Goal: Task Accomplishment & Management: Complete application form

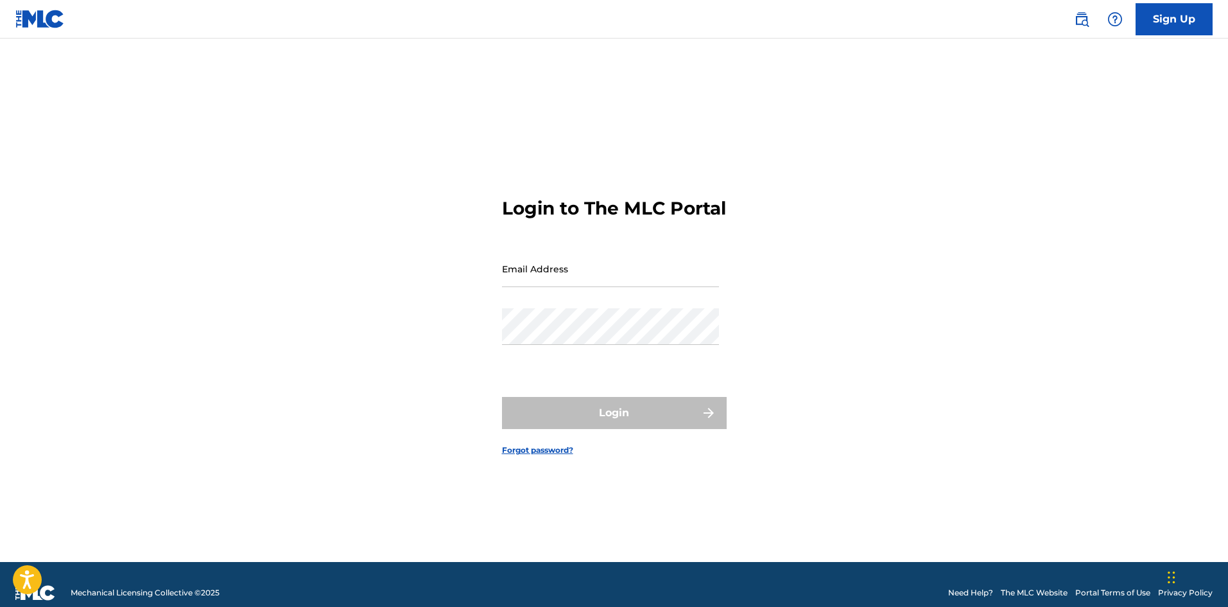
click at [543, 287] on input "Email Address" at bounding box center [610, 268] width 217 height 37
type input "[EMAIL_ADDRESS][DOMAIN_NAME]"
drag, startPoint x: 554, startPoint y: 369, endPoint x: 553, endPoint y: 359, distance: 9.7
click at [553, 366] on div "Password" at bounding box center [610, 337] width 217 height 58
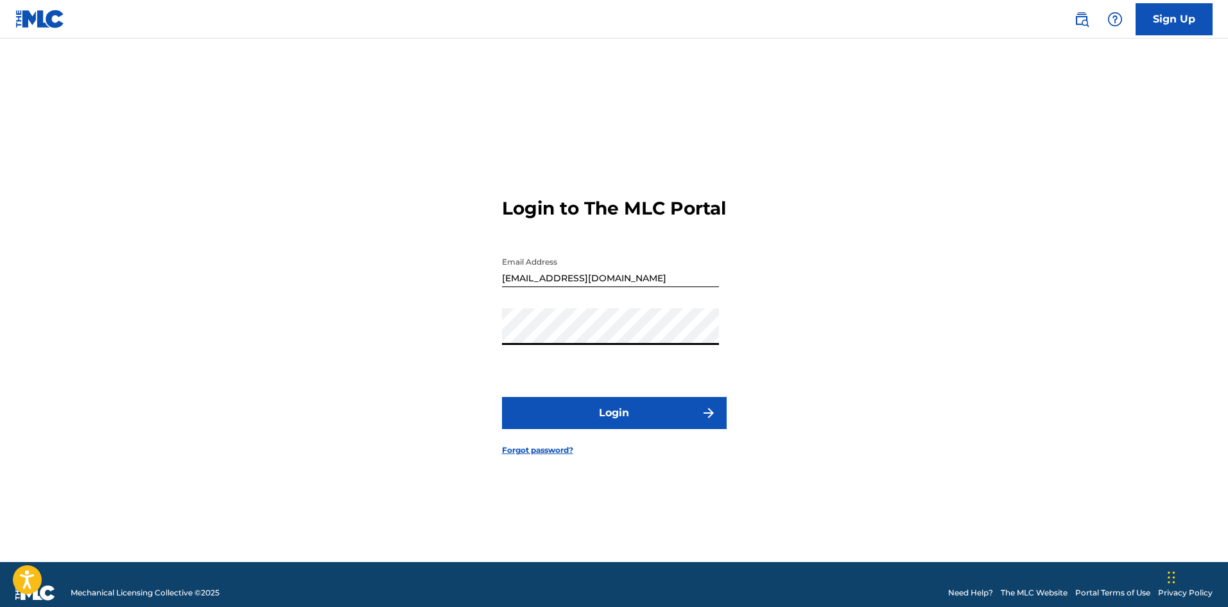
click at [502, 397] on button "Login" at bounding box center [614, 413] width 225 height 32
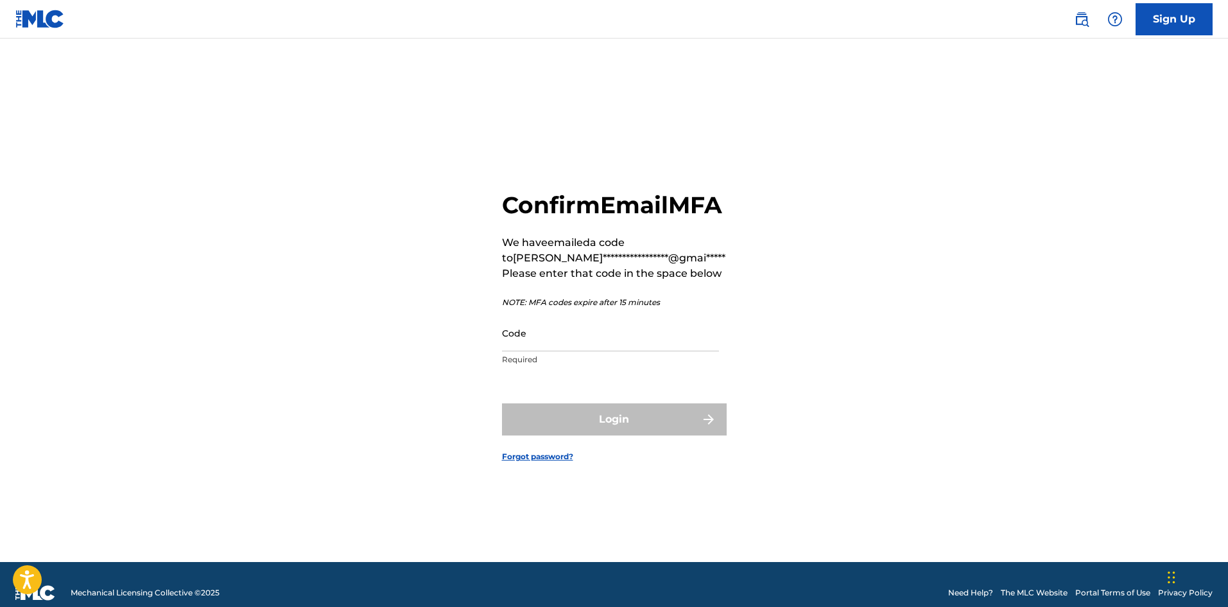
click at [607, 343] on input "Code" at bounding box center [610, 333] width 217 height 37
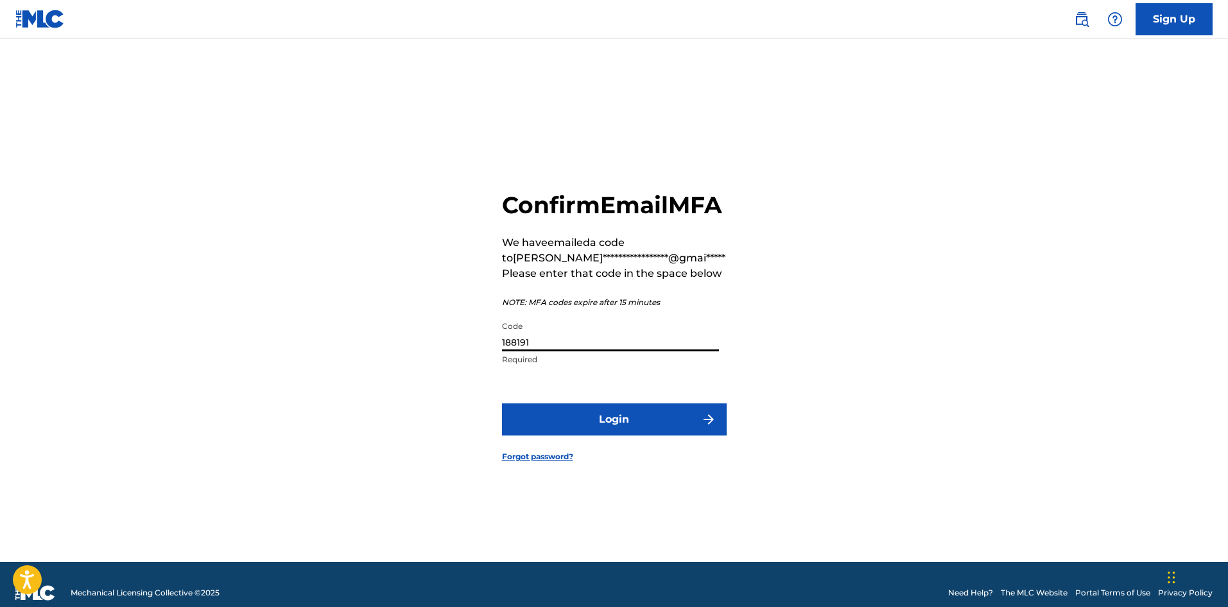
type input "188191"
click at [502, 403] on button "Login" at bounding box center [614, 419] width 225 height 32
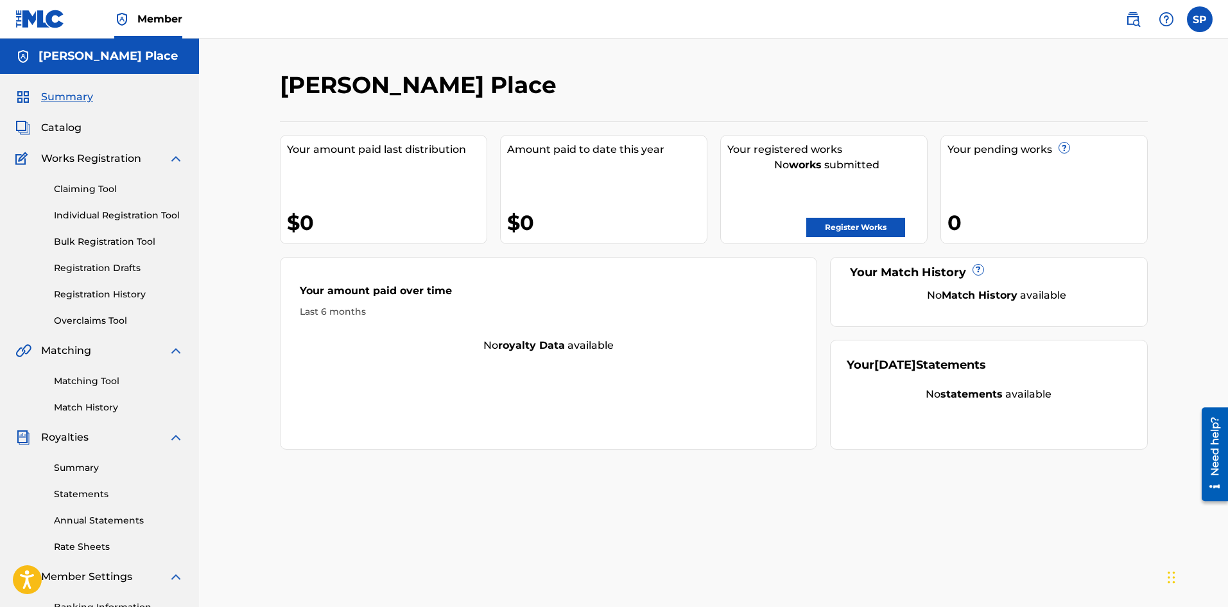
click at [61, 216] on link "Individual Registration Tool" at bounding box center [119, 215] width 130 height 13
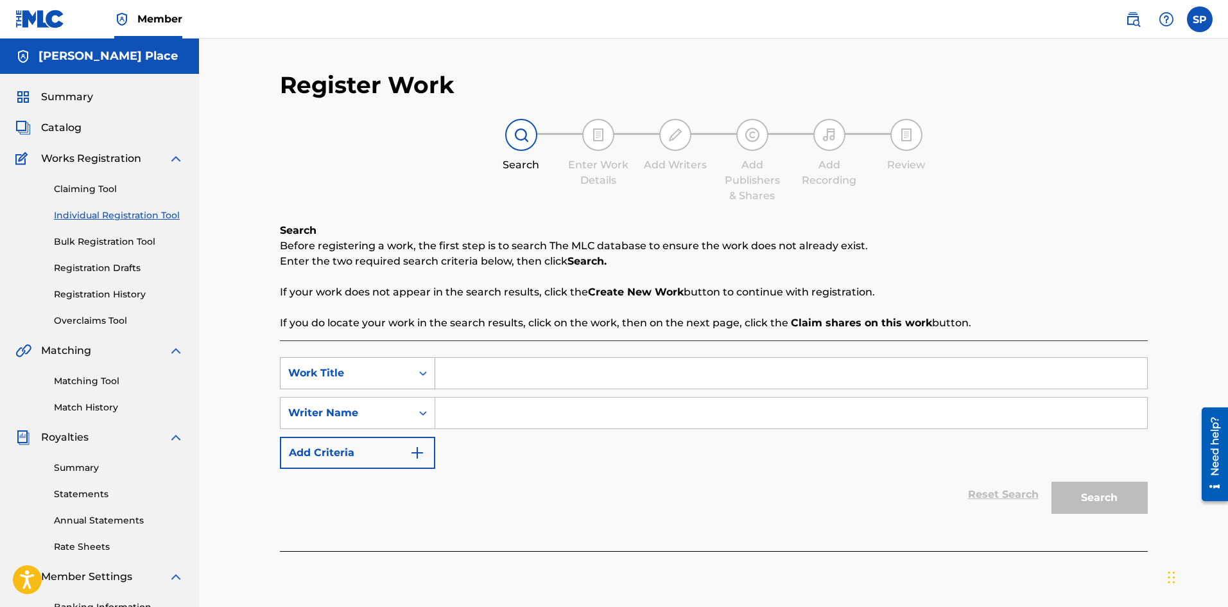
click at [342, 369] on div "Work Title" at bounding box center [346, 372] width 116 height 15
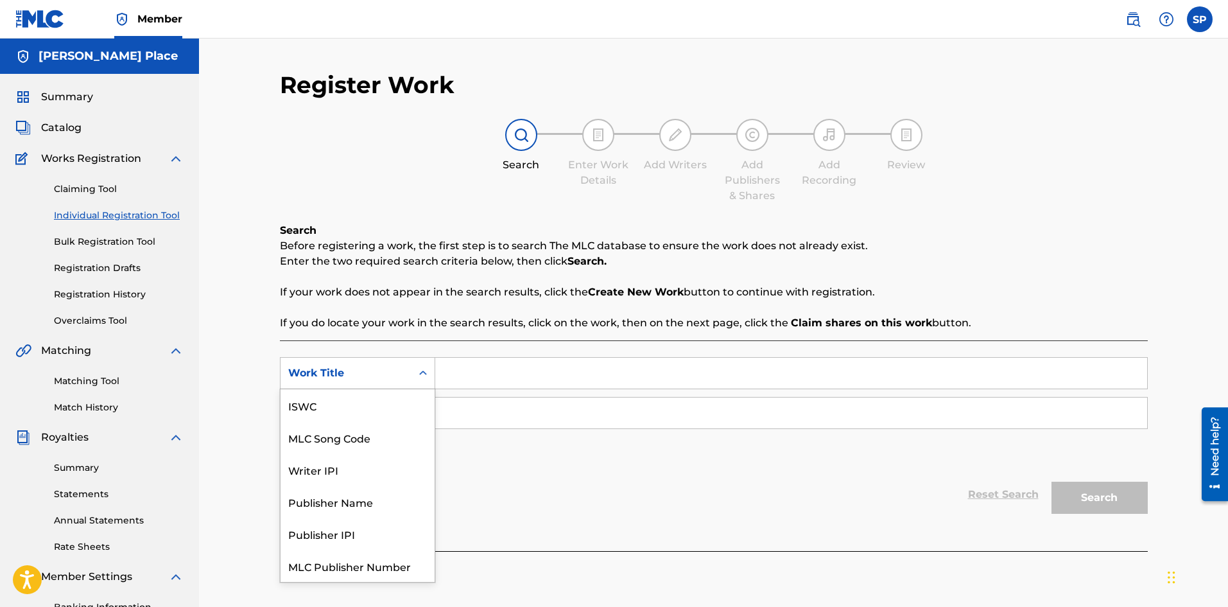
scroll to position [32, 0]
click at [490, 387] on input "Search Form" at bounding box center [791, 373] width 712 height 31
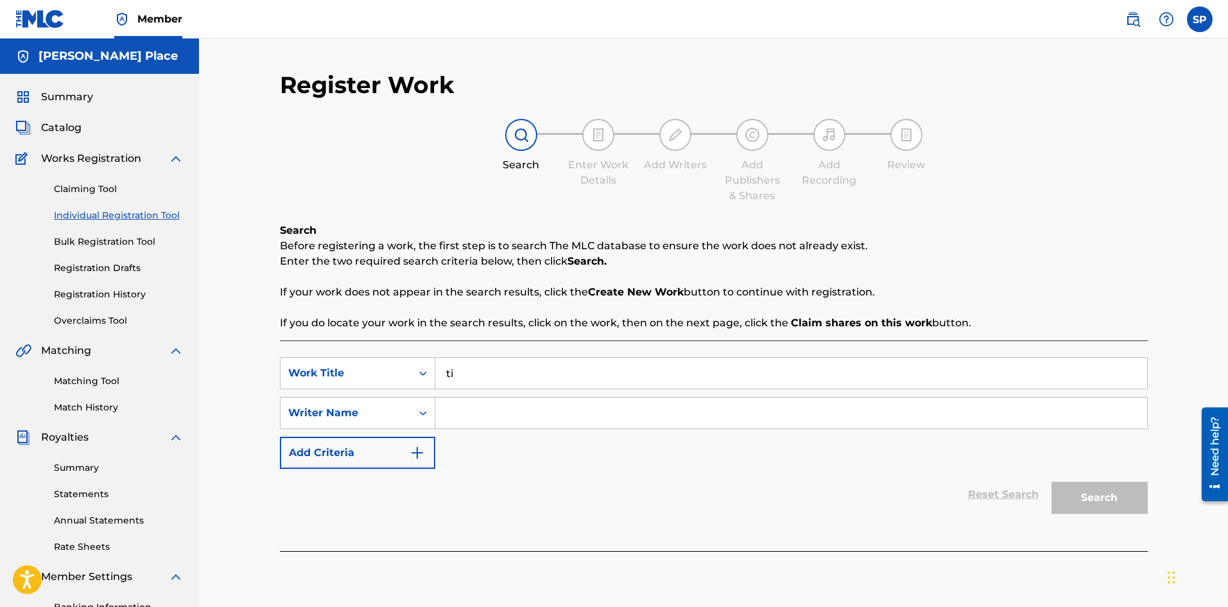
type input "t"
type input "Time 4 Mine"
click at [543, 409] on input "Search Form" at bounding box center [791, 412] width 712 height 31
type input "[PERSON_NAME] Place"
click at [1102, 500] on button "Search" at bounding box center [1100, 498] width 96 height 32
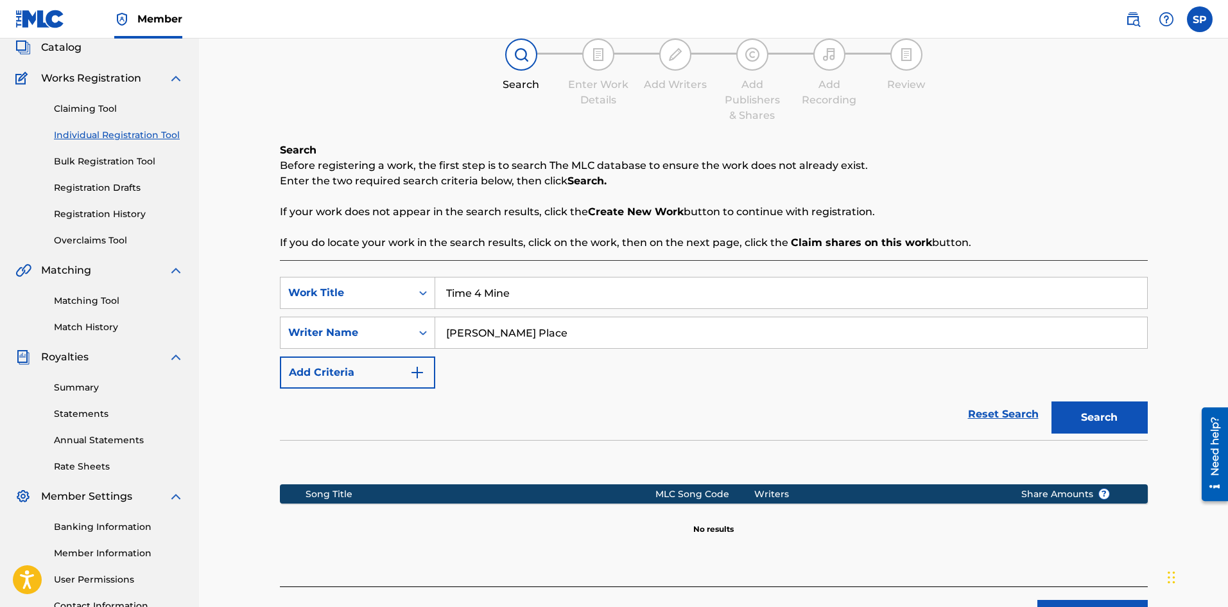
scroll to position [189, 0]
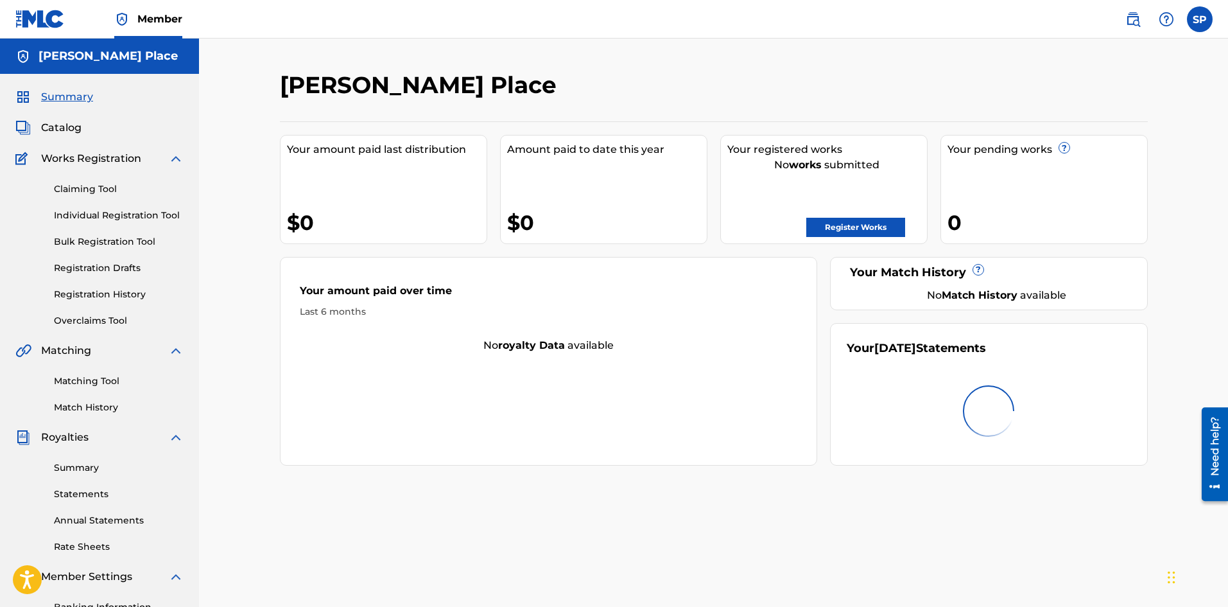
drag, startPoint x: 1076, startPoint y: 533, endPoint x: 1048, endPoint y: 521, distance: 30.2
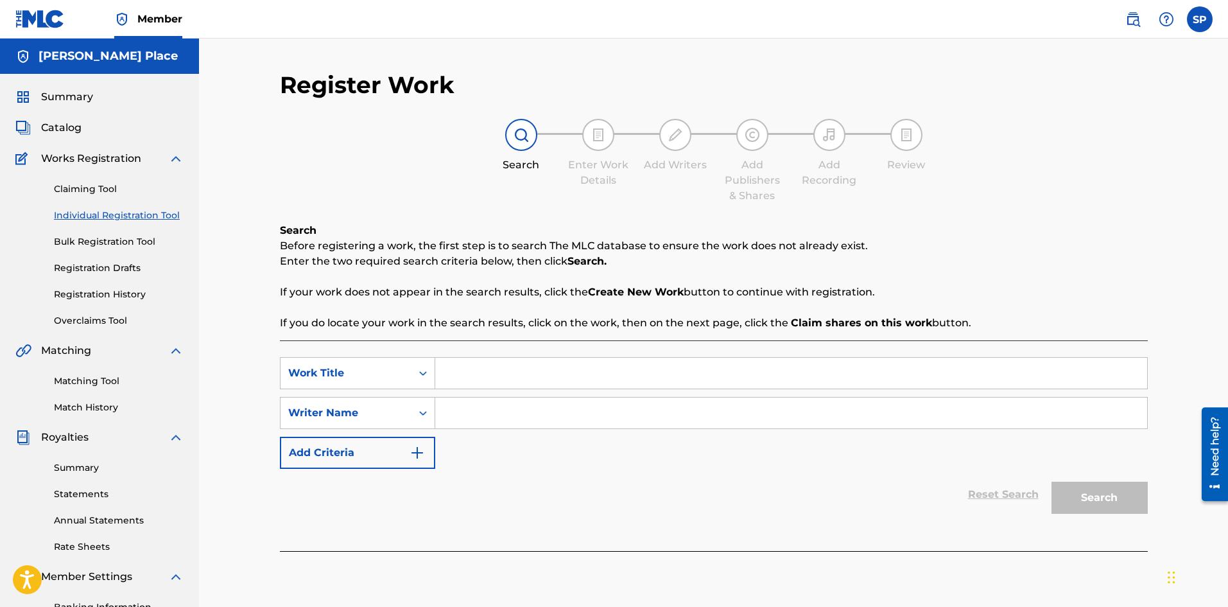
scroll to position [189, 0]
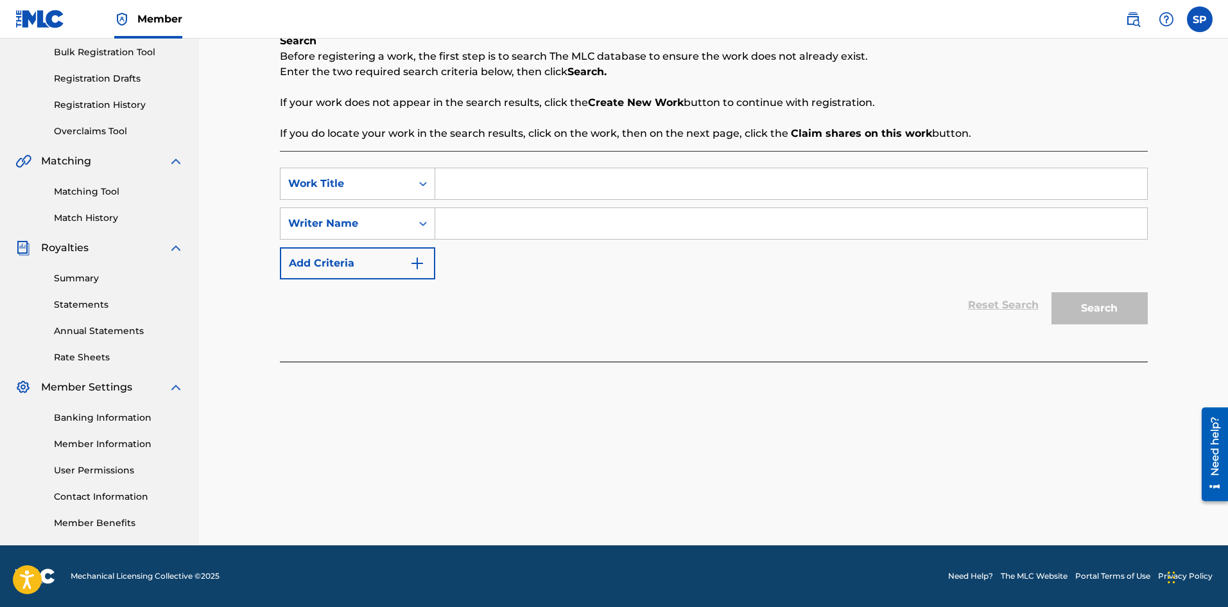
click at [520, 178] on input "Search Form" at bounding box center [791, 183] width 712 height 31
type input "S"
type input "Time 4 Mine"
drag, startPoint x: 505, startPoint y: 220, endPoint x: 509, endPoint y: 227, distance: 8.0
click at [505, 220] on input "Search Form" at bounding box center [791, 223] width 712 height 31
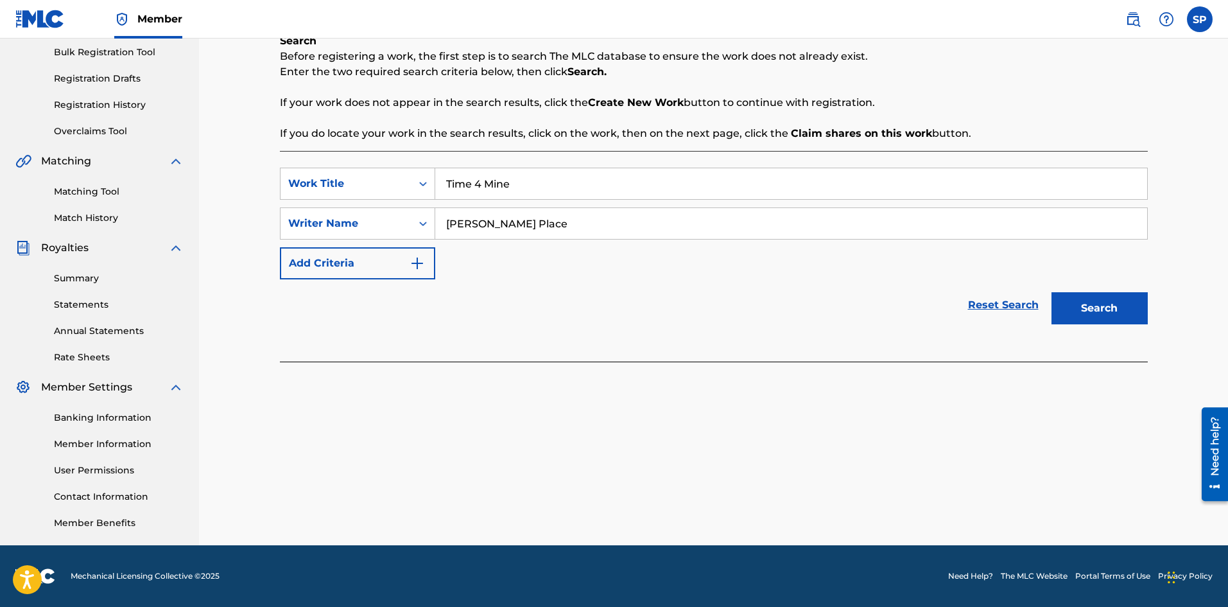
type input "[PERSON_NAME] Place"
click at [1116, 306] on button "Search" at bounding box center [1100, 308] width 96 height 32
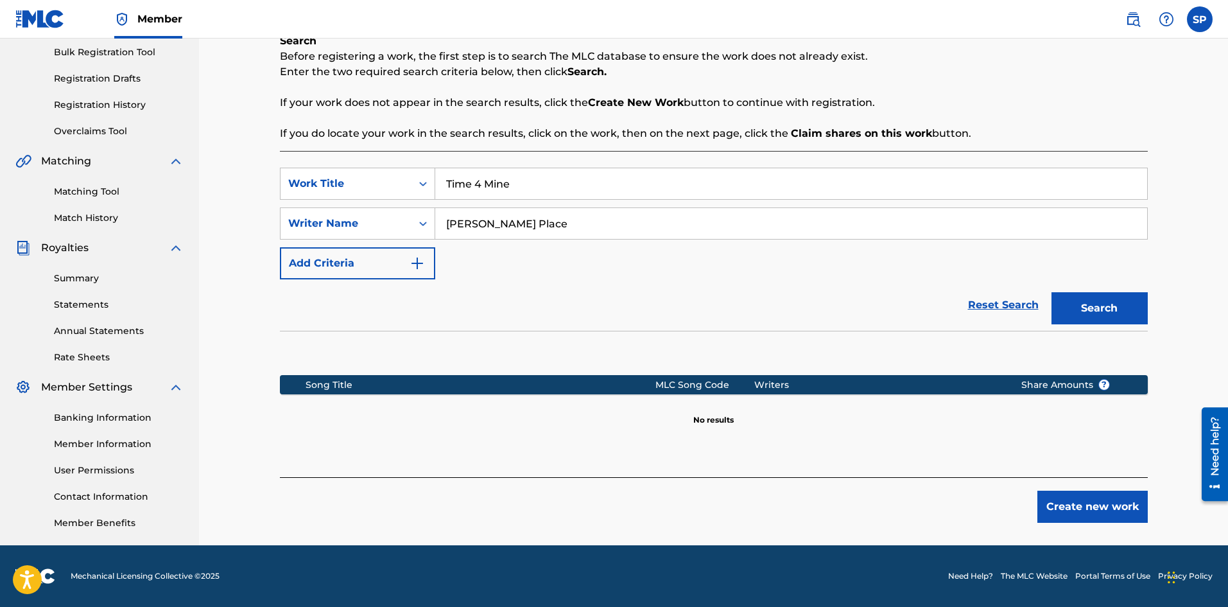
click at [1106, 507] on button "Create new work" at bounding box center [1093, 507] width 110 height 32
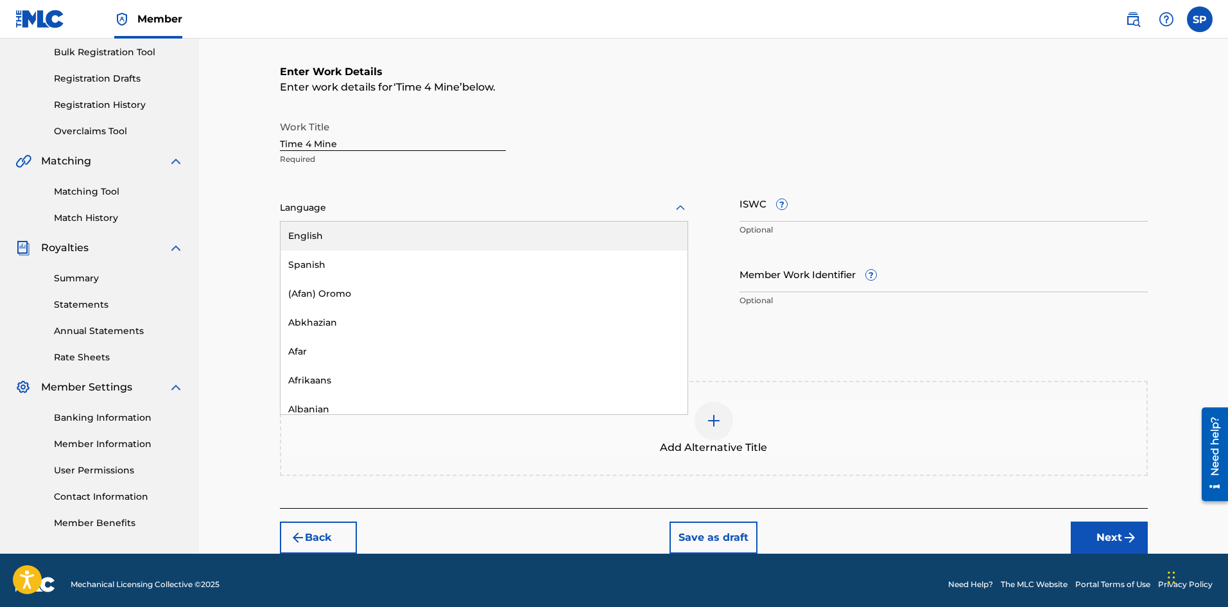
click at [358, 215] on div at bounding box center [484, 208] width 408 height 16
click at [354, 245] on div "English" at bounding box center [484, 236] width 407 height 29
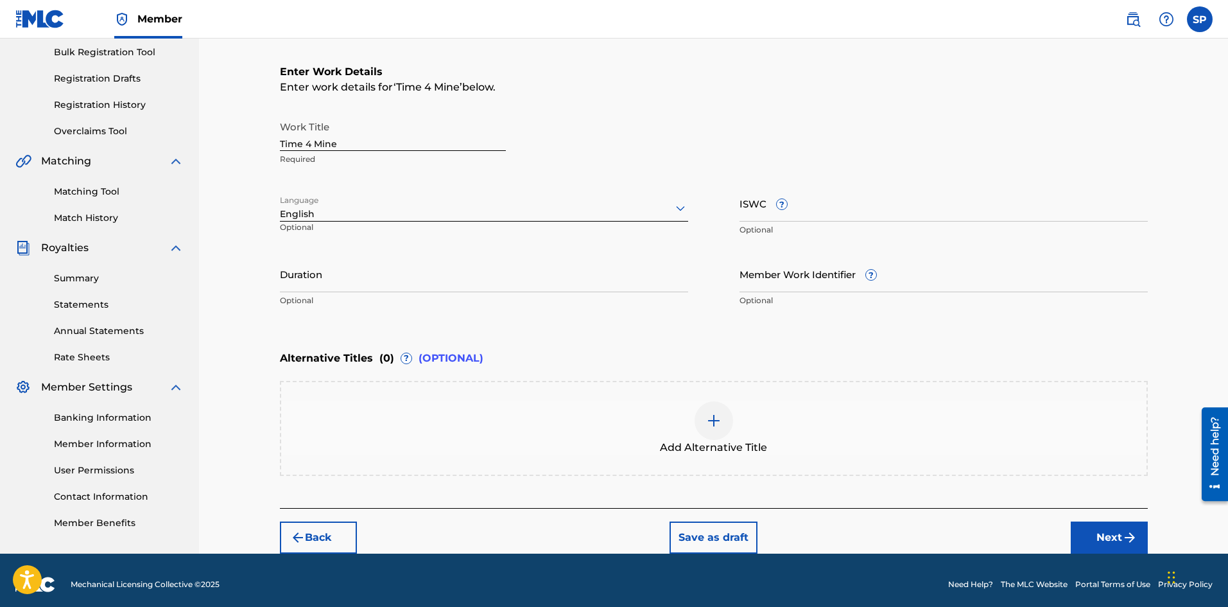
click at [690, 401] on div "Add Alternative Title" at bounding box center [714, 428] width 866 height 54
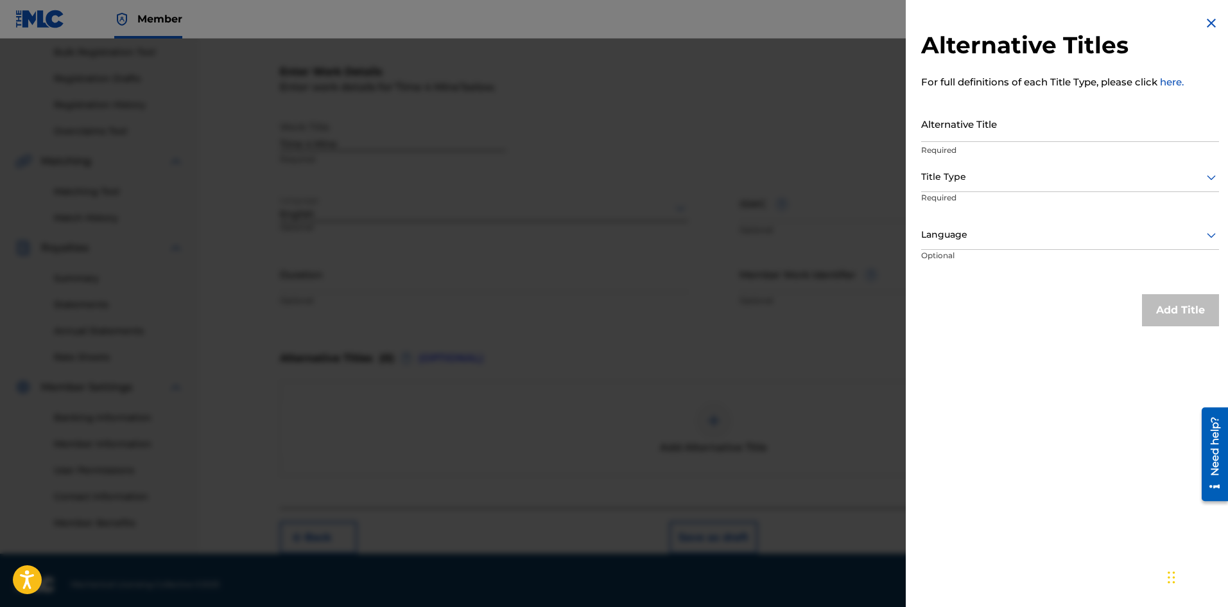
click at [978, 123] on input "Alternative Title" at bounding box center [1070, 123] width 298 height 37
click at [1217, 12] on div "Alternative Titles For full definitions of each Title Type, please click here. …" at bounding box center [1070, 171] width 329 height 342
click at [1211, 17] on img at bounding box center [1211, 22] width 15 height 15
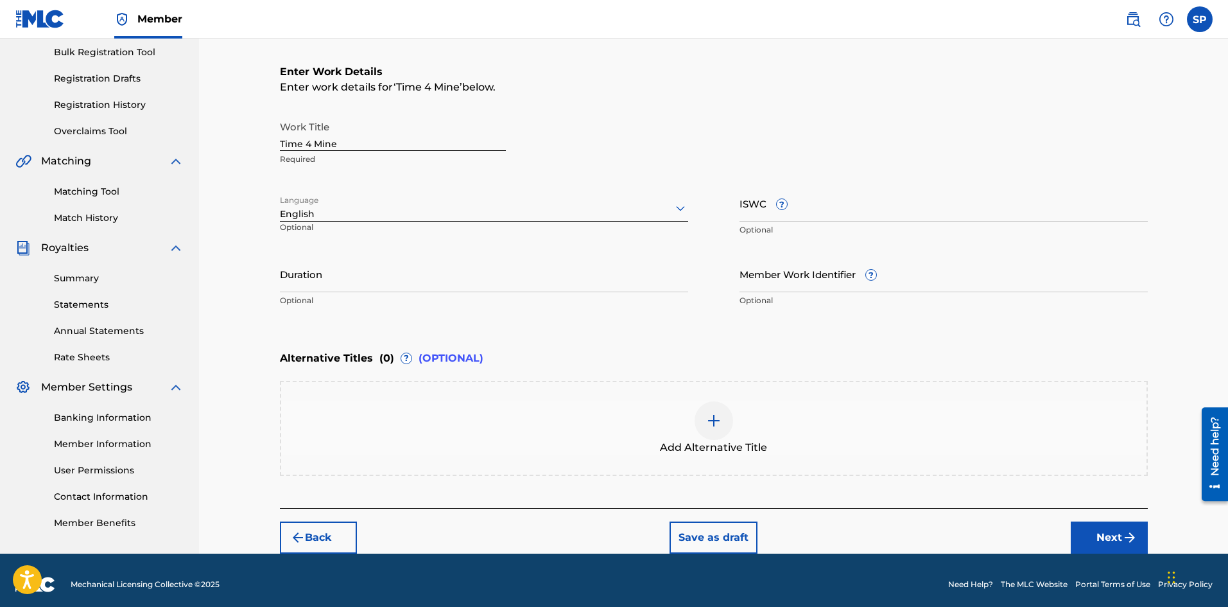
click at [1095, 544] on button "Next" at bounding box center [1109, 537] width 77 height 32
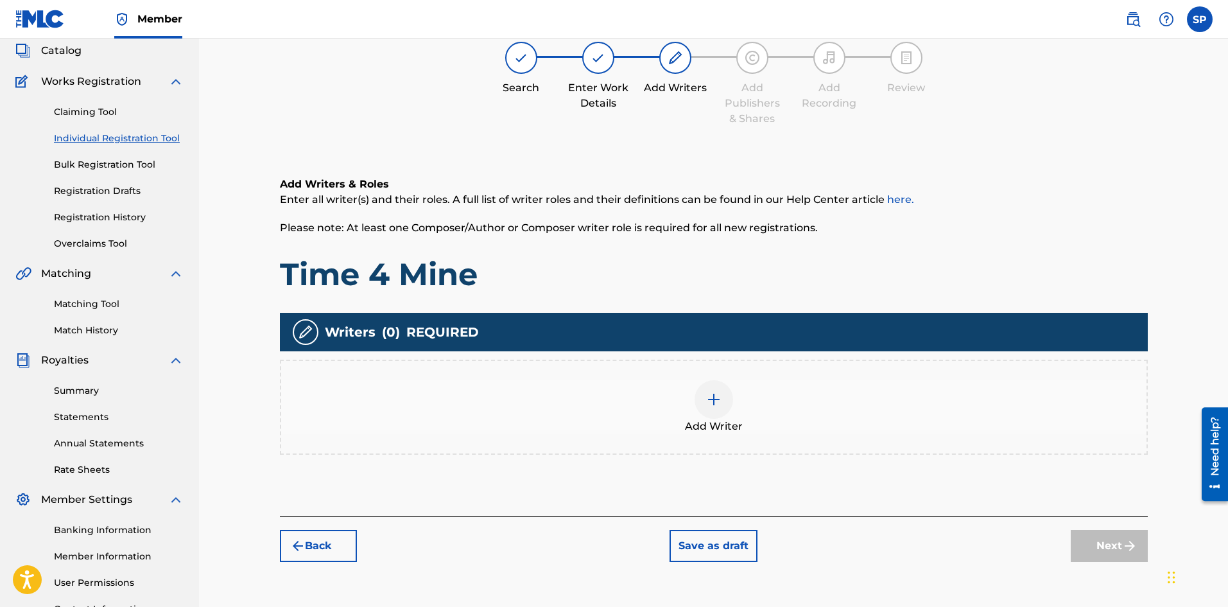
scroll to position [58, 0]
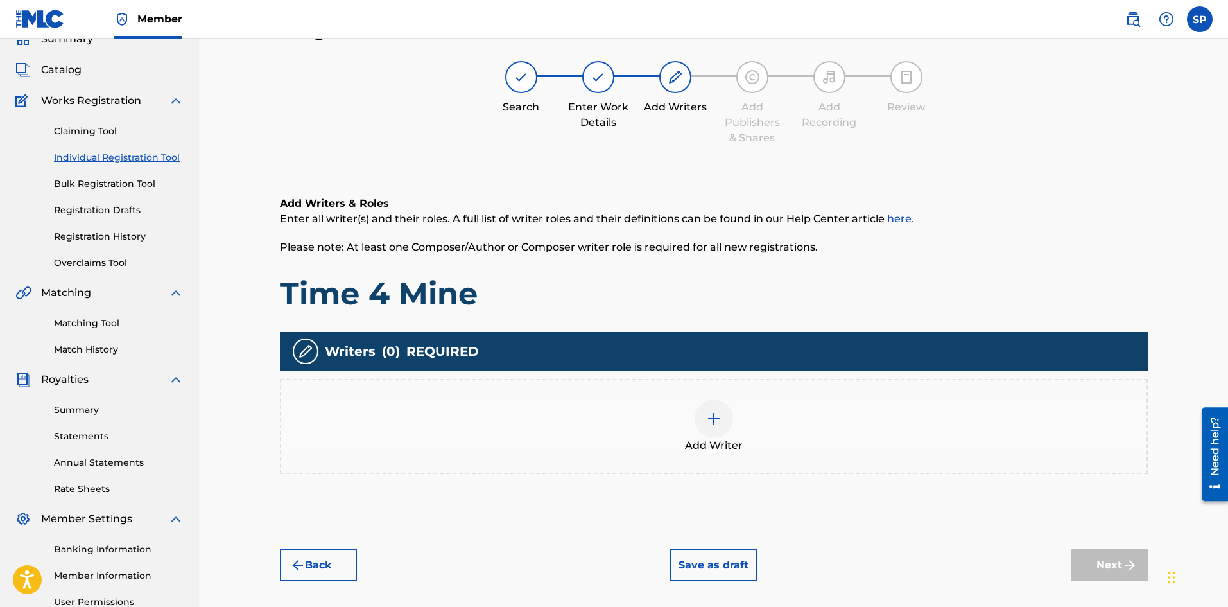
click at [690, 428] on div "Add Writer" at bounding box center [714, 426] width 866 height 54
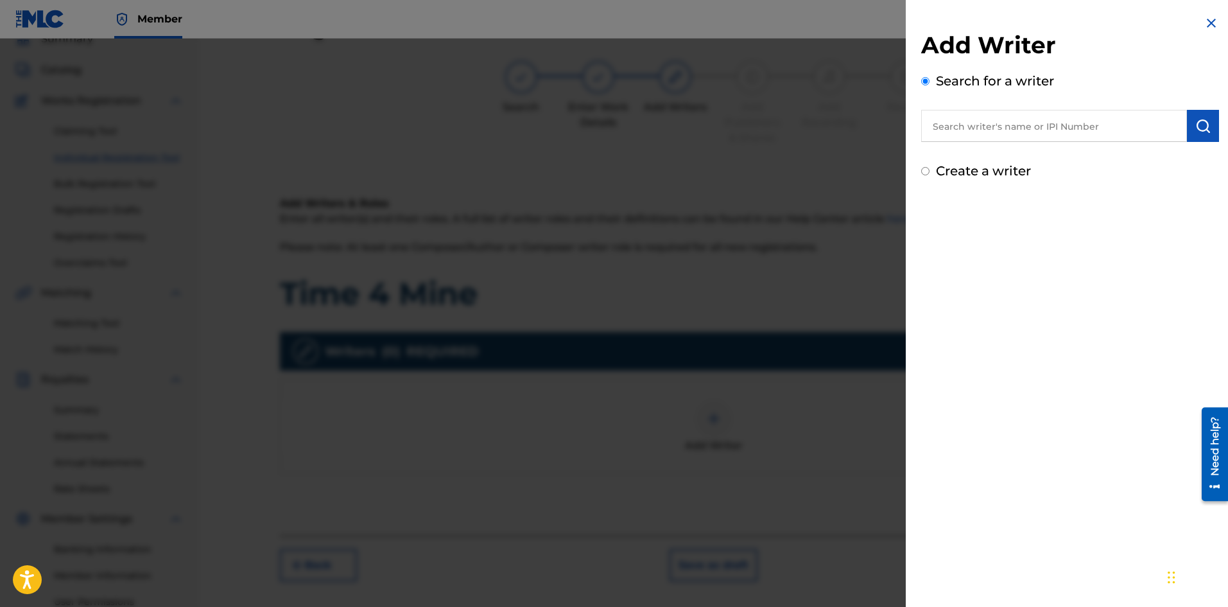
click at [971, 182] on div "Add Writer Search for a writer Create a writer" at bounding box center [1070, 98] width 329 height 196
click at [971, 175] on label "Create a writer" at bounding box center [983, 170] width 95 height 15
radio input "true"
click at [930, 175] on input "Create a writer" at bounding box center [925, 171] width 8 height 8
radio input "false"
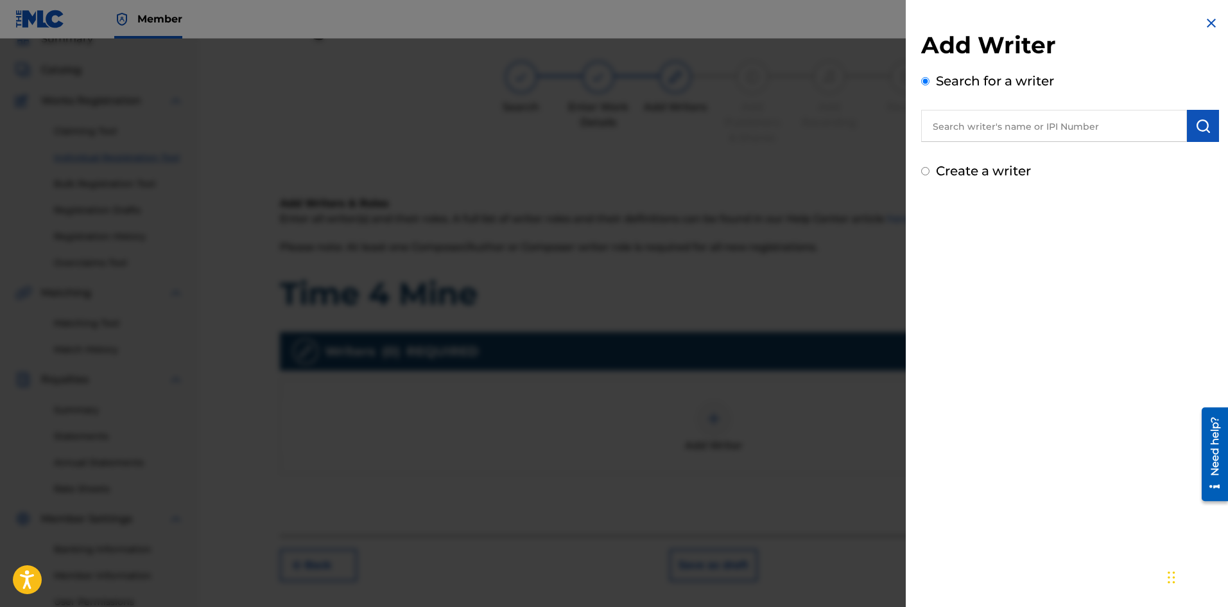
radio input "true"
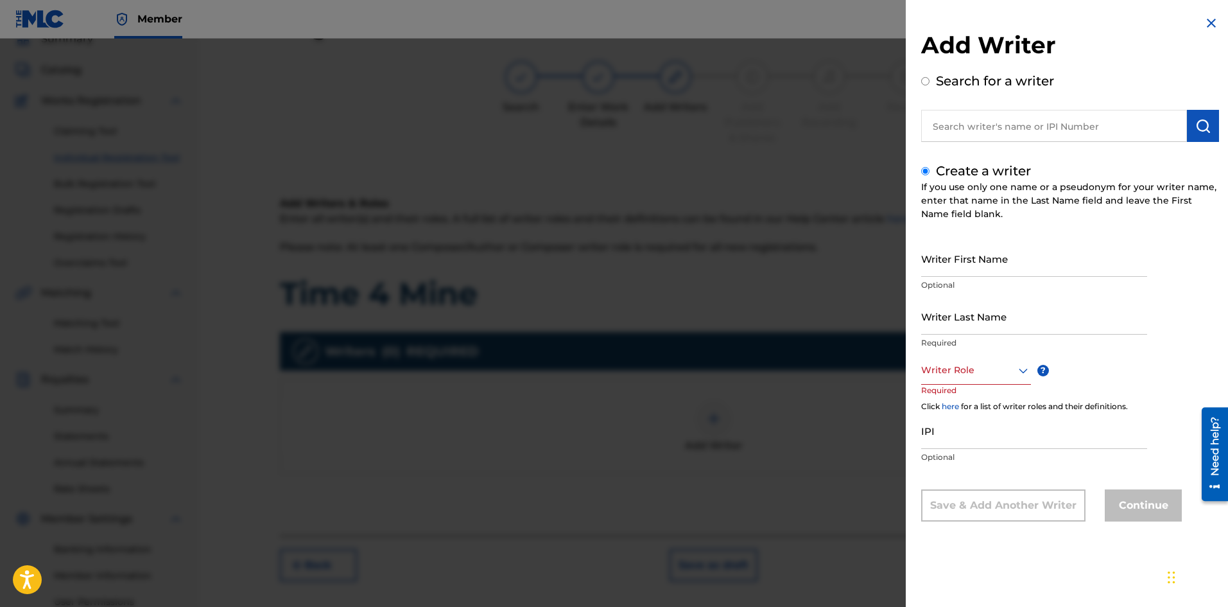
click at [962, 265] on input "Writer First Name" at bounding box center [1034, 258] width 226 height 37
type input "[PERSON_NAME]"
click at [1003, 328] on input "Writer Last Name" at bounding box center [1034, 316] width 226 height 37
type input "Place"
click at [967, 376] on div at bounding box center [976, 370] width 110 height 16
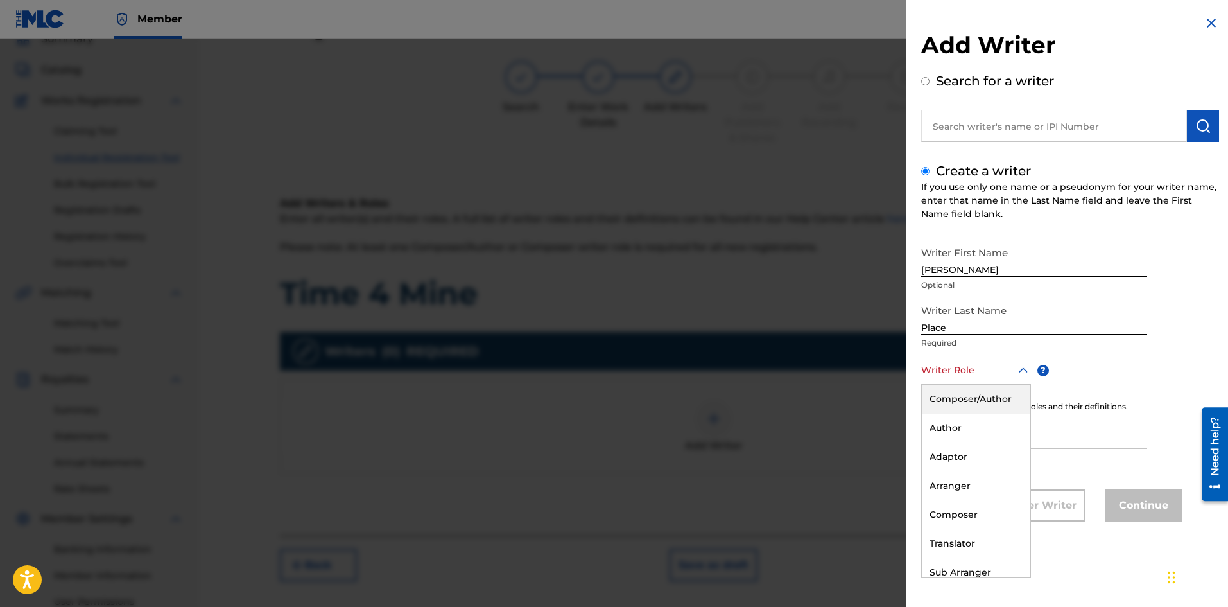
click at [959, 393] on div "Composer/Author" at bounding box center [976, 399] width 109 height 29
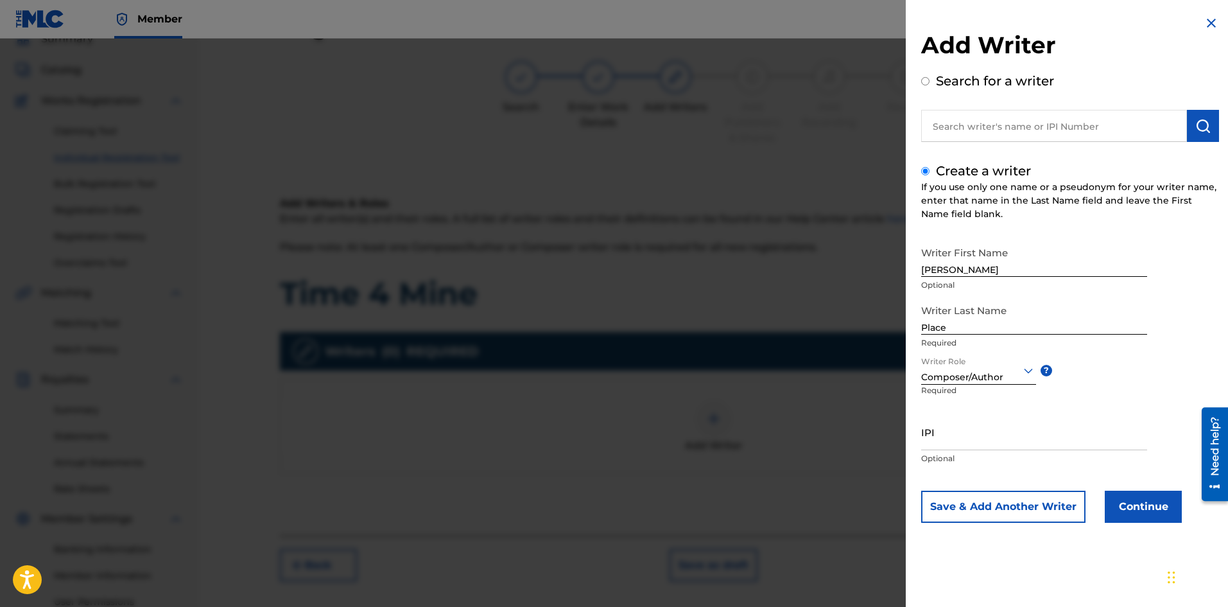
click at [1133, 498] on button "Continue" at bounding box center [1143, 507] width 77 height 32
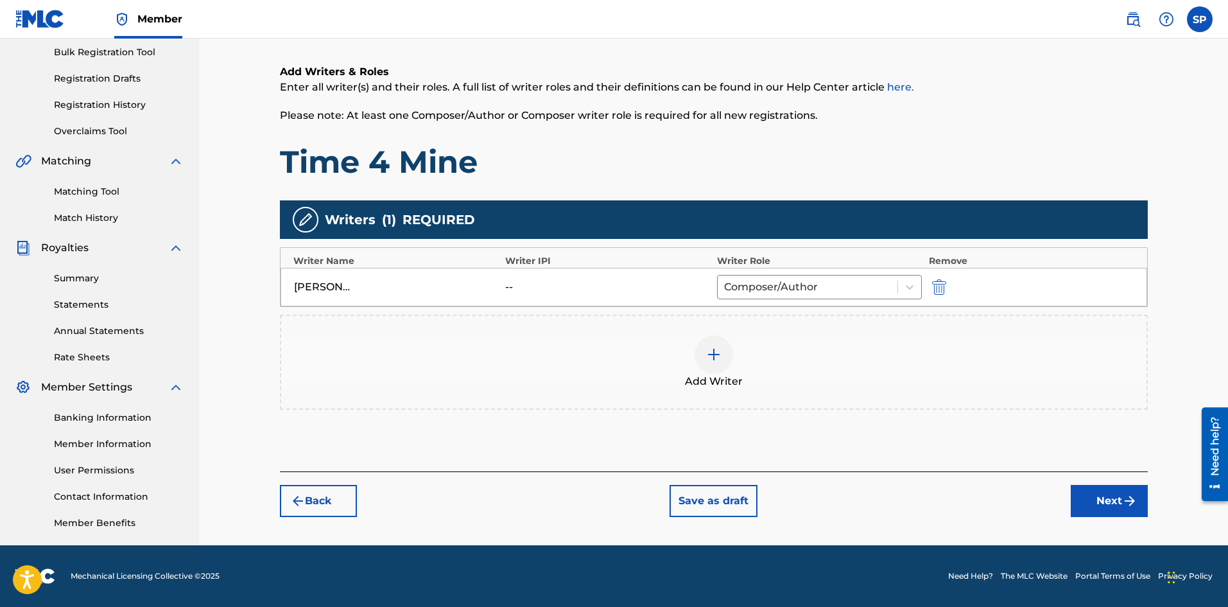
click at [1098, 503] on button "Next" at bounding box center [1109, 501] width 77 height 32
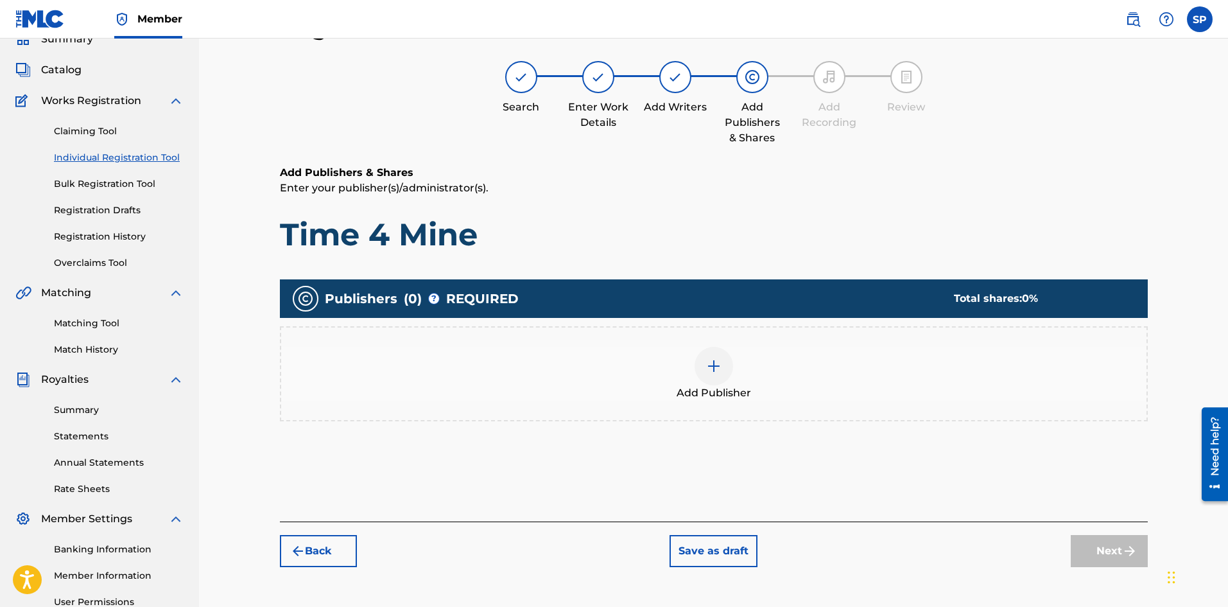
click at [968, 397] on div "Add Publisher" at bounding box center [714, 374] width 866 height 54
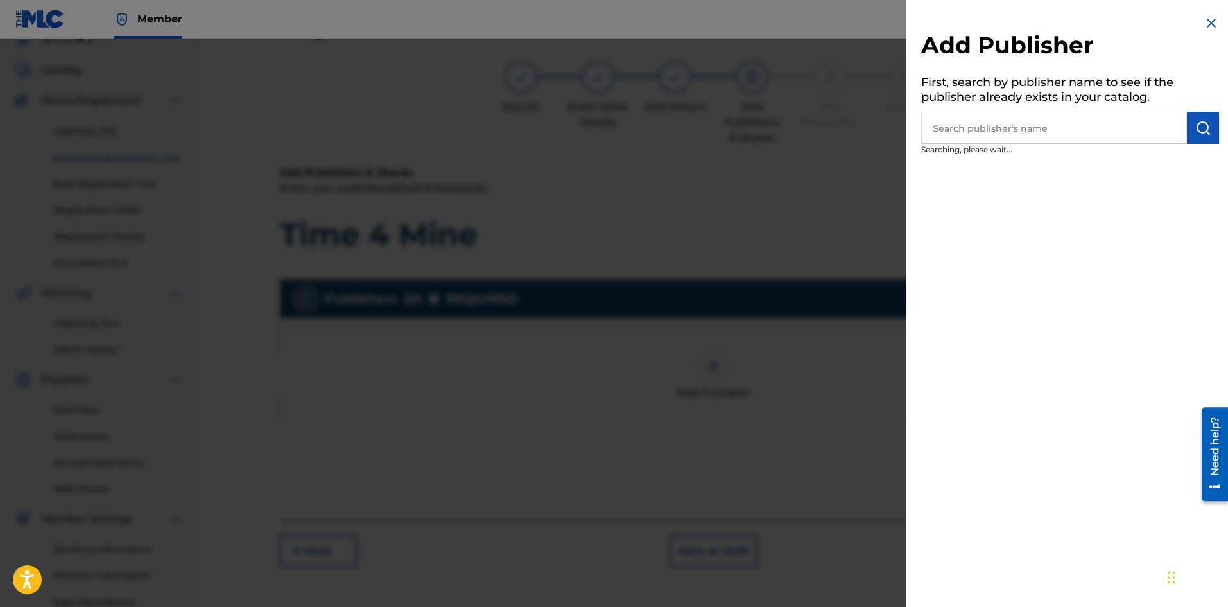
click at [1029, 137] on input "text" at bounding box center [1054, 128] width 266 height 32
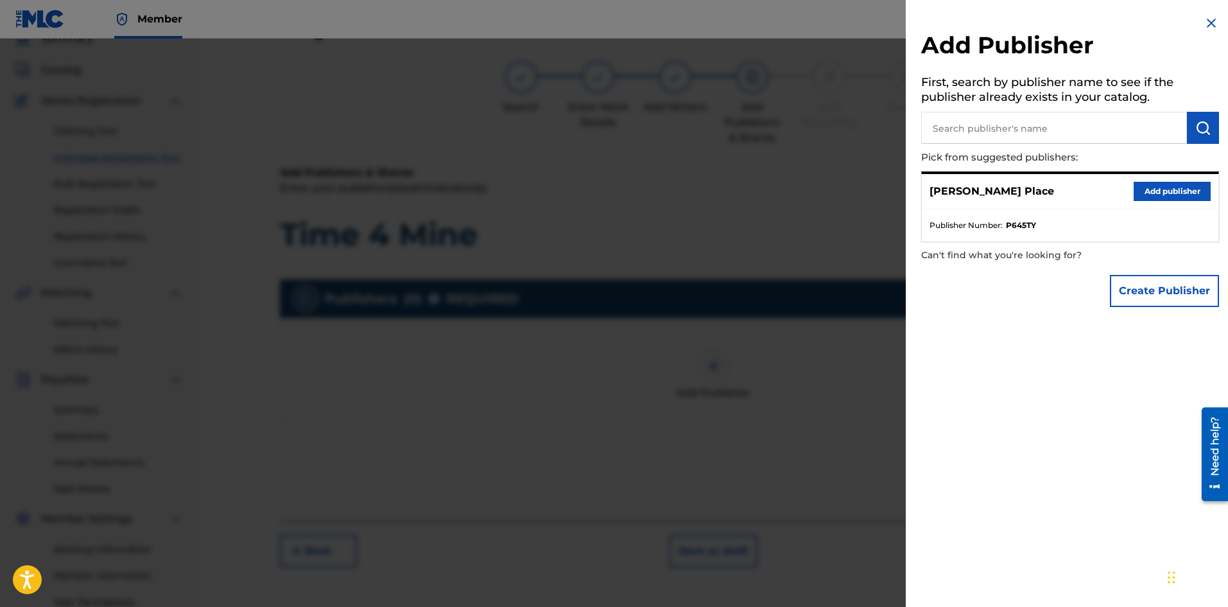
click at [1185, 191] on button "Add publisher" at bounding box center [1172, 191] width 77 height 19
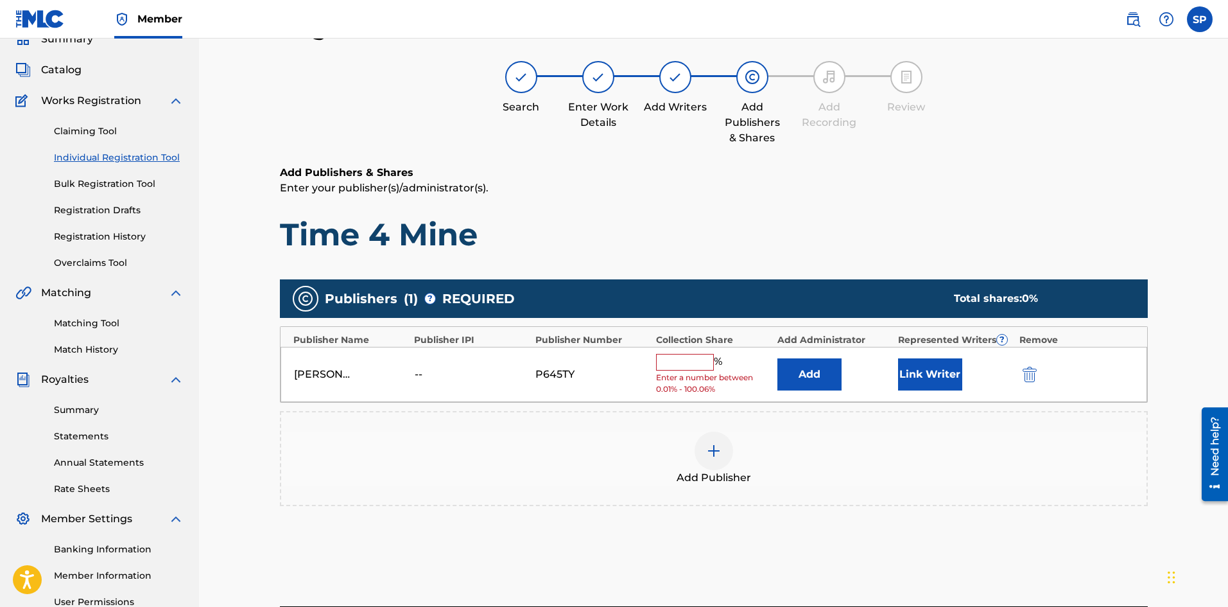
click at [693, 367] on input "text" at bounding box center [685, 362] width 58 height 17
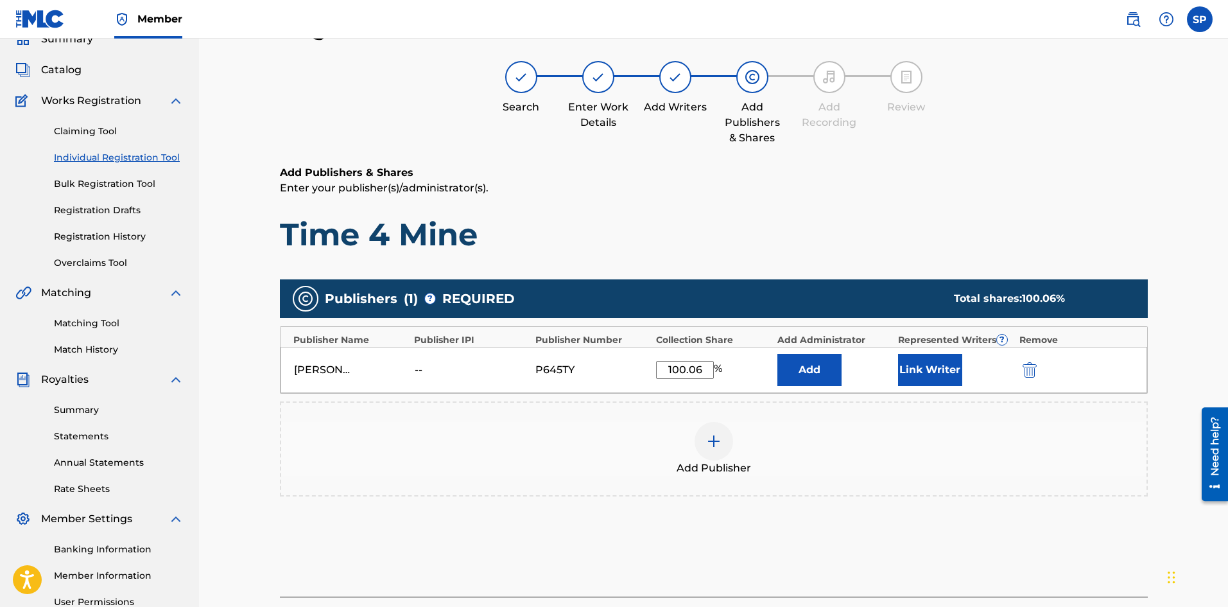
click at [816, 429] on div "Add Publisher" at bounding box center [714, 449] width 866 height 54
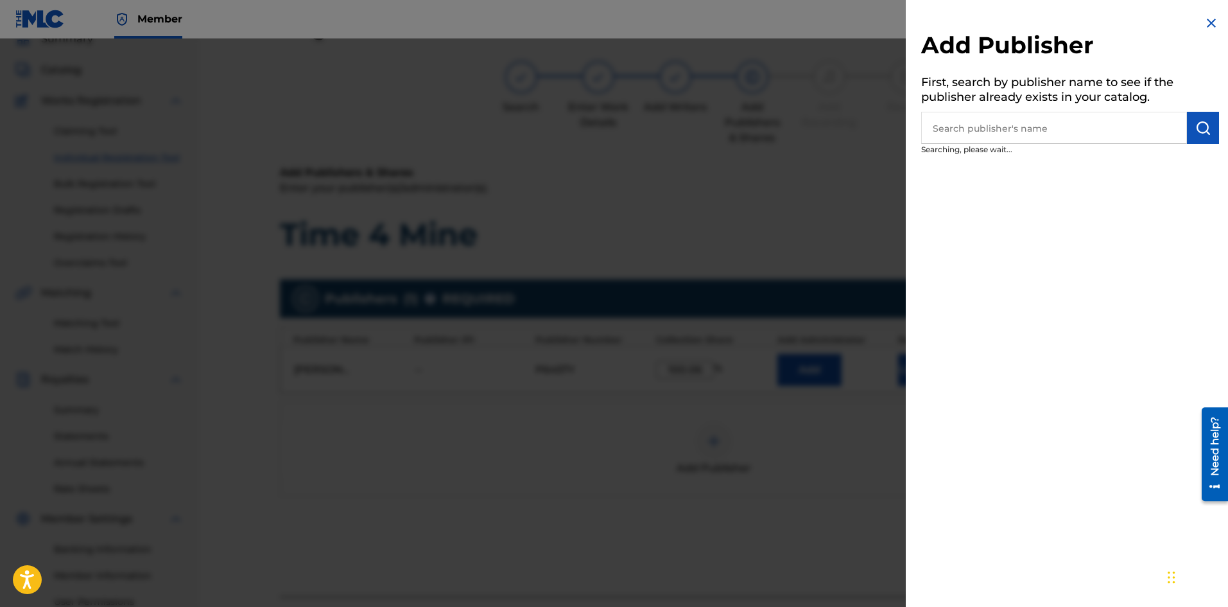
click at [842, 238] on div at bounding box center [614, 342] width 1228 height 607
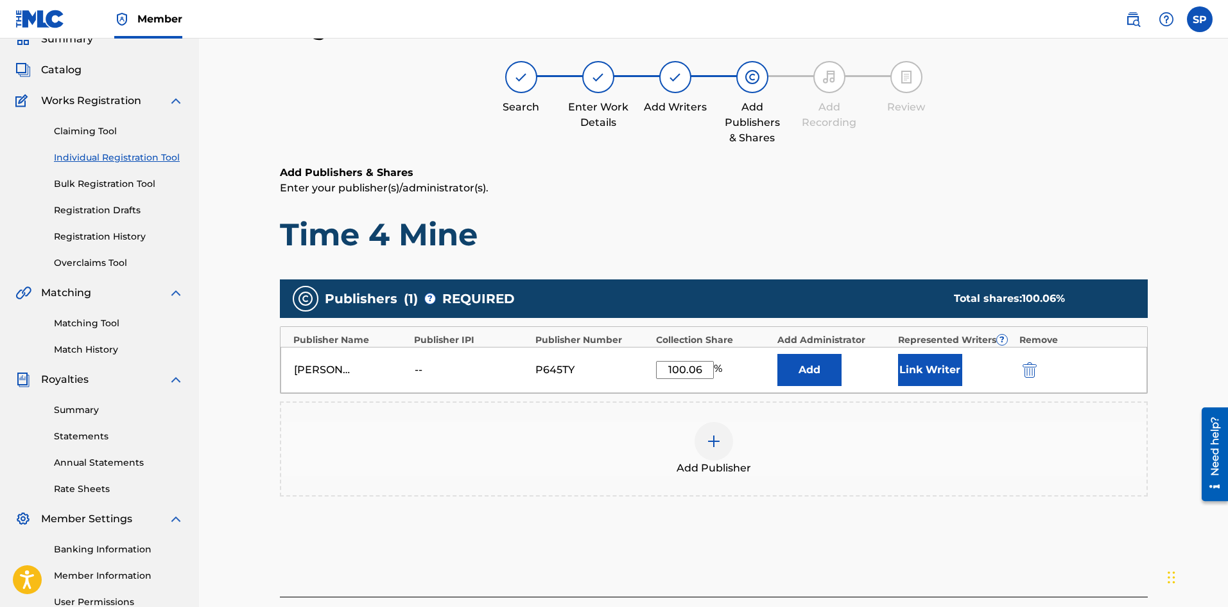
click at [708, 372] on input "100.06" at bounding box center [685, 370] width 58 height 18
type input "100"
click at [947, 178] on h6 "Add Publishers & Shares" at bounding box center [714, 172] width 868 height 15
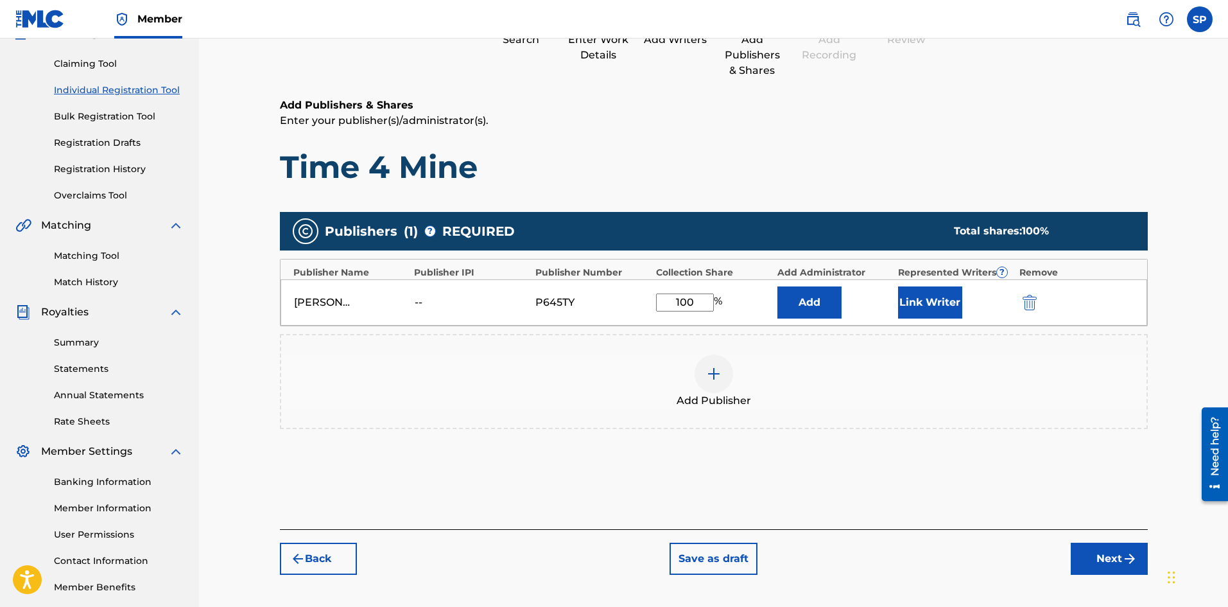
scroll to position [189, 0]
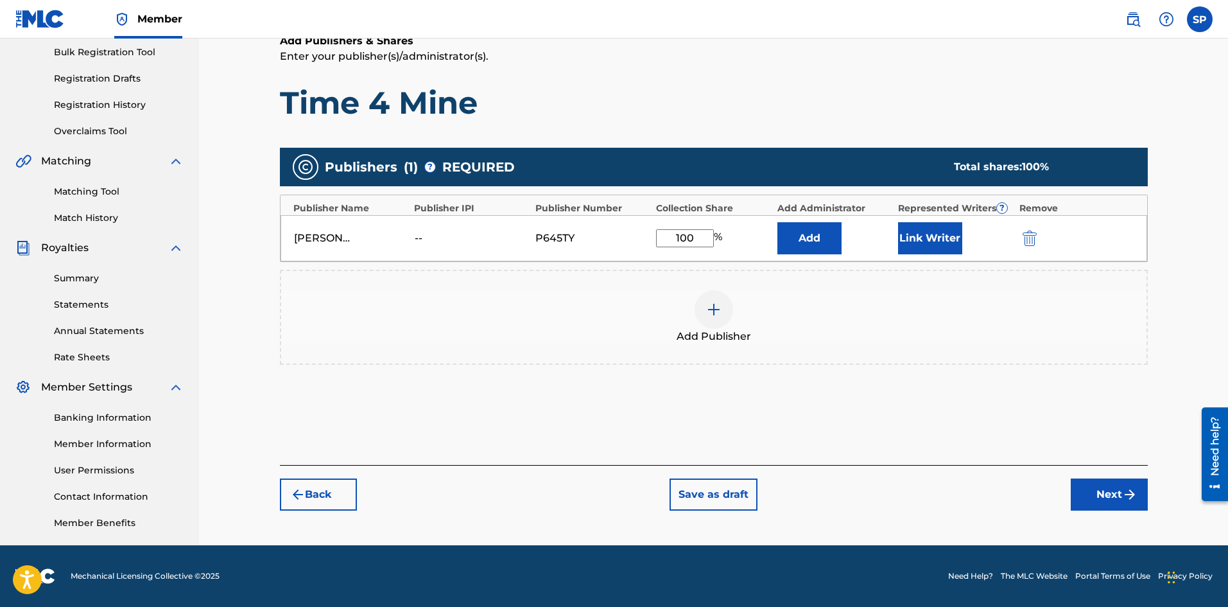
click at [825, 236] on button "Add" at bounding box center [810, 238] width 64 height 32
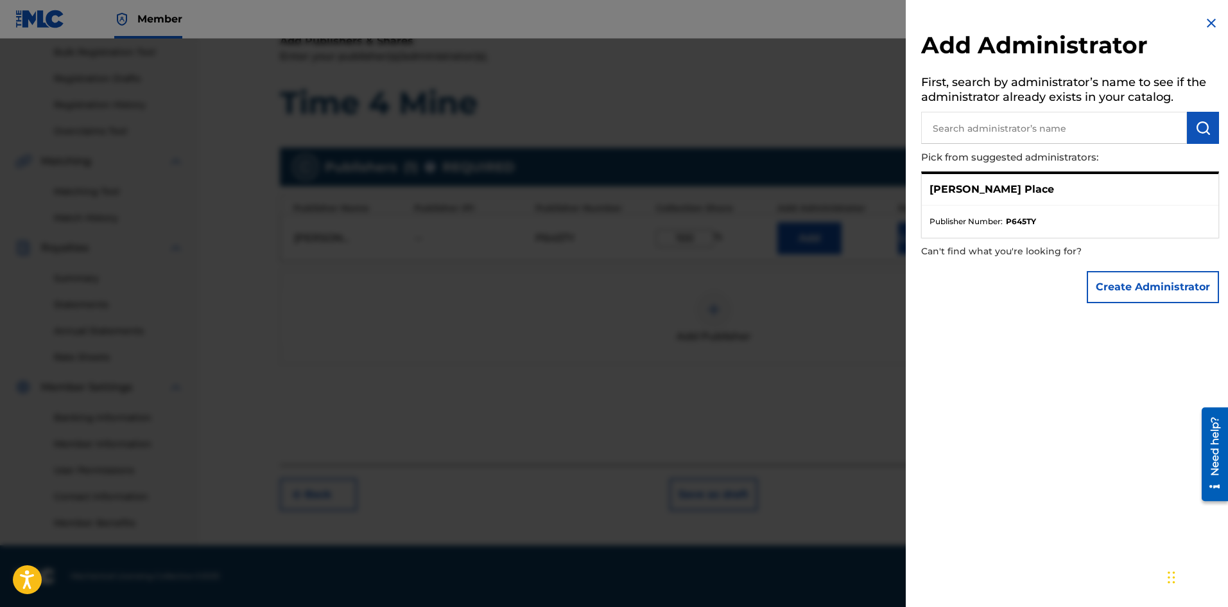
click at [870, 131] on div at bounding box center [614, 342] width 1228 height 607
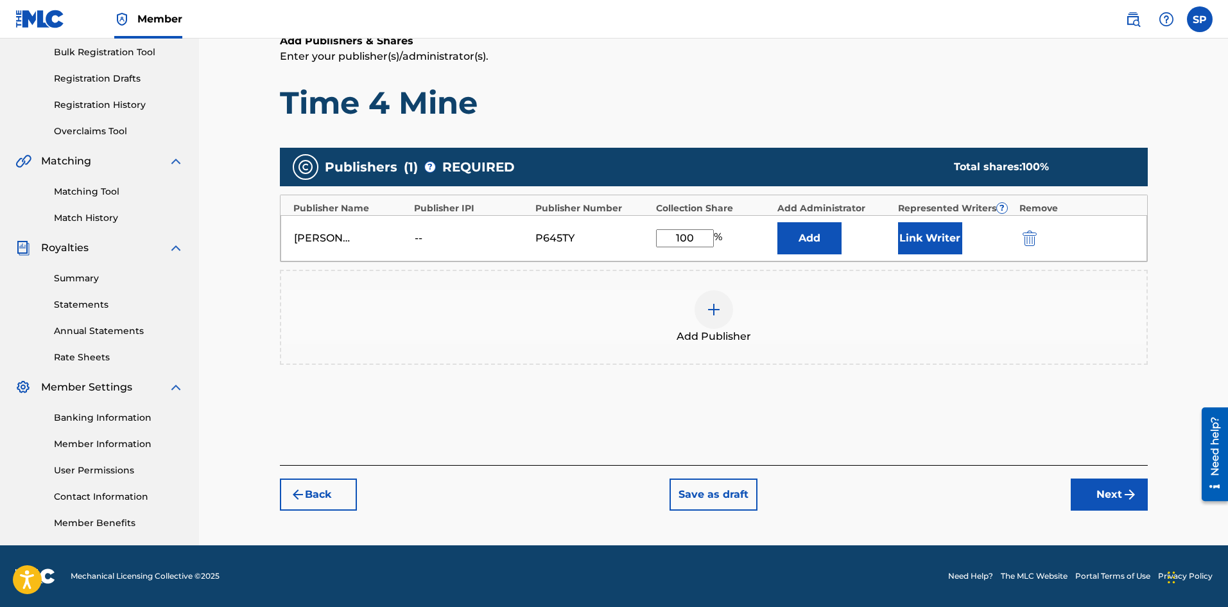
click at [938, 232] on button "Link Writer" at bounding box center [930, 238] width 64 height 32
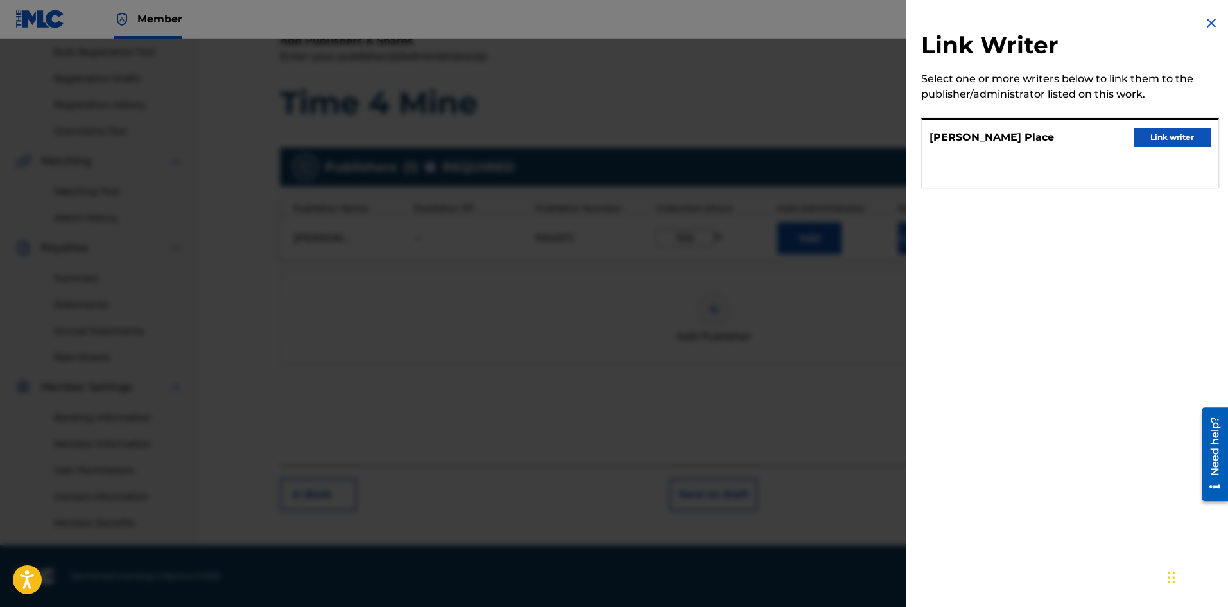
click at [1204, 137] on button "Link writer" at bounding box center [1172, 137] width 77 height 19
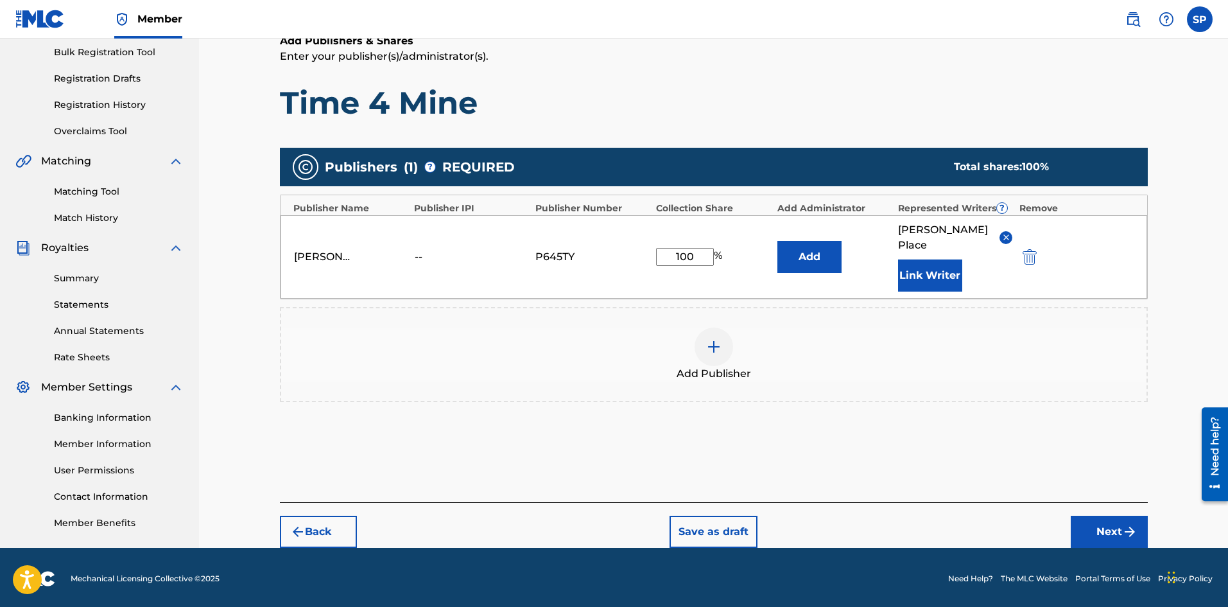
click at [1097, 516] on button "Next" at bounding box center [1109, 532] width 77 height 32
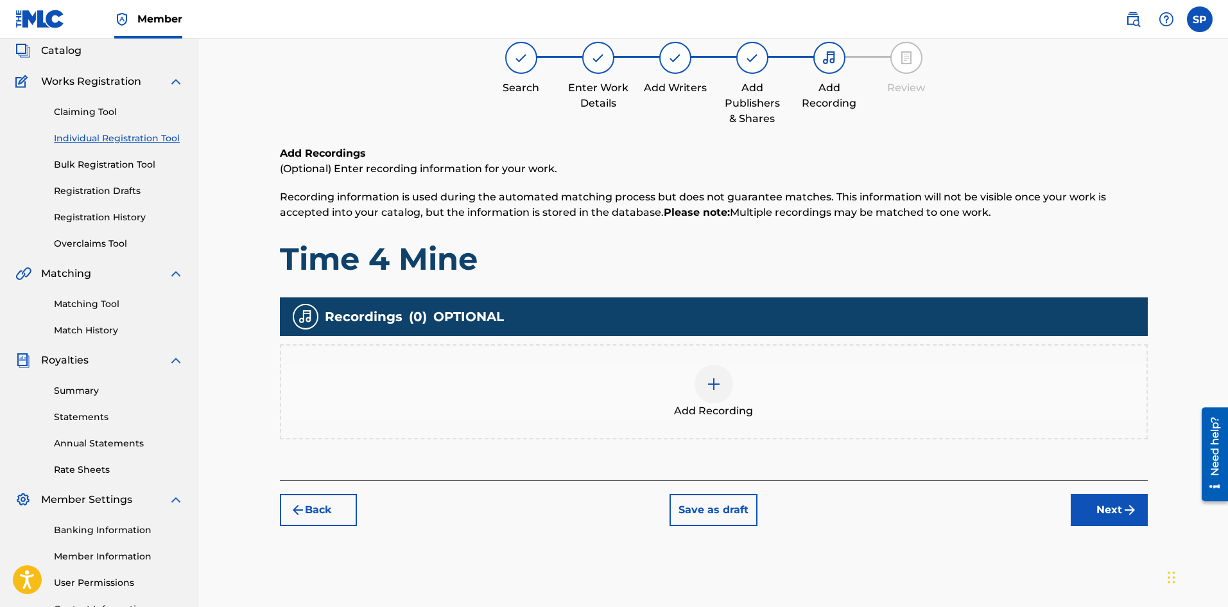
scroll to position [58, 0]
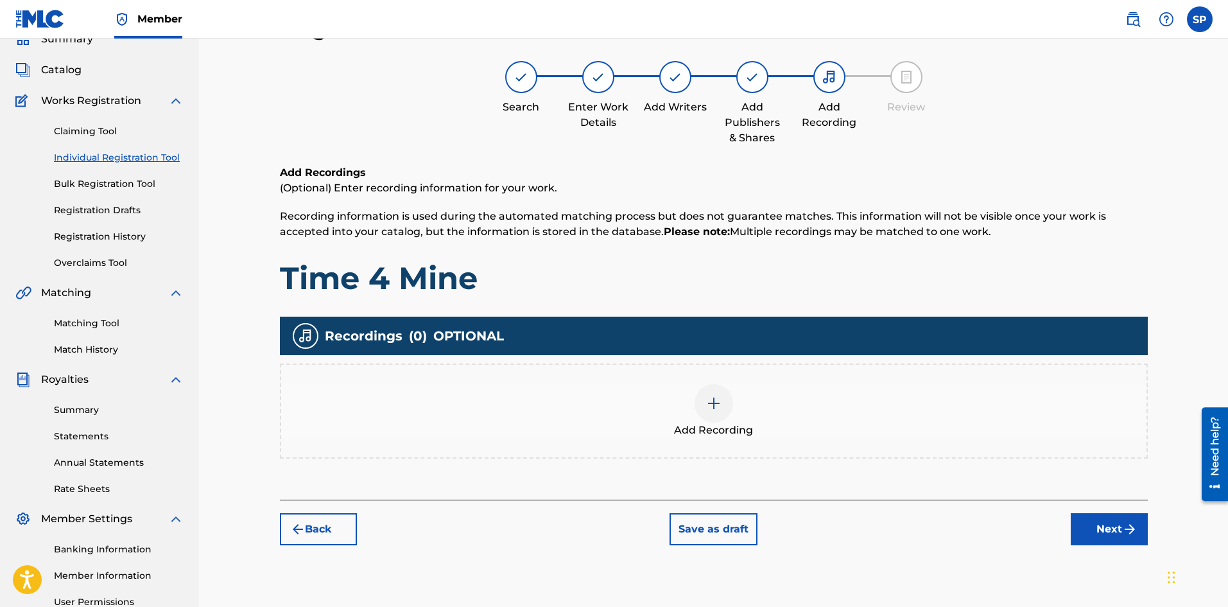
click at [882, 431] on div "Add Recording" at bounding box center [714, 411] width 866 height 54
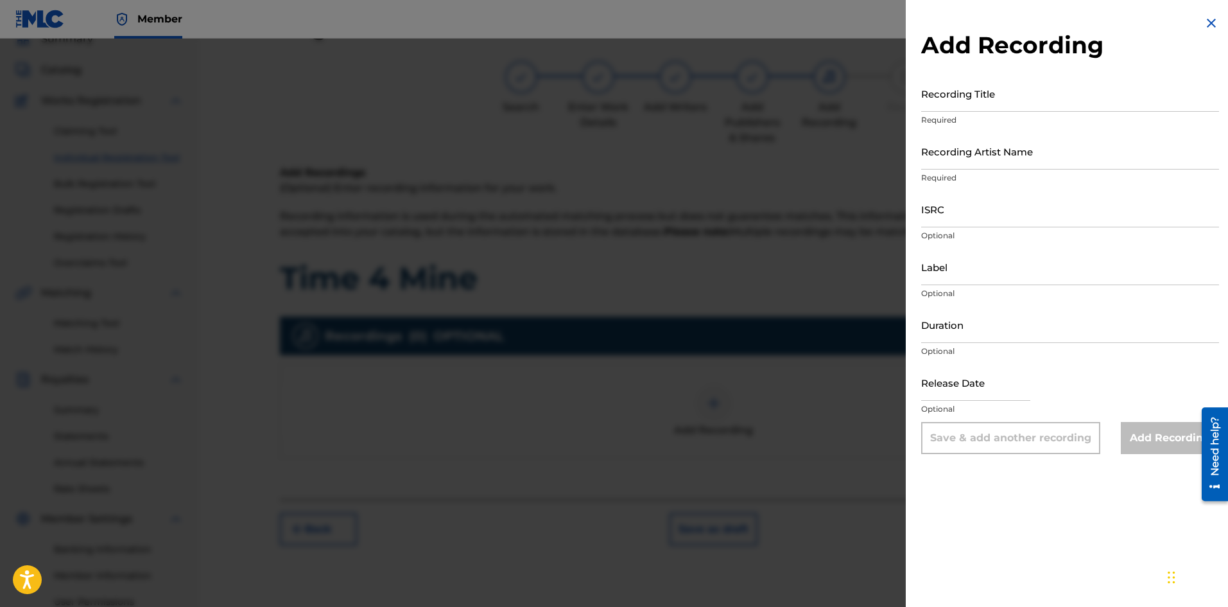
click at [986, 94] on input "Recording Title" at bounding box center [1070, 93] width 298 height 37
type input "Time 4 Mine"
drag, startPoint x: 1000, startPoint y: 180, endPoint x: 997, endPoint y: 161, distance: 19.5
click at [1000, 178] on p "Required" at bounding box center [1070, 178] width 298 height 12
drag, startPoint x: 997, startPoint y: 161, endPoint x: 1000, endPoint y: 171, distance: 10.8
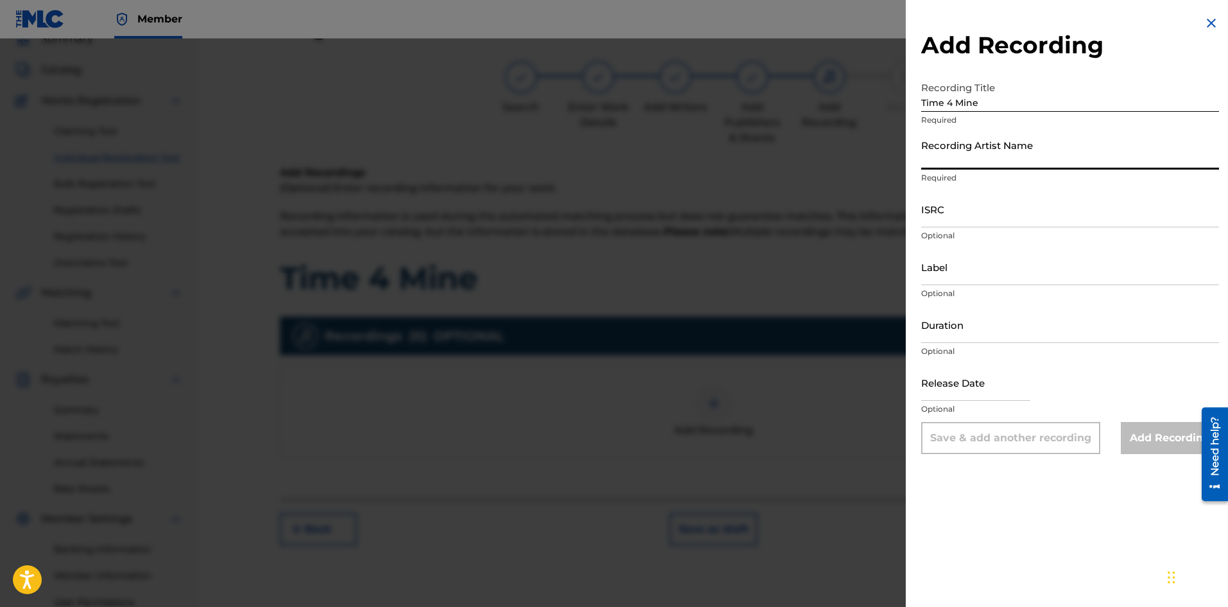
click at [996, 161] on input "Recording Artist Name" at bounding box center [1070, 151] width 298 height 37
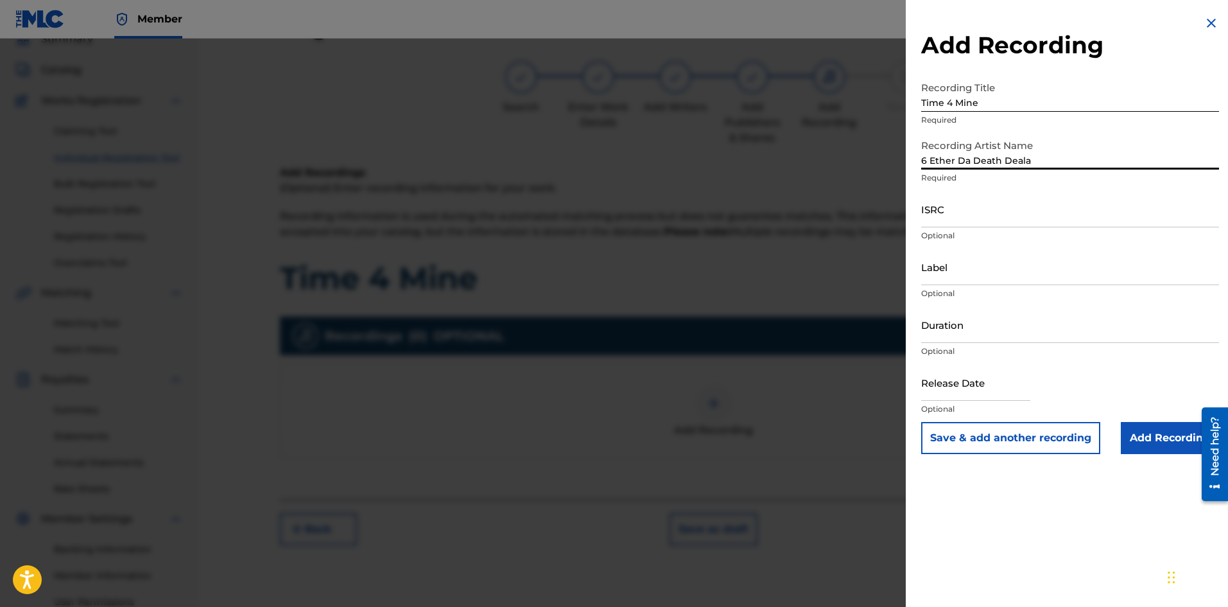
type input "6 Ether Da Death Deala"
click at [982, 213] on input "ISRC" at bounding box center [1070, 209] width 298 height 37
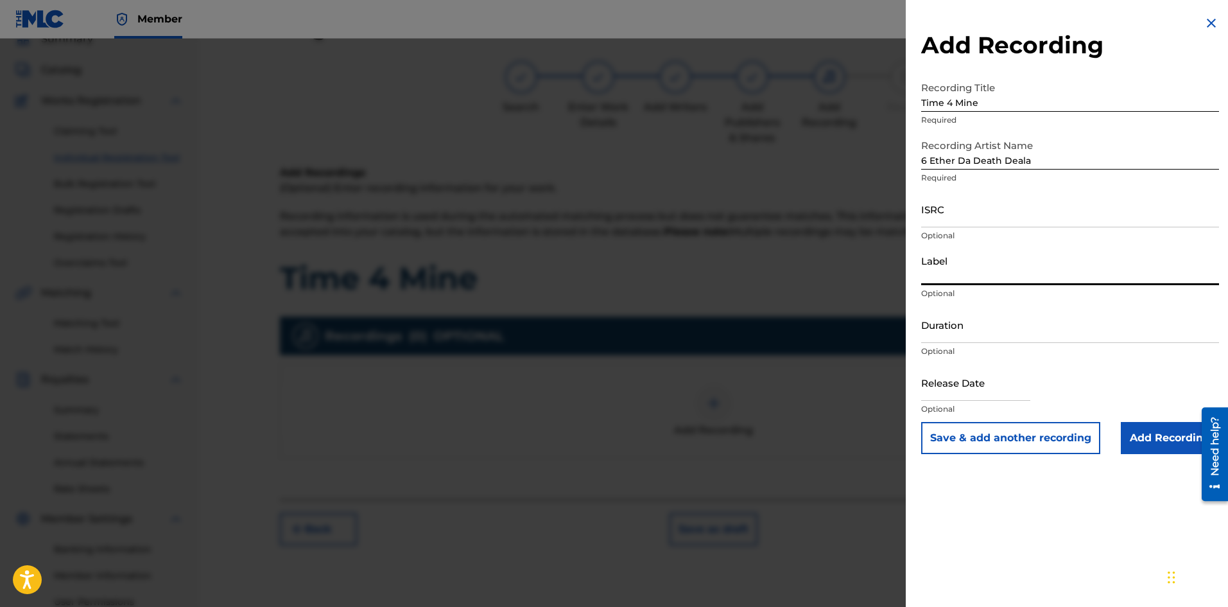
drag, startPoint x: 972, startPoint y: 265, endPoint x: 968, endPoint y: 277, distance: 13.6
click at [971, 266] on input "Label" at bounding box center [1070, 266] width 298 height 37
type input "Crime Scene Records"
click at [1020, 392] on input "text" at bounding box center [975, 382] width 109 height 37
select select "8"
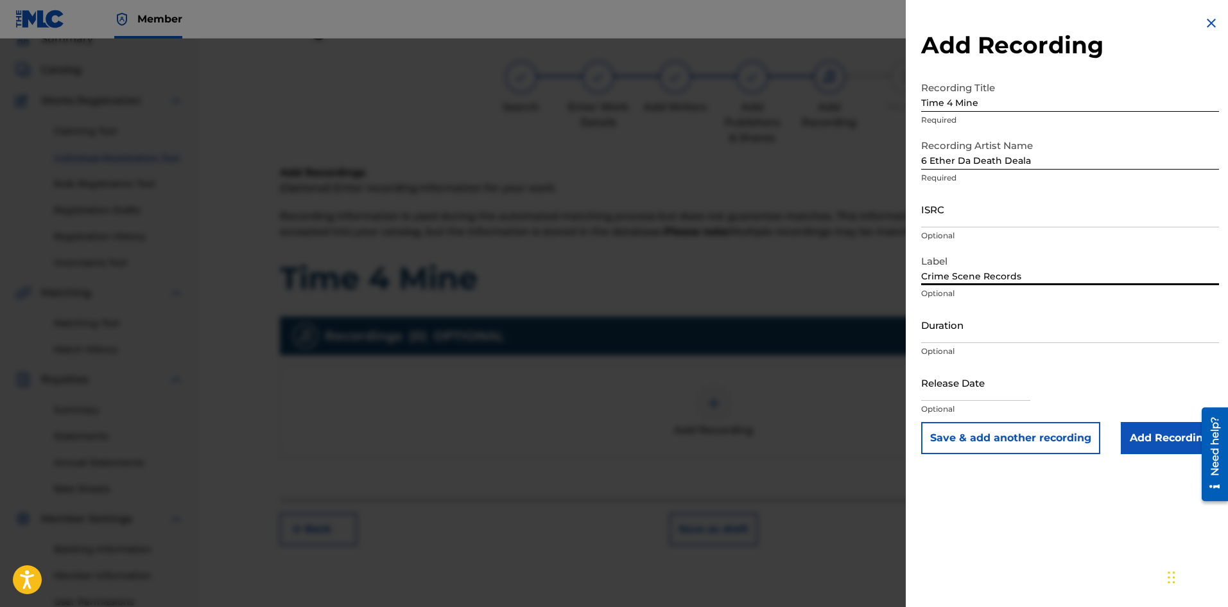
select select "2025"
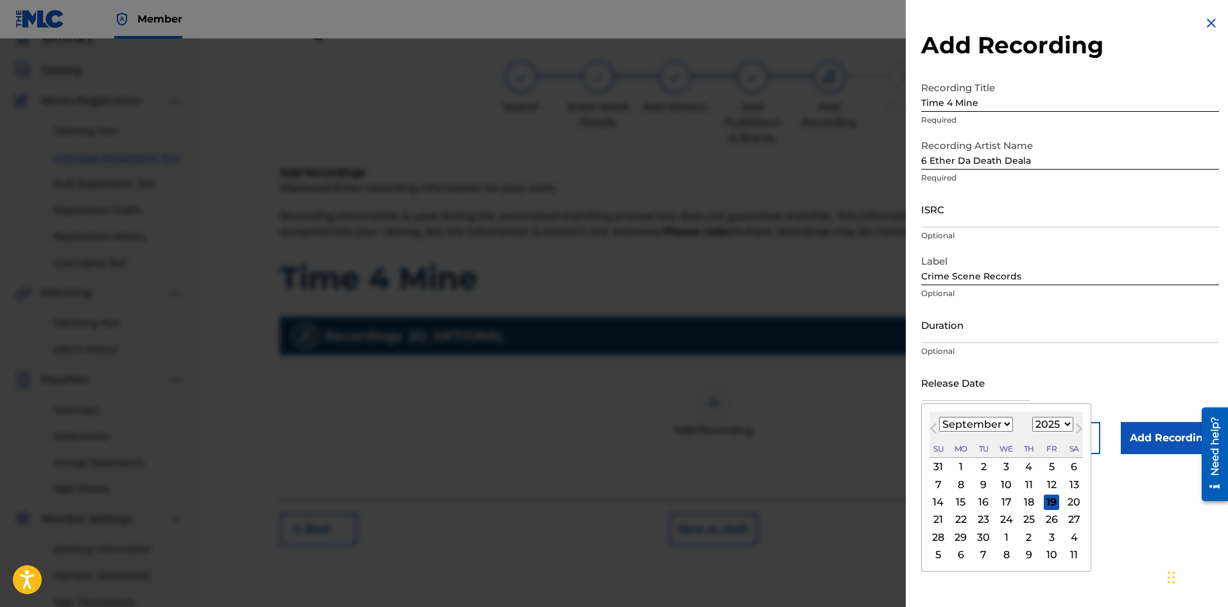
click at [959, 428] on select "January February March April May June July August September October November De…" at bounding box center [976, 424] width 74 height 15
select select "5"
click at [939, 417] on select "January February March April May June July August September October November De…" at bounding box center [976, 424] width 74 height 15
click at [1057, 465] on div "6" at bounding box center [1051, 466] width 15 height 15
type input "June 6 2025"
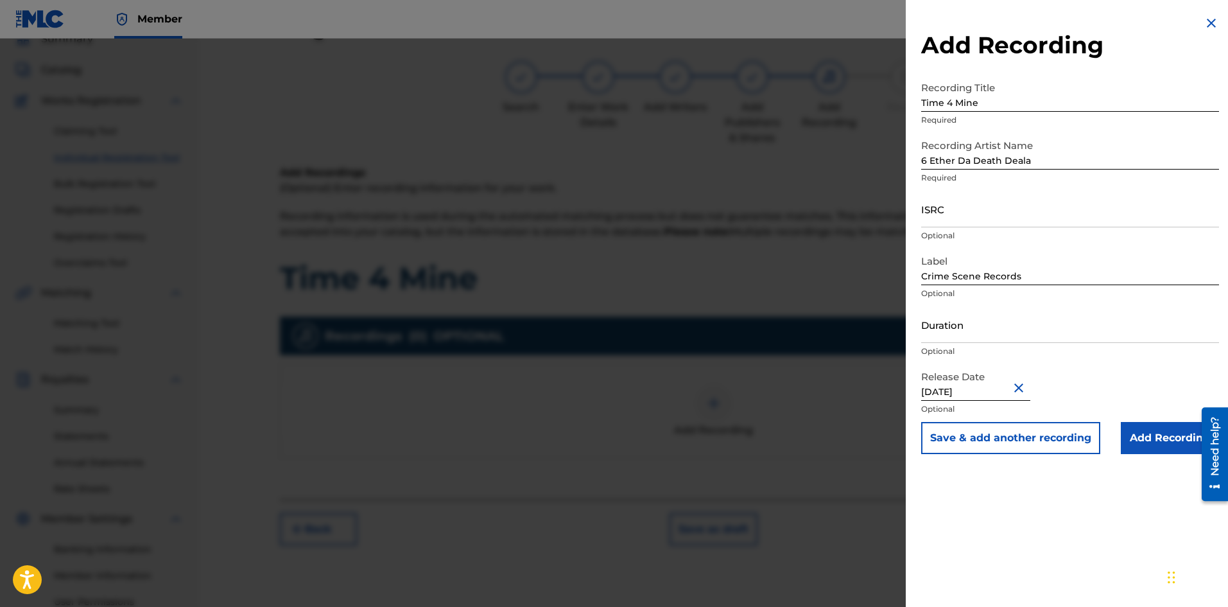
click at [1118, 471] on div "Add Recording Recording Title Time 4 Mine Required Recording Artist Name 6 Ethe…" at bounding box center [1070, 303] width 329 height 607
click at [1143, 439] on input "Add Recording" at bounding box center [1170, 438] width 98 height 32
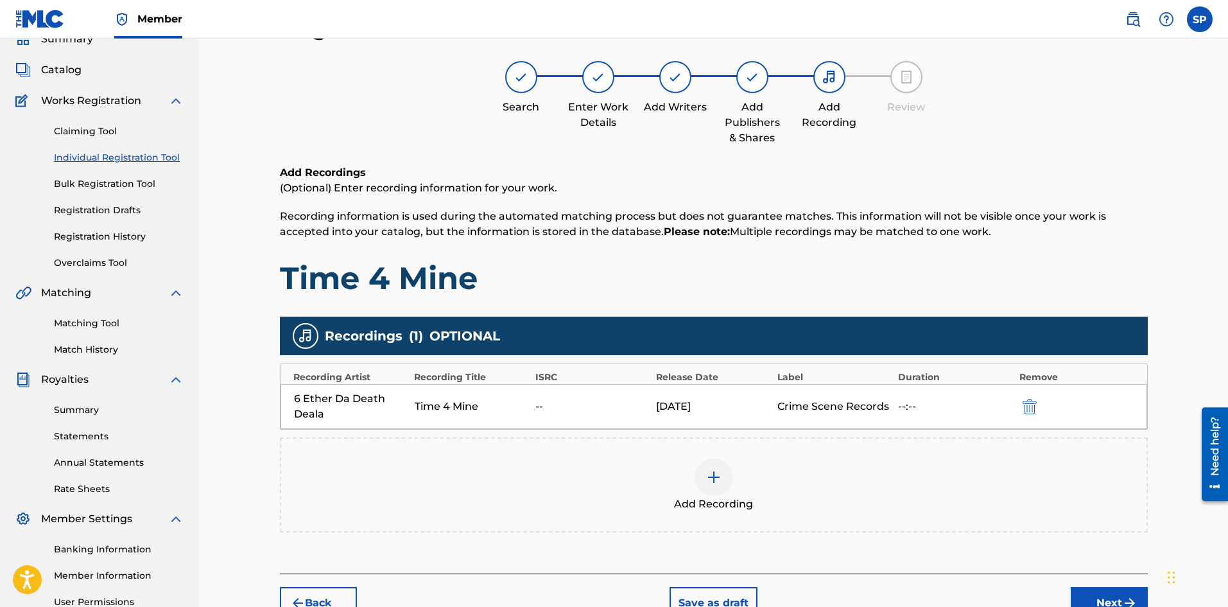
click at [1085, 592] on button "Next" at bounding box center [1109, 603] width 77 height 32
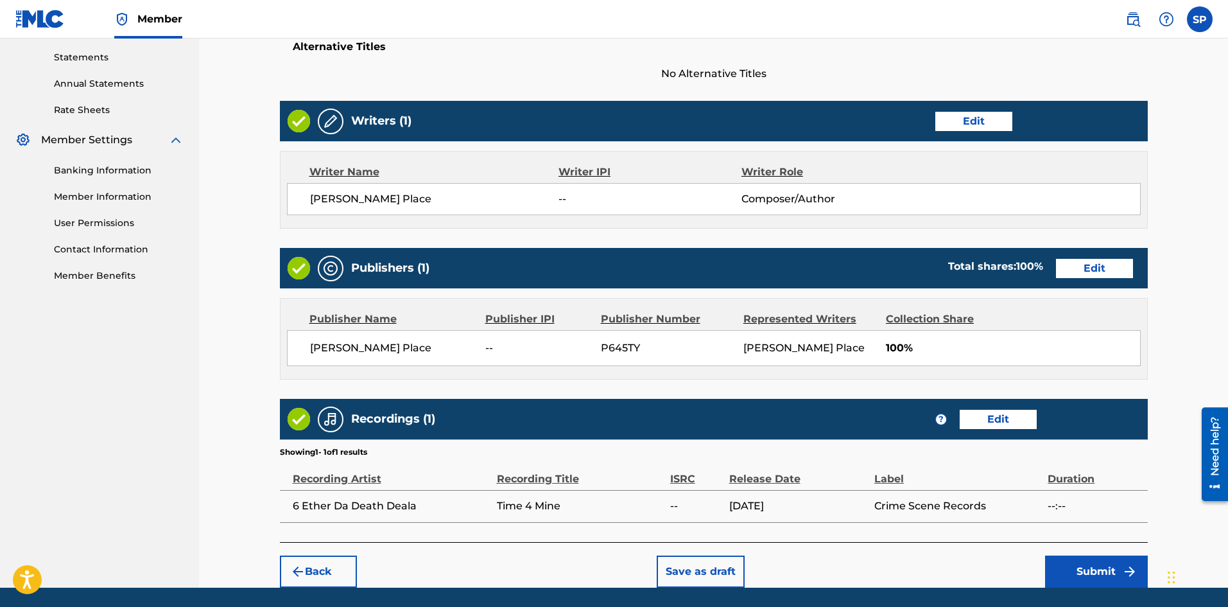
scroll to position [479, 0]
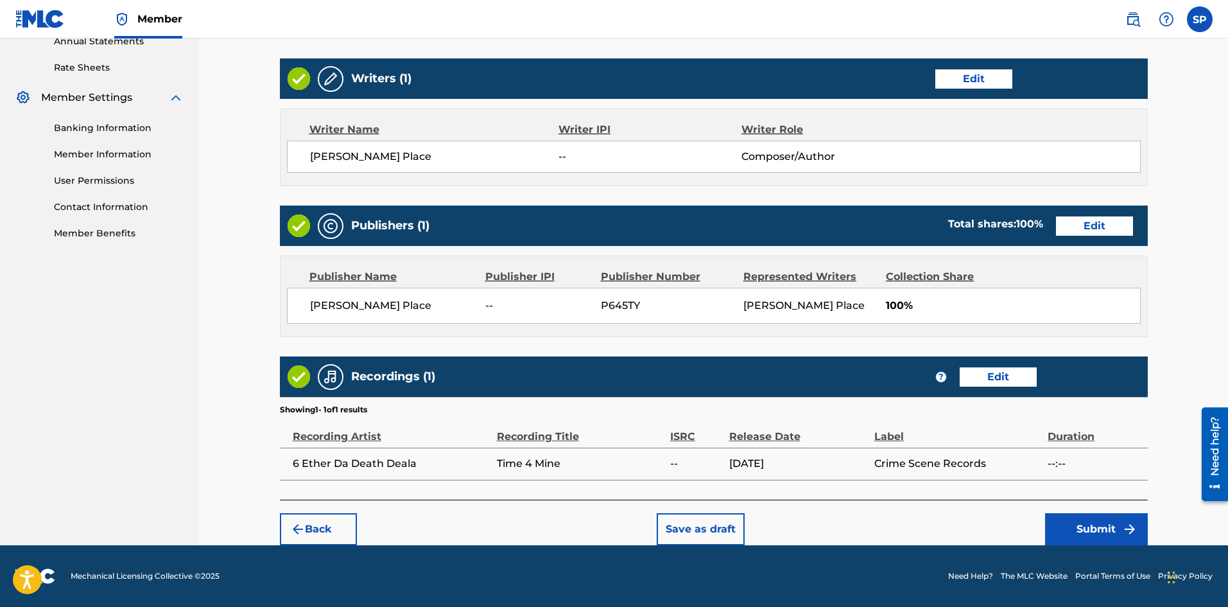
click at [1040, 528] on div "Back Save as draft Submit" at bounding box center [714, 523] width 868 height 46
click at [1045, 528] on button "Submit" at bounding box center [1096, 529] width 103 height 32
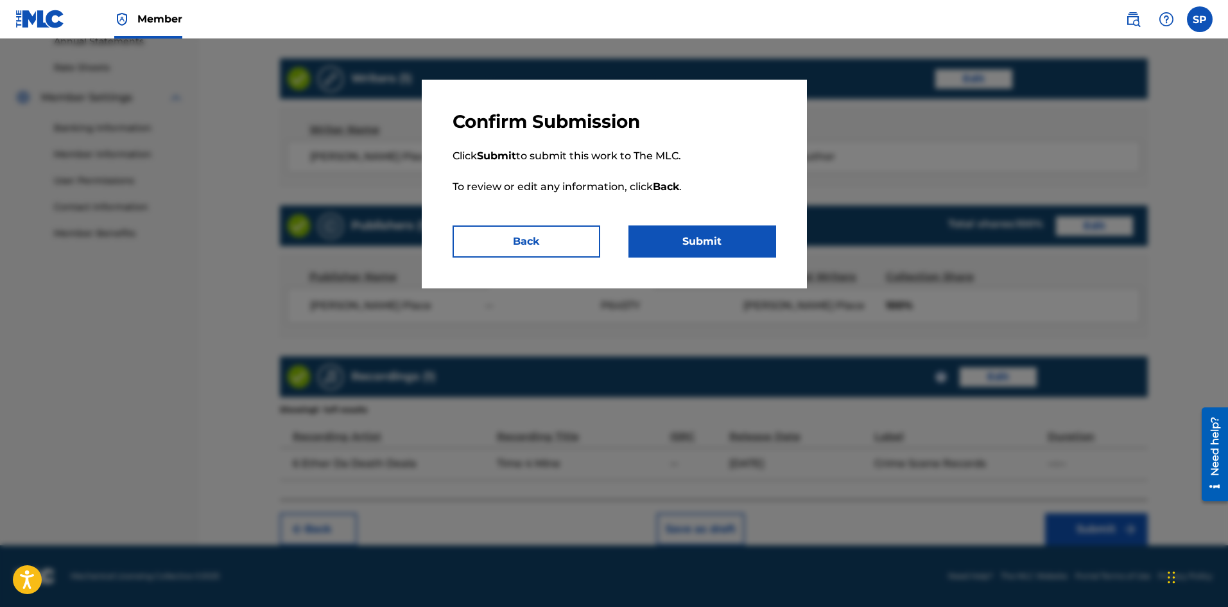
click at [703, 238] on button "Submit" at bounding box center [703, 241] width 148 height 32
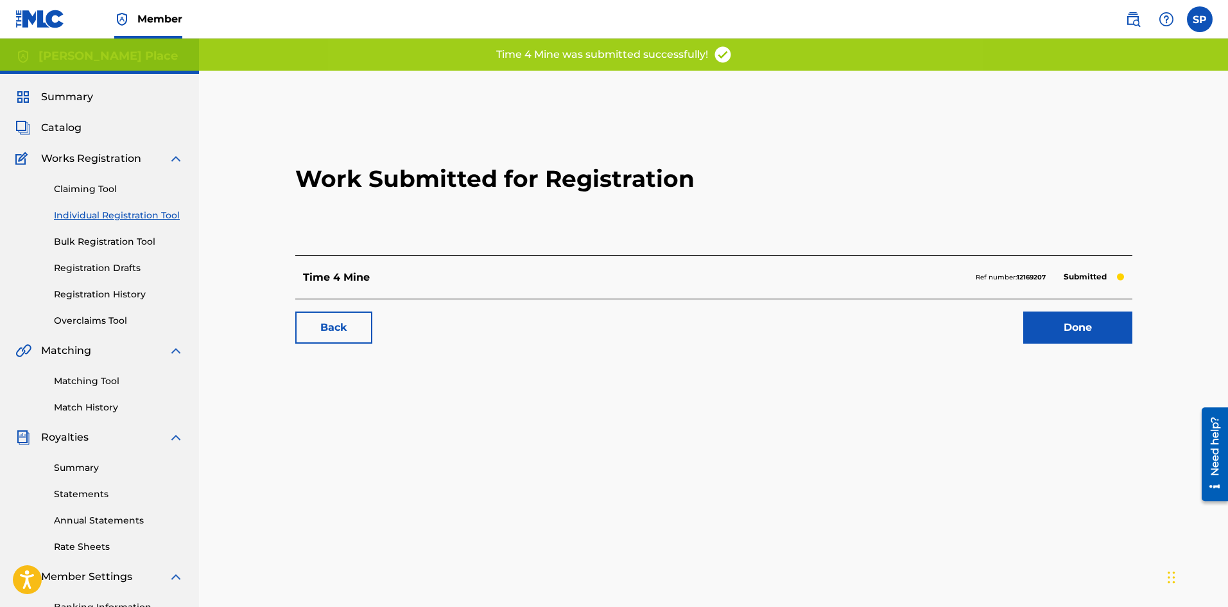
click at [770, 183] on h2 "Work Submitted for Registration" at bounding box center [713, 179] width 837 height 152
click at [1040, 331] on link "Done" at bounding box center [1077, 327] width 109 height 32
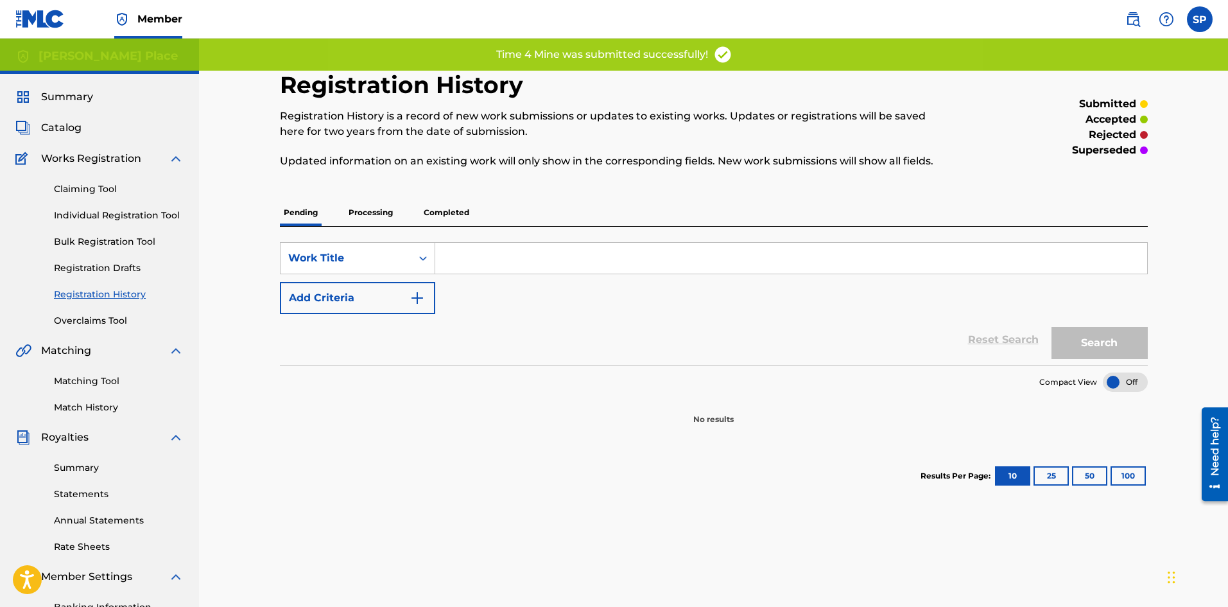
click at [379, 212] on p "Processing" at bounding box center [371, 212] width 52 height 27
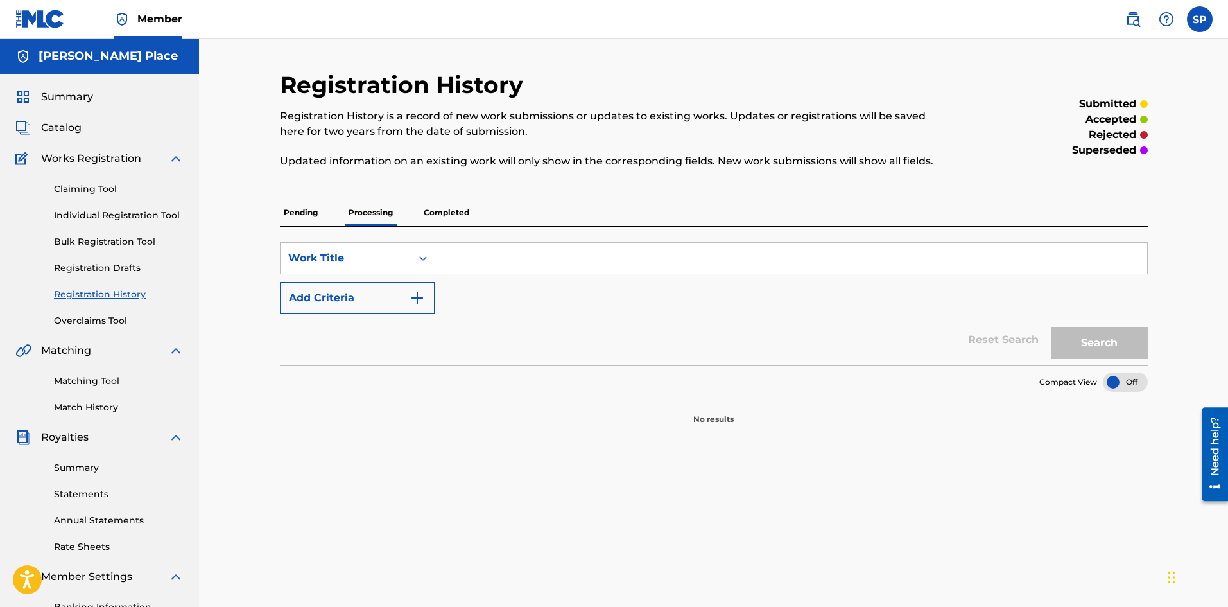
click at [422, 213] on p "Completed" at bounding box center [446, 212] width 53 height 27
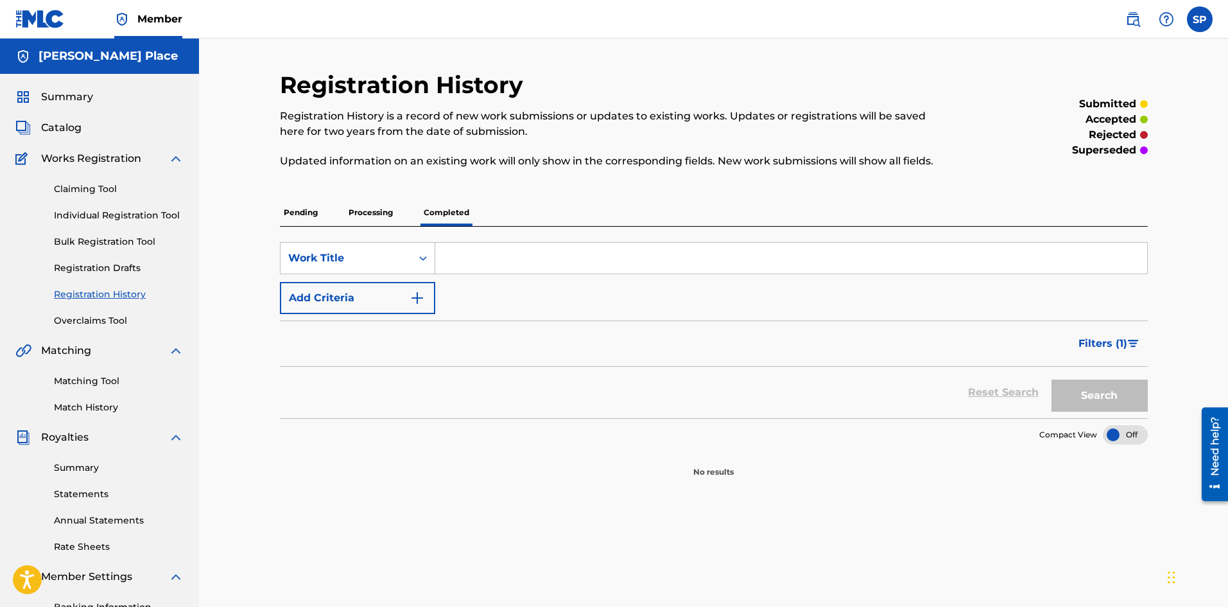
click at [301, 225] on p "Pending" at bounding box center [301, 212] width 42 height 27
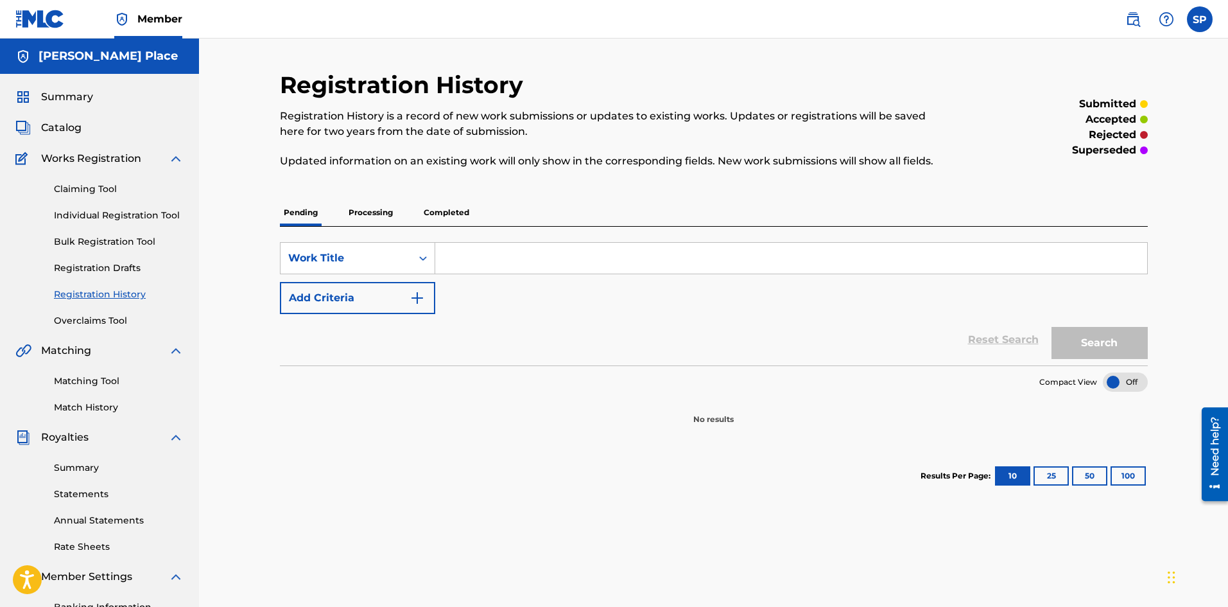
click at [476, 218] on div "Pending Processing Completed" at bounding box center [714, 212] width 868 height 27
click at [415, 215] on div "Pending Processing Completed" at bounding box center [714, 212] width 868 height 27
click at [376, 214] on p "Processing" at bounding box center [371, 212] width 52 height 27
click at [485, 209] on div "Pending Processing Completed" at bounding box center [714, 212] width 868 height 27
click at [451, 213] on p "Completed" at bounding box center [446, 212] width 53 height 27
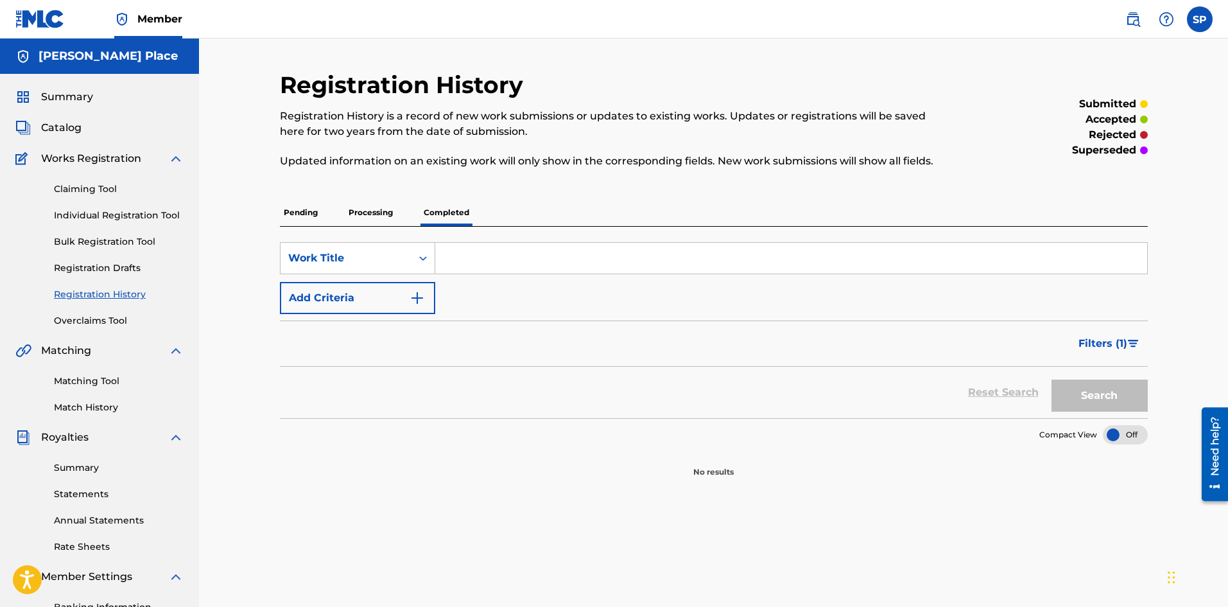
click at [266, 223] on div "Registration History Registration History is a record of new work submissions o…" at bounding box center [714, 403] width 899 height 664
click at [122, 266] on link "Registration Drafts" at bounding box center [119, 267] width 130 height 13
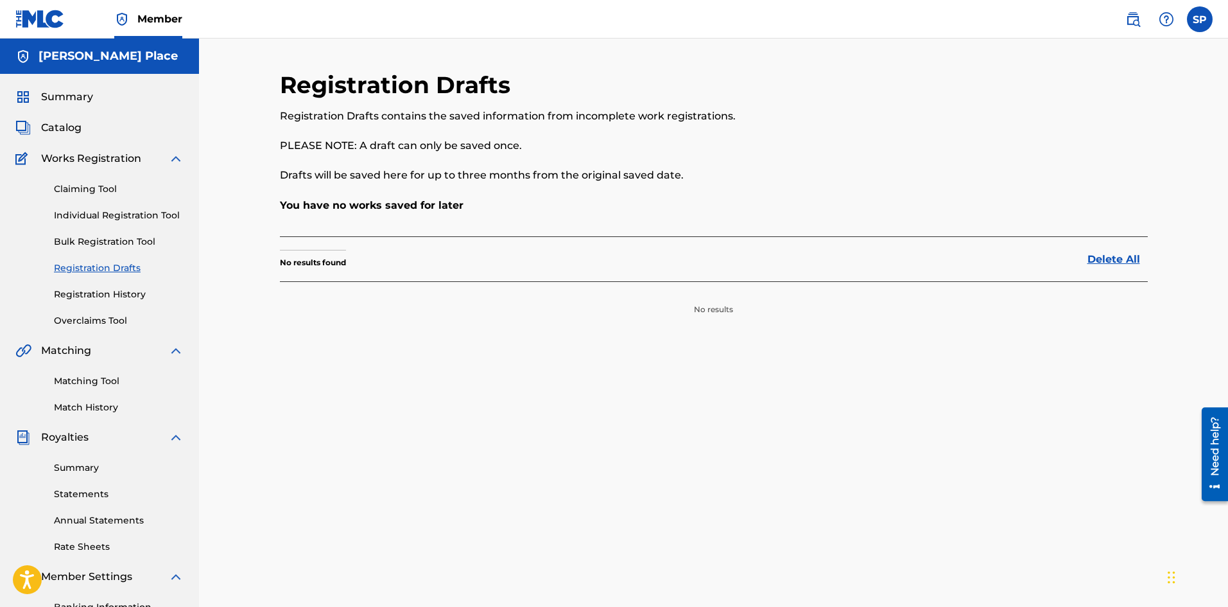
click at [128, 244] on link "Bulk Registration Tool" at bounding box center [119, 241] width 130 height 13
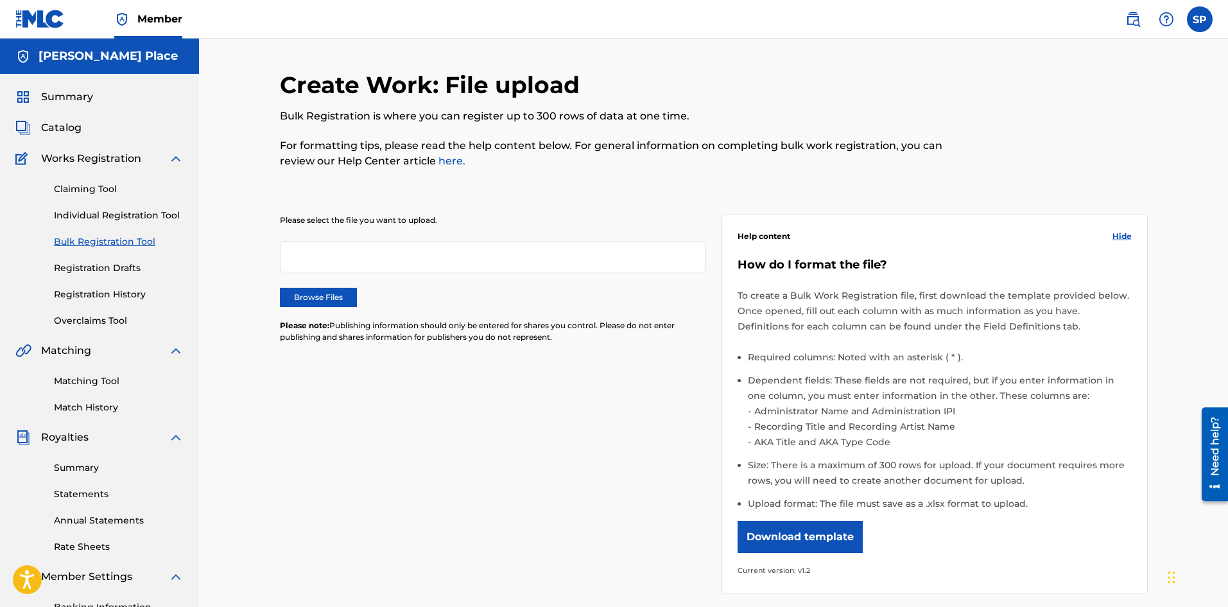
click at [114, 279] on div "Claiming Tool Individual Registration Tool Bulk Registration Tool Registration …" at bounding box center [99, 246] width 168 height 161
click at [104, 294] on link "Registration History" at bounding box center [119, 294] width 130 height 13
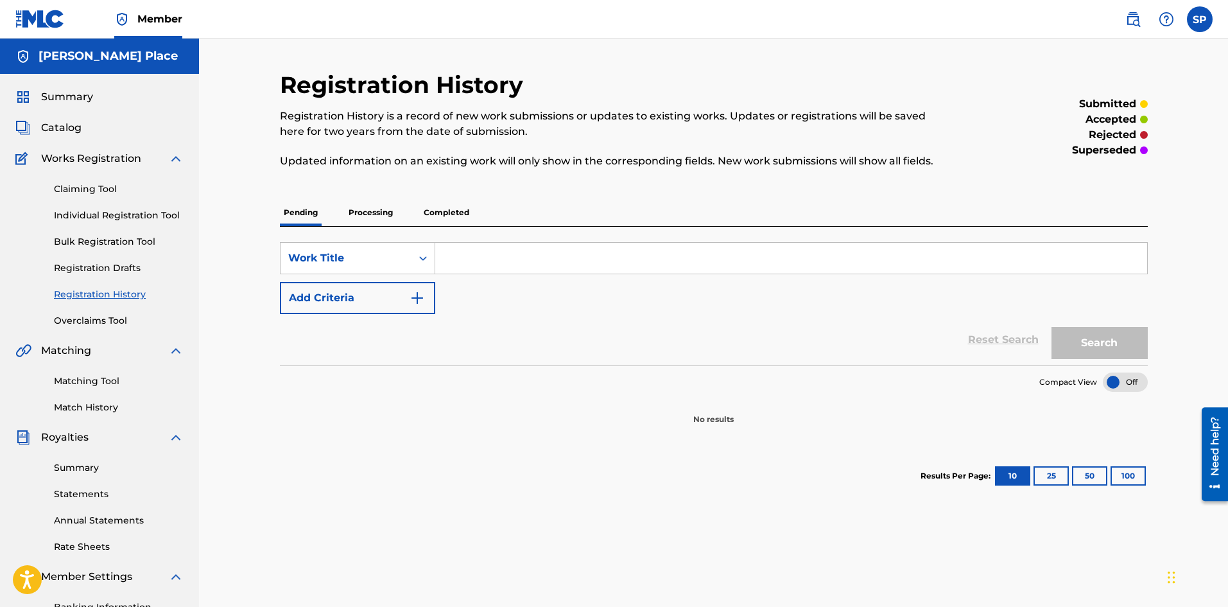
click at [406, 223] on div "Pending Processing Completed" at bounding box center [714, 212] width 868 height 27
click at [404, 220] on div "Pending Processing Completed" at bounding box center [714, 212] width 868 height 27
click at [385, 221] on p "Processing" at bounding box center [371, 212] width 52 height 27
click at [454, 211] on p "Completed" at bounding box center [446, 212] width 53 height 27
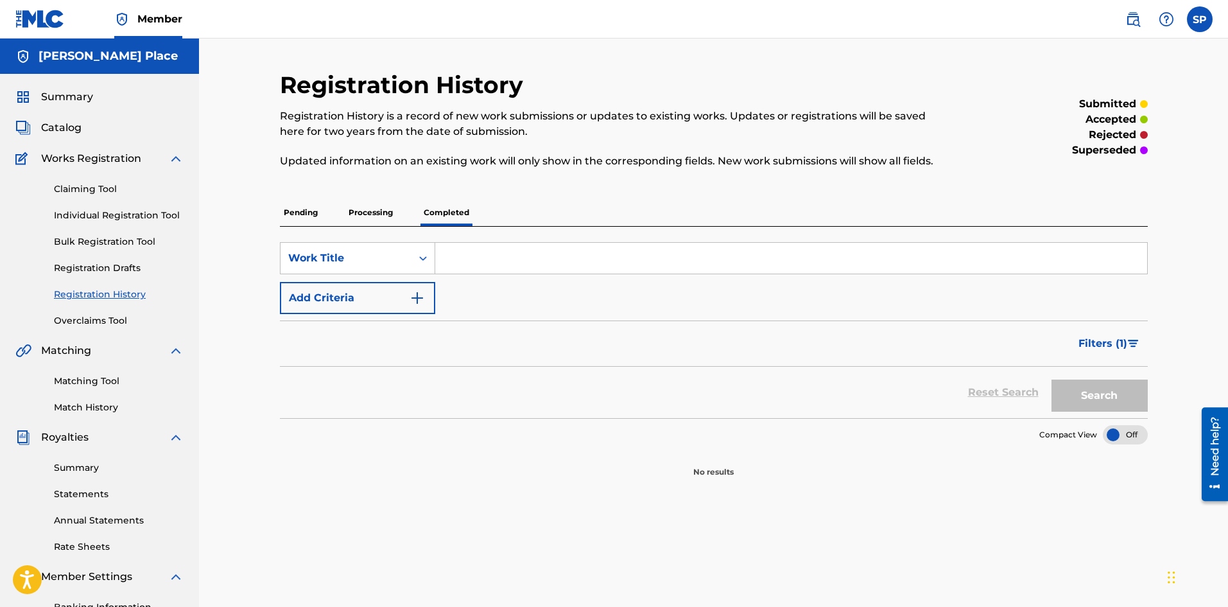
click at [91, 241] on link "Bulk Registration Tool" at bounding box center [119, 241] width 130 height 13
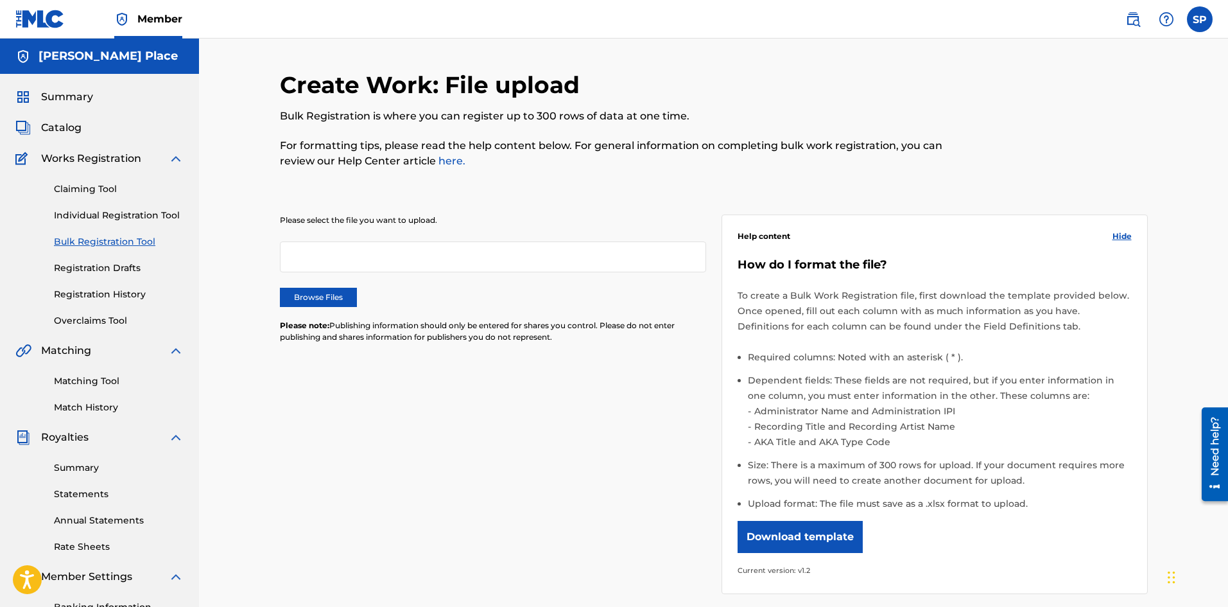
click at [111, 211] on link "Individual Registration Tool" at bounding box center [119, 215] width 130 height 13
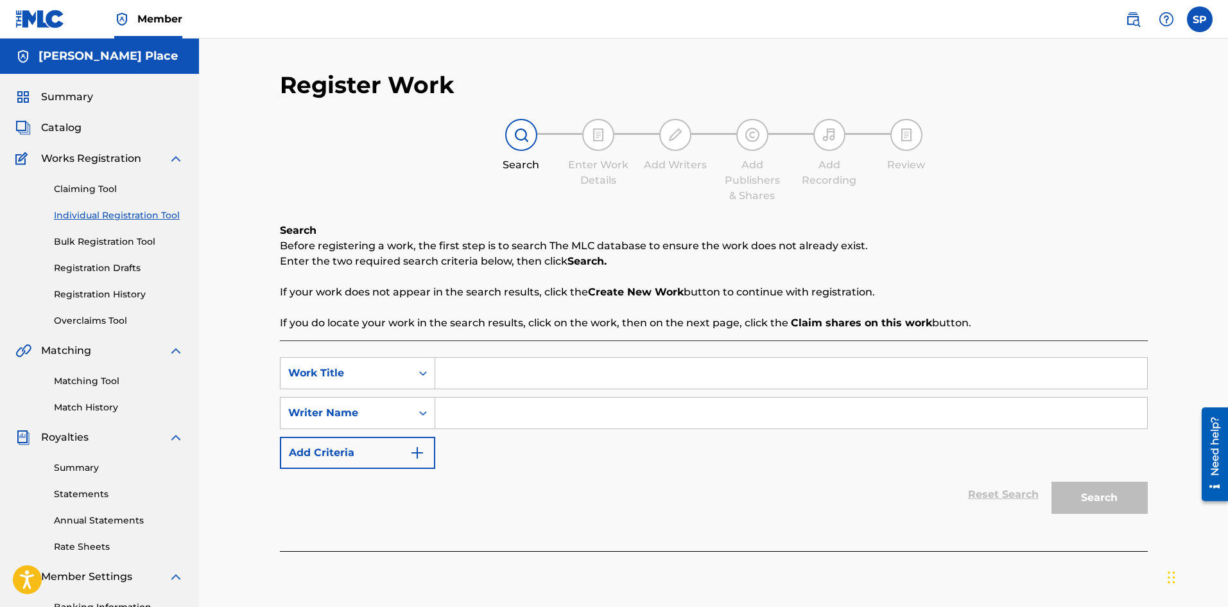
click at [109, 187] on link "Claiming Tool" at bounding box center [119, 188] width 130 height 13
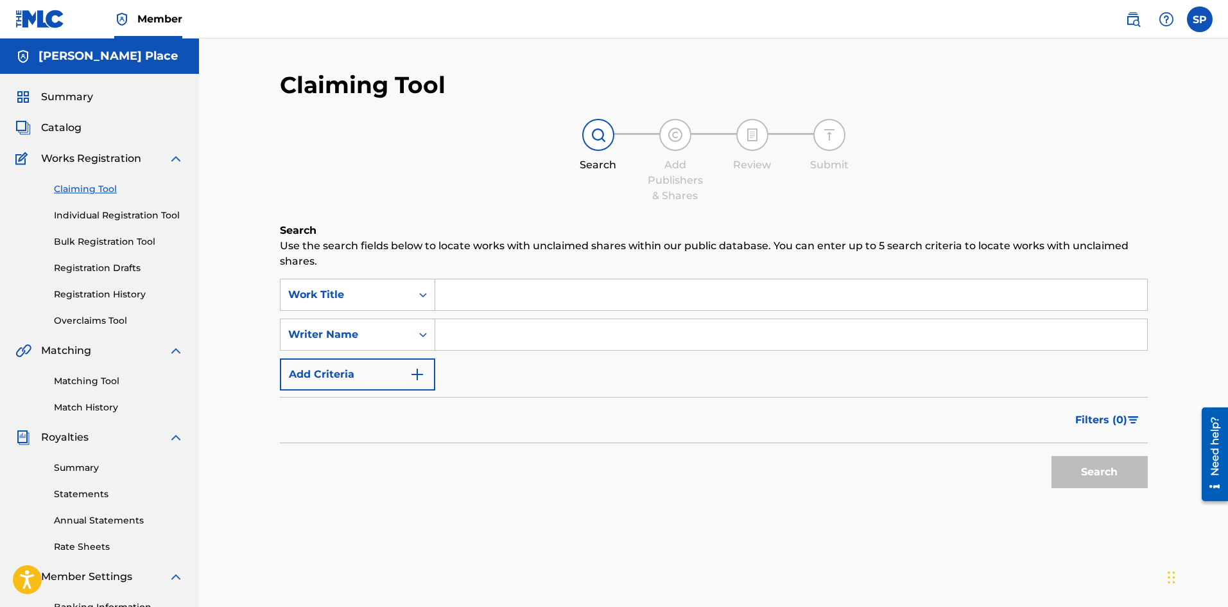
click at [82, 385] on link "Matching Tool" at bounding box center [119, 380] width 130 height 13
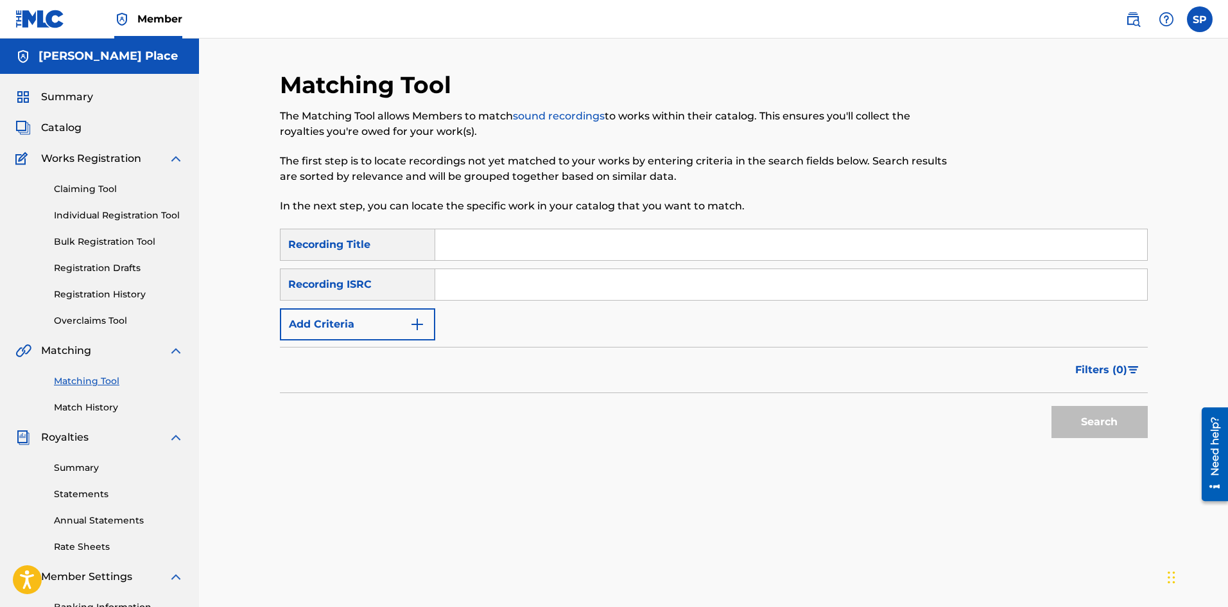
click at [90, 401] on link "Match History" at bounding box center [119, 407] width 130 height 13
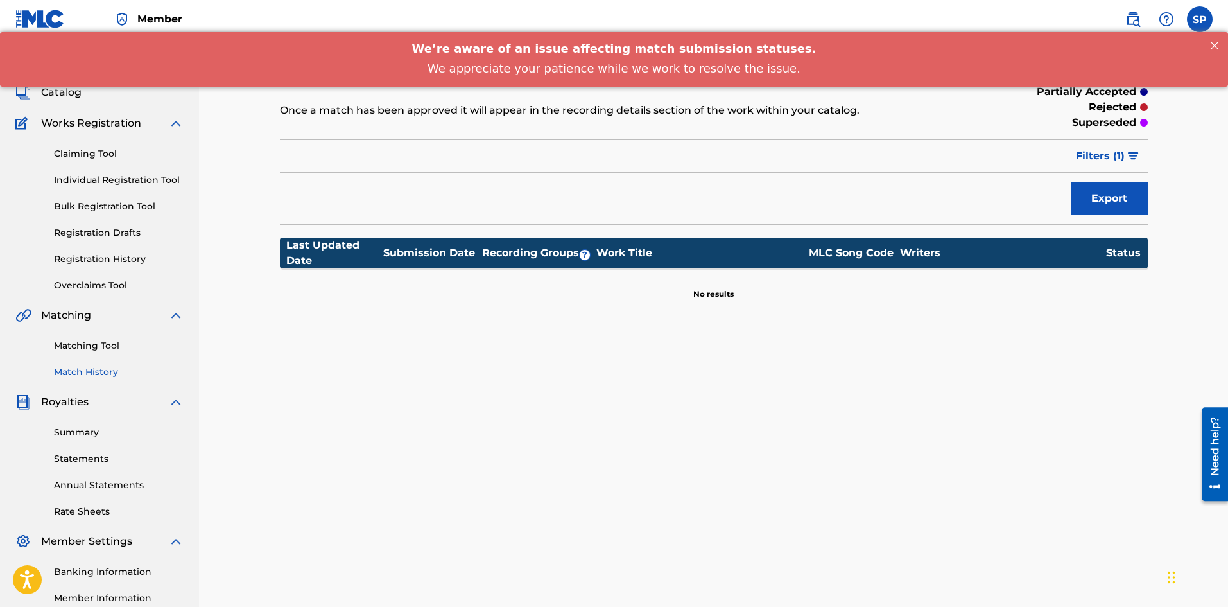
scroll to position [64, 0]
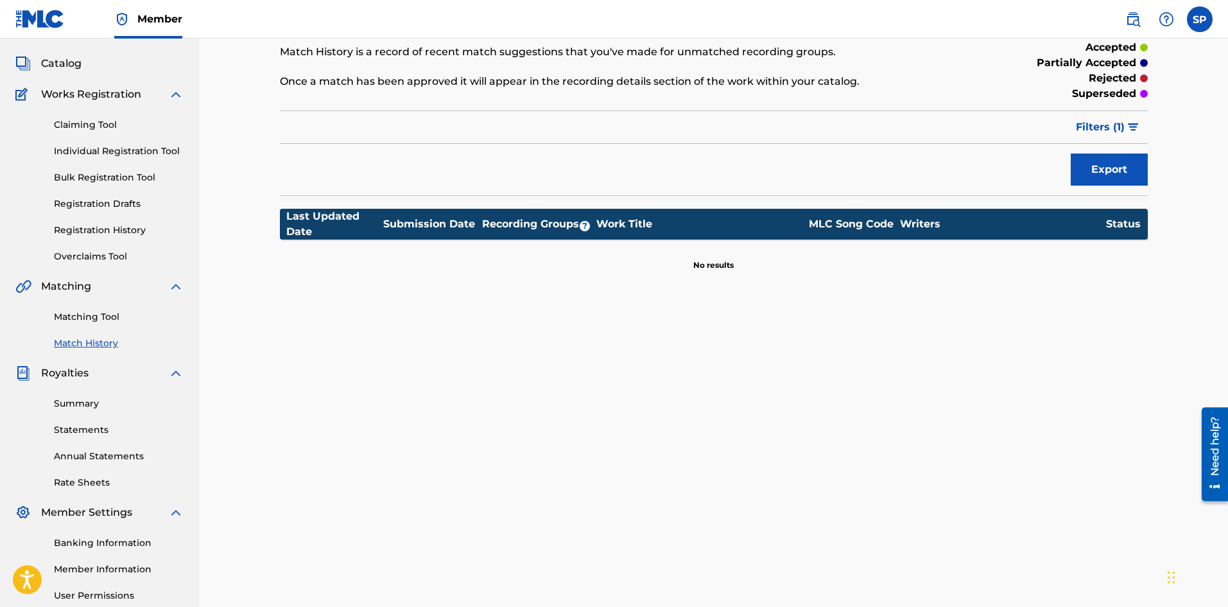
click at [74, 400] on link "Summary" at bounding box center [119, 403] width 130 height 13
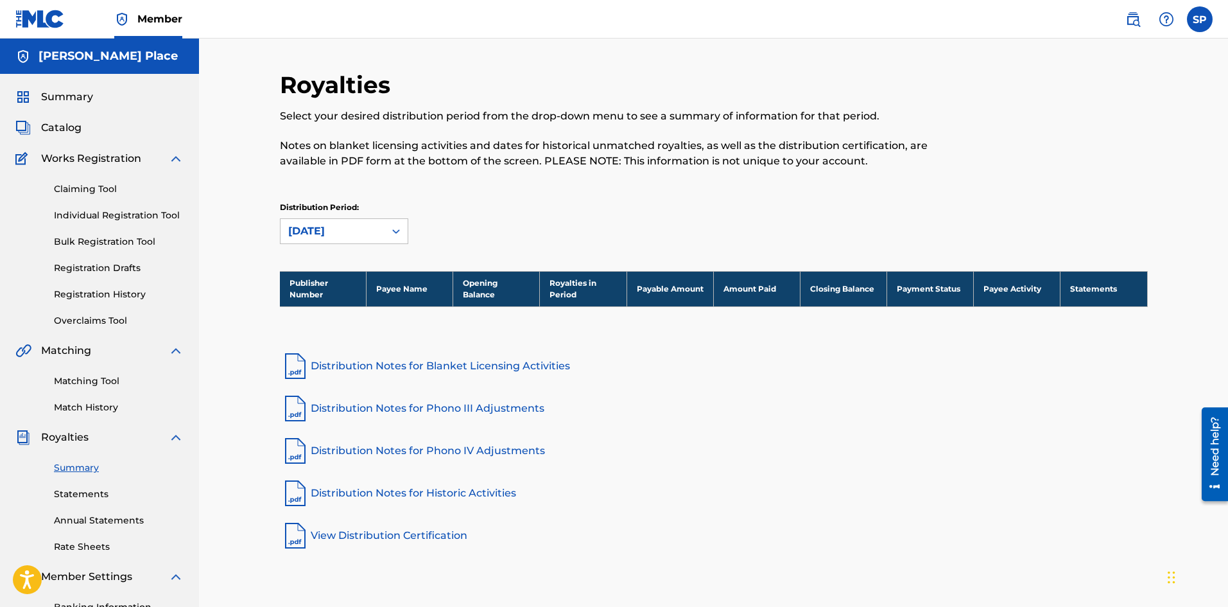
click at [93, 195] on link "Claiming Tool" at bounding box center [119, 188] width 130 height 13
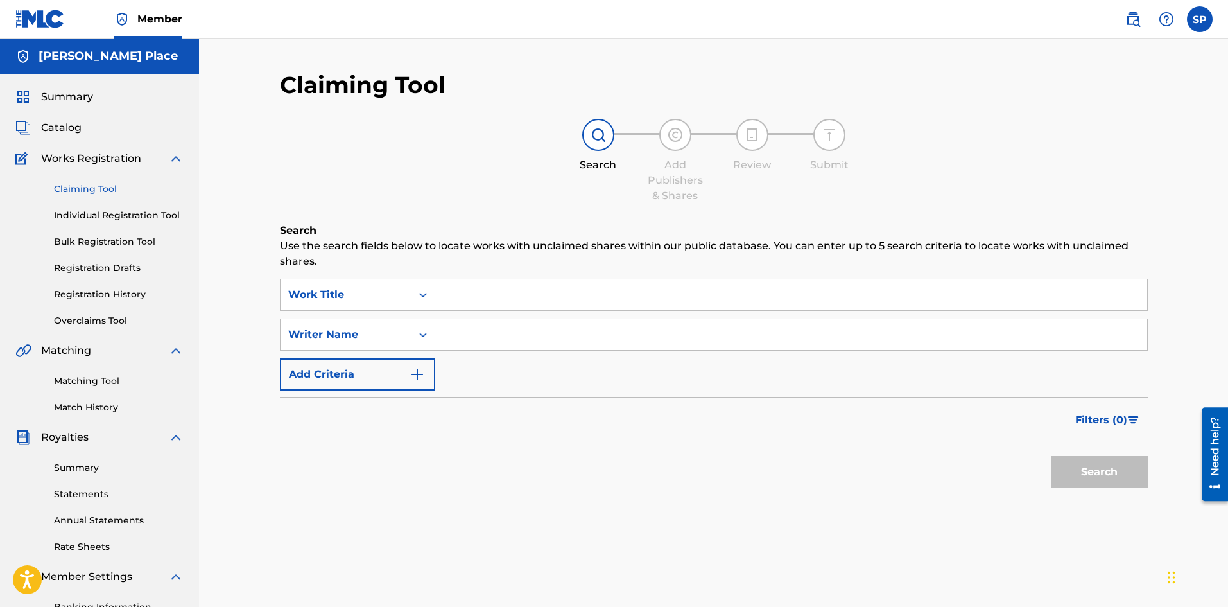
click at [103, 212] on link "Individual Registration Tool" at bounding box center [119, 215] width 130 height 13
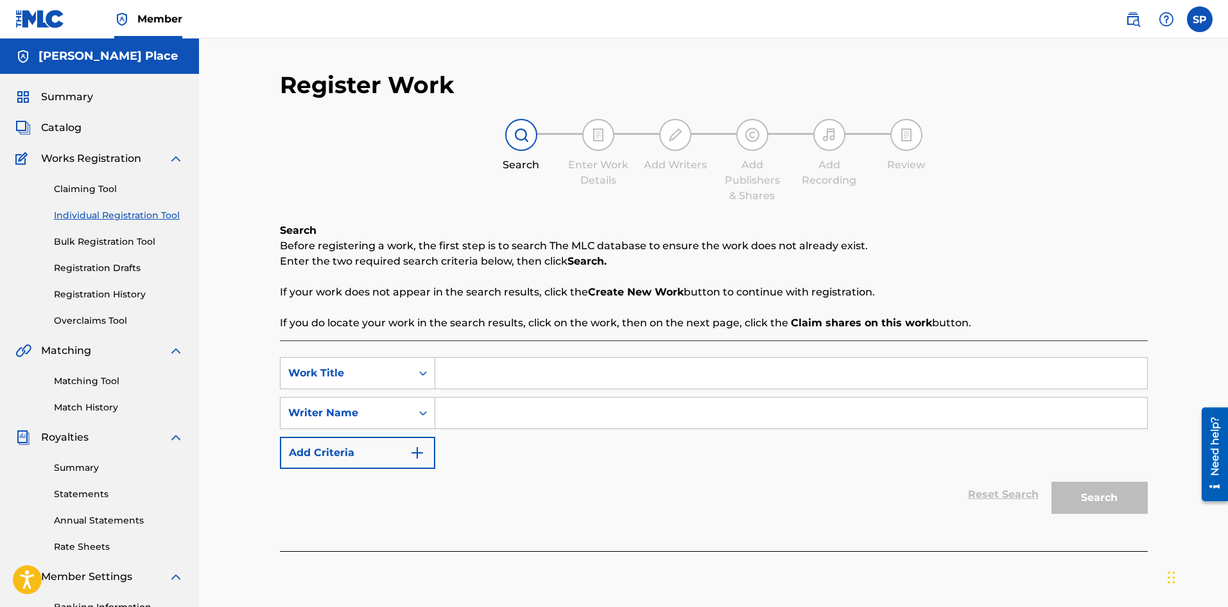
click at [109, 256] on div "Claiming Tool Individual Registration Tool Bulk Registration Tool Registration …" at bounding box center [99, 246] width 168 height 161
click at [106, 247] on link "Bulk Registration Tool" at bounding box center [119, 241] width 130 height 13
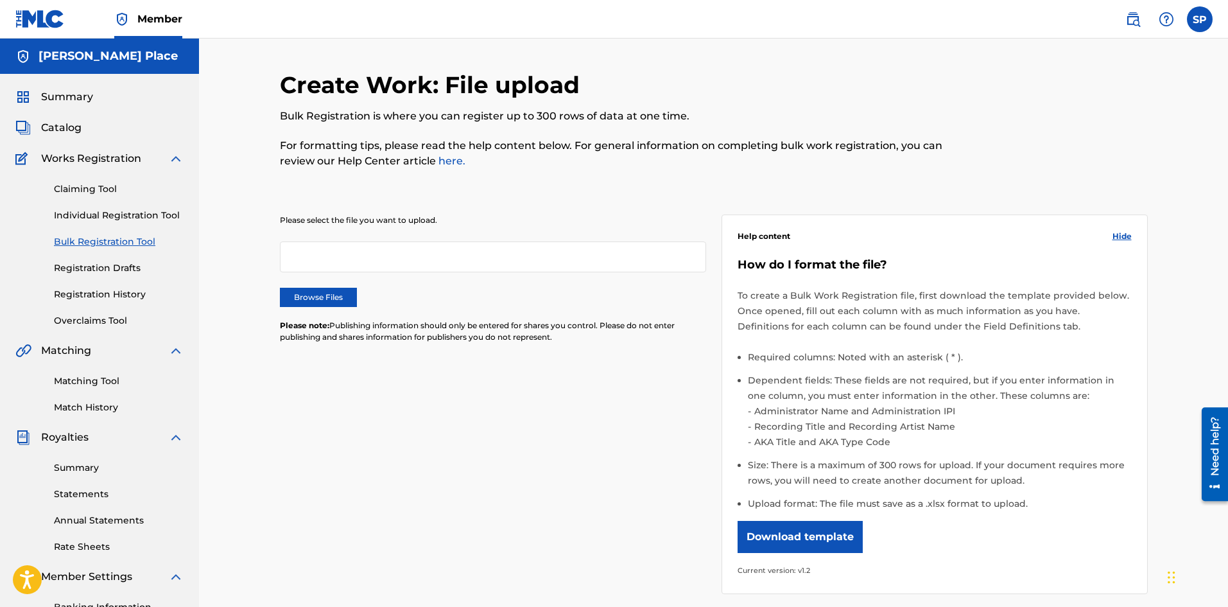
click at [105, 272] on link "Registration Drafts" at bounding box center [119, 267] width 130 height 13
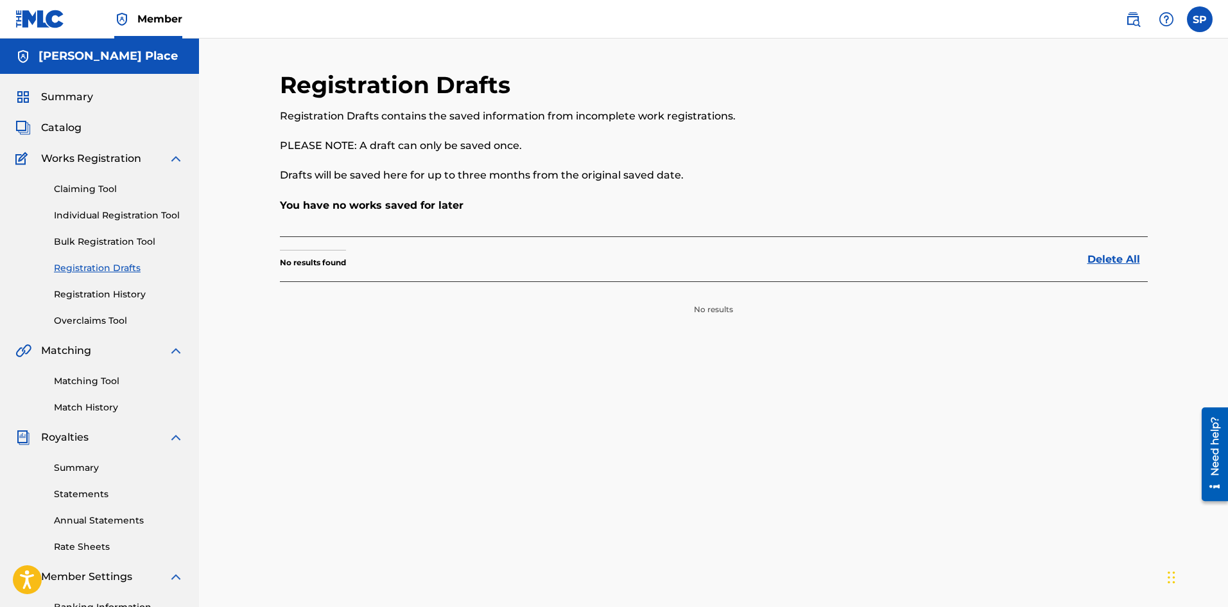
click at [107, 315] on link "Overclaims Tool" at bounding box center [119, 320] width 130 height 13
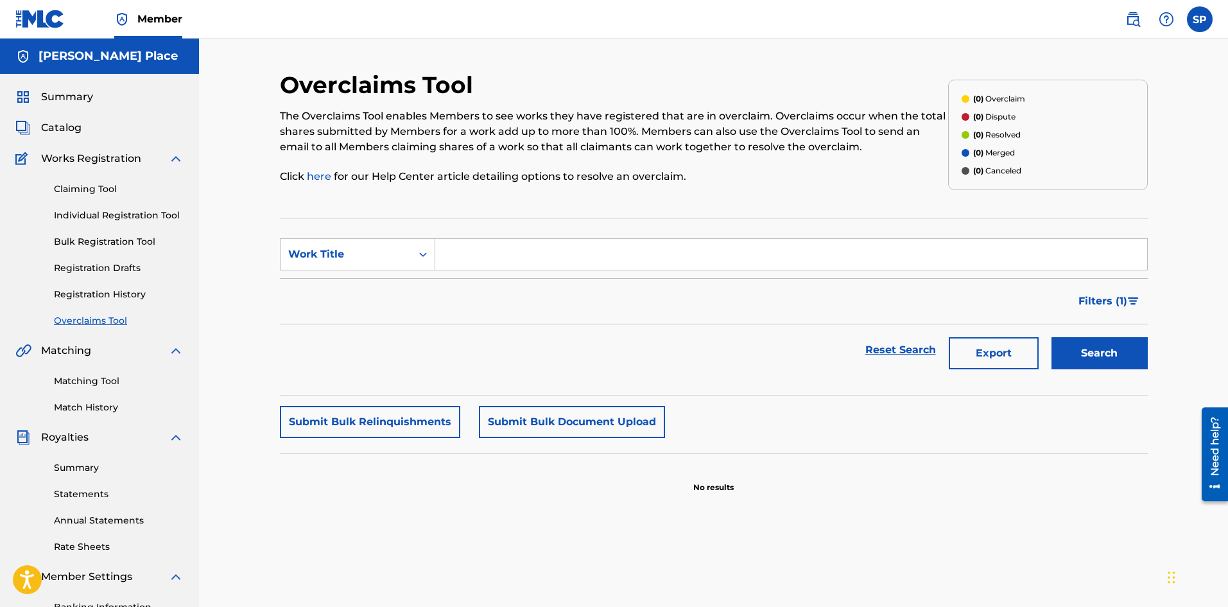
click at [95, 298] on link "Registration History" at bounding box center [119, 294] width 130 height 13
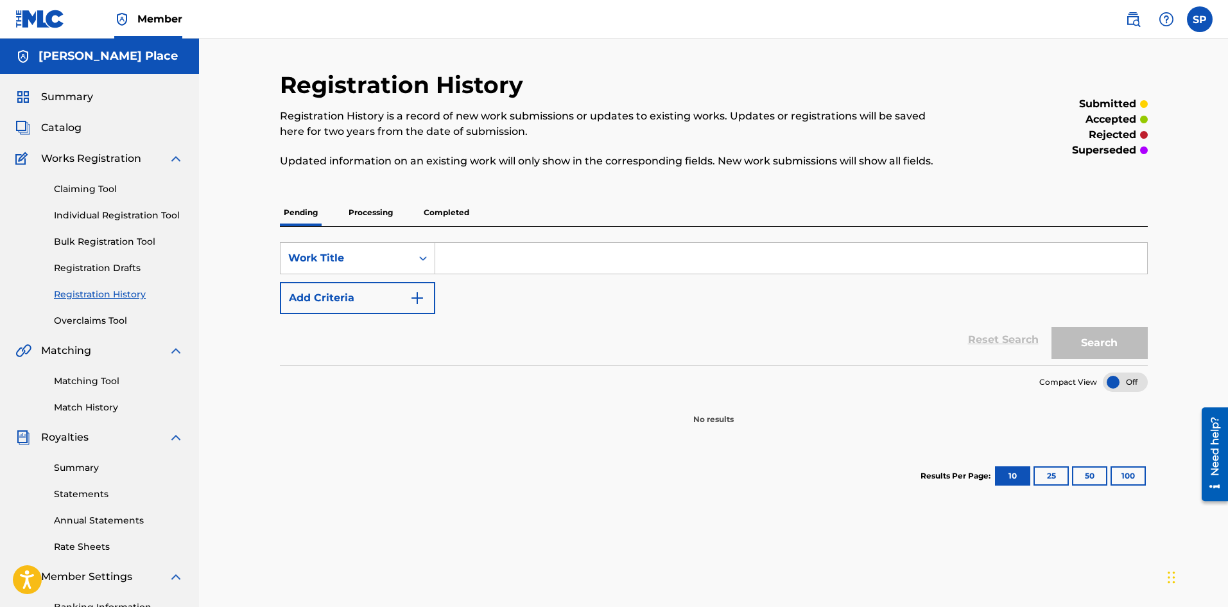
click at [367, 216] on p "Processing" at bounding box center [371, 212] width 52 height 27
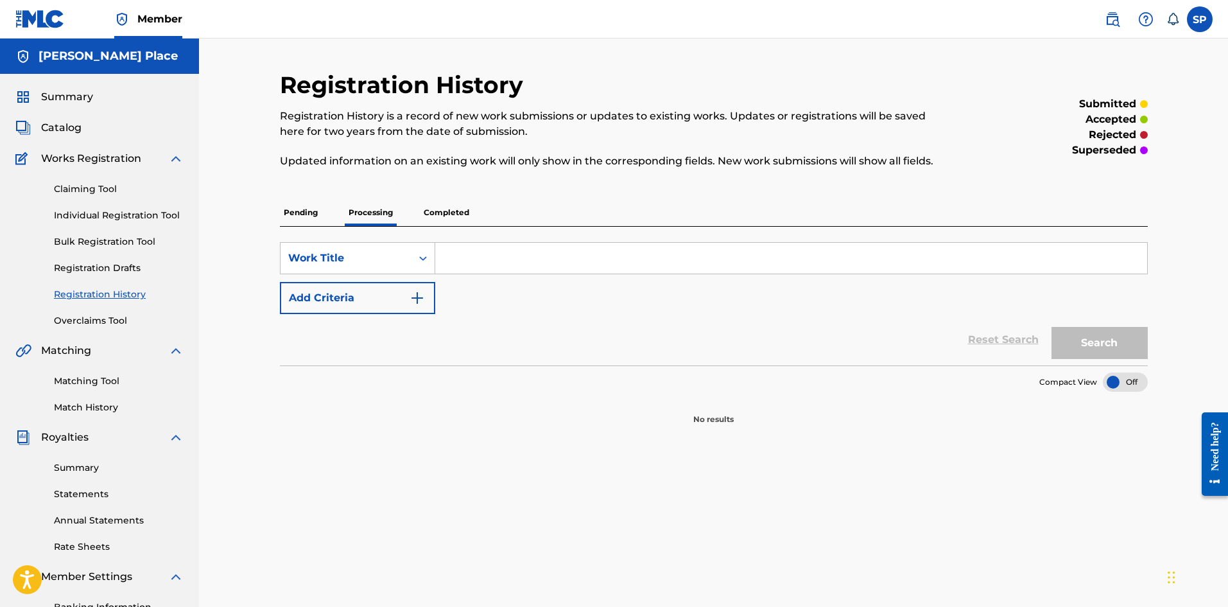
click at [302, 204] on p "Pending" at bounding box center [301, 212] width 42 height 27
click at [450, 223] on p "Completed" at bounding box center [446, 212] width 53 height 27
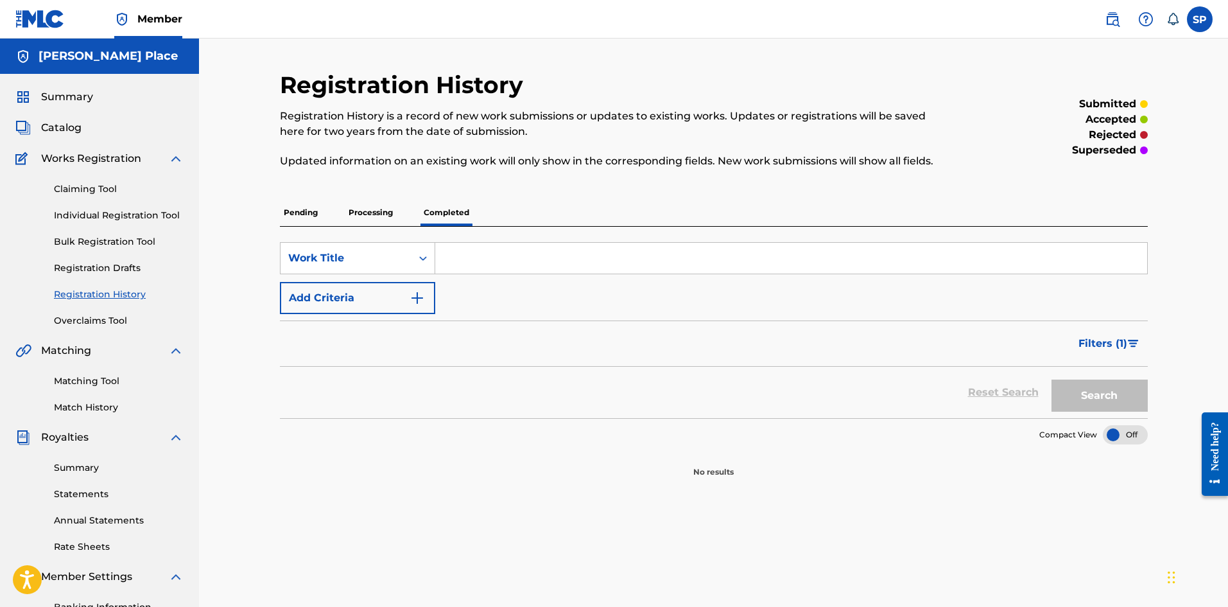
click at [449, 249] on input "Search Form" at bounding box center [791, 258] width 712 height 31
click at [1099, 342] on span "Filters ( 1 )" at bounding box center [1103, 343] width 49 height 15
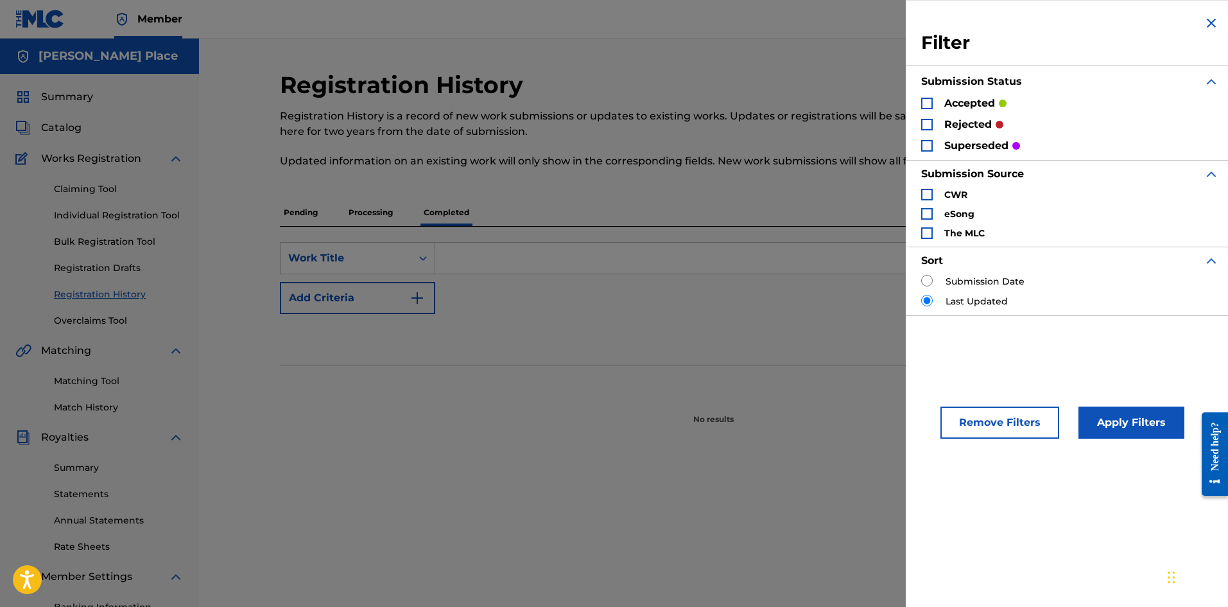
click at [986, 281] on label "Submission Date" at bounding box center [985, 281] width 79 height 13
click at [935, 281] on div "Submission Date" at bounding box center [1070, 281] width 298 height 13
click at [932, 281] on div "Submission Date" at bounding box center [1070, 281] width 298 height 13
click at [932, 281] on input "Search Form" at bounding box center [927, 281] width 12 height 12
radio input "true"
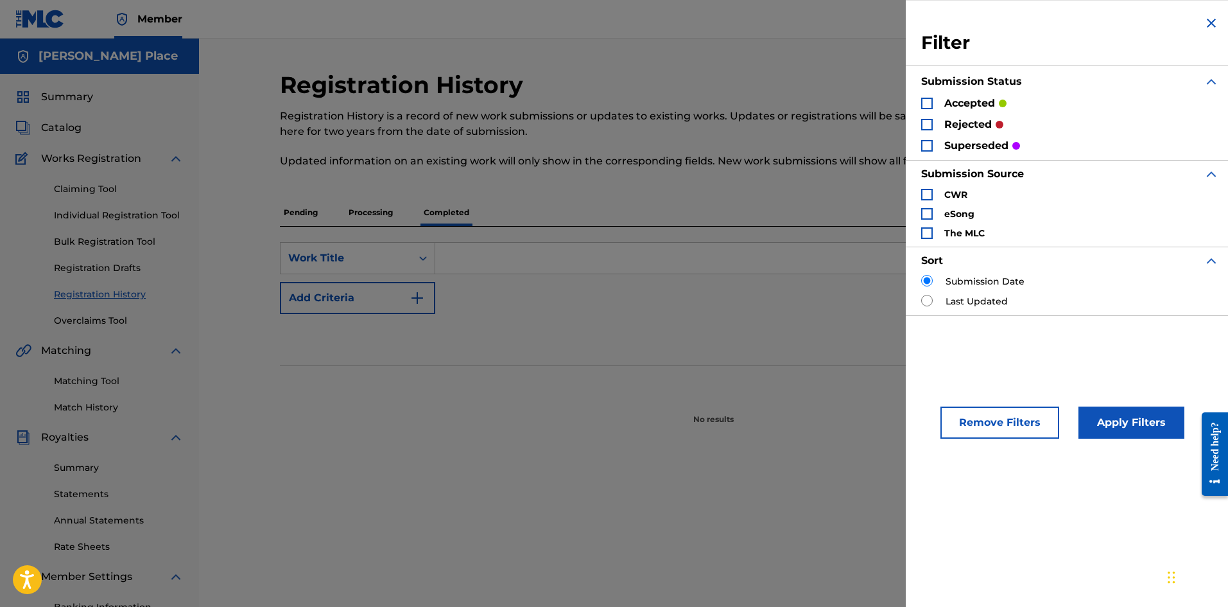
click at [1118, 428] on button "Apply Filters" at bounding box center [1132, 422] width 106 height 32
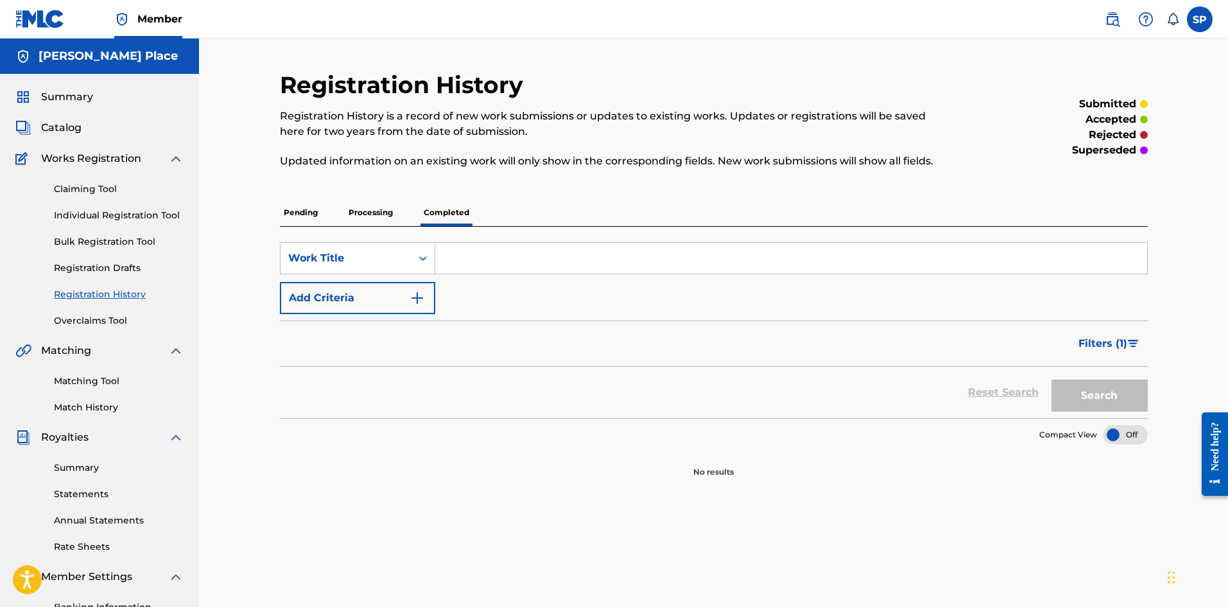
click at [1103, 350] on span "Filters ( 1 )" at bounding box center [1103, 343] width 49 height 15
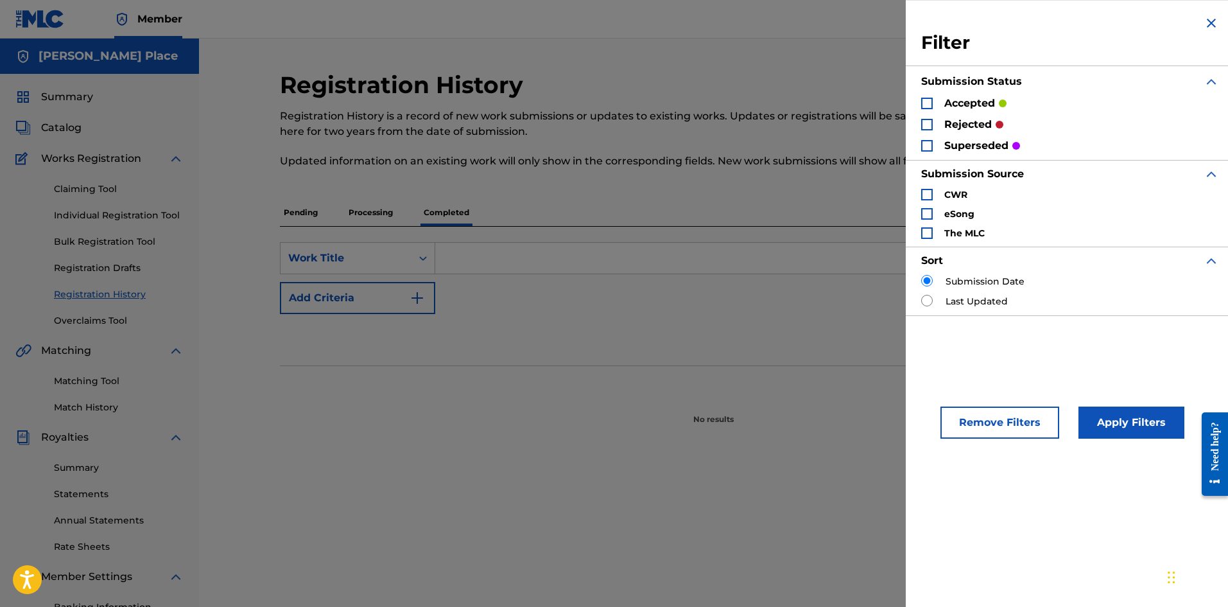
click at [944, 104] on p "accepted" at bounding box center [969, 103] width 51 height 15
click at [923, 153] on div "Submission Status accepted rejected superseded" at bounding box center [1070, 113] width 298 height 92
click at [922, 148] on div "Search Form" at bounding box center [927, 146] width 12 height 12
click at [924, 126] on div "Search Form" at bounding box center [927, 125] width 12 height 12
click at [926, 103] on div "Search Form" at bounding box center [927, 104] width 12 height 12
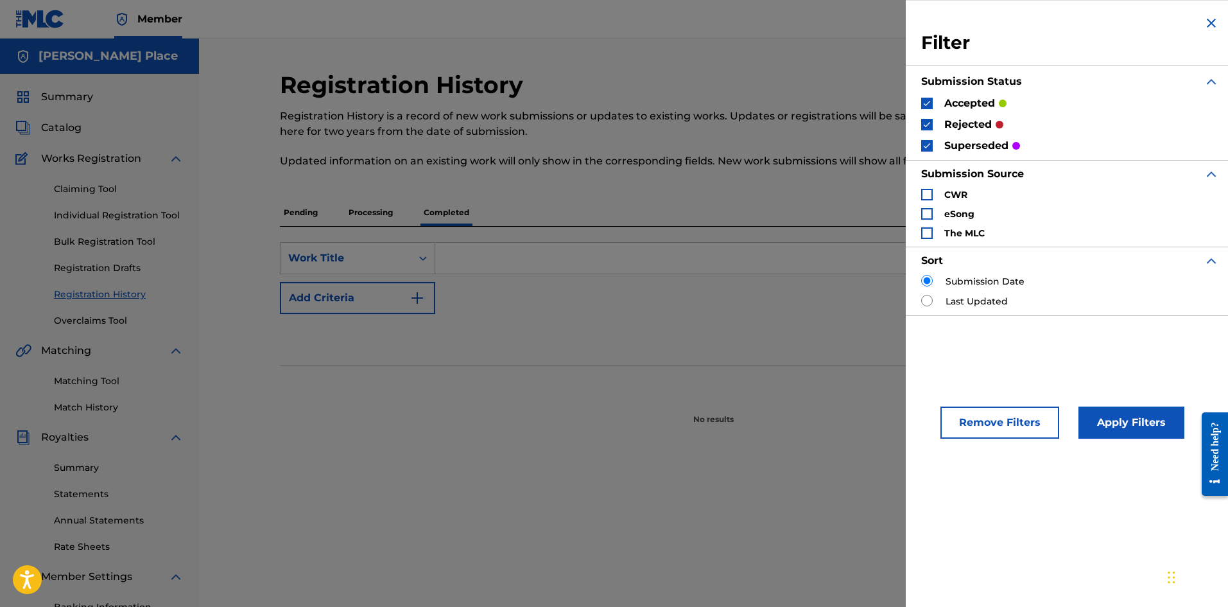
click at [926, 193] on div "Search Form" at bounding box center [927, 195] width 12 height 12
click at [927, 213] on div "Search Form" at bounding box center [927, 214] width 12 height 12
click at [927, 239] on div "The MLC" at bounding box center [953, 233] width 64 height 13
click at [928, 237] on div "Search Form" at bounding box center [927, 233] width 12 height 12
click at [1097, 421] on button "Apply Filters" at bounding box center [1132, 422] width 106 height 32
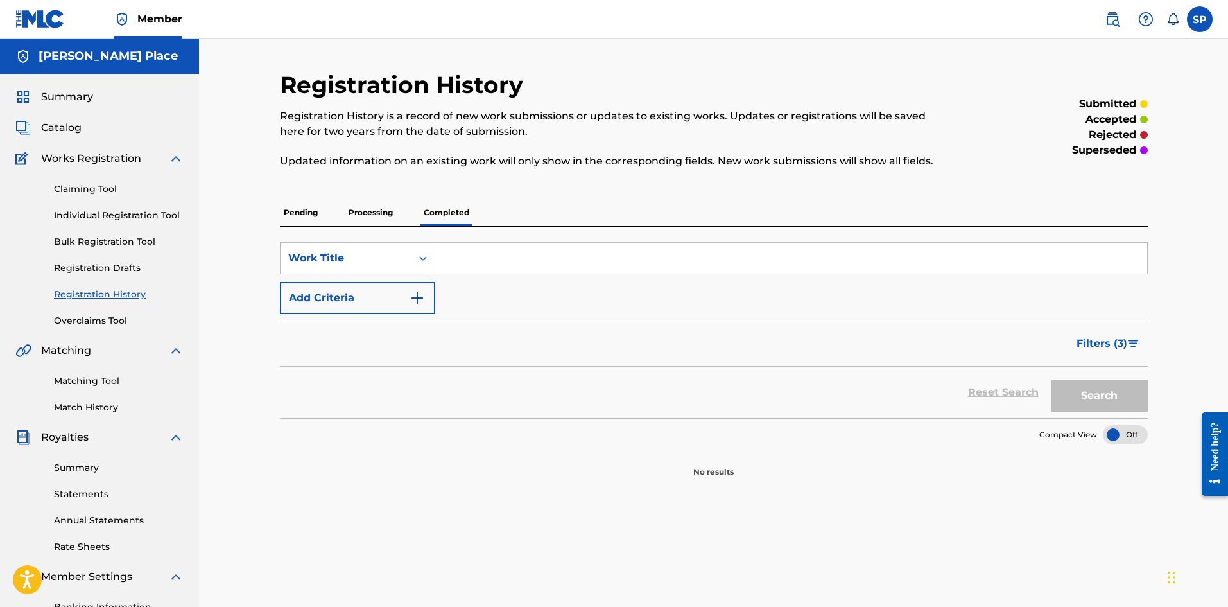
click at [1104, 446] on div "Compact View No results" at bounding box center [714, 448] width 868 height 60
click at [1113, 436] on div at bounding box center [1125, 434] width 45 height 19
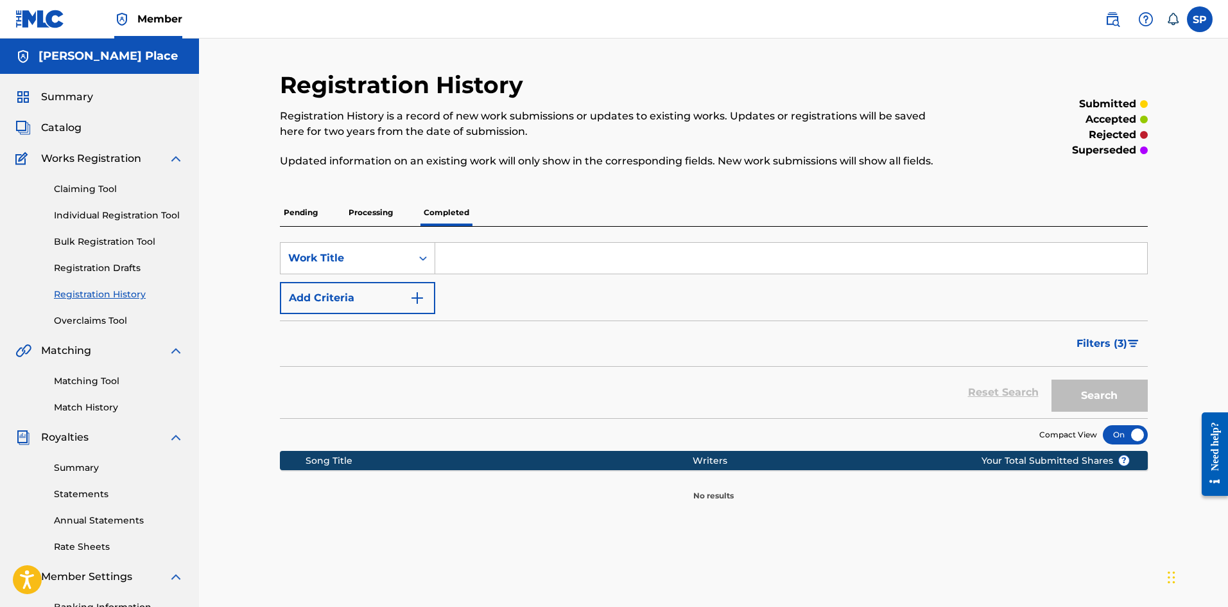
click at [894, 435] on section "Compact View" at bounding box center [714, 431] width 868 height 26
click at [1111, 464] on span "? Your Total Submitted Shares" at bounding box center [1056, 460] width 148 height 13
click at [692, 388] on div "Reset Search Search" at bounding box center [714, 392] width 868 height 51
click at [370, 221] on p "Processing" at bounding box center [371, 212] width 52 height 27
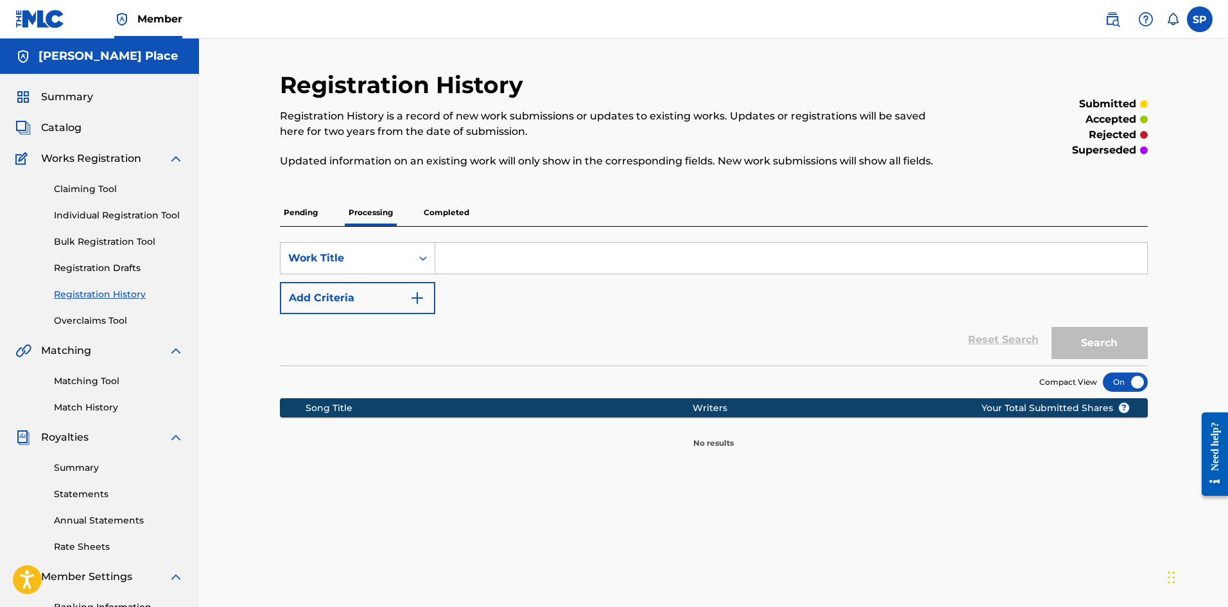
click at [301, 205] on p "Pending" at bounding box center [301, 212] width 42 height 27
click at [81, 94] on span "Summary" at bounding box center [67, 96] width 52 height 15
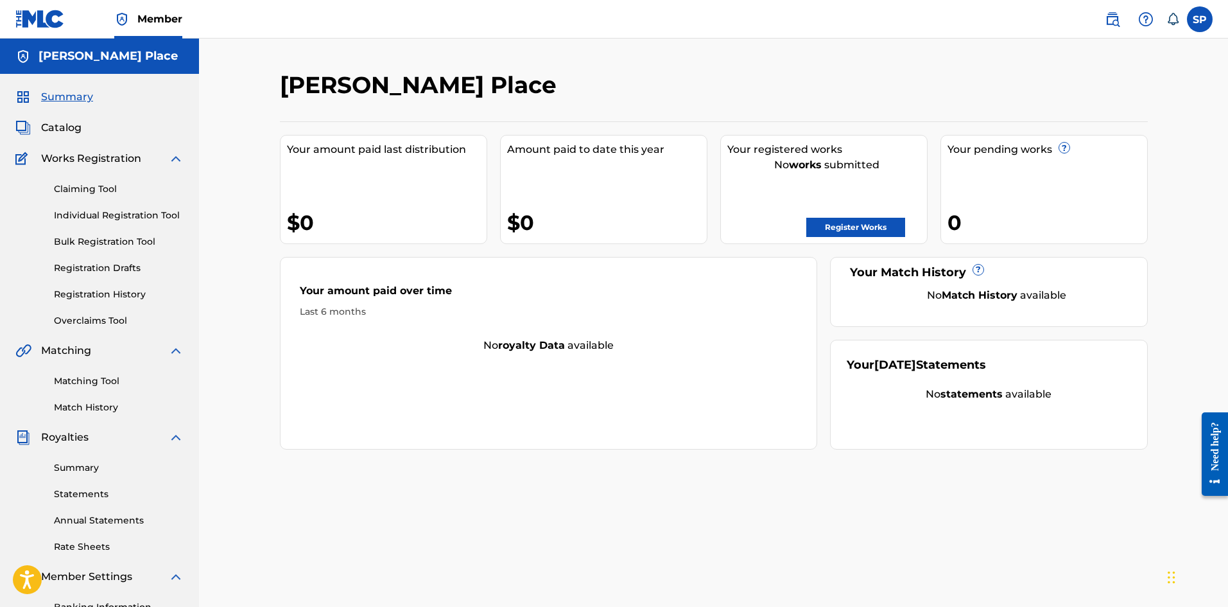
click at [58, 117] on div "Summary Catalog Works Registration Claiming Tool Individual Registration Tool B…" at bounding box center [99, 404] width 199 height 661
click at [58, 126] on span "Catalog" at bounding box center [61, 127] width 40 height 15
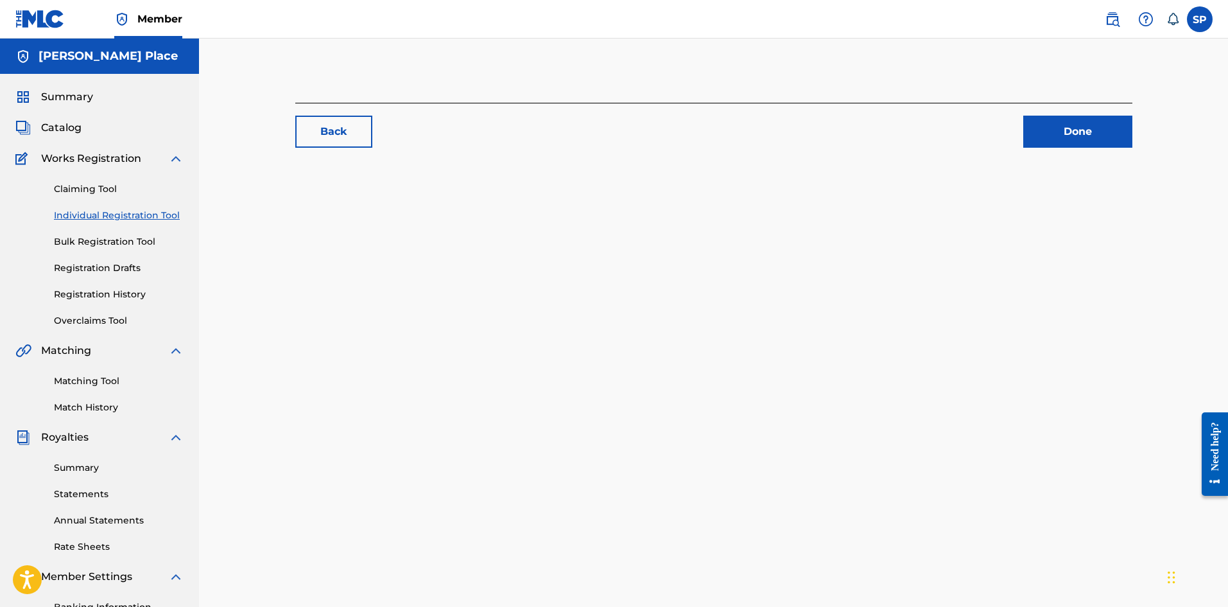
scroll to position [189, 0]
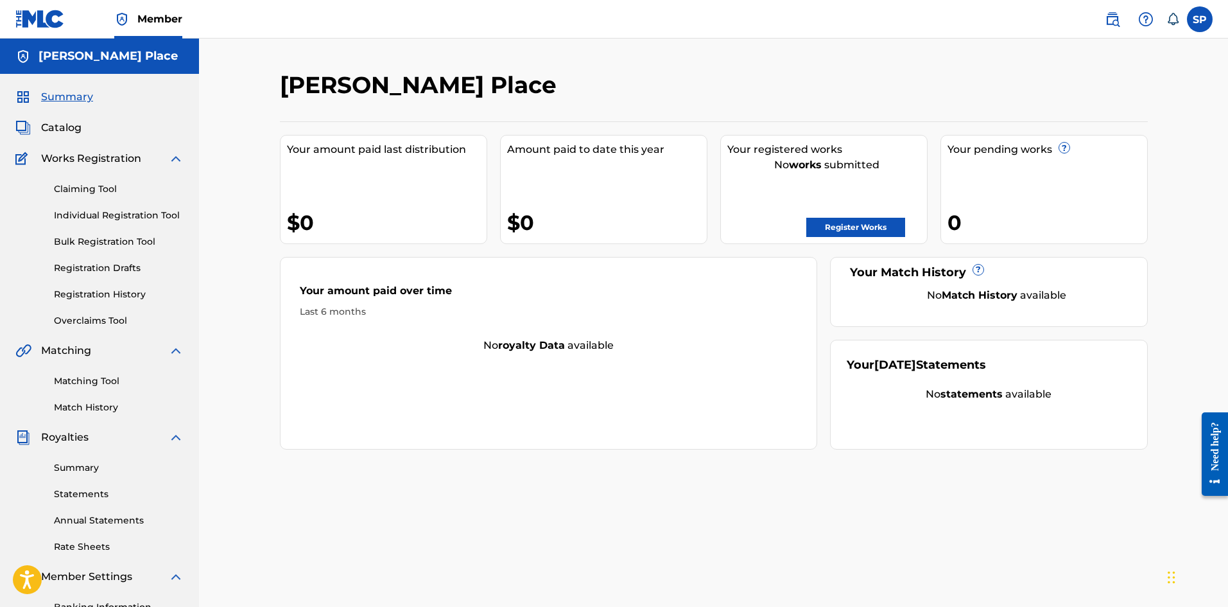
click at [82, 192] on link "Claiming Tool" at bounding box center [119, 188] width 130 height 13
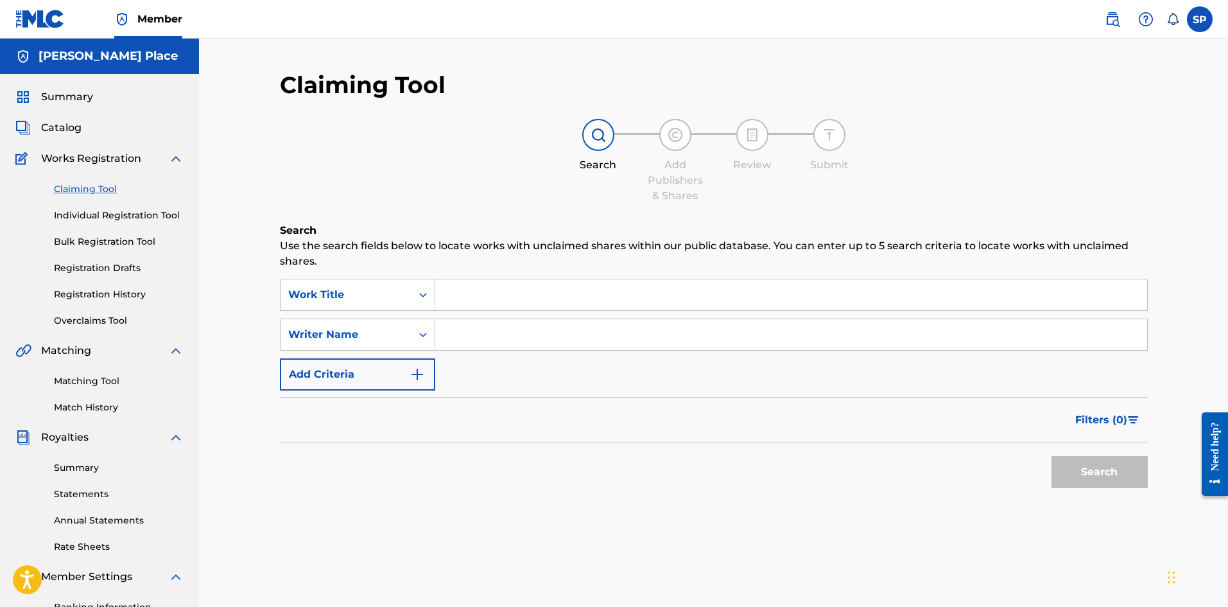
click at [83, 214] on link "Individual Registration Tool" at bounding box center [119, 215] width 130 height 13
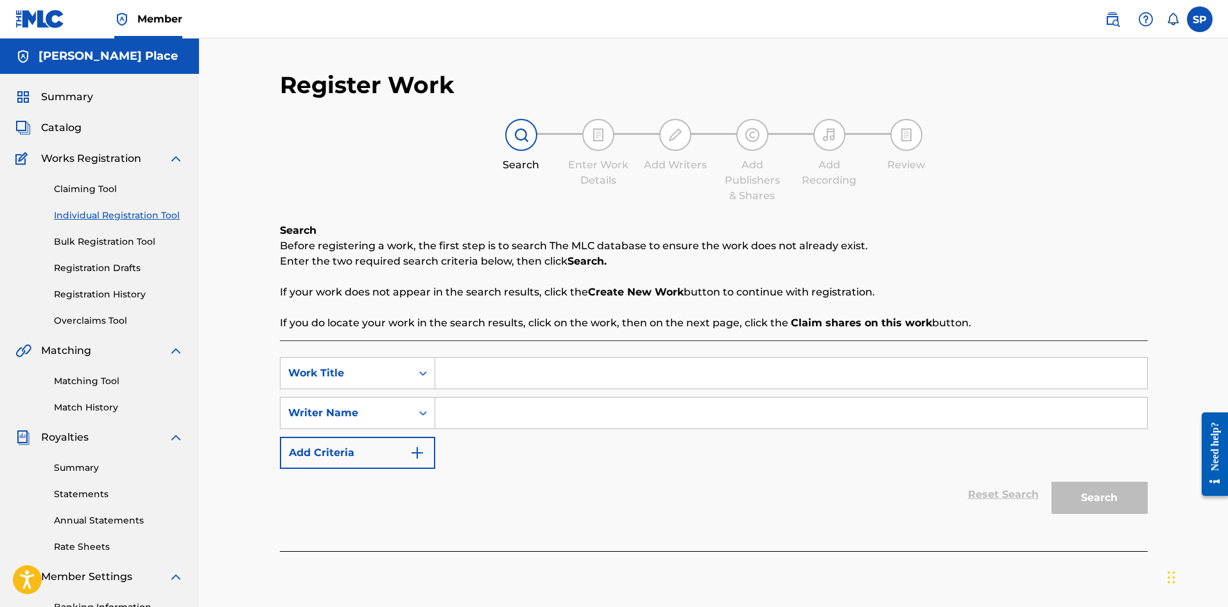
click at [86, 223] on div "Claiming Tool Individual Registration Tool Bulk Registration Tool Registration …" at bounding box center [99, 246] width 168 height 161
click at [574, 379] on input "Search Form" at bounding box center [791, 373] width 712 height 31
type input "The Arrival"
click at [562, 428] on div "Search Form" at bounding box center [791, 413] width 713 height 32
click at [561, 422] on input "Search Form" at bounding box center [791, 412] width 712 height 31
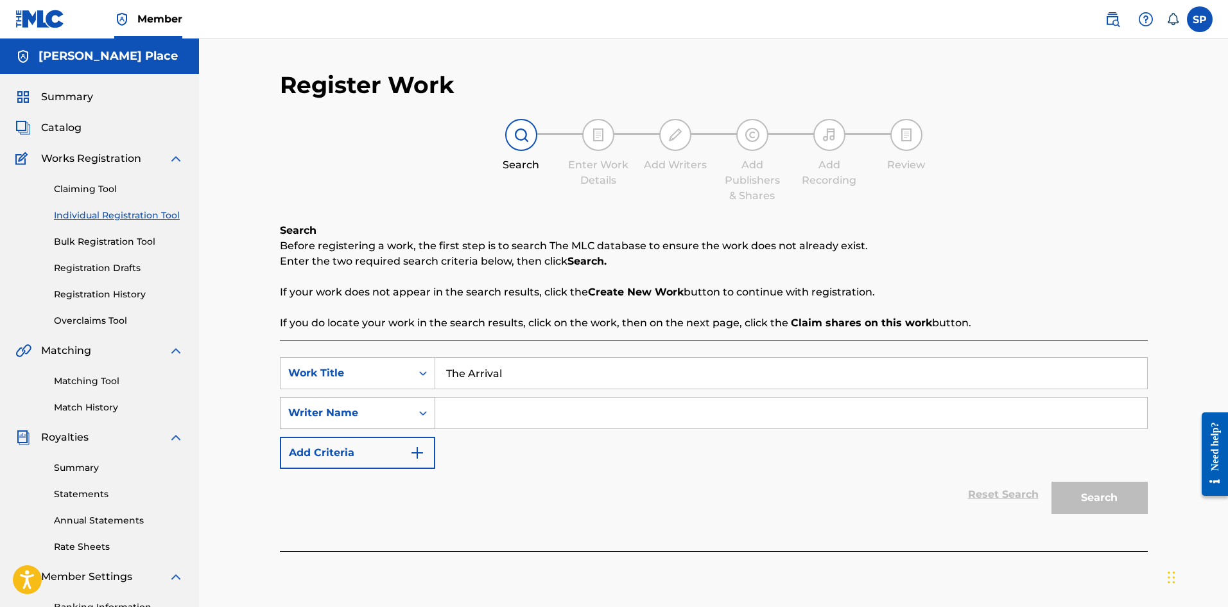
click at [372, 405] on div "Writer Name" at bounding box center [346, 413] width 131 height 24
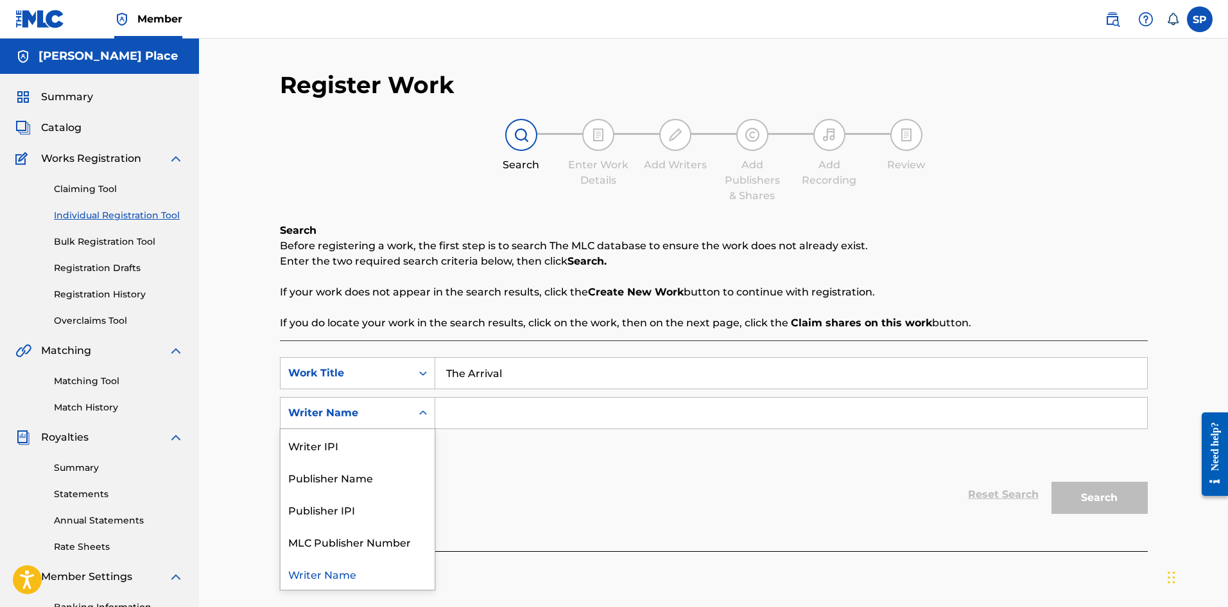
click at [518, 450] on div "SearchWithCriteriac7dabdf4-1a7e-4ce3-93b4-a3796ef3aa1a Work Title The Arrival S…" at bounding box center [714, 413] width 868 height 112
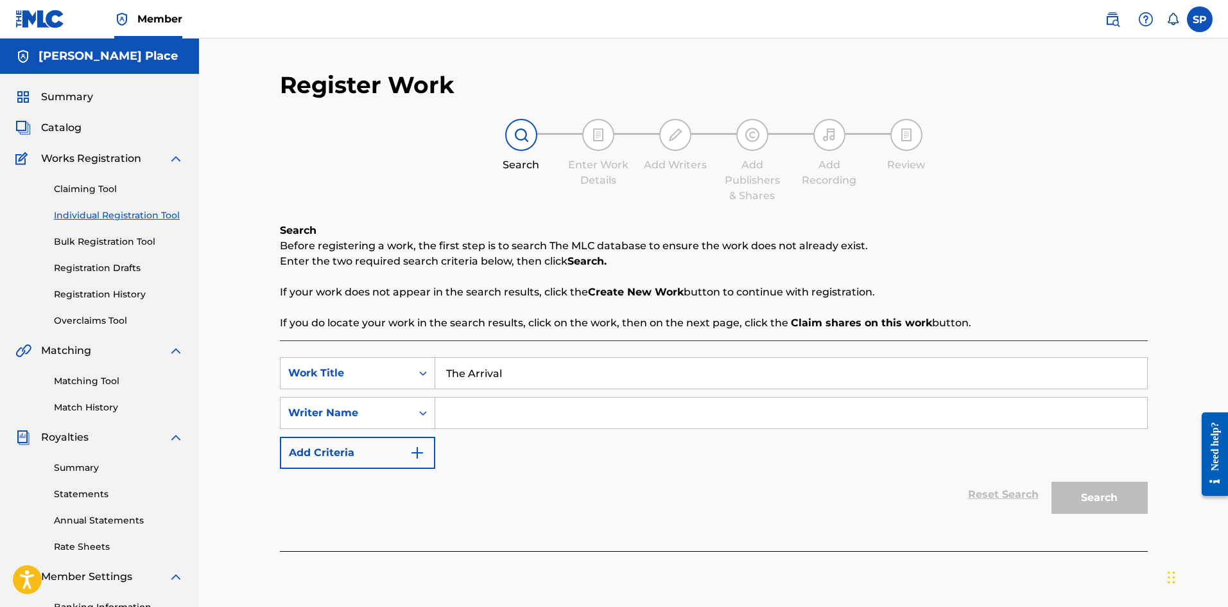
click at [395, 453] on button "Add Criteria" at bounding box center [357, 453] width 155 height 32
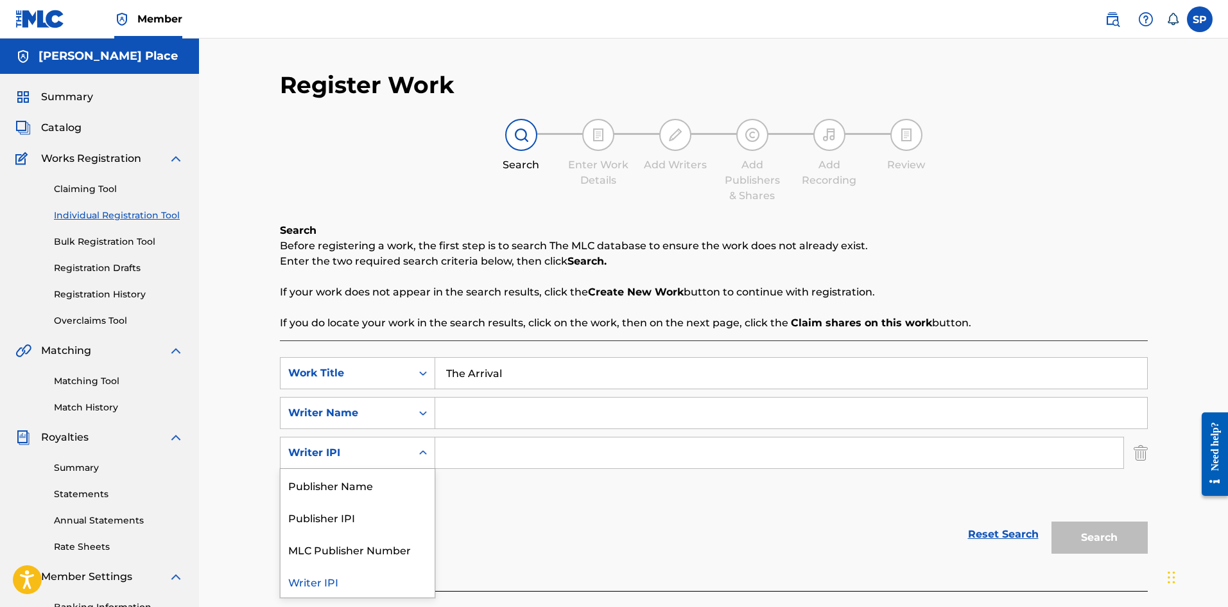
click at [386, 452] on div "Writer IPI" at bounding box center [346, 452] width 116 height 15
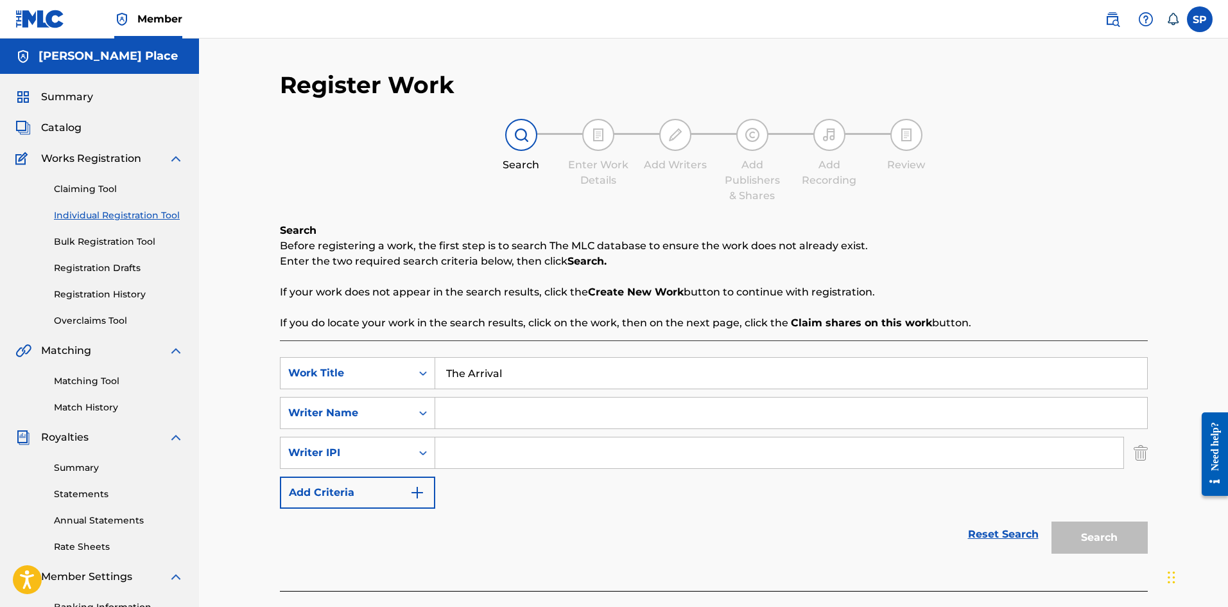
click at [471, 527] on div "Reset Search Search" at bounding box center [714, 534] width 868 height 51
click at [1141, 457] on img "Search Form" at bounding box center [1141, 453] width 14 height 32
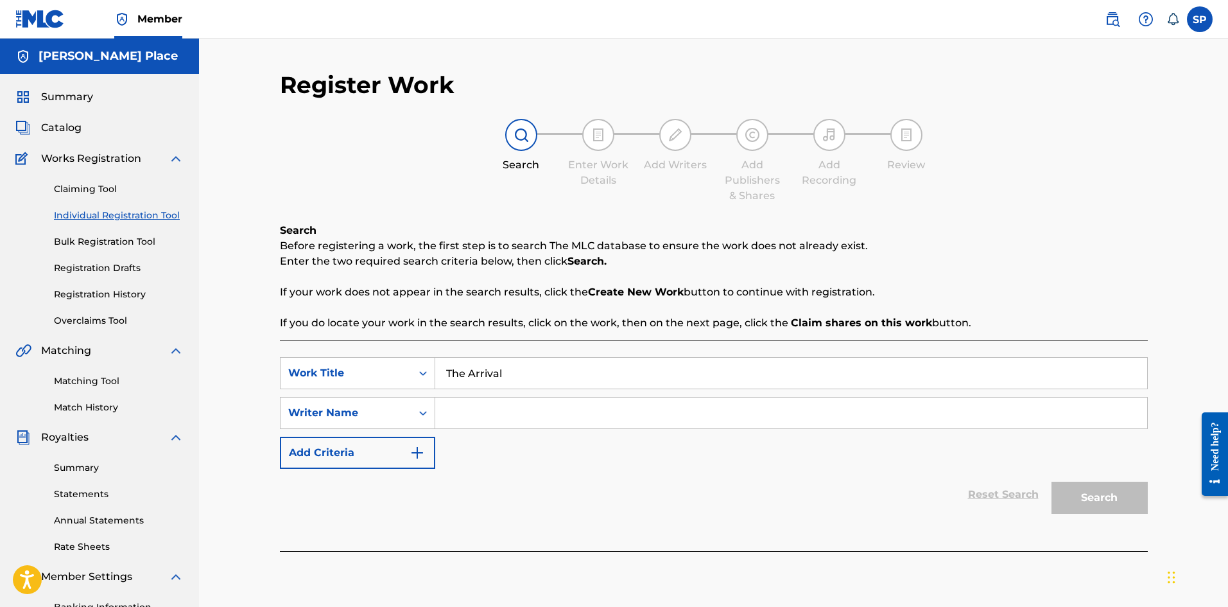
click at [772, 424] on input "Search Form" at bounding box center [791, 412] width 712 height 31
type input "[PERSON_NAME] Place"
click at [1077, 492] on button "Search" at bounding box center [1100, 498] width 96 height 32
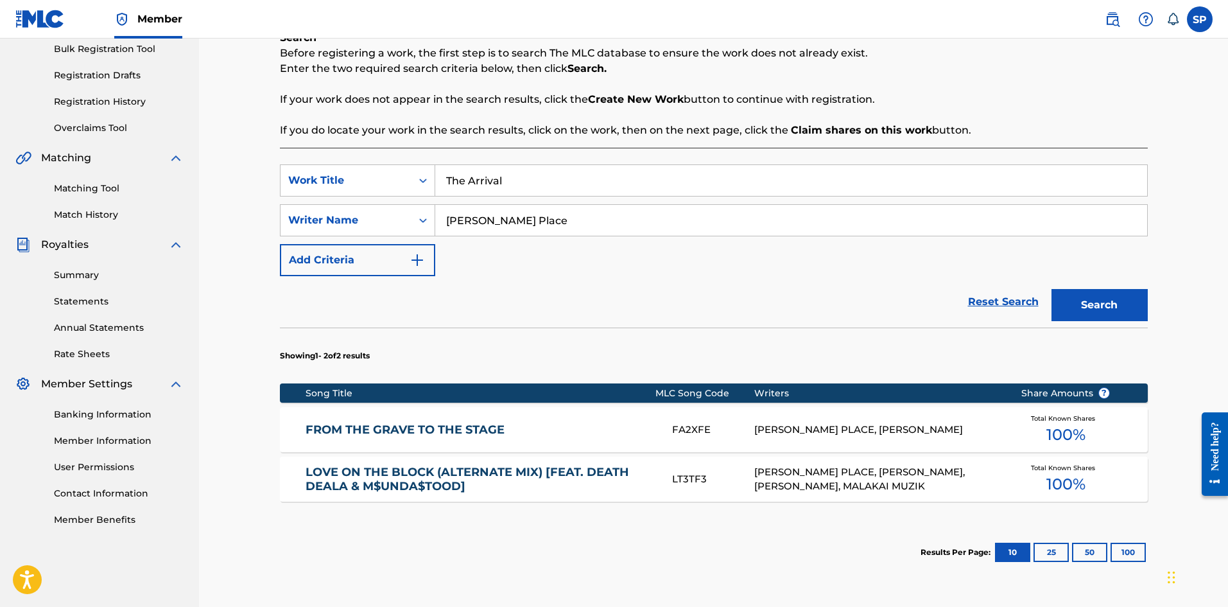
scroll to position [257, 0]
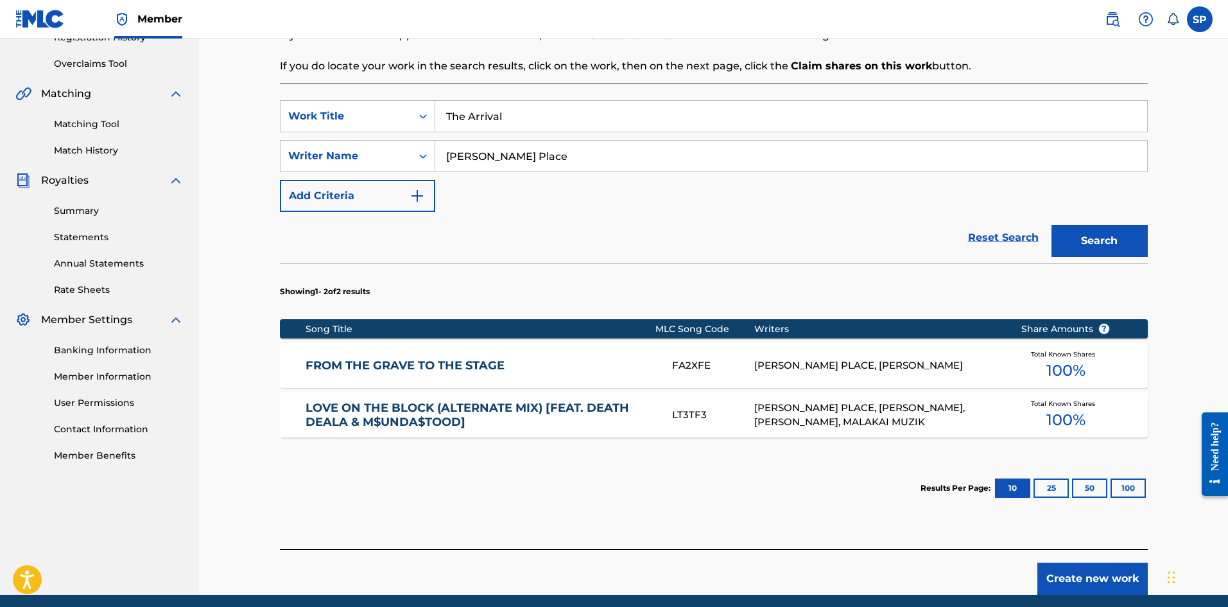
click at [665, 363] on div "FROM THE GRAVE TO THE STAGE" at bounding box center [489, 365] width 367 height 15
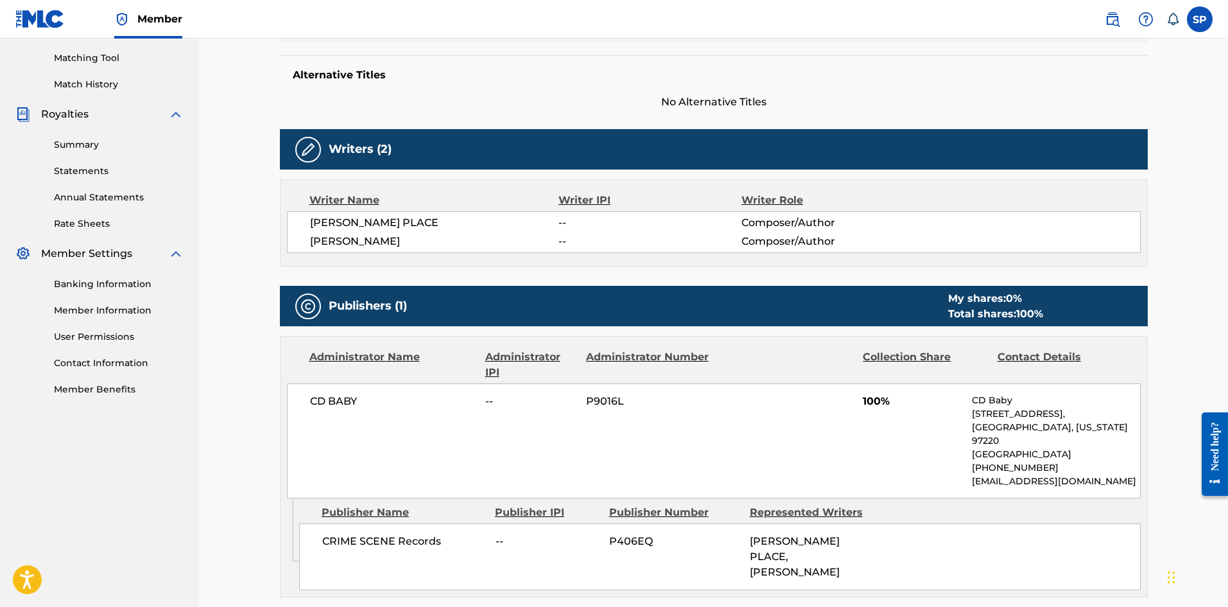
scroll to position [73, 0]
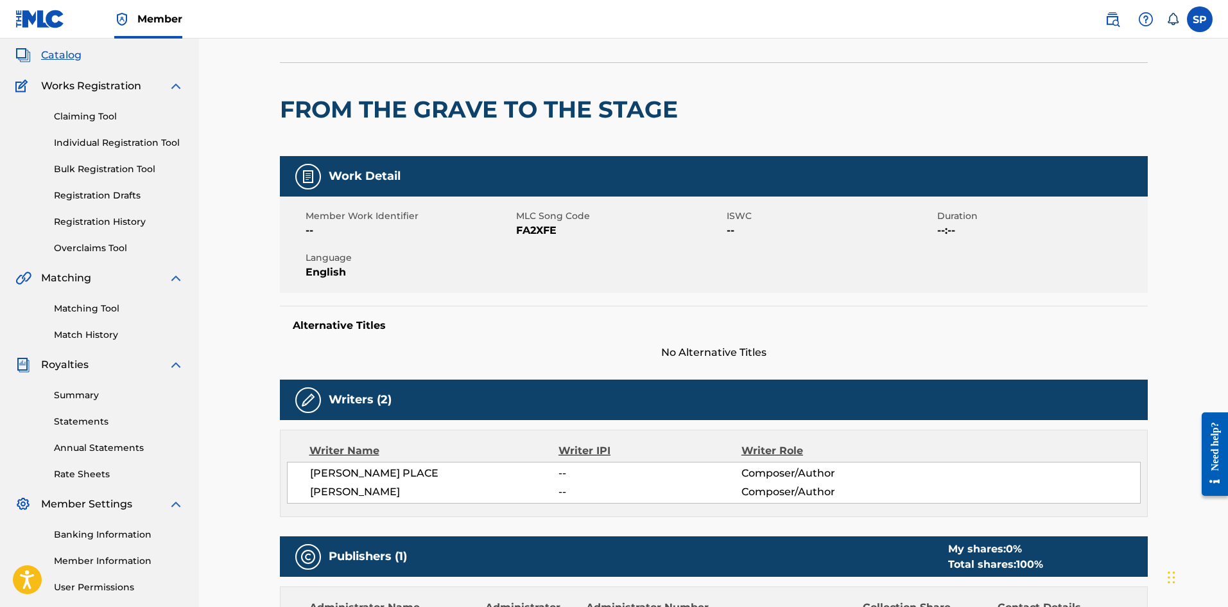
scroll to position [189, 0]
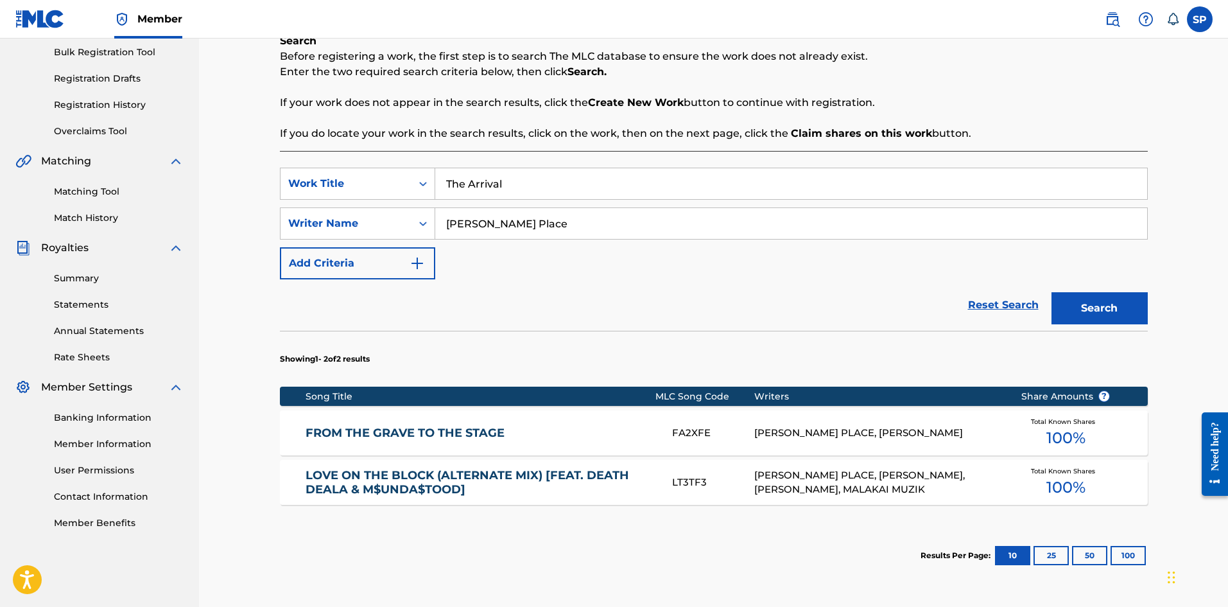
click at [586, 277] on div "SearchWithCriteriac7dabdf4-1a7e-4ce3-93b4-a3796ef3aa1a Work Title The Arrival S…" at bounding box center [714, 224] width 868 height 112
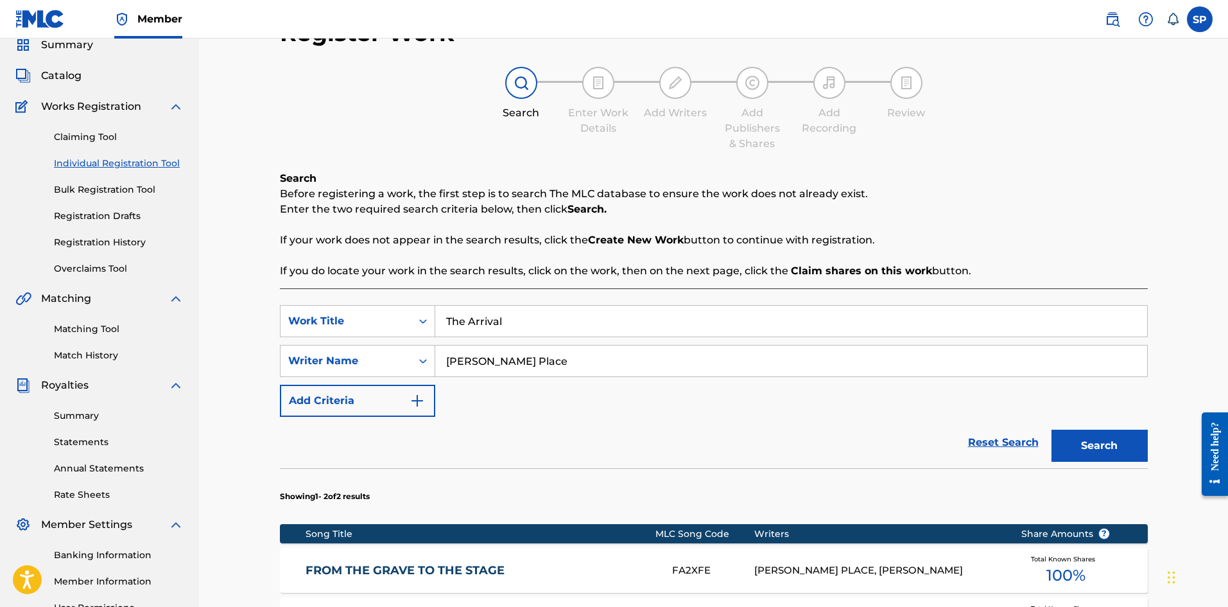
scroll to position [49, 0]
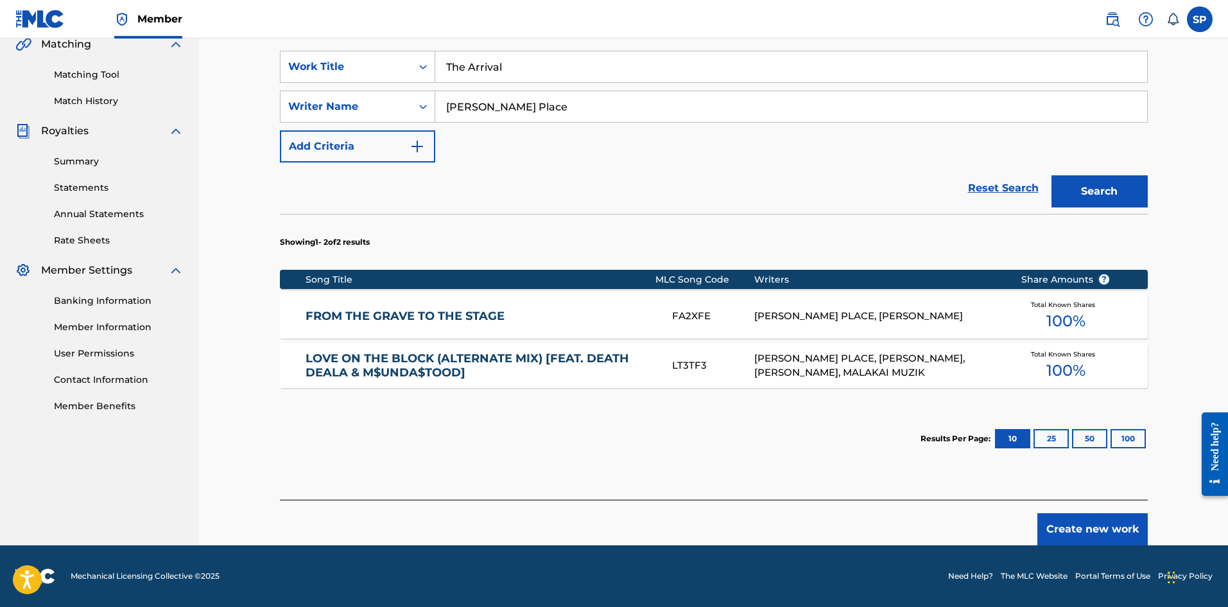
click at [1085, 526] on button "Create new work" at bounding box center [1093, 529] width 110 height 32
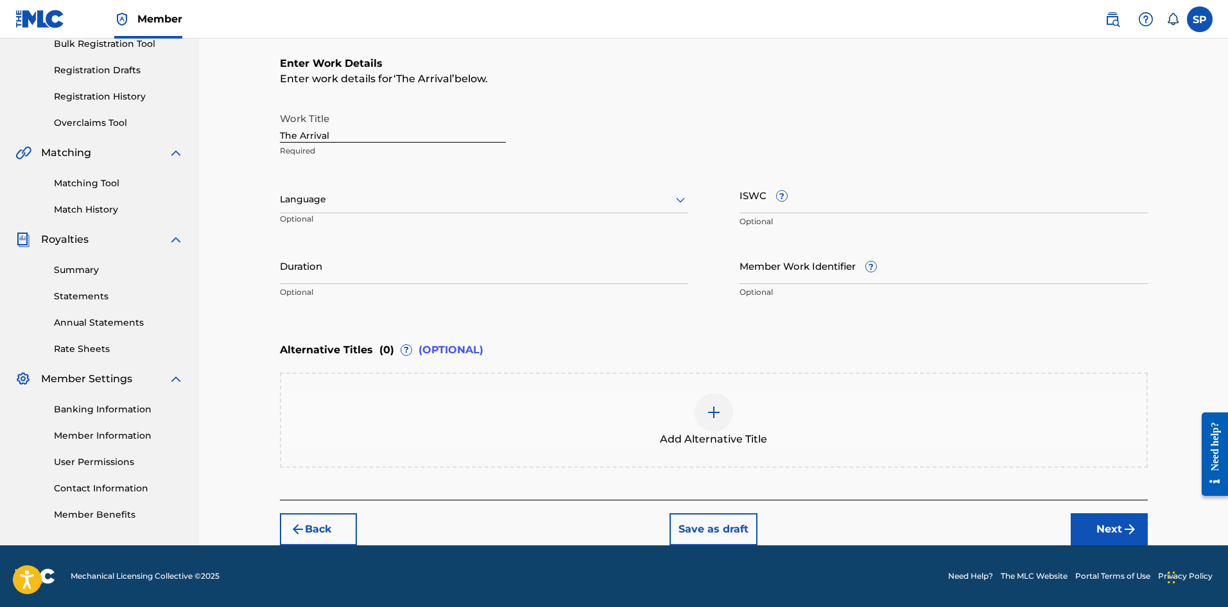
click at [343, 196] on div at bounding box center [484, 199] width 408 height 16
click at [317, 139] on input "The Arrival" at bounding box center [393, 124] width 226 height 37
click at [363, 209] on div "Language" at bounding box center [484, 199] width 408 height 27
click at [354, 233] on div "English" at bounding box center [484, 227] width 407 height 29
click at [703, 435] on span "Add Alternative Title" at bounding box center [713, 438] width 107 height 15
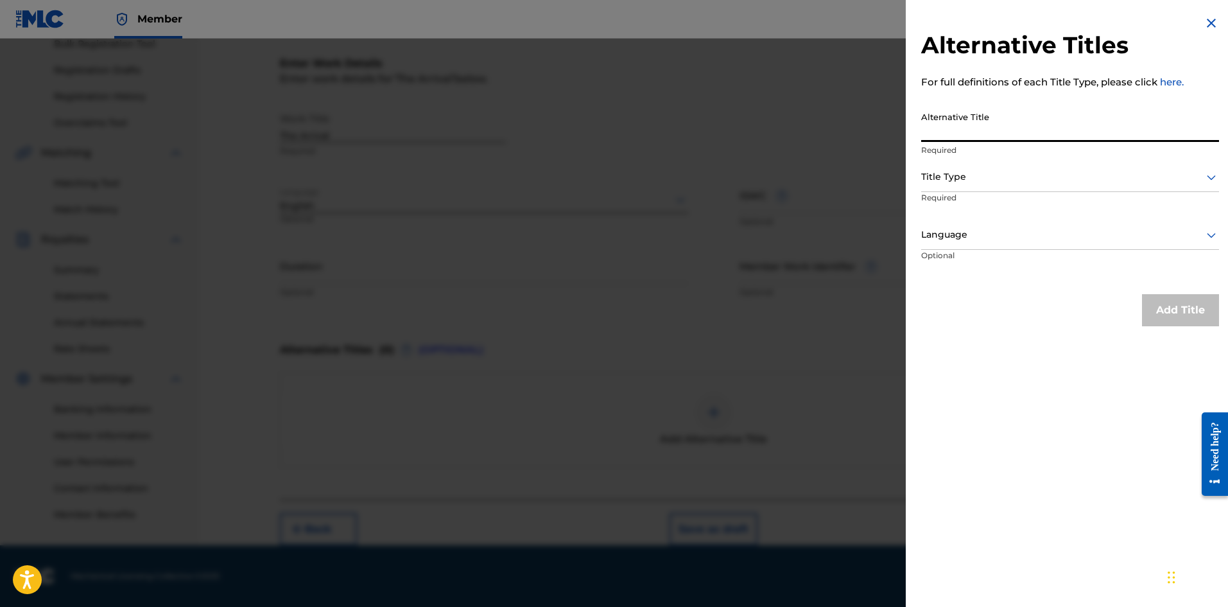
click at [971, 123] on input "Alternative Title" at bounding box center [1070, 123] width 298 height 37
click at [840, 178] on div at bounding box center [614, 342] width 1228 height 607
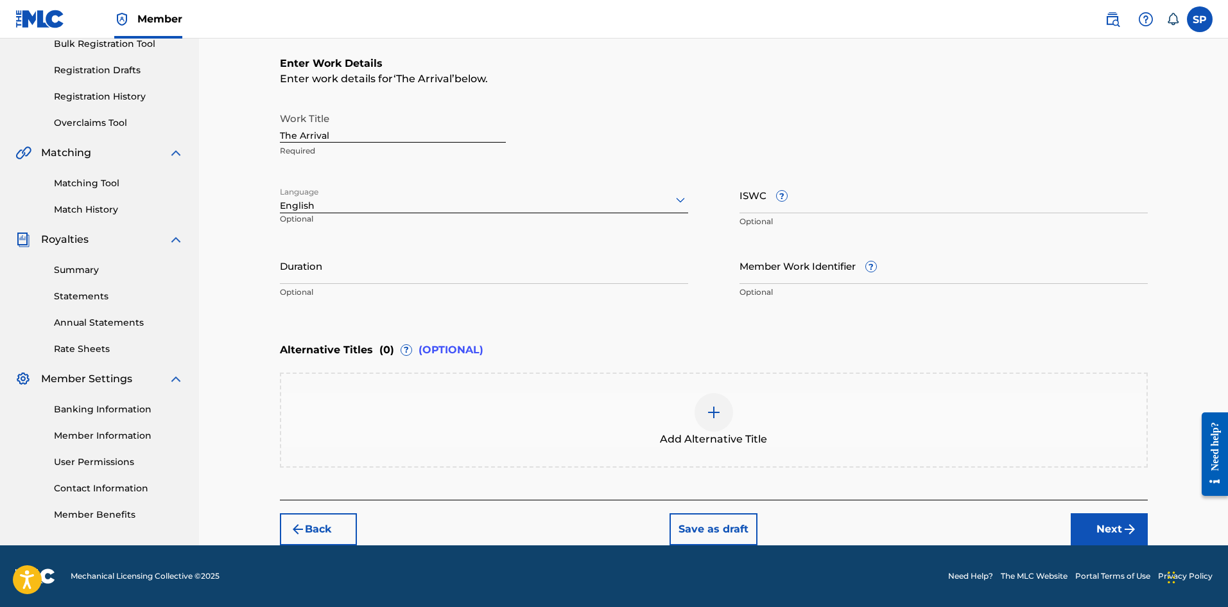
click at [1098, 521] on button "Next" at bounding box center [1109, 529] width 77 height 32
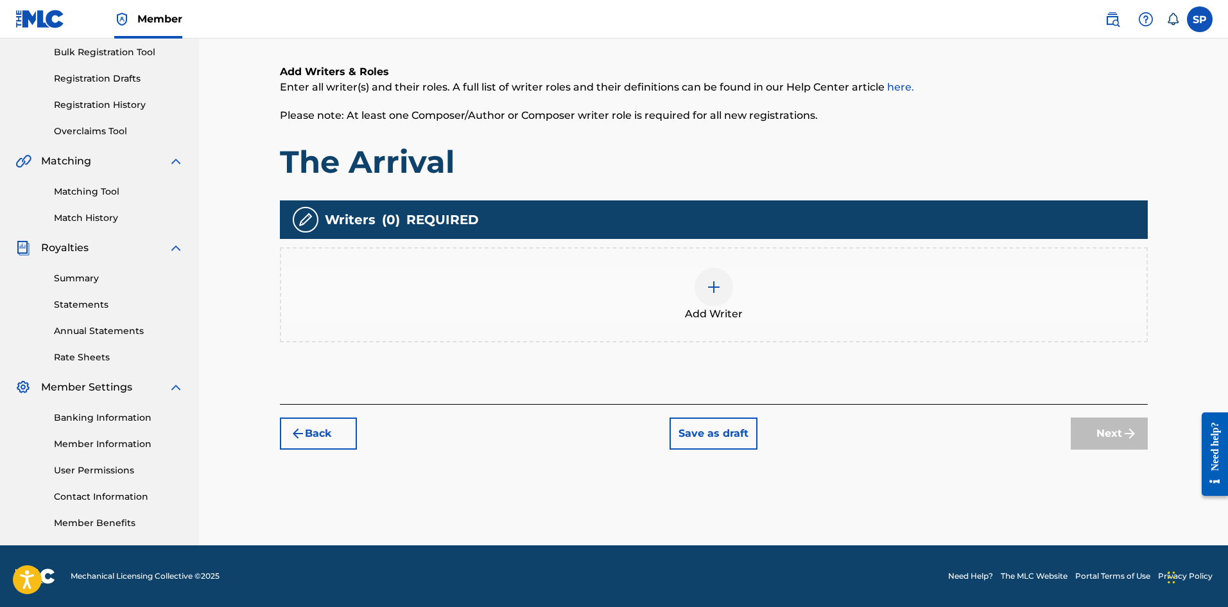
scroll to position [58, 0]
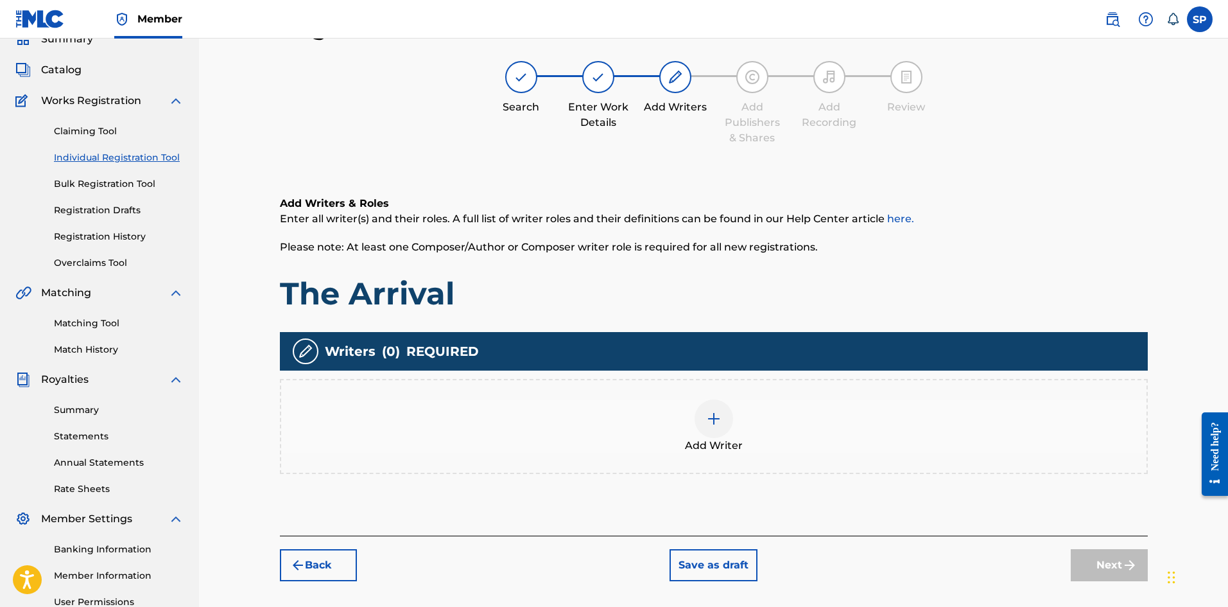
click at [619, 444] on div "Add Writer" at bounding box center [714, 426] width 866 height 54
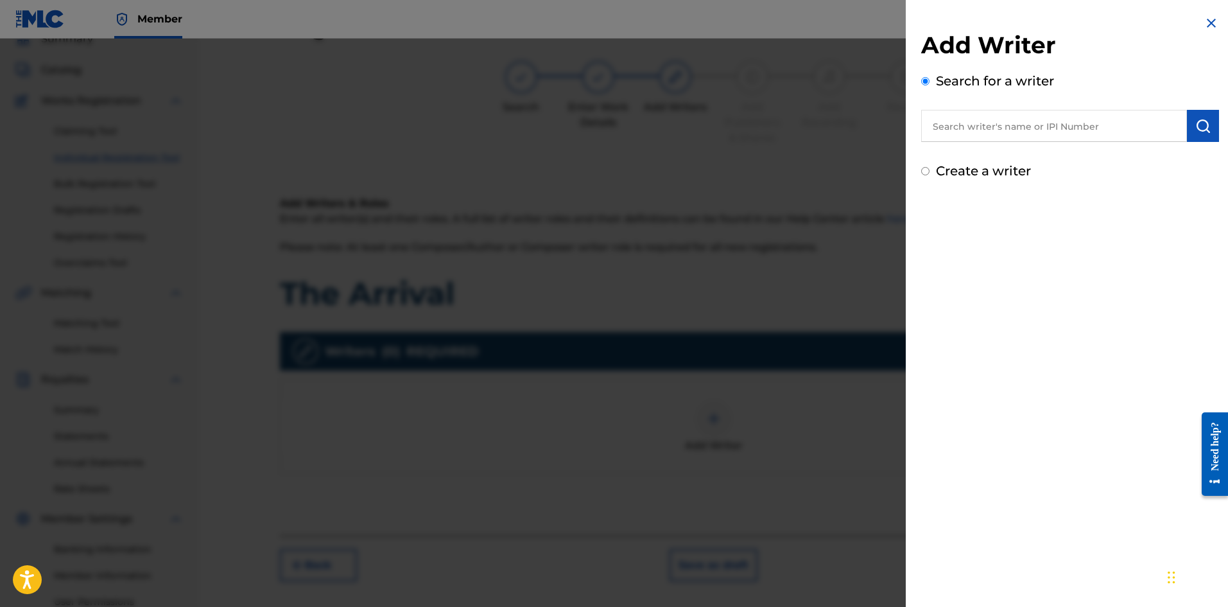
click at [935, 133] on input "text" at bounding box center [1054, 126] width 266 height 32
click at [945, 170] on label "Create a writer" at bounding box center [983, 170] width 95 height 15
radio input "true"
click at [930, 170] on input "Create a writer" at bounding box center [925, 171] width 8 height 8
radio input "false"
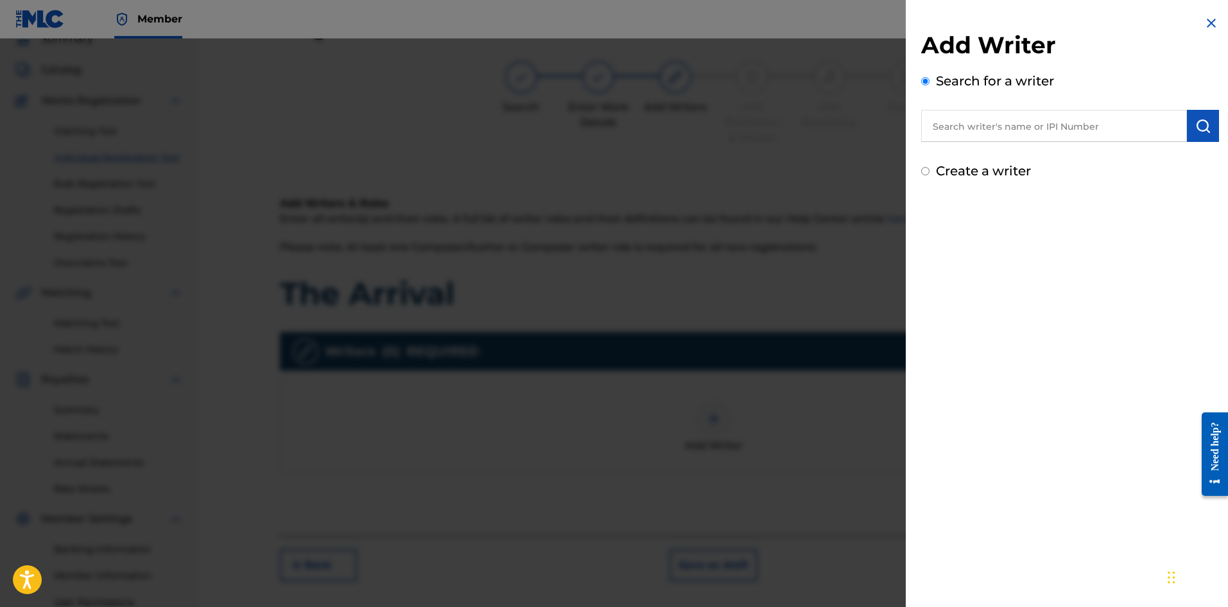
radio input "true"
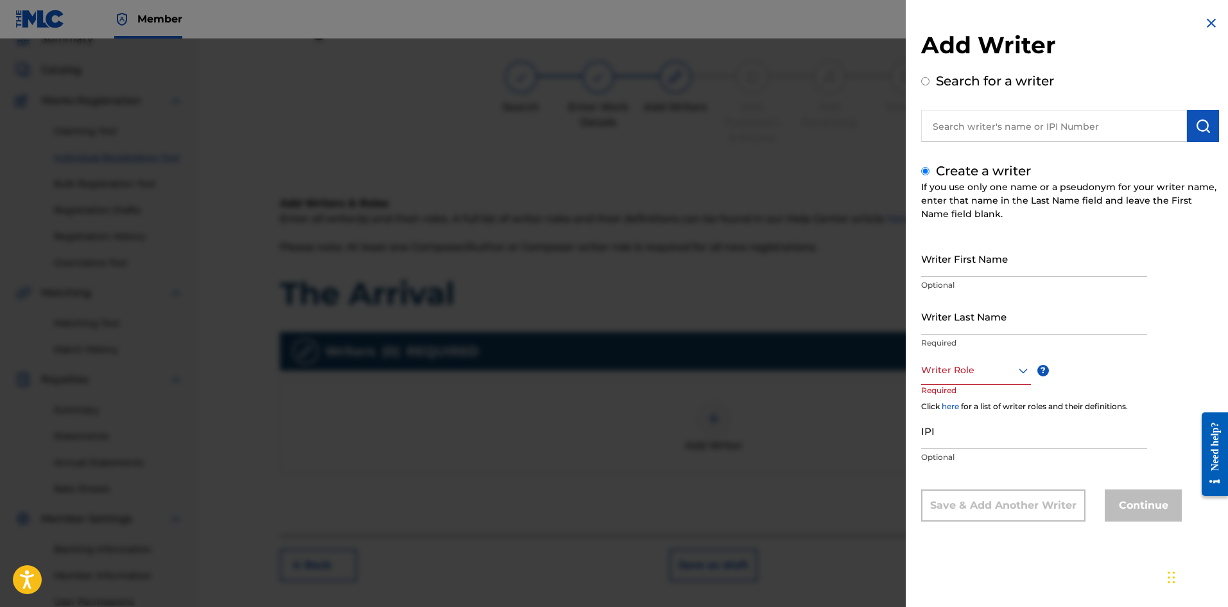
click at [986, 109] on div "Search for a writer" at bounding box center [1070, 106] width 298 height 71
click at [984, 132] on input "text" at bounding box center [1054, 126] width 266 height 32
radio input "true"
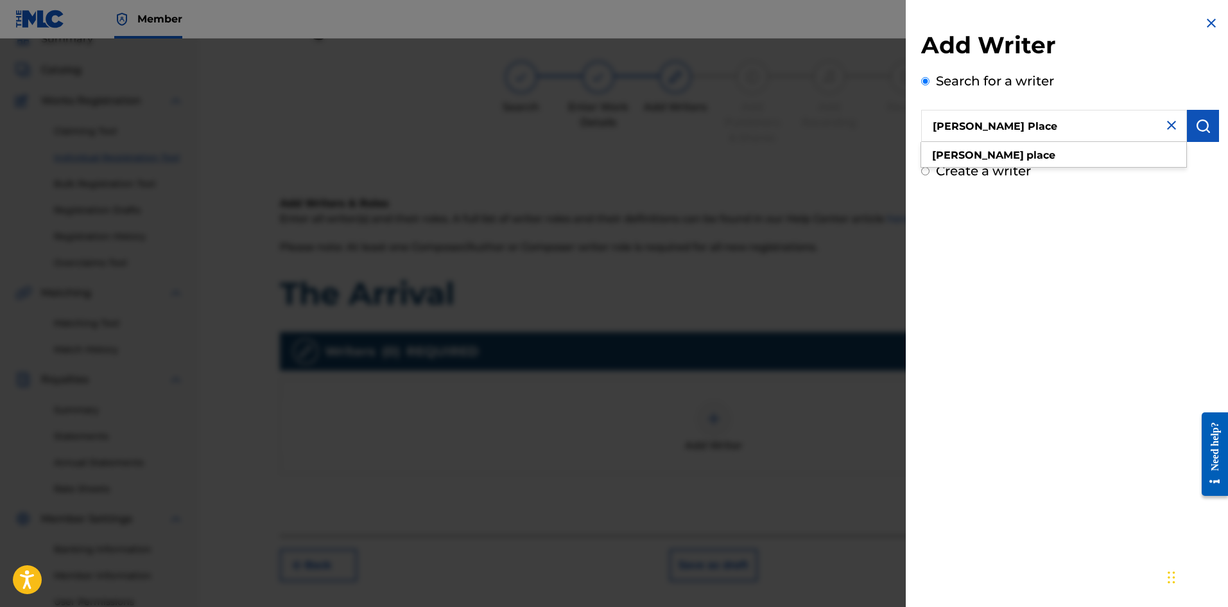
type input "[PERSON_NAME] Place"
click at [974, 173] on label "Create a writer" at bounding box center [983, 170] width 95 height 15
radio input "true"
click at [930, 173] on input "Create a writer" at bounding box center [925, 171] width 8 height 8
radio input "false"
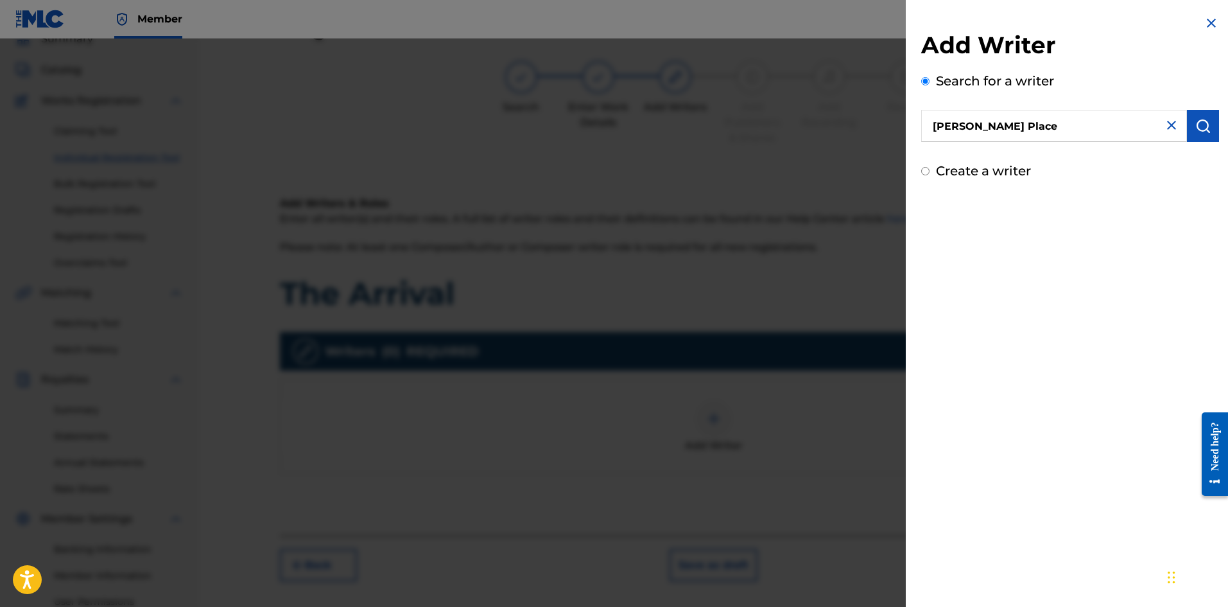
radio input "true"
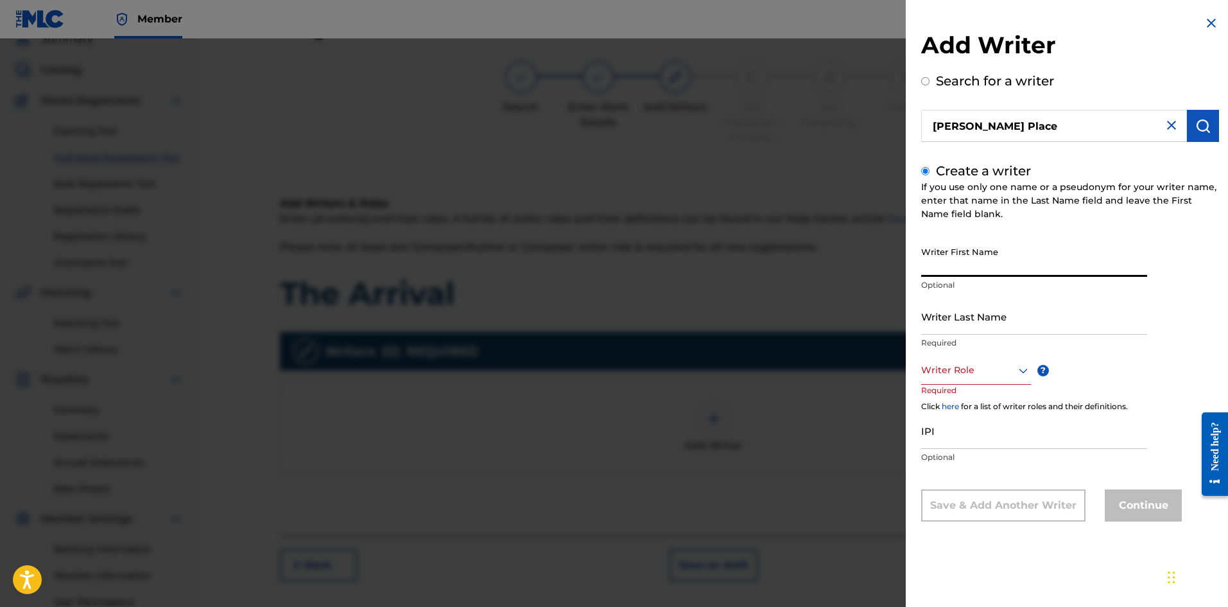
drag, startPoint x: 958, startPoint y: 241, endPoint x: 955, endPoint y: 249, distance: 8.7
click at [958, 243] on input "Writer First Name" at bounding box center [1034, 258] width 226 height 37
type input "[PERSON_NAME]"
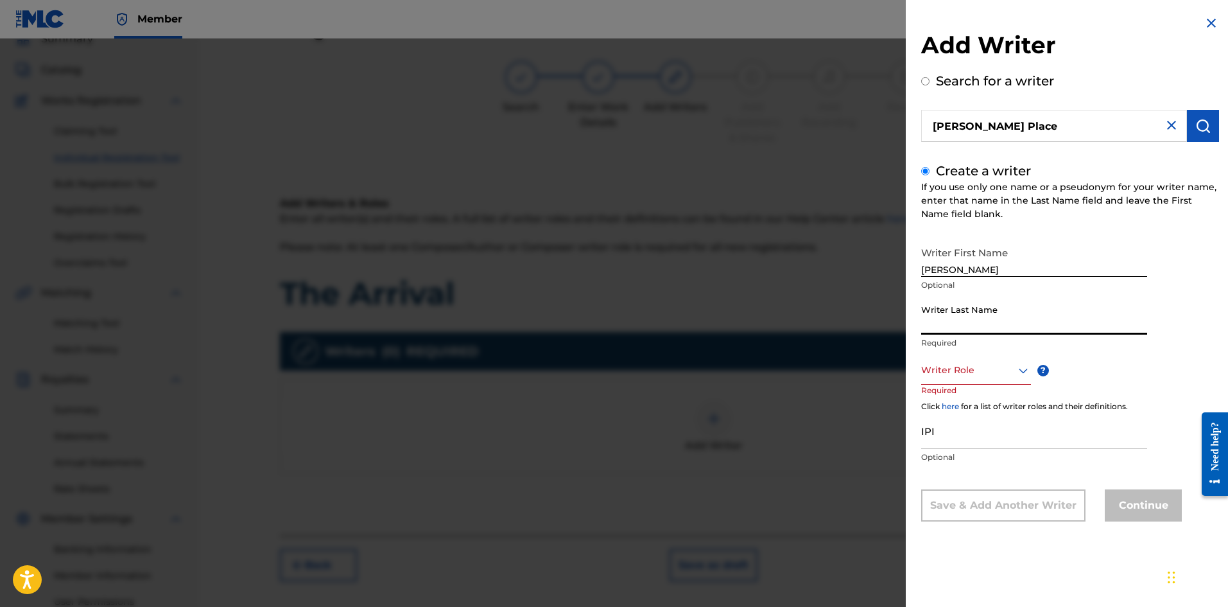
click at [954, 311] on input "Writer Last Name" at bounding box center [1034, 316] width 226 height 37
type input "Place"
click at [995, 357] on div "Writer Role" at bounding box center [976, 370] width 110 height 29
click at [968, 401] on div "Composer/Author" at bounding box center [976, 399] width 109 height 29
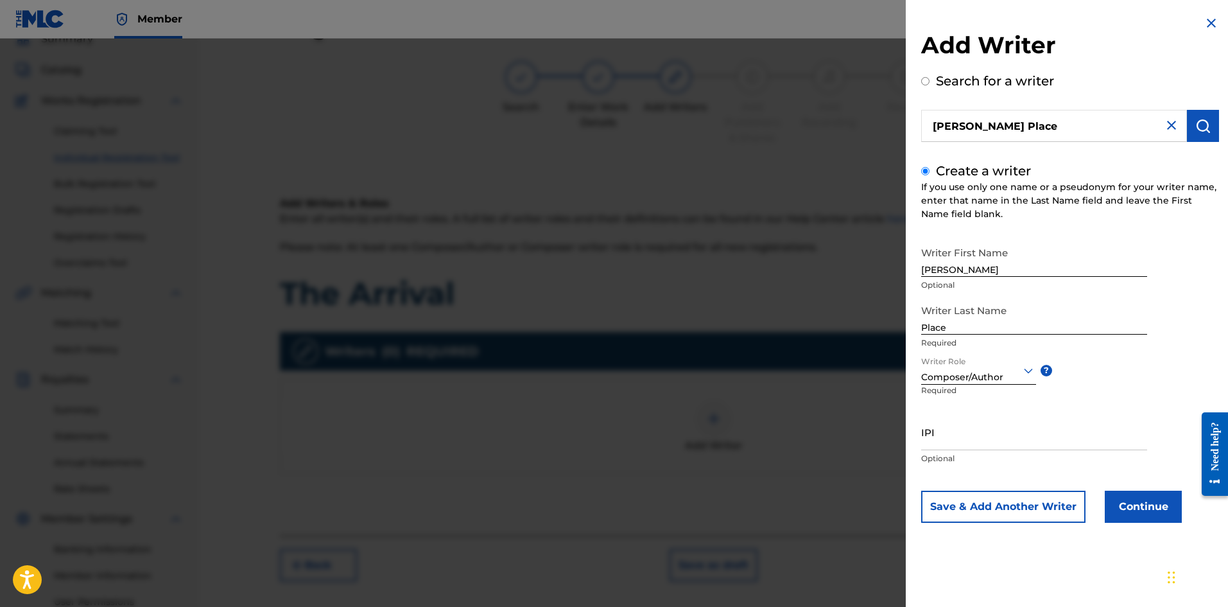
click at [1162, 507] on button "Continue" at bounding box center [1143, 507] width 77 height 32
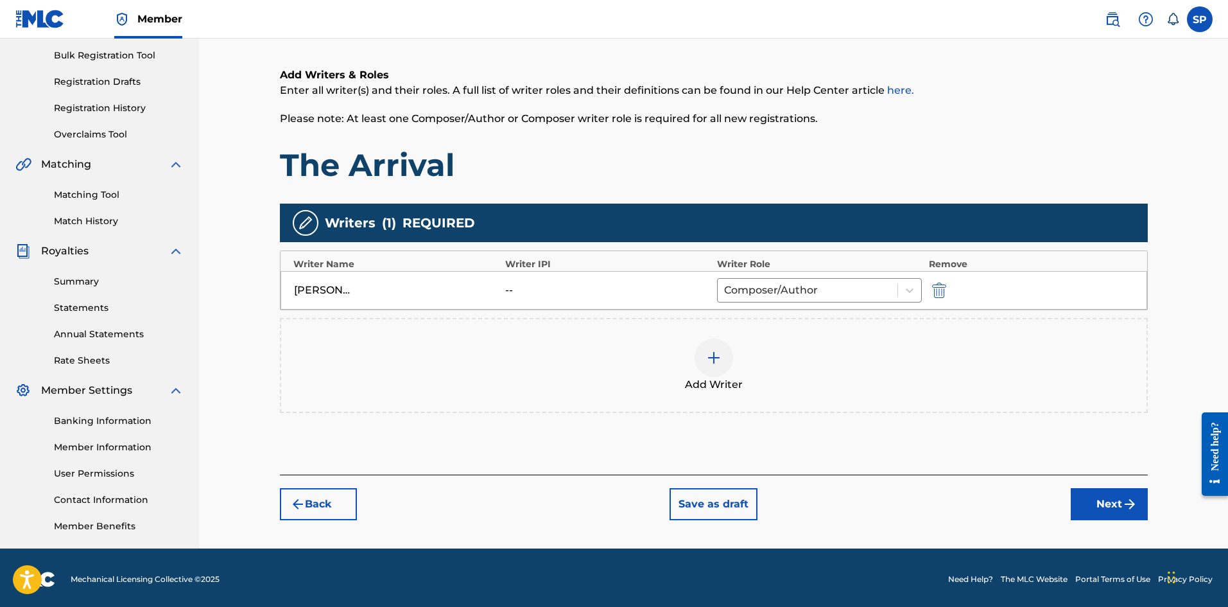
click at [1105, 495] on button "Next" at bounding box center [1109, 504] width 77 height 32
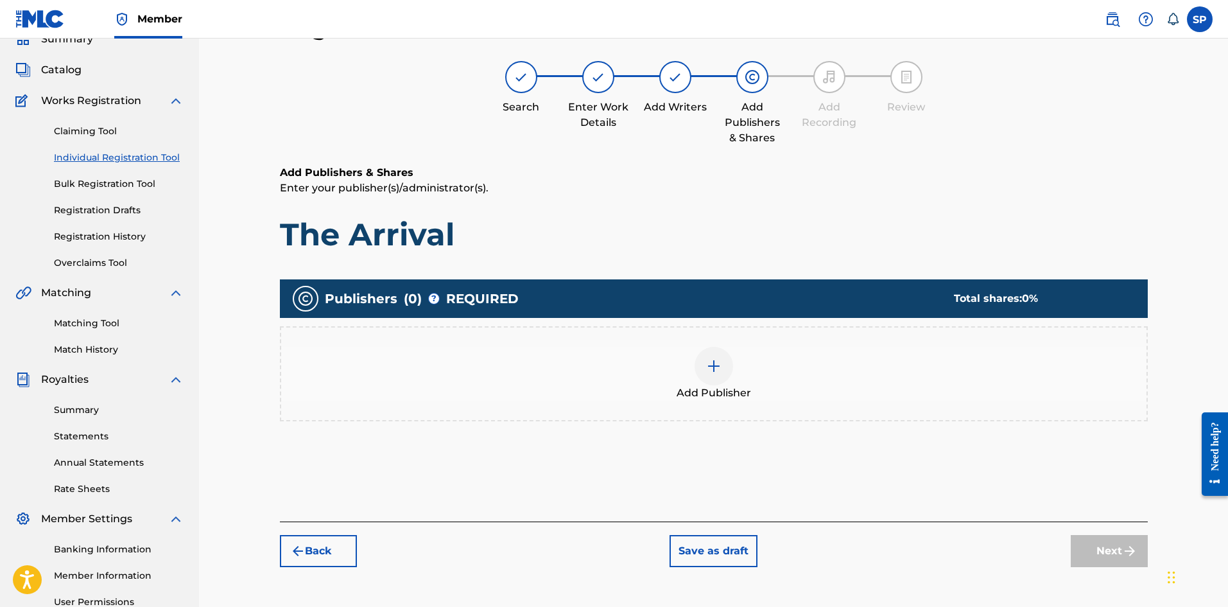
click at [812, 416] on div "Add Publisher" at bounding box center [714, 373] width 868 height 95
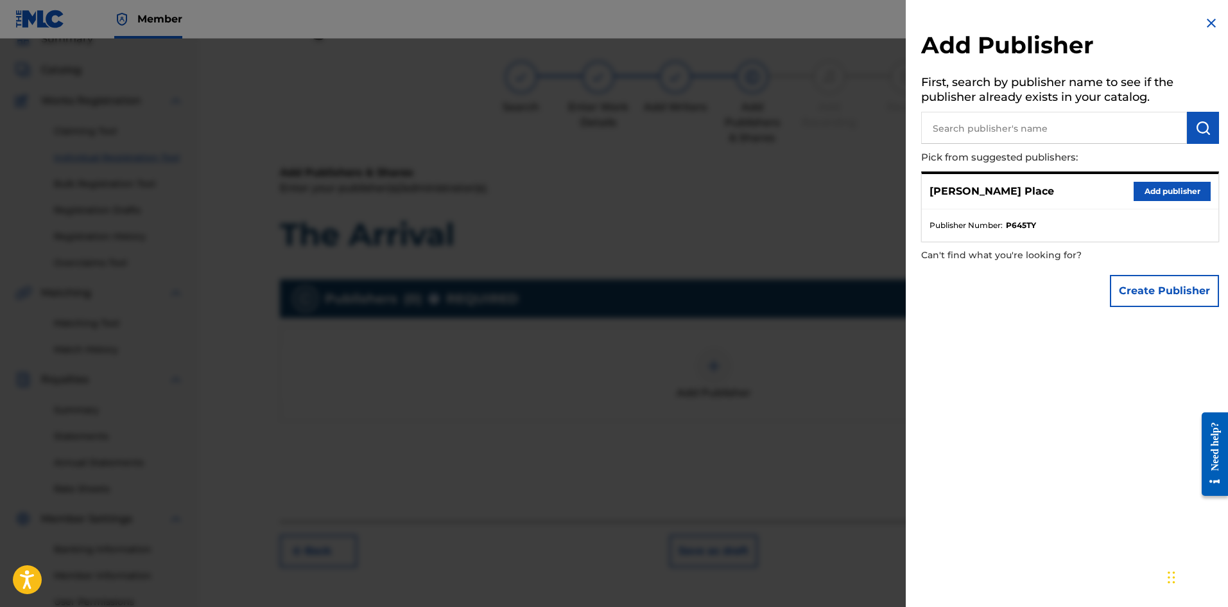
click at [1152, 193] on button "Add publisher" at bounding box center [1172, 191] width 77 height 19
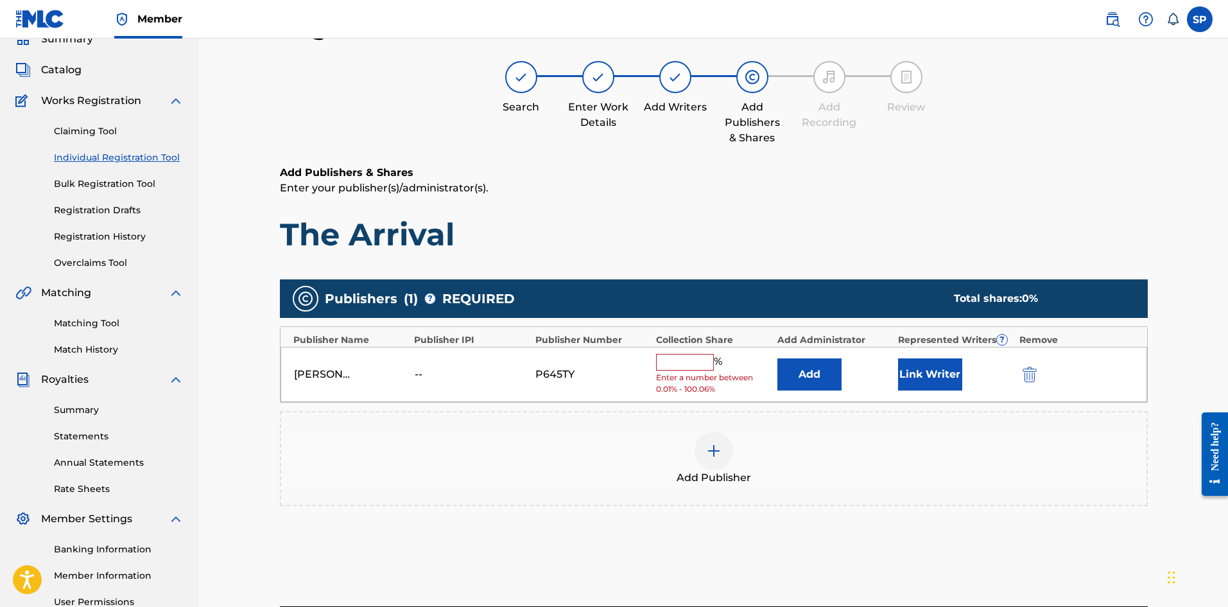
click at [699, 365] on input "text" at bounding box center [685, 362] width 58 height 17
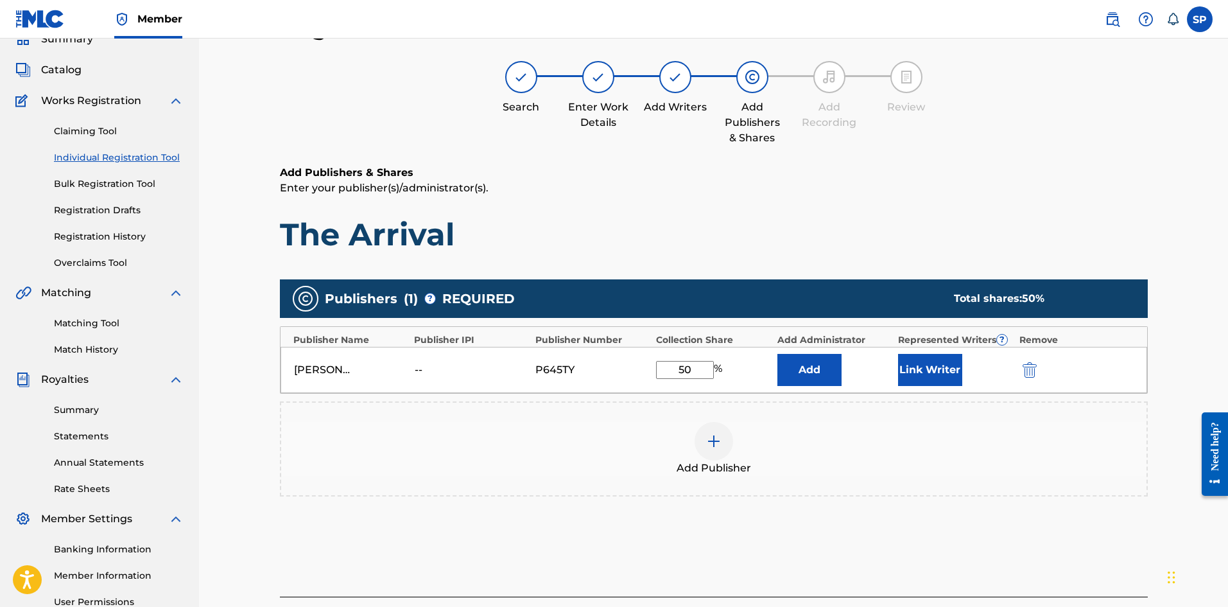
type input "50"
click at [675, 206] on div "Add Publishers & Shares Enter your publisher(s)/administrator(s). The Arrival" at bounding box center [714, 209] width 868 height 89
click at [934, 374] on button "Link Writer" at bounding box center [930, 370] width 64 height 32
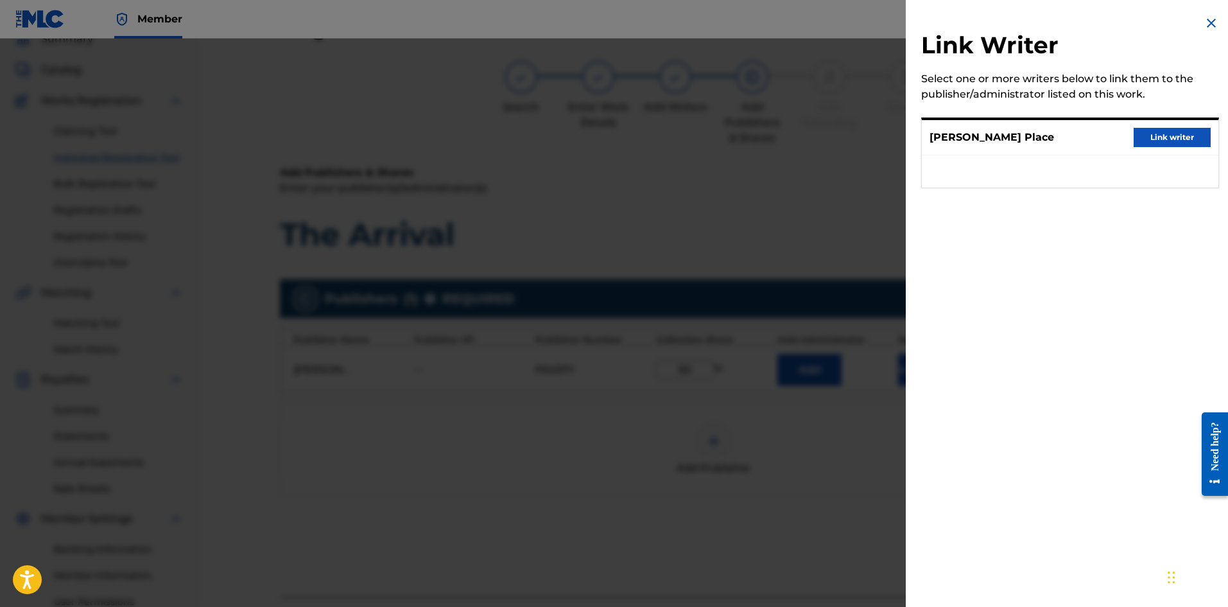
click at [1174, 133] on button "Link writer" at bounding box center [1172, 137] width 77 height 19
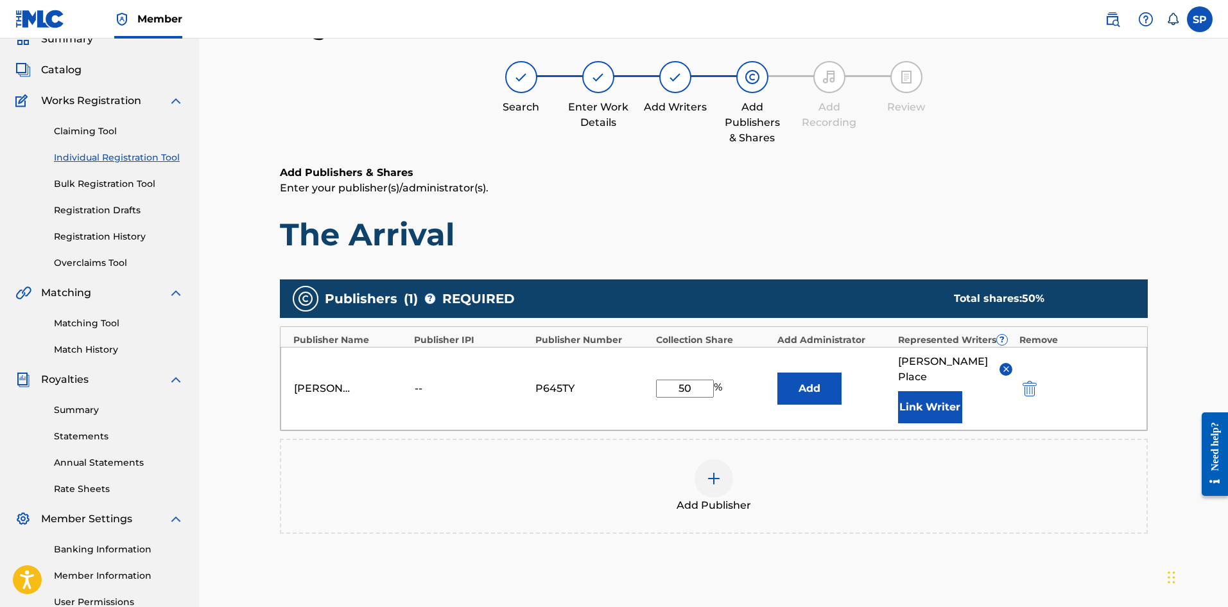
click at [810, 383] on button "Add" at bounding box center [810, 388] width 64 height 32
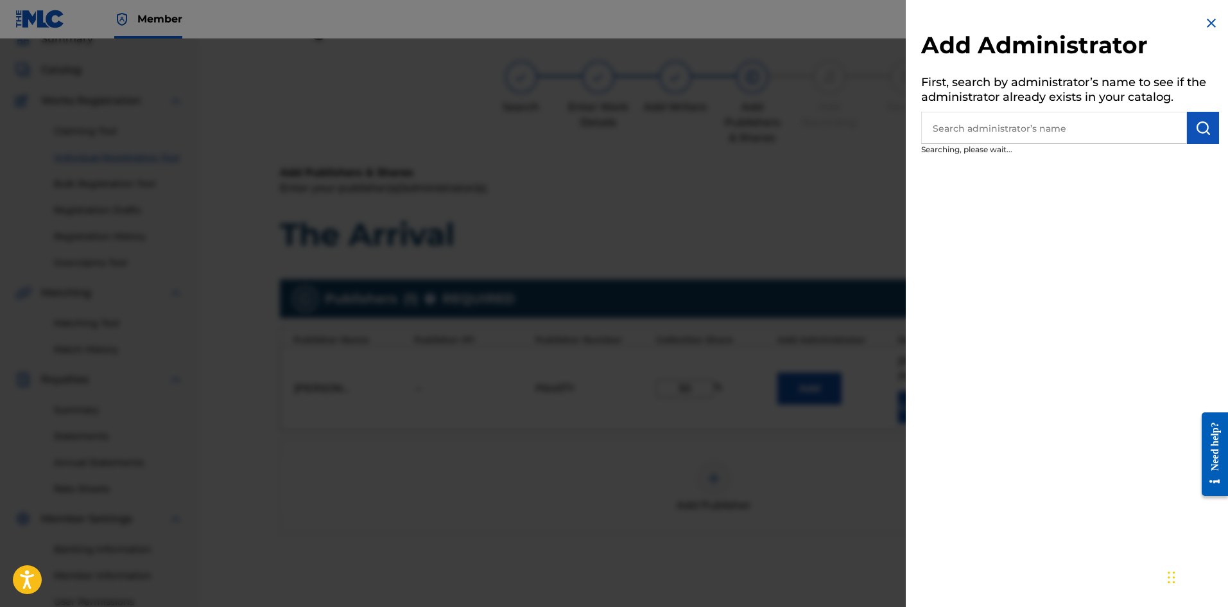
click at [1111, 135] on input "text" at bounding box center [1054, 128] width 266 height 32
click at [827, 132] on div at bounding box center [614, 342] width 1228 height 607
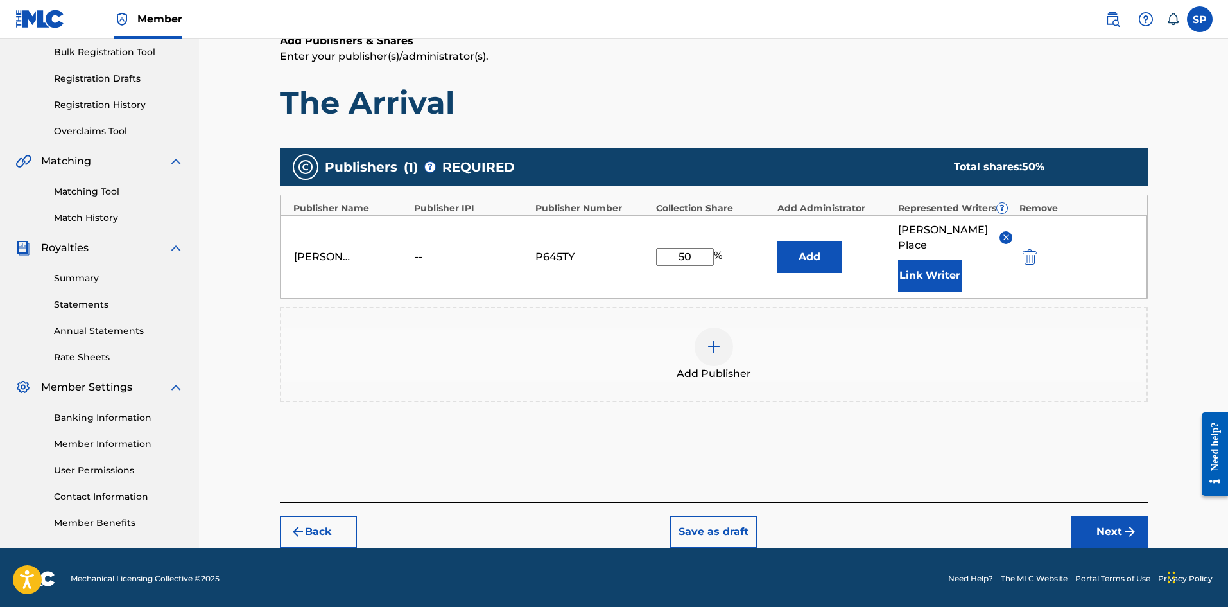
click at [1073, 516] on button "Next" at bounding box center [1109, 532] width 77 height 32
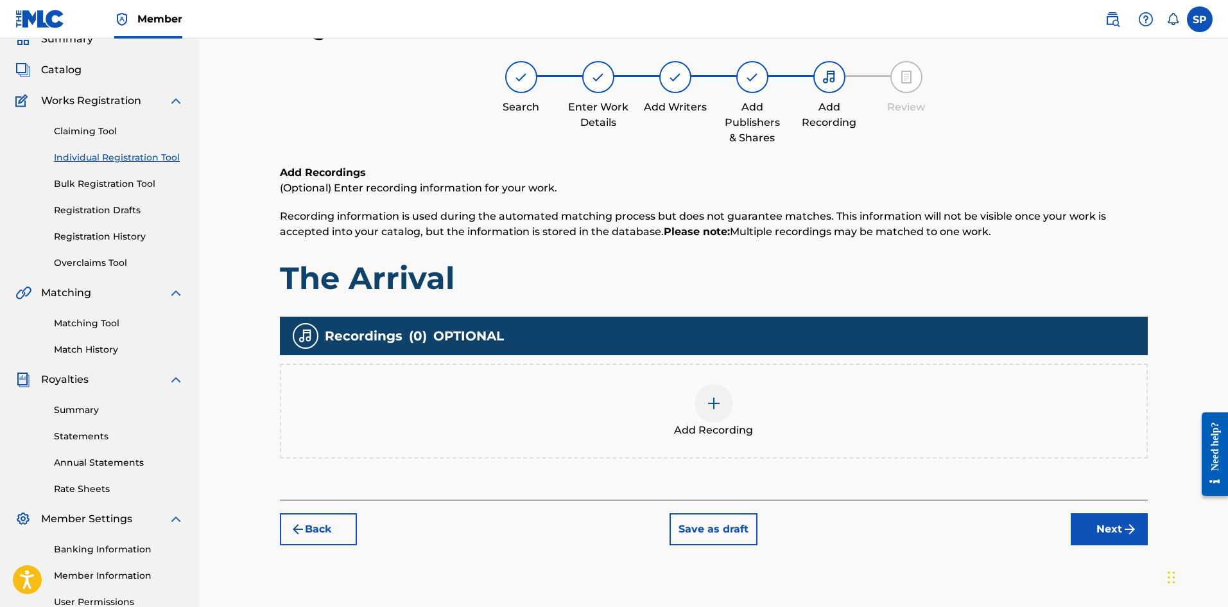
click at [534, 411] on div "Add Recording" at bounding box center [714, 411] width 866 height 54
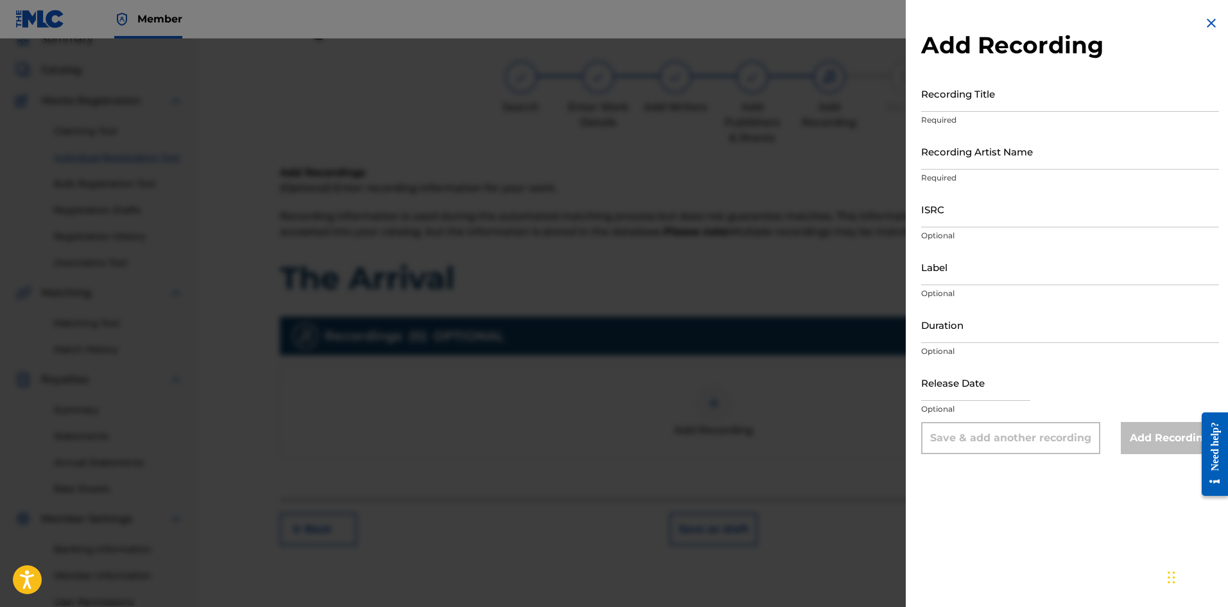
click at [966, 111] on input "Recording Title" at bounding box center [1070, 93] width 298 height 37
type input "t"
type input "Time 4 Mine"
drag, startPoint x: 971, startPoint y: 133, endPoint x: 973, endPoint y: 143, distance: 9.8
click at [973, 140] on input "Recording Artist Name" at bounding box center [1070, 151] width 298 height 37
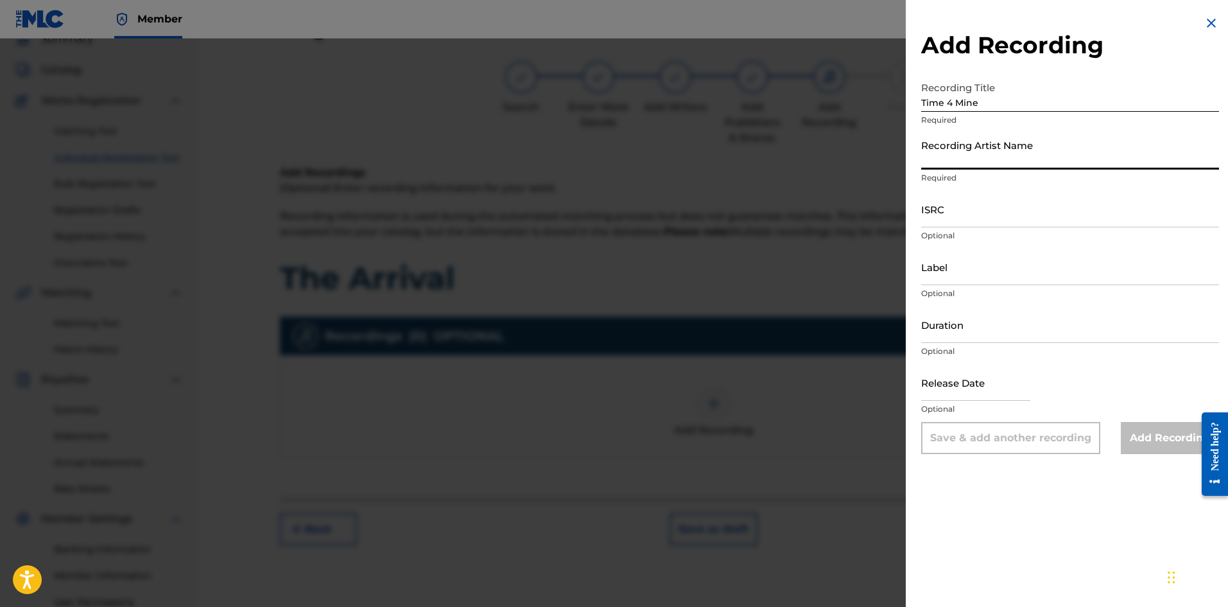
type input "6 Ether Da Death Deala"
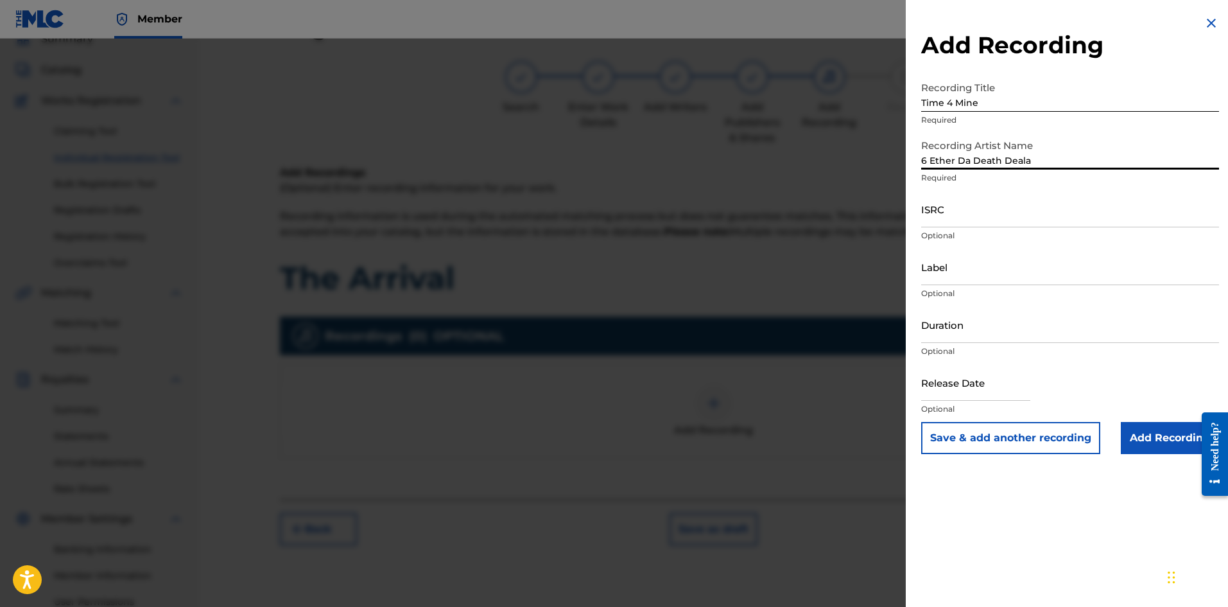
click at [970, 270] on input "Label" at bounding box center [1070, 266] width 298 height 37
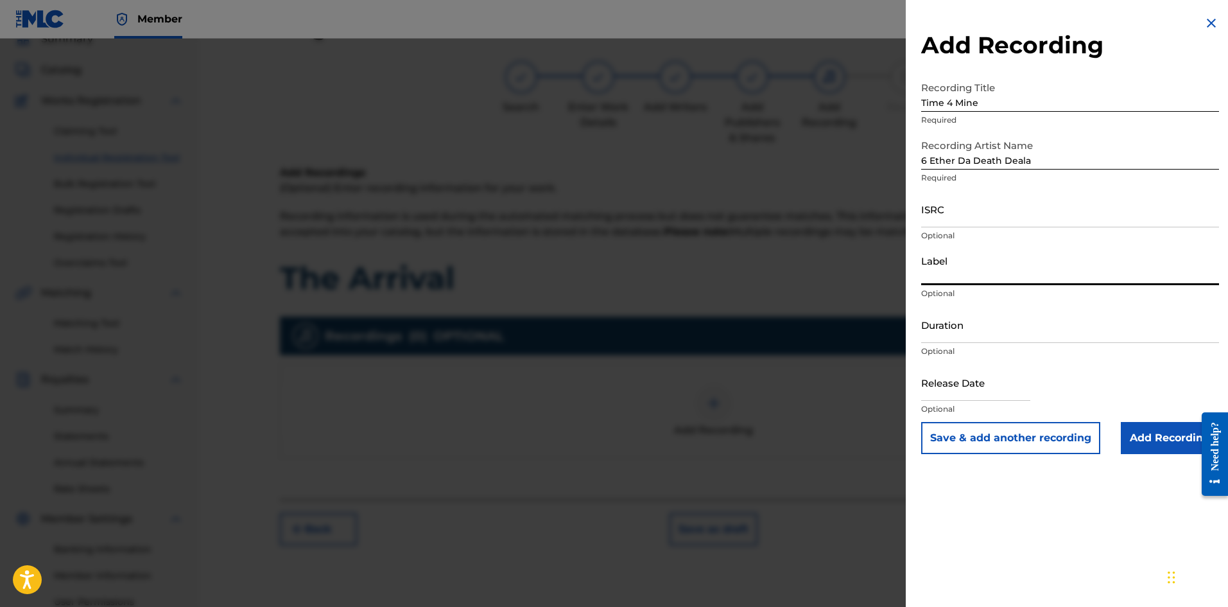
type input "Crime Scene Records"
select select "8"
select select "2025"
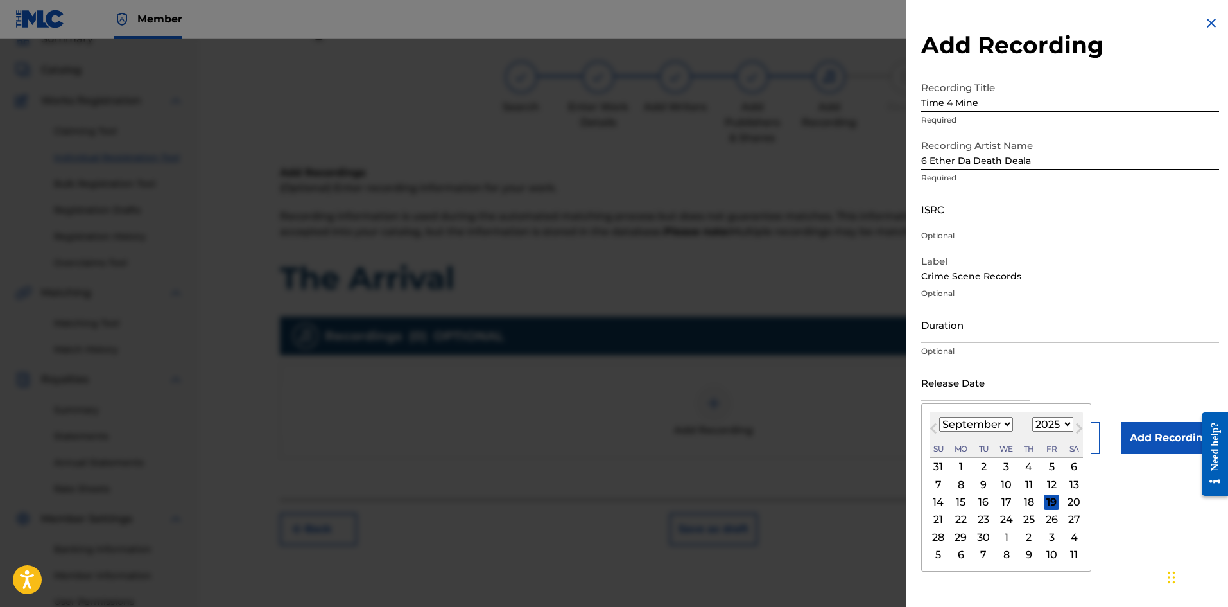
click at [1009, 392] on input "text" at bounding box center [975, 382] width 109 height 37
click at [929, 428] on button "Previous Month" at bounding box center [933, 431] width 21 height 21
click at [935, 428] on span "Previous Month" at bounding box center [935, 430] width 0 height 19
select select "6"
click at [1052, 489] on div "11" at bounding box center [1051, 483] width 15 height 15
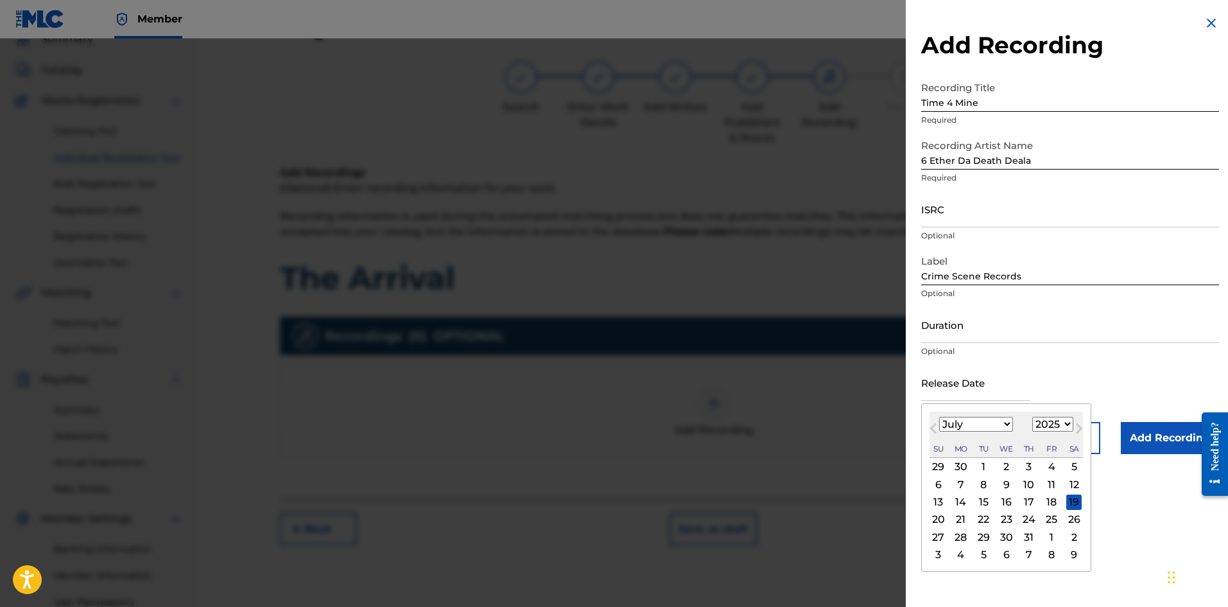
type input "[DATE]"
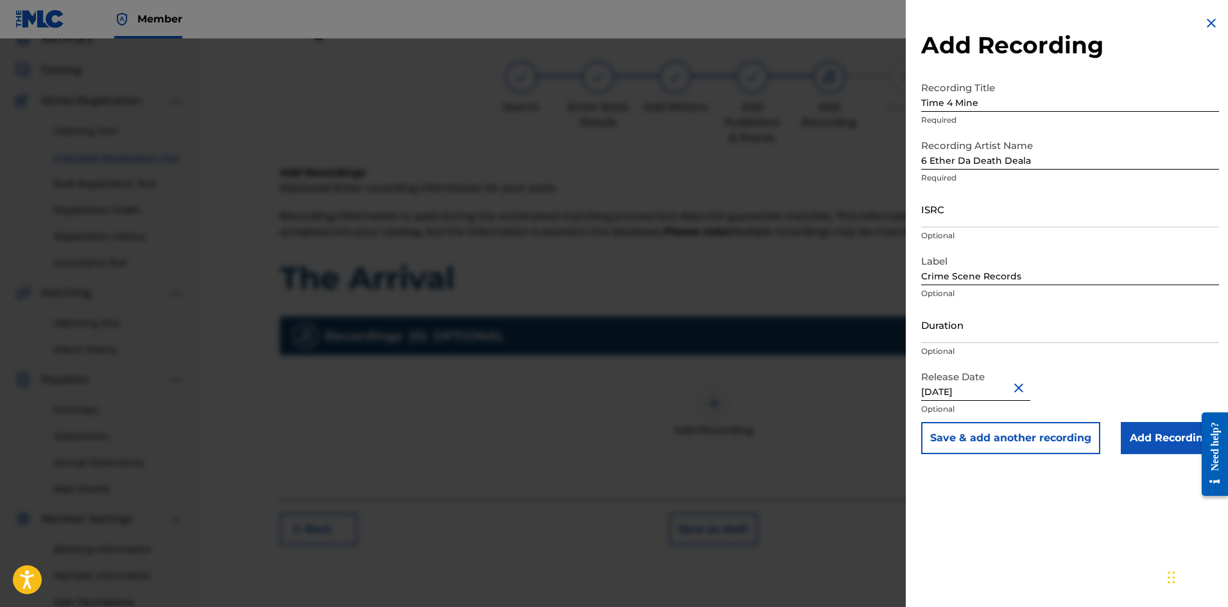
click at [1087, 518] on div "Add Recording Recording Title Time 4 Mine Required Recording Artist Name 6 Ethe…" at bounding box center [1070, 303] width 329 height 607
click at [1172, 449] on input "Add Recording" at bounding box center [1170, 438] width 98 height 32
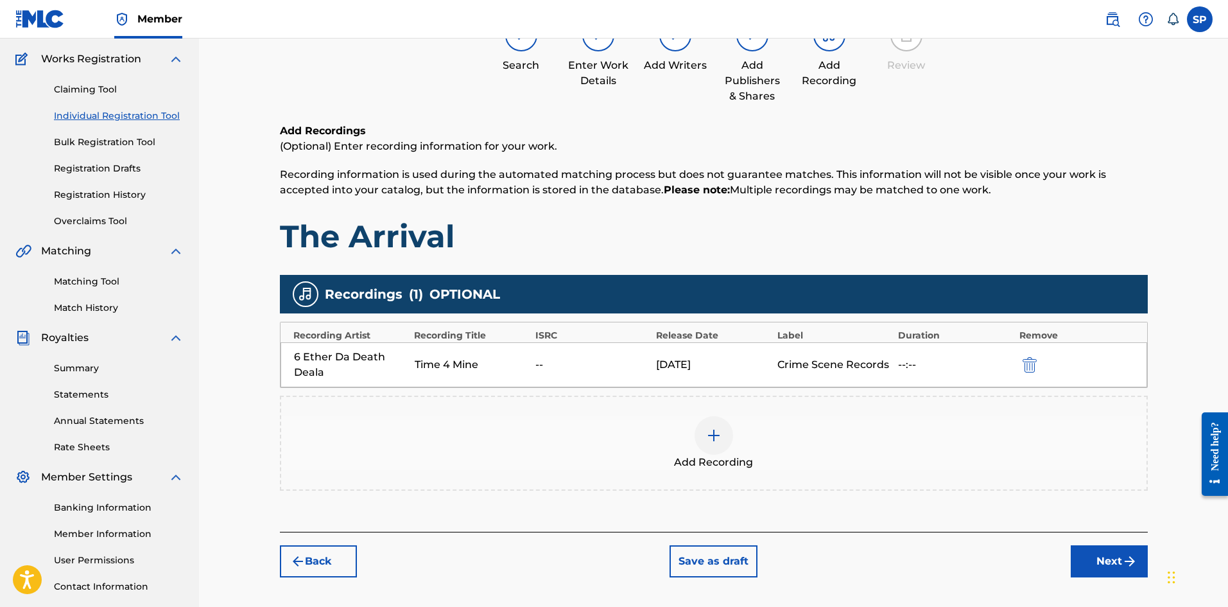
scroll to position [122, 0]
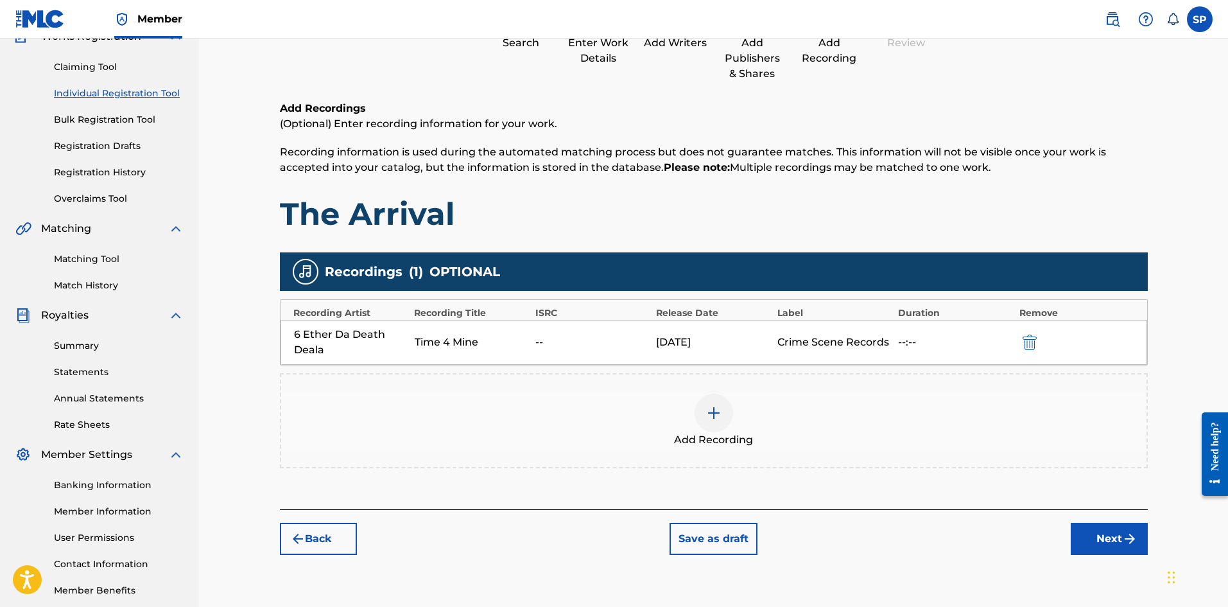
click at [887, 342] on div "Crime Scene Records" at bounding box center [835, 342] width 114 height 15
click at [1004, 342] on div "--:--" at bounding box center [955, 342] width 114 height 15
click at [1018, 338] on div "6 Ether Da Death Deala Time 4 Mine -- [DATE] Crime Scene Records --:--" at bounding box center [714, 342] width 867 height 45
click at [1025, 347] on img "submit" at bounding box center [1030, 342] width 14 height 15
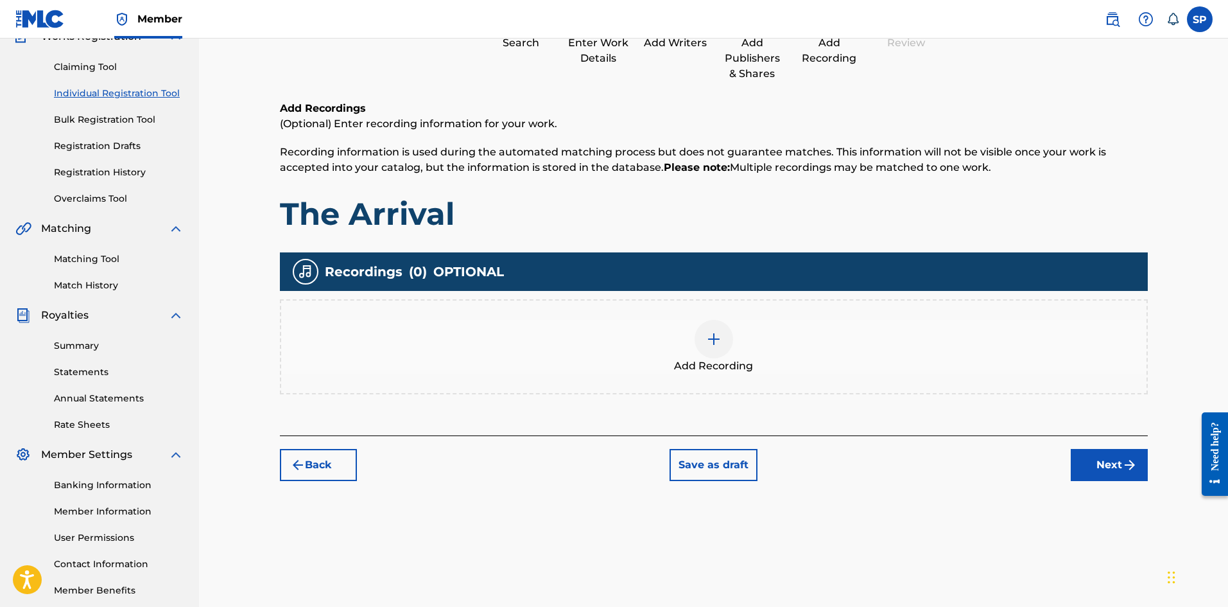
click at [839, 406] on div "Add Recordings (Optional) Enter recording information for your work. Recording …" at bounding box center [714, 268] width 868 height 335
click at [818, 369] on div "Add Recording" at bounding box center [714, 347] width 866 height 54
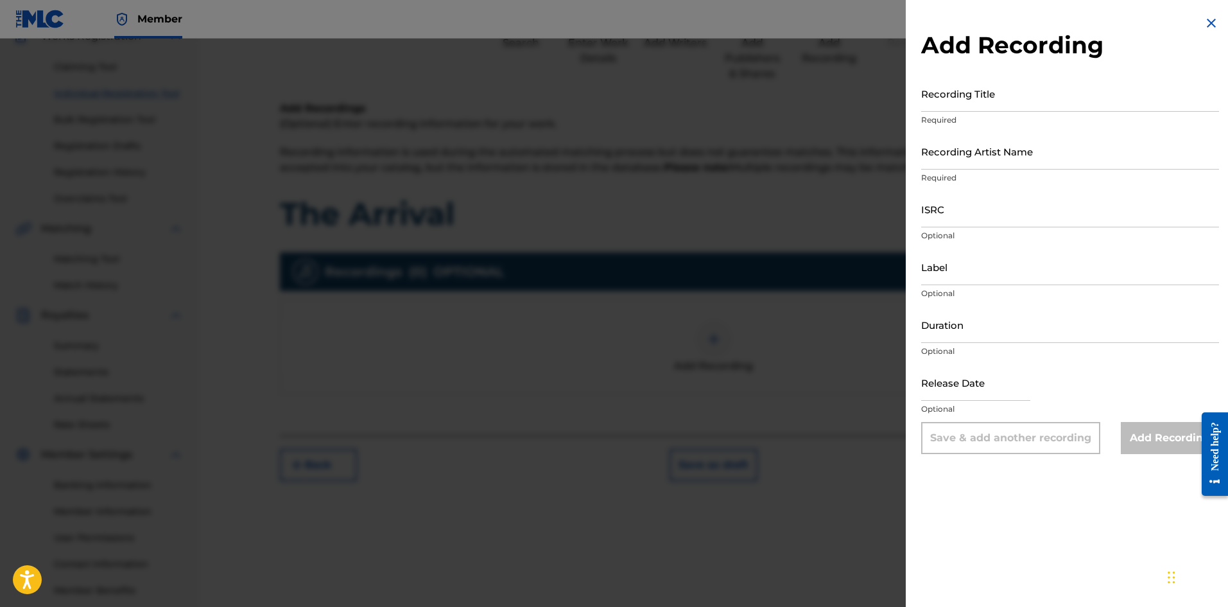
click at [977, 110] on input "Recording Title" at bounding box center [1070, 93] width 298 height 37
type input "The Arrival"
click at [957, 156] on input "Recording Artist Name" at bounding box center [1070, 151] width 298 height 37
type input "6 Ether Da Death Deala"
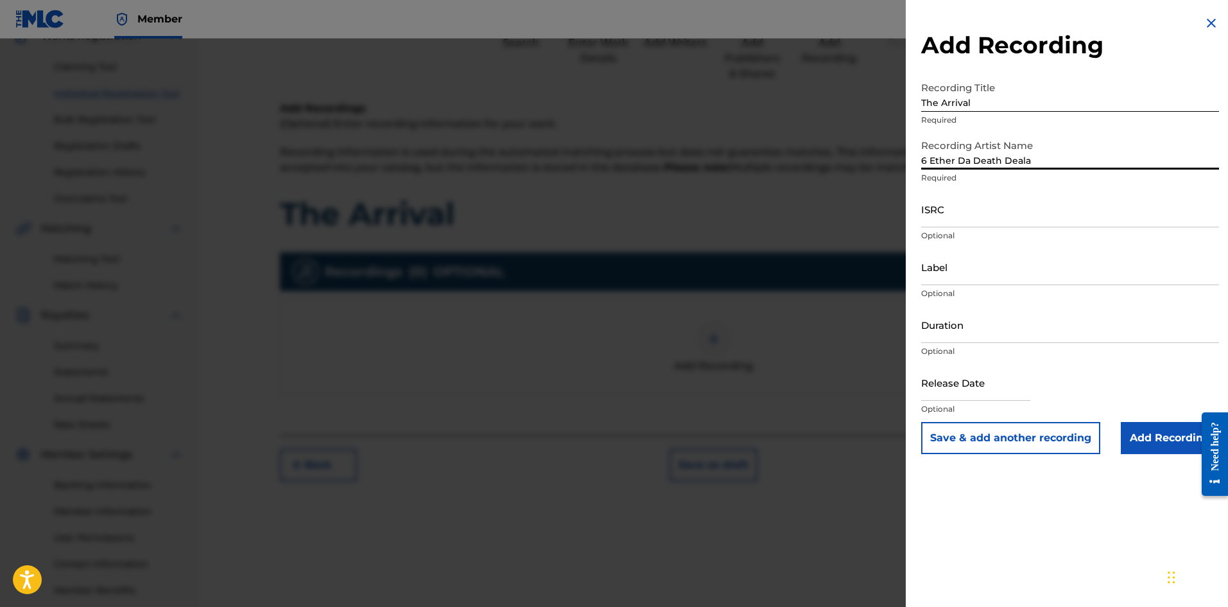
click at [972, 211] on input "ISRC" at bounding box center [1070, 209] width 298 height 37
click at [979, 278] on input "Label" at bounding box center [1070, 266] width 298 height 37
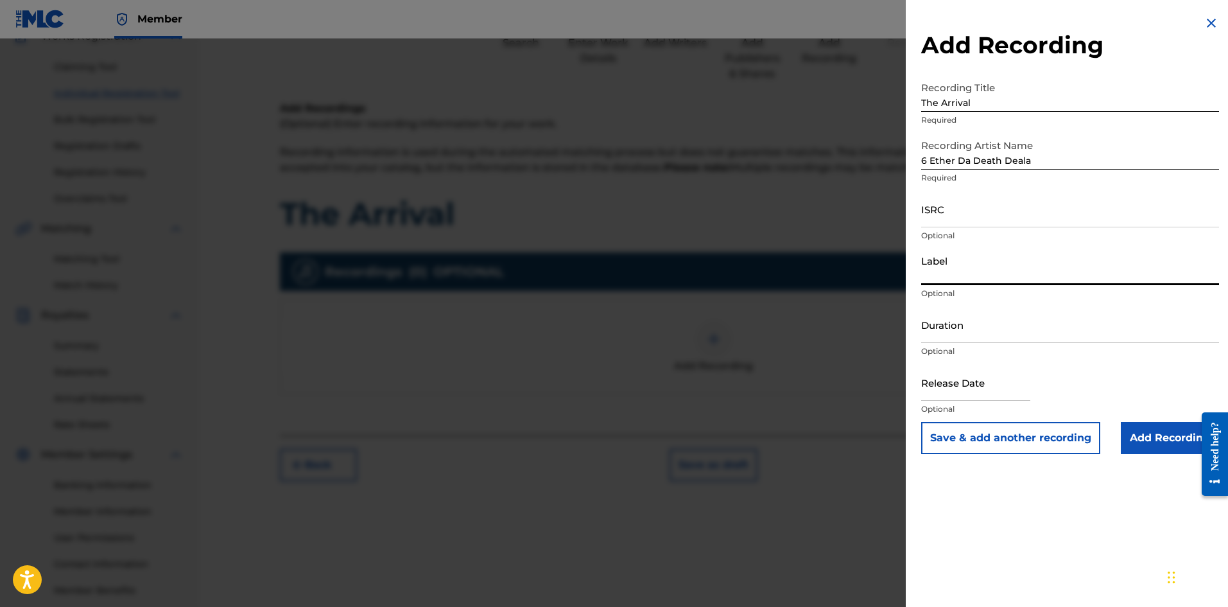
type input "Crime Scene Records"
click at [1142, 388] on div "Release Date Optional" at bounding box center [1070, 393] width 298 height 58
drag, startPoint x: 1143, startPoint y: 430, endPoint x: 1054, endPoint y: 369, distance: 107.9
click at [1066, 366] on form "Recording Title The Arrival Required Recording Artist Name 6 Ether Da Death Dea…" at bounding box center [1070, 264] width 298 height 379
click at [1003, 381] on input "text" at bounding box center [975, 382] width 109 height 37
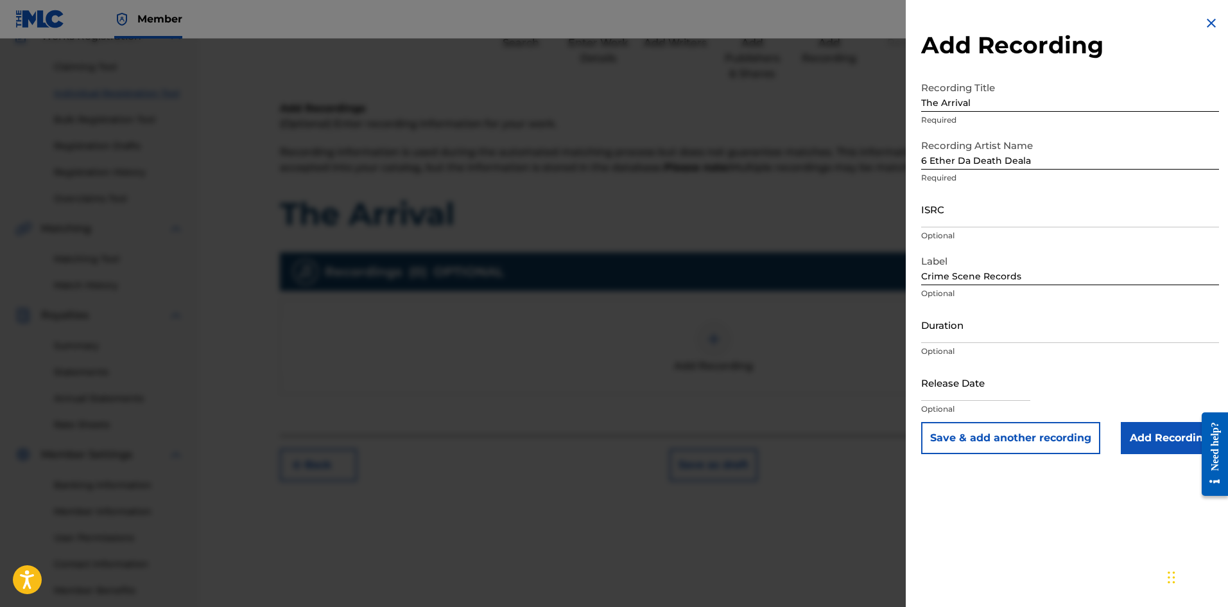
select select "8"
select select "2025"
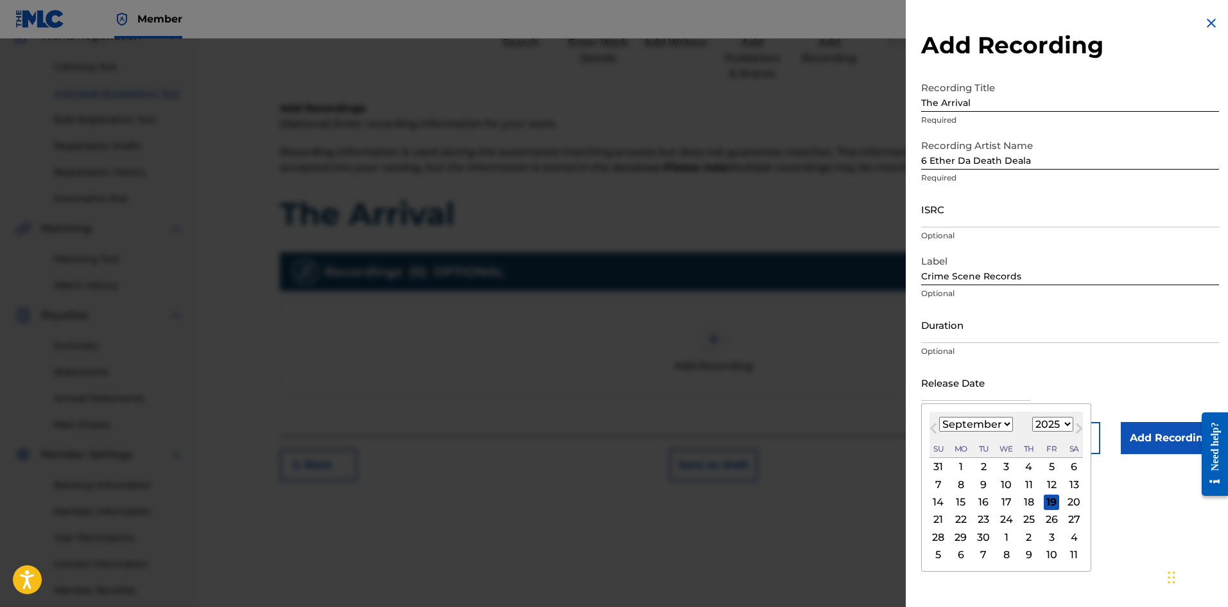
click at [935, 426] on span "Previous Month" at bounding box center [935, 430] width 0 height 19
select select "6"
click at [1047, 480] on div "11" at bounding box center [1051, 483] width 15 height 15
type input "[DATE]"
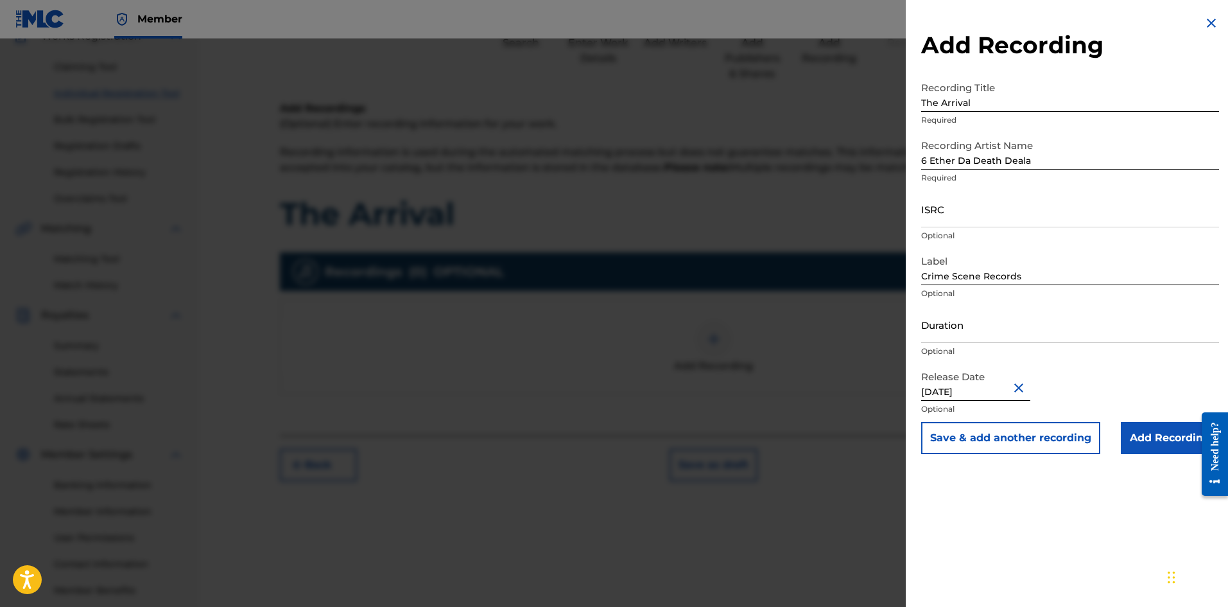
click at [1124, 439] on input "Add Recording" at bounding box center [1170, 438] width 98 height 32
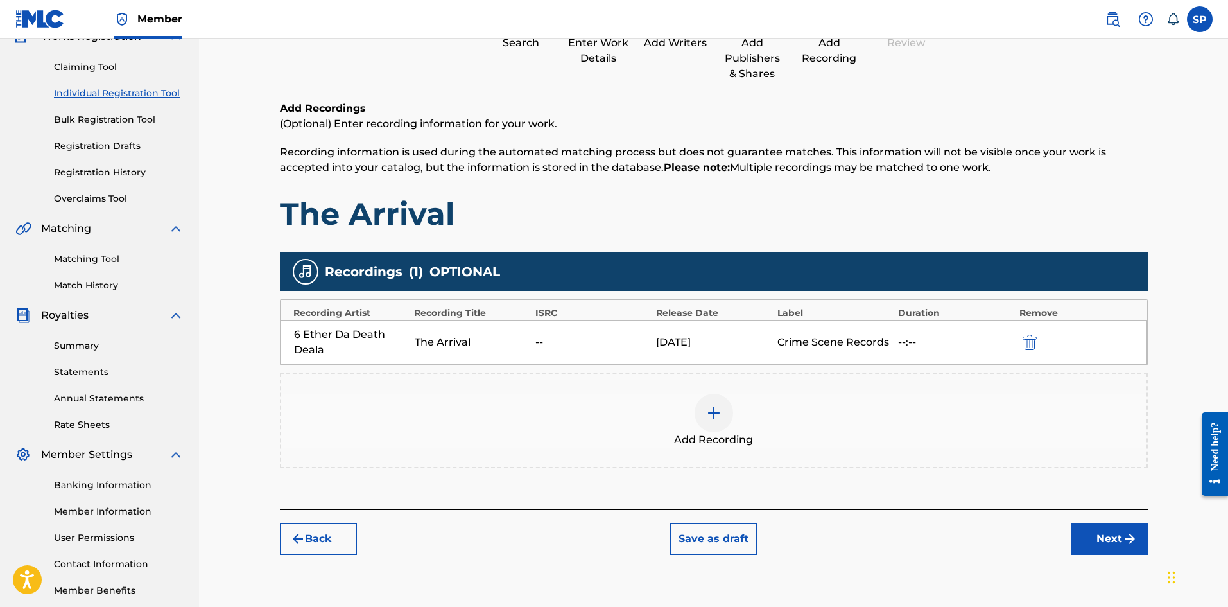
click at [1099, 534] on button "Next" at bounding box center [1109, 539] width 77 height 32
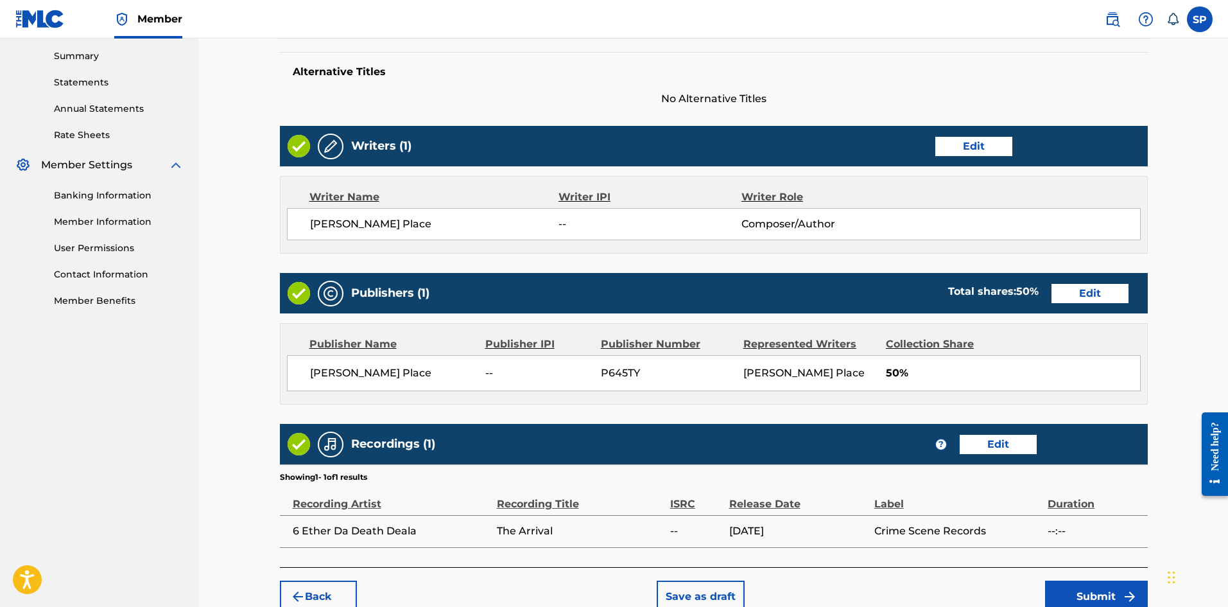
scroll to position [479, 0]
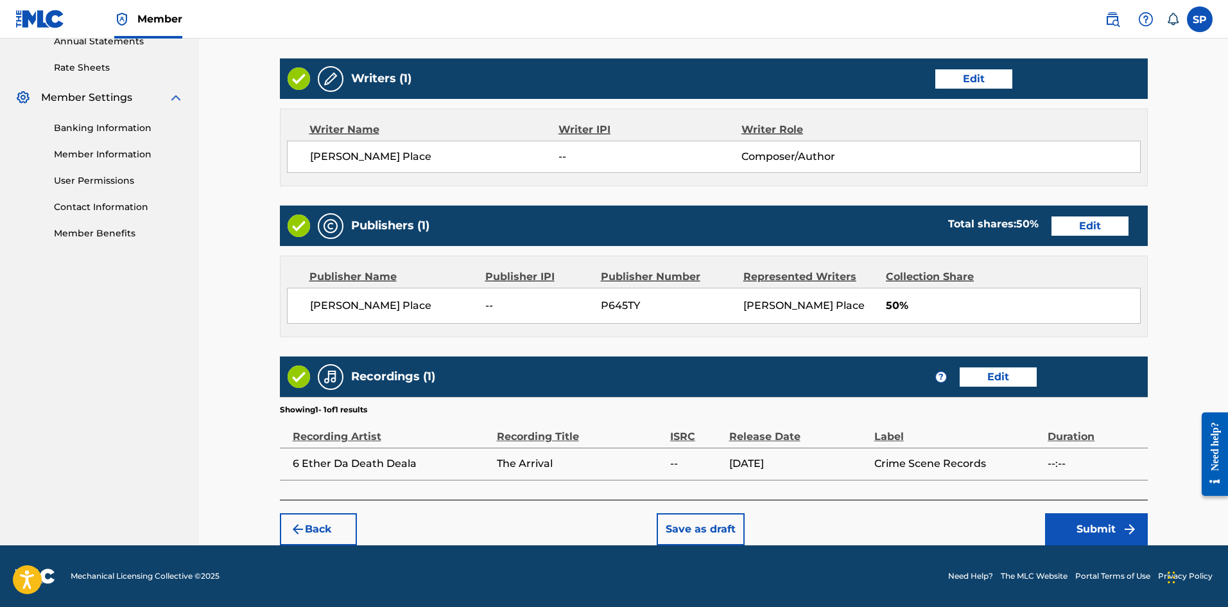
click at [1088, 530] on button "Submit" at bounding box center [1096, 529] width 103 height 32
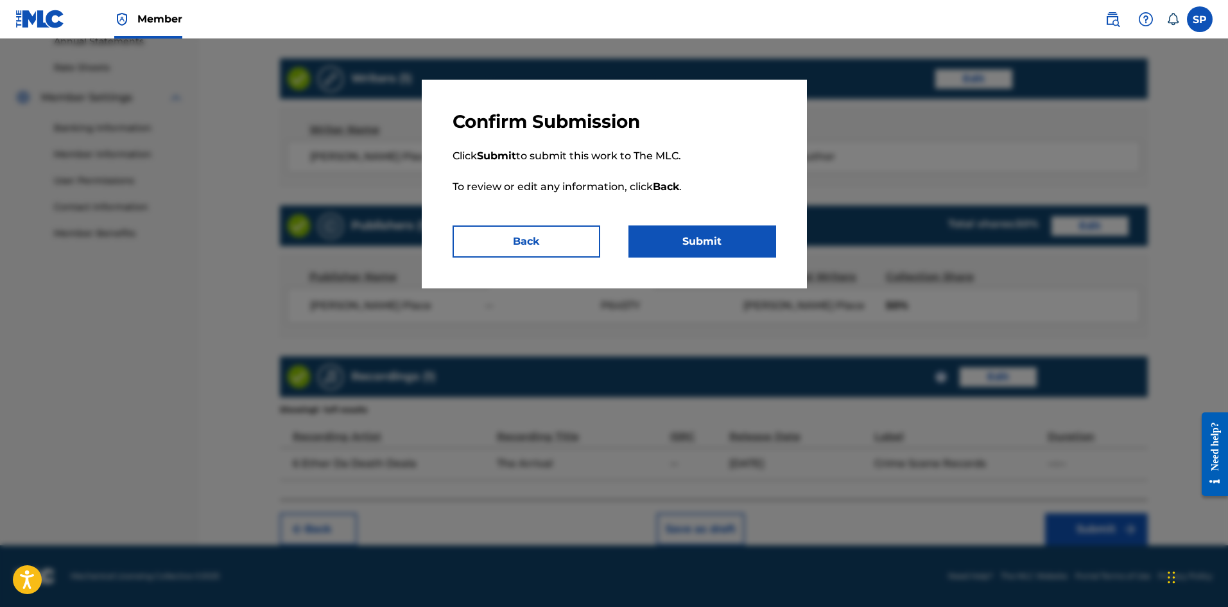
click at [722, 245] on button "Submit" at bounding box center [703, 241] width 148 height 32
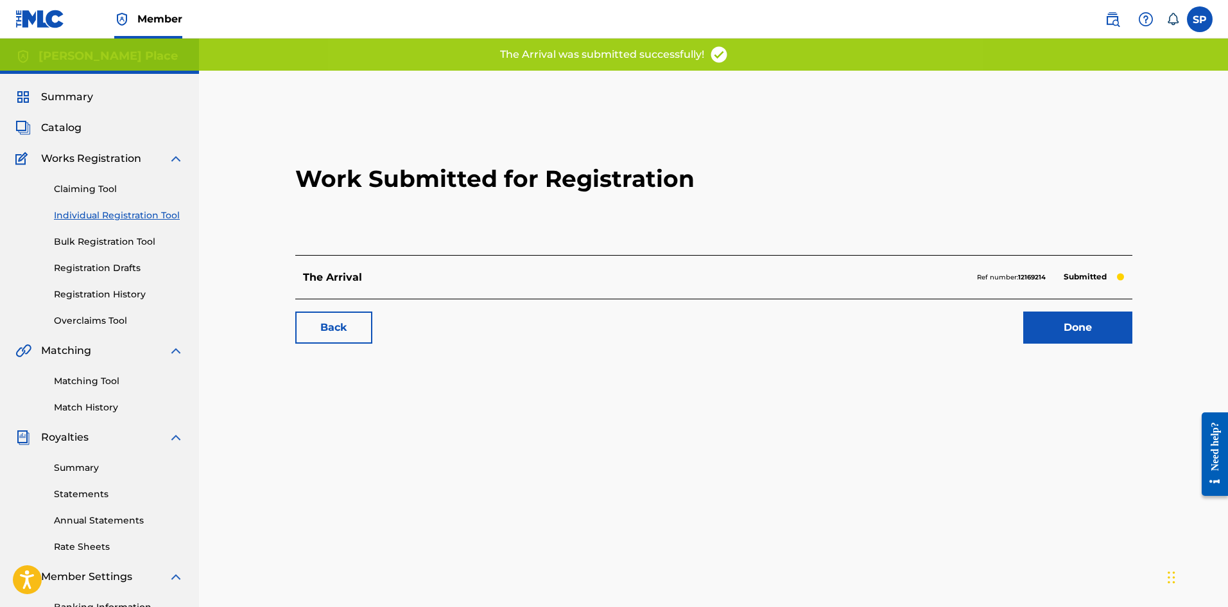
click at [1070, 328] on link "Done" at bounding box center [1077, 327] width 109 height 32
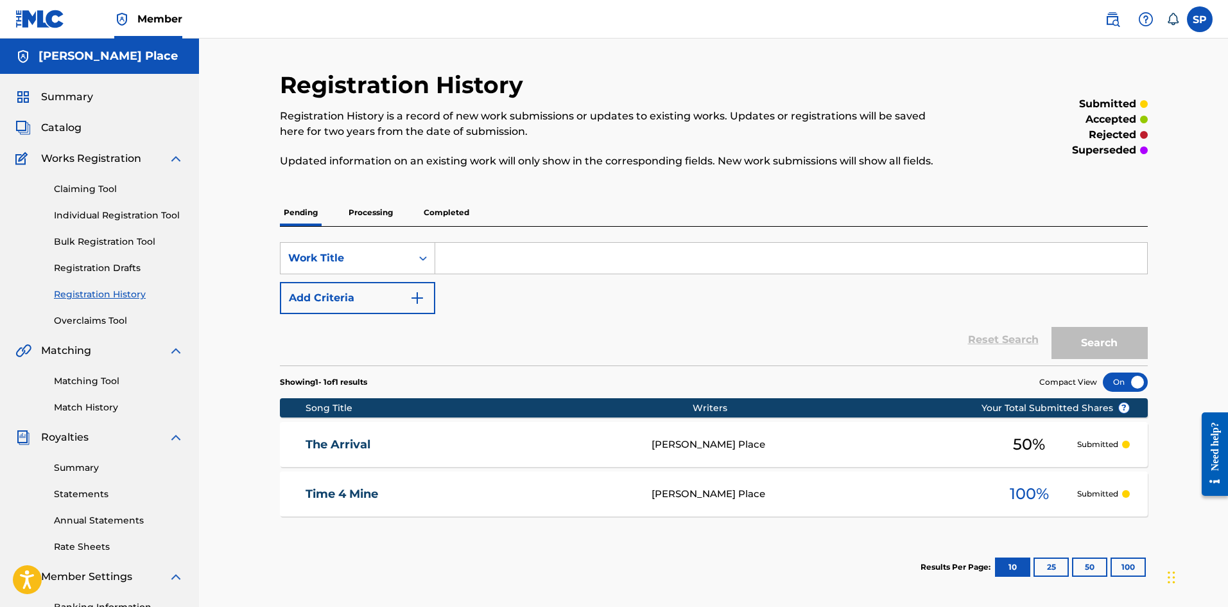
click at [495, 238] on div "SearchWithCriteria2f71d8f8-73b8-4e5c-9462-4cc97b9a2706 Work Title Add Criteria …" at bounding box center [714, 296] width 868 height 139
click at [502, 250] on input "Search Form" at bounding box center [791, 258] width 712 height 31
click at [84, 186] on link "Claiming Tool" at bounding box center [119, 188] width 130 height 13
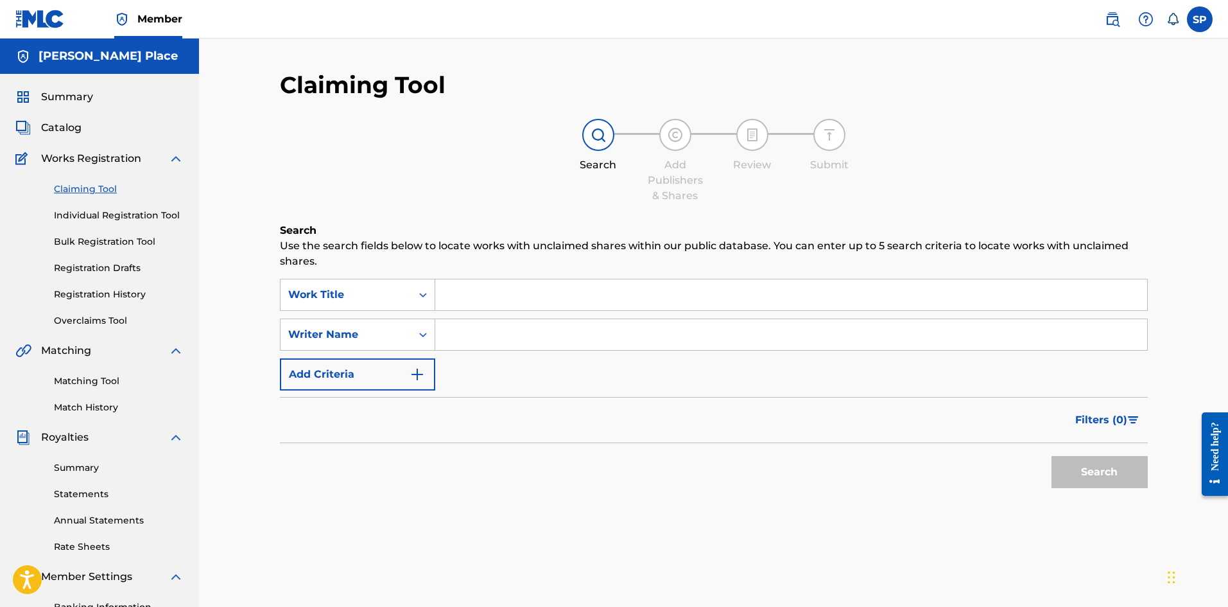
click at [96, 211] on link "Individual Registration Tool" at bounding box center [119, 215] width 130 height 13
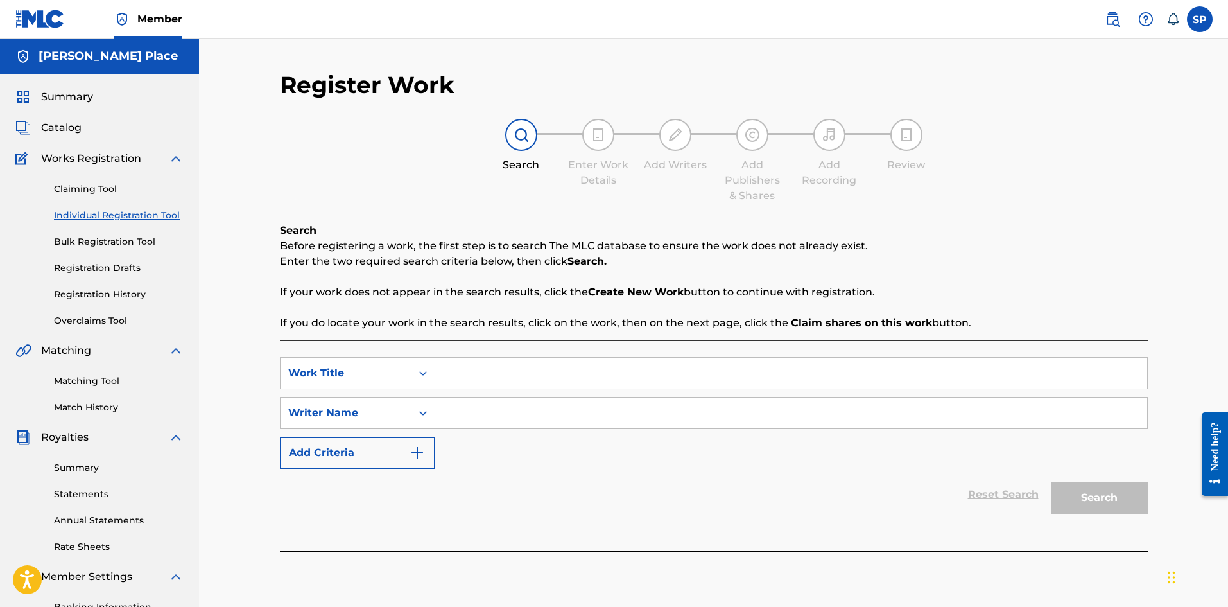
click at [92, 193] on link "Claiming Tool" at bounding box center [119, 188] width 130 height 13
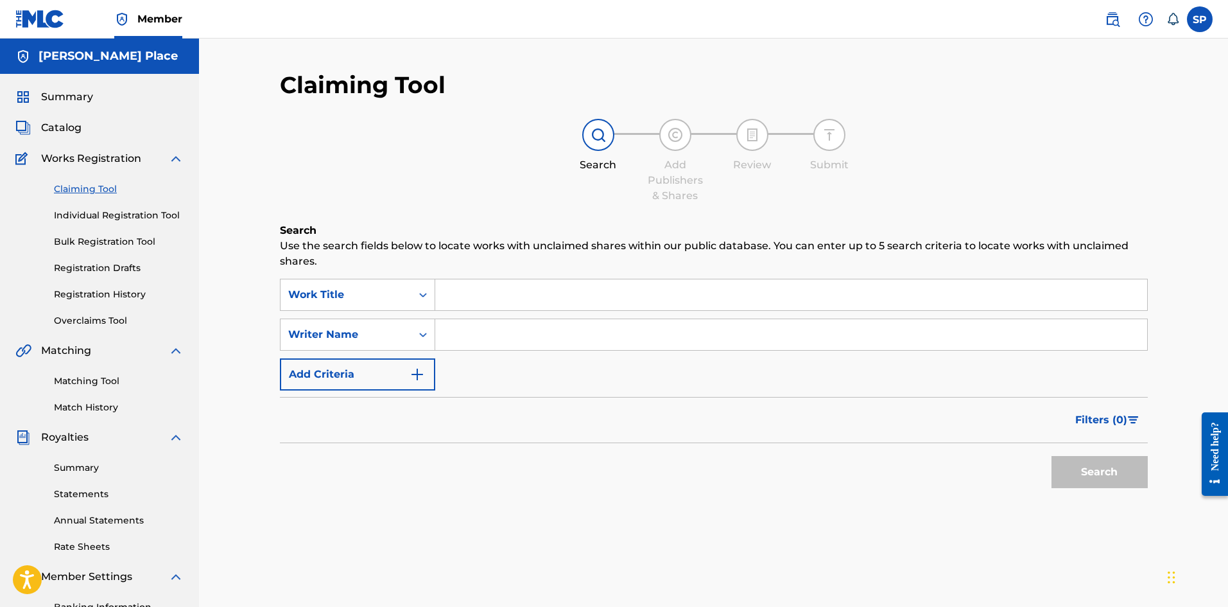
click at [501, 290] on input "Search Form" at bounding box center [791, 294] width 712 height 31
click at [149, 223] on div "Claiming Tool Individual Registration Tool Bulk Registration Tool Registration …" at bounding box center [99, 246] width 168 height 161
click at [146, 220] on link "Individual Registration Tool" at bounding box center [119, 215] width 130 height 13
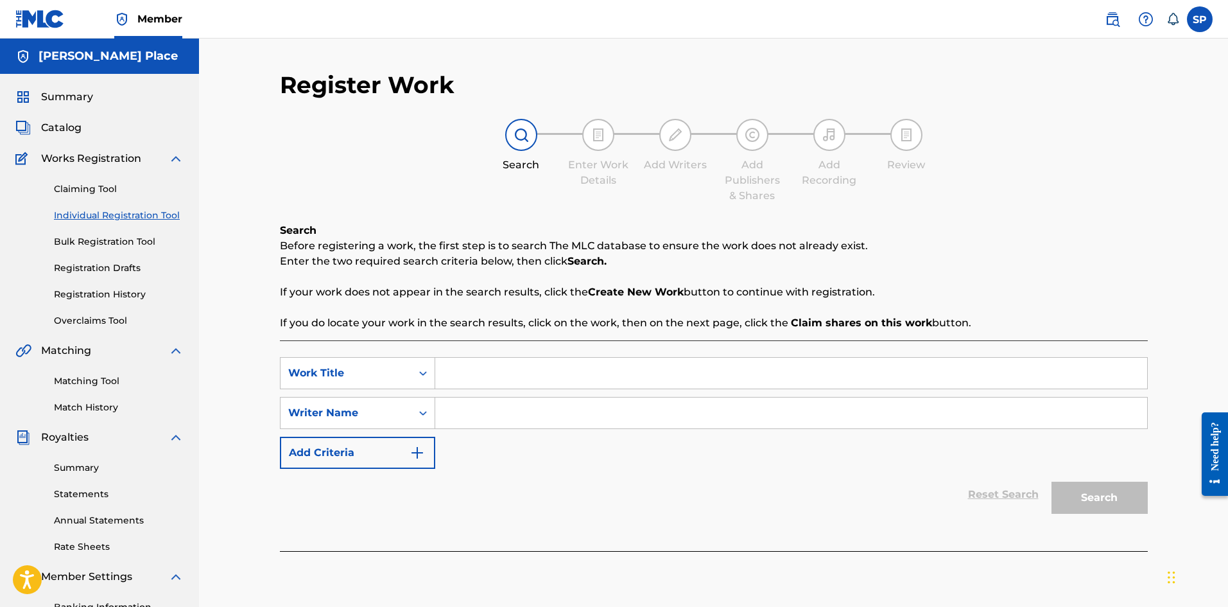
click at [115, 187] on link "Claiming Tool" at bounding box center [119, 188] width 130 height 13
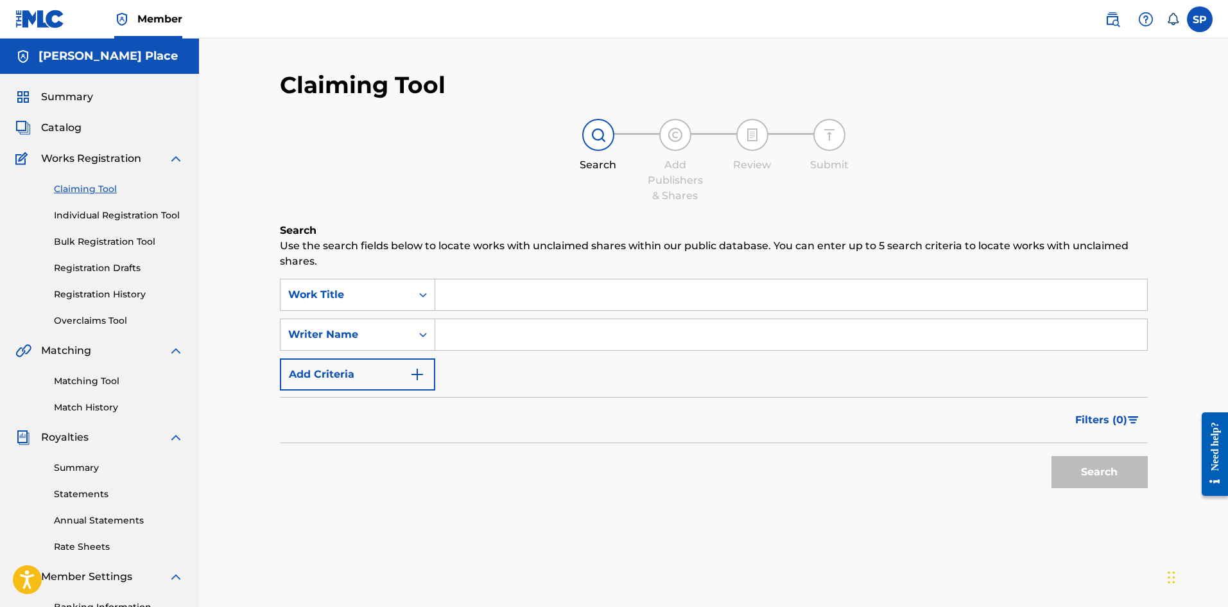
click at [460, 326] on input "Search Form" at bounding box center [791, 334] width 712 height 31
type input "[PERSON_NAME] Place"
click at [1052, 456] on button "Search" at bounding box center [1100, 472] width 96 height 32
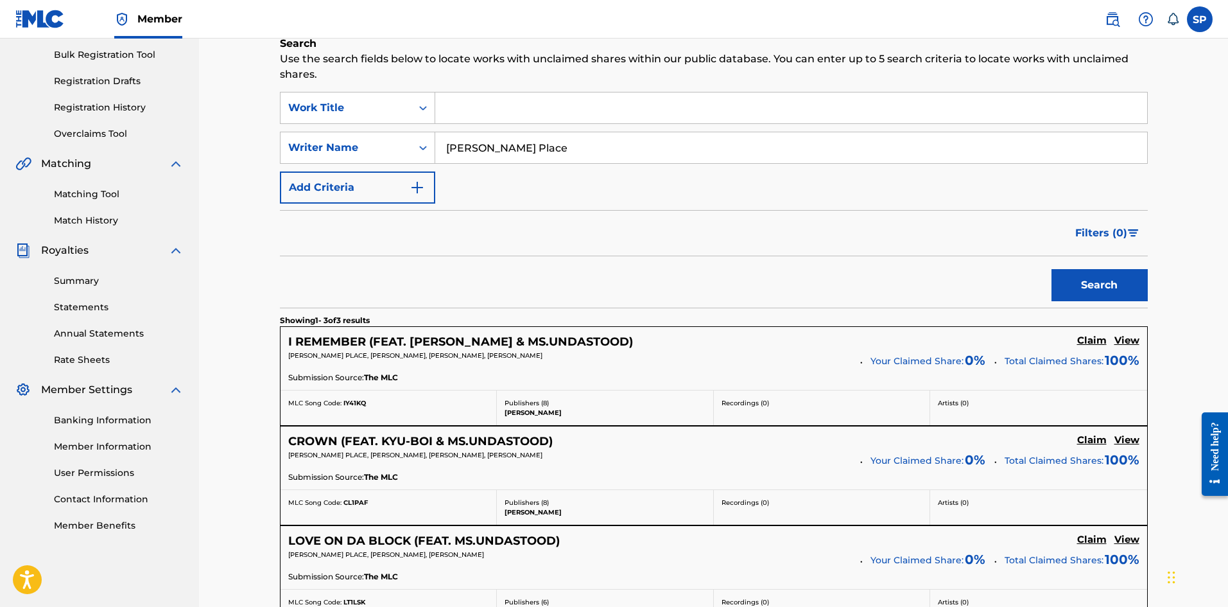
scroll to position [321, 0]
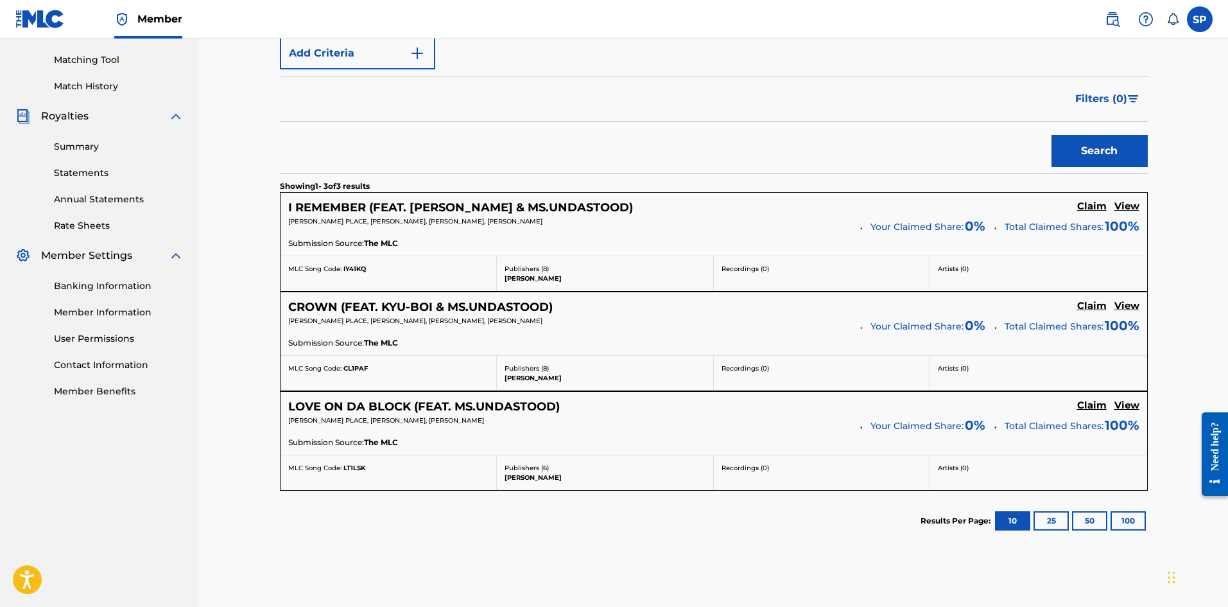
click at [1100, 202] on h5 "Claim" at bounding box center [1092, 206] width 30 height 12
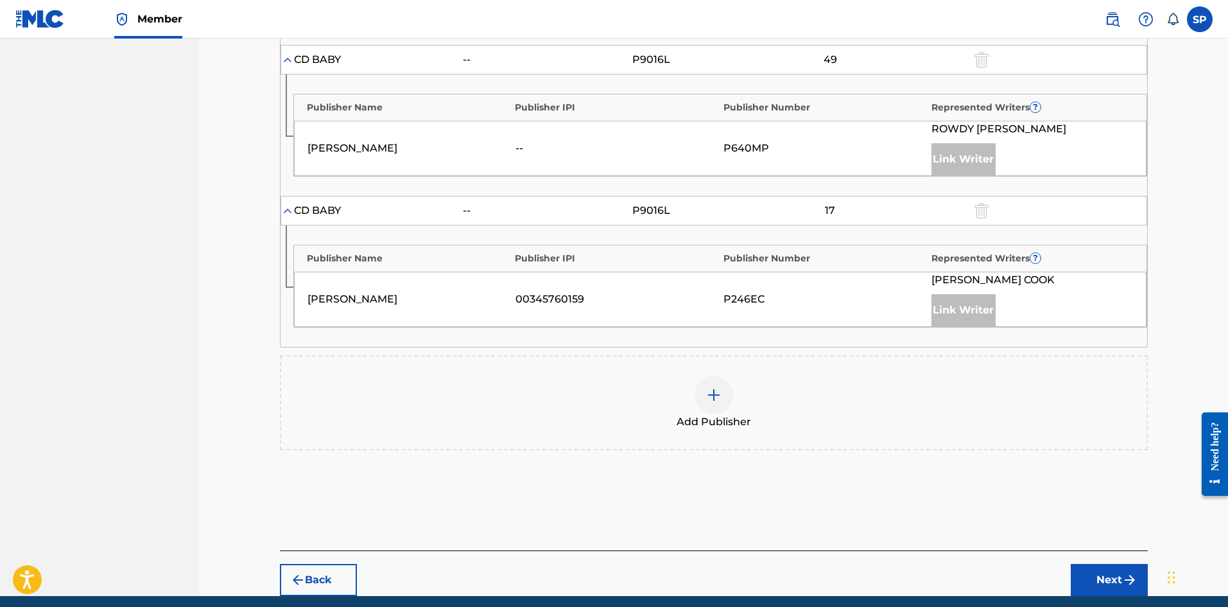
scroll to position [712, 0]
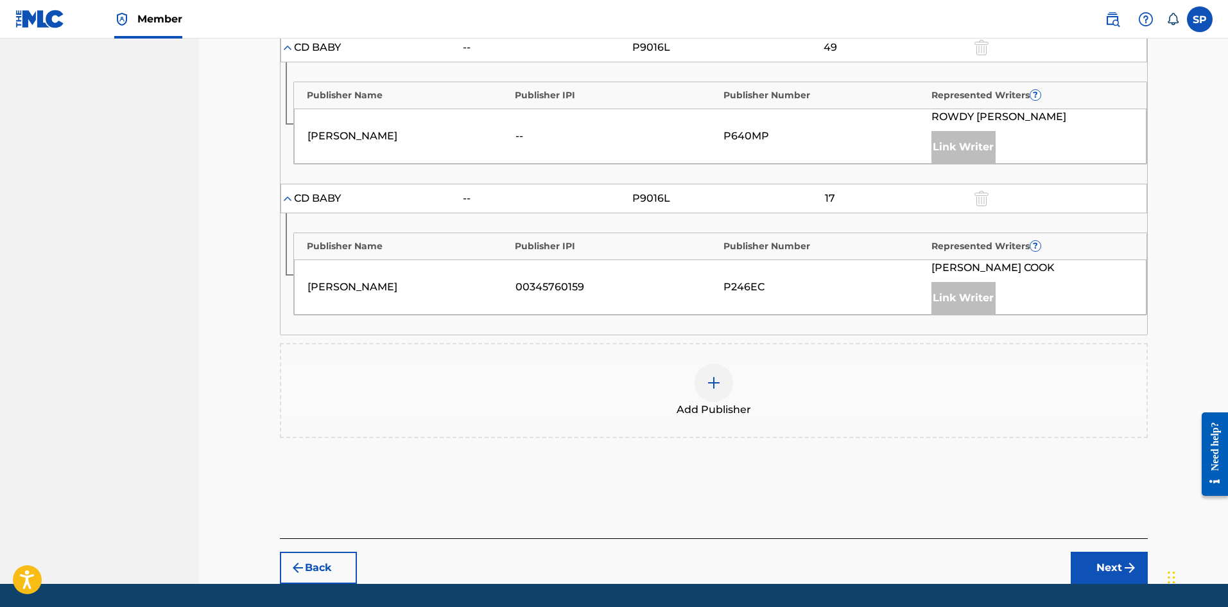
click at [1075, 552] on button "Next" at bounding box center [1109, 568] width 77 height 32
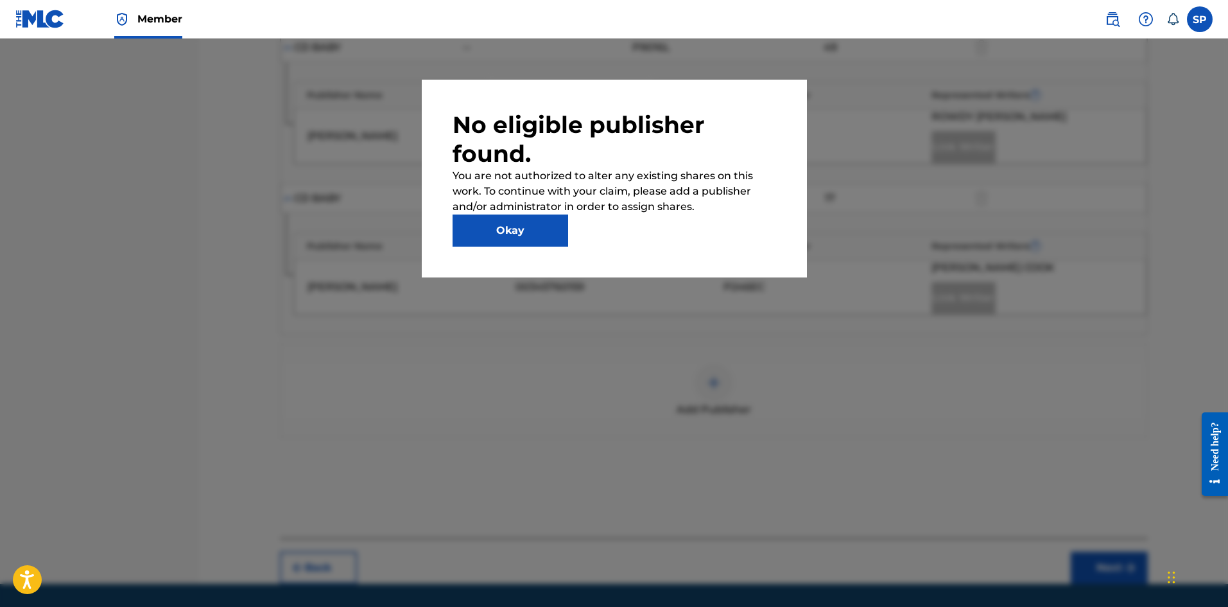
click at [512, 240] on button "Okay" at bounding box center [511, 230] width 116 height 32
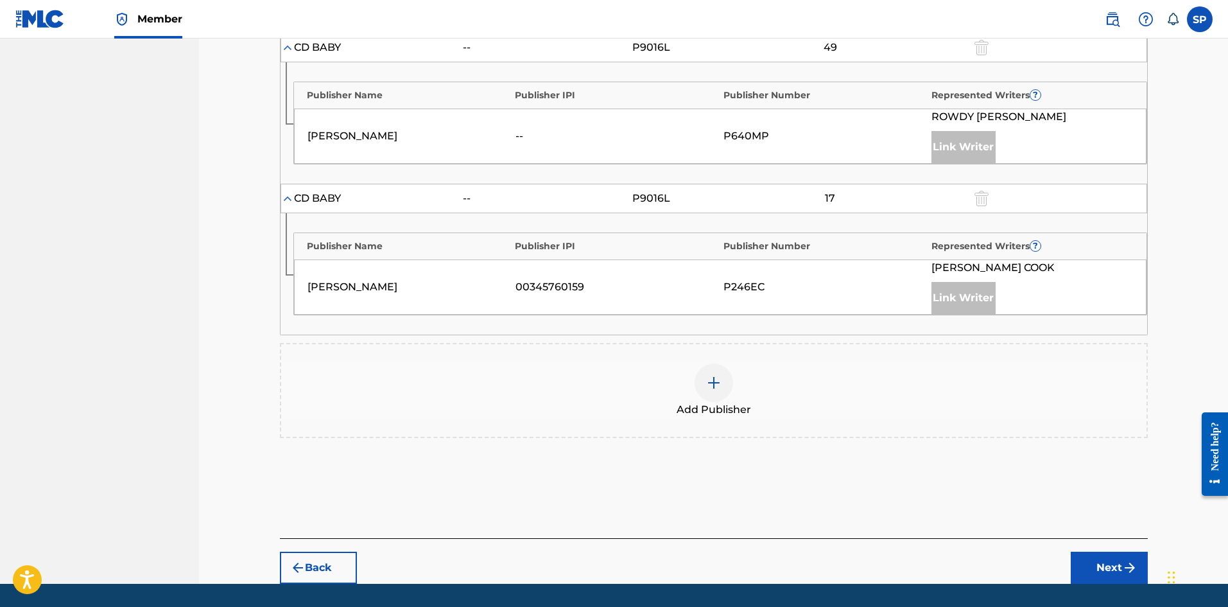
click at [664, 363] on div "Add Publisher" at bounding box center [714, 390] width 866 height 54
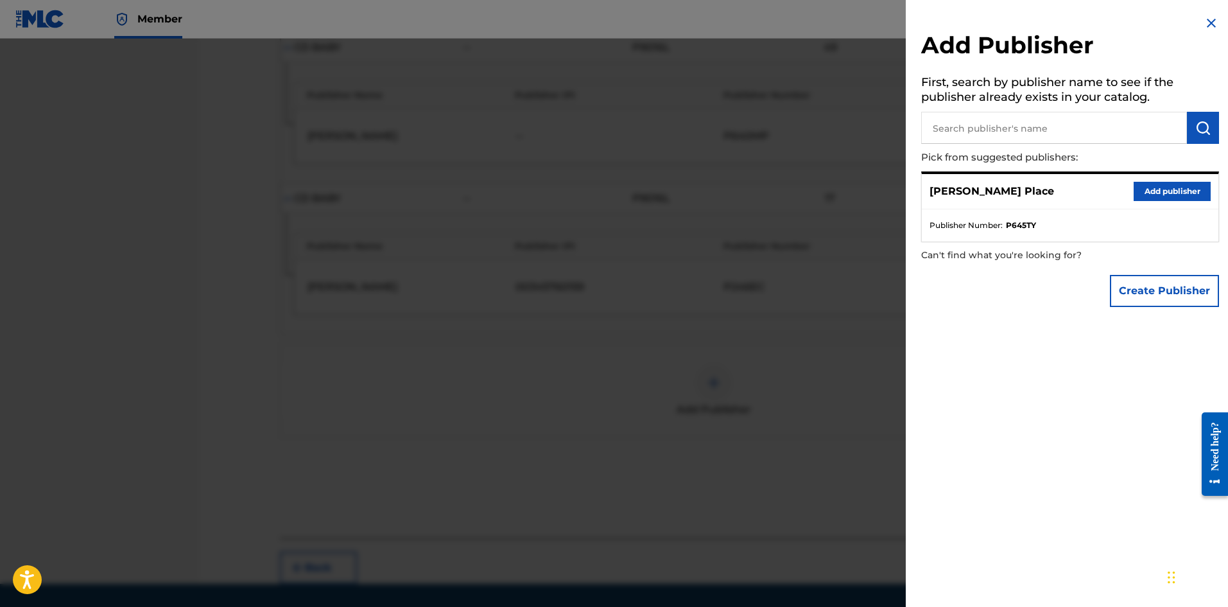
click at [1146, 194] on button "Add publisher" at bounding box center [1172, 191] width 77 height 19
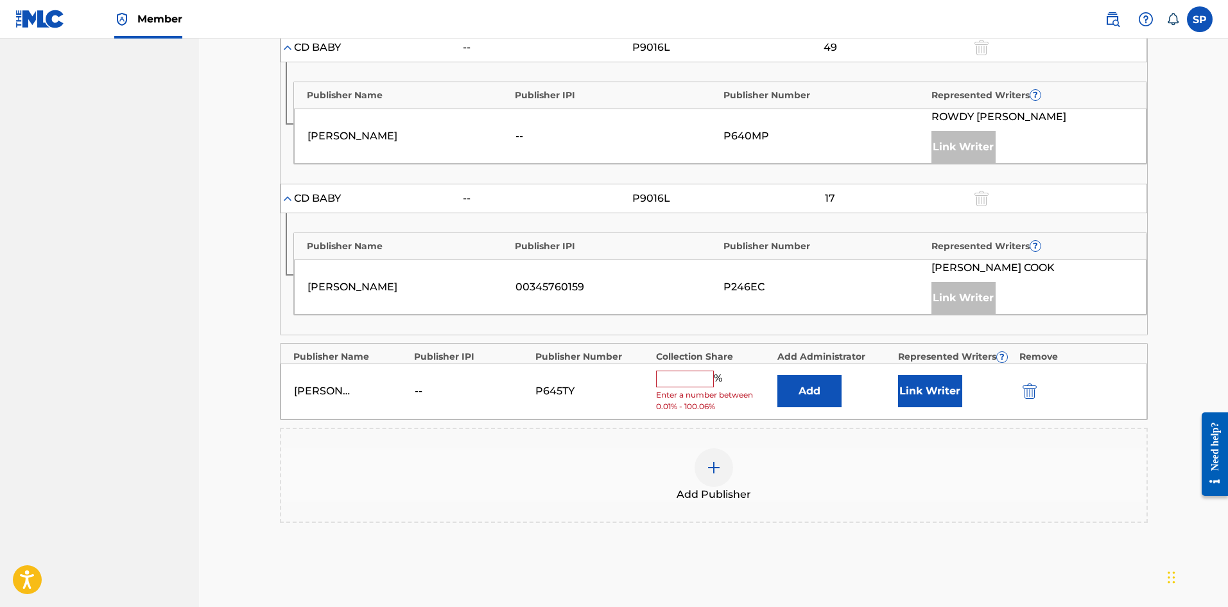
click at [696, 370] on input "text" at bounding box center [685, 378] width 58 height 17
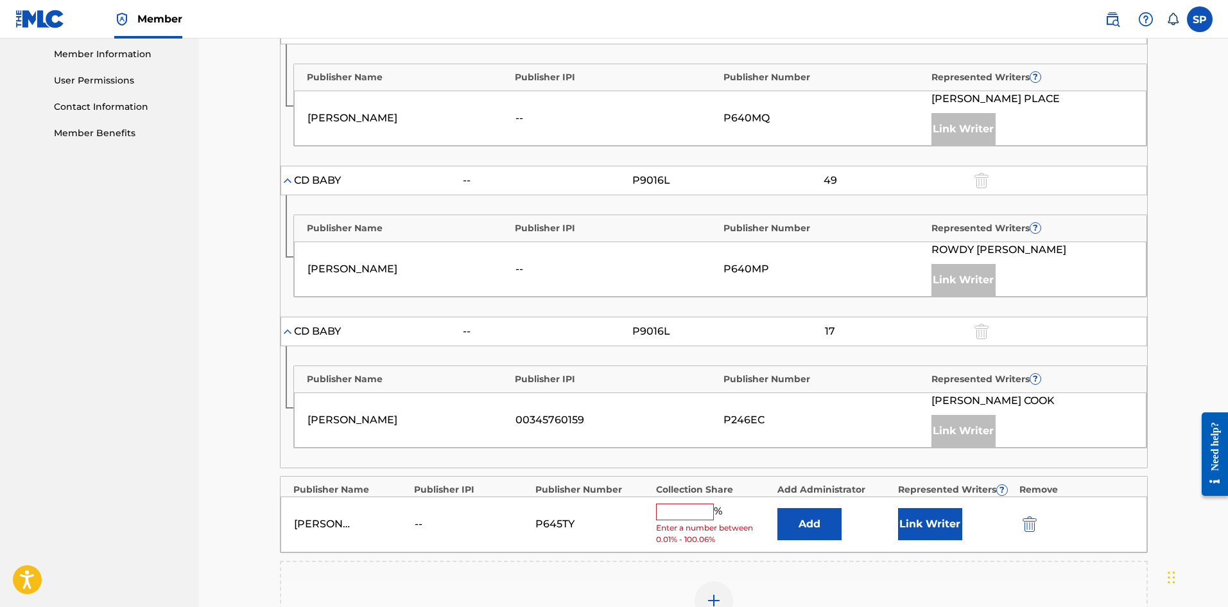
scroll to position [604, 0]
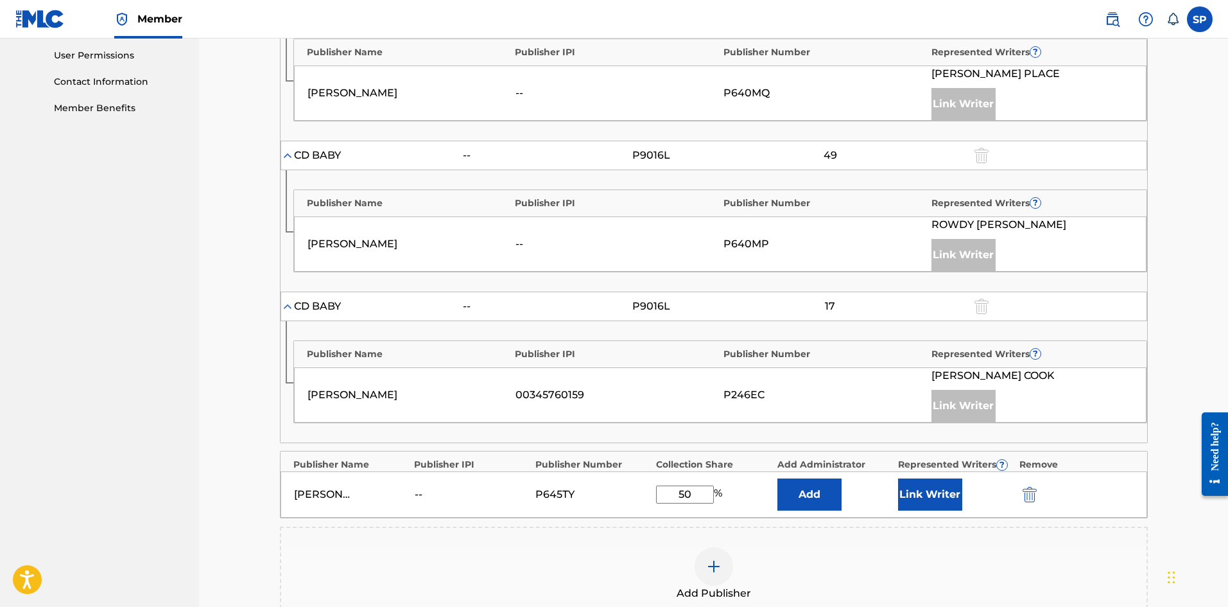
type input "5"
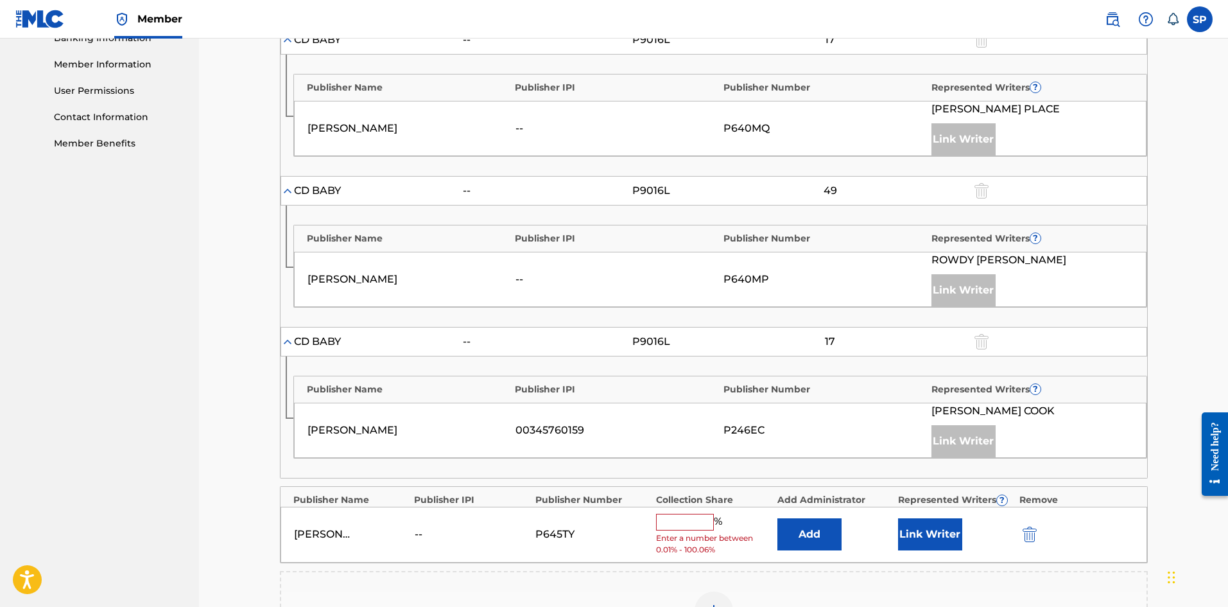
scroll to position [733, 0]
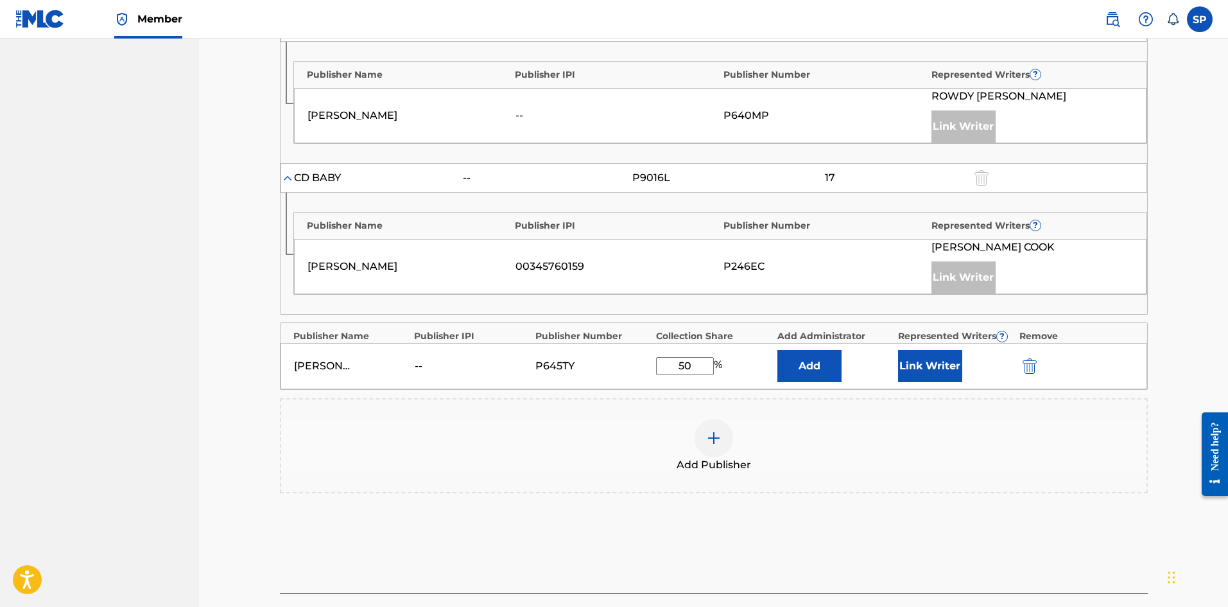
type input "50"
drag, startPoint x: 910, startPoint y: 345, endPoint x: 920, endPoint y: 338, distance: 11.6
click at [911, 345] on div "[PERSON_NAME] Place -- P645TY 50 % Add Link Writer" at bounding box center [714, 366] width 867 height 46
click at [925, 350] on button "Link Writer" at bounding box center [930, 366] width 64 height 32
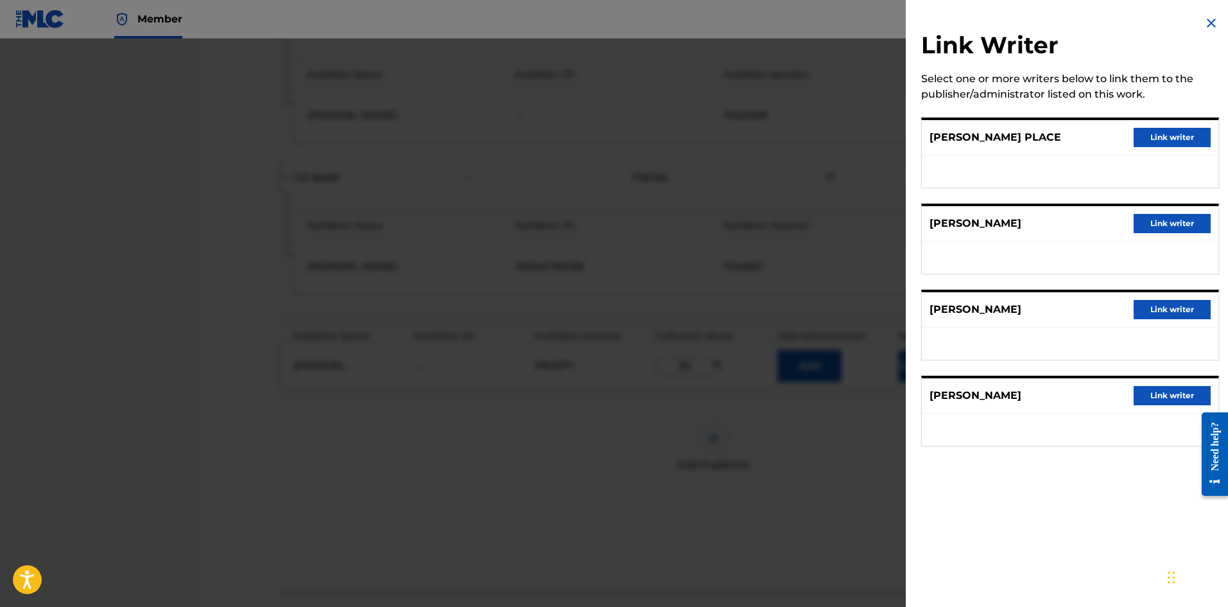
click at [1177, 135] on button "Link writer" at bounding box center [1172, 137] width 77 height 19
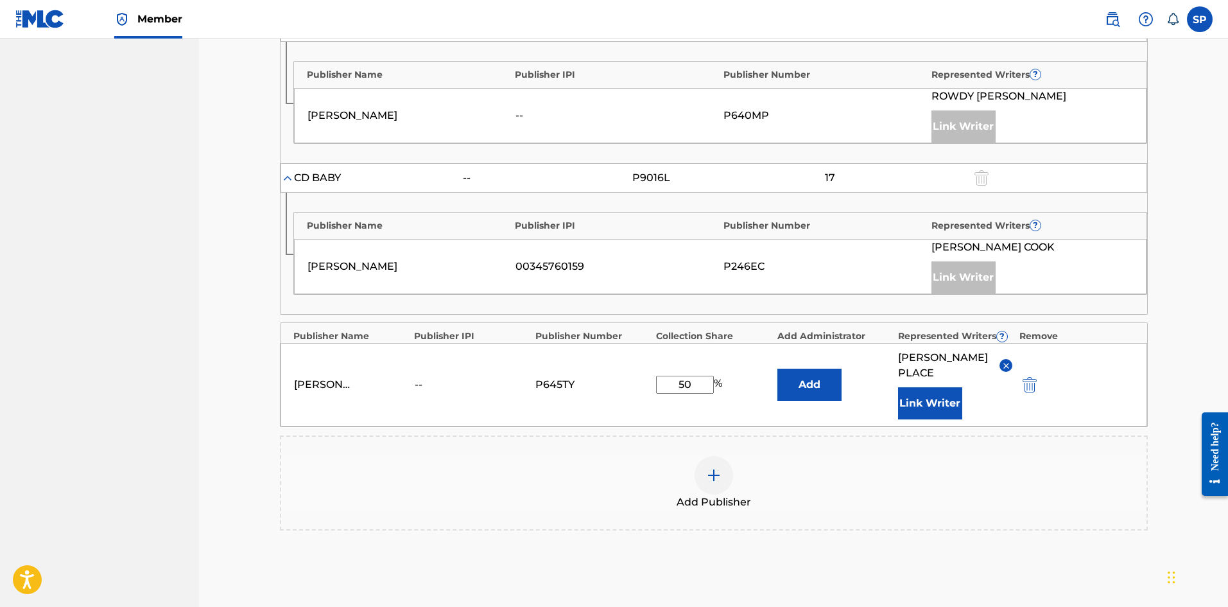
click at [848, 456] on div "Add Publisher" at bounding box center [714, 483] width 866 height 54
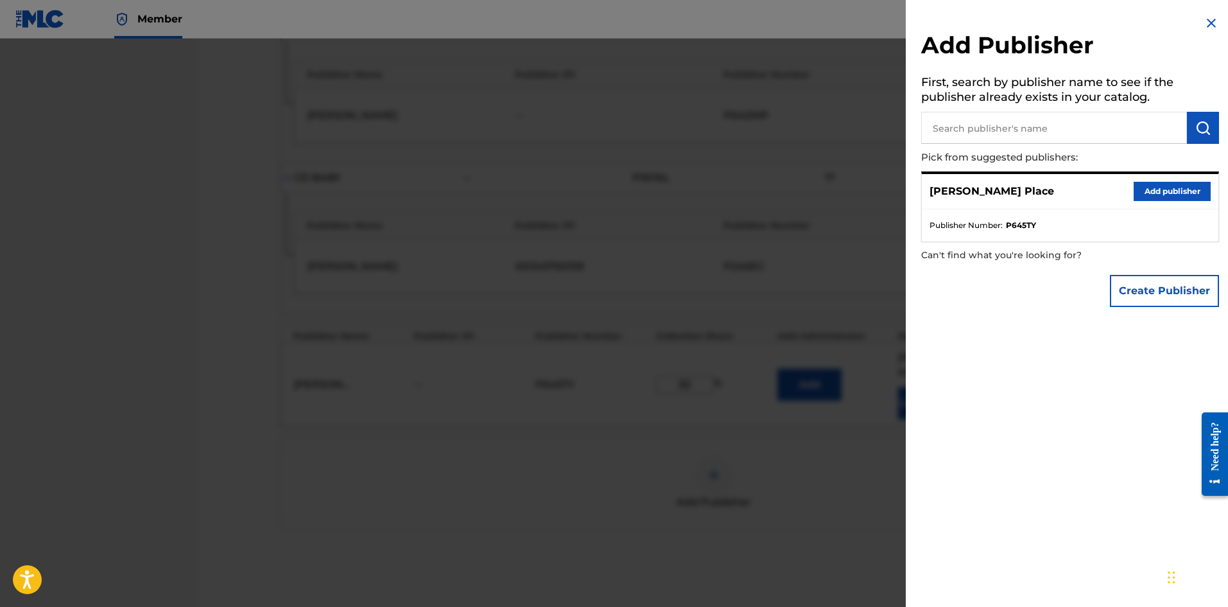
click at [797, 234] on div at bounding box center [614, 342] width 1228 height 607
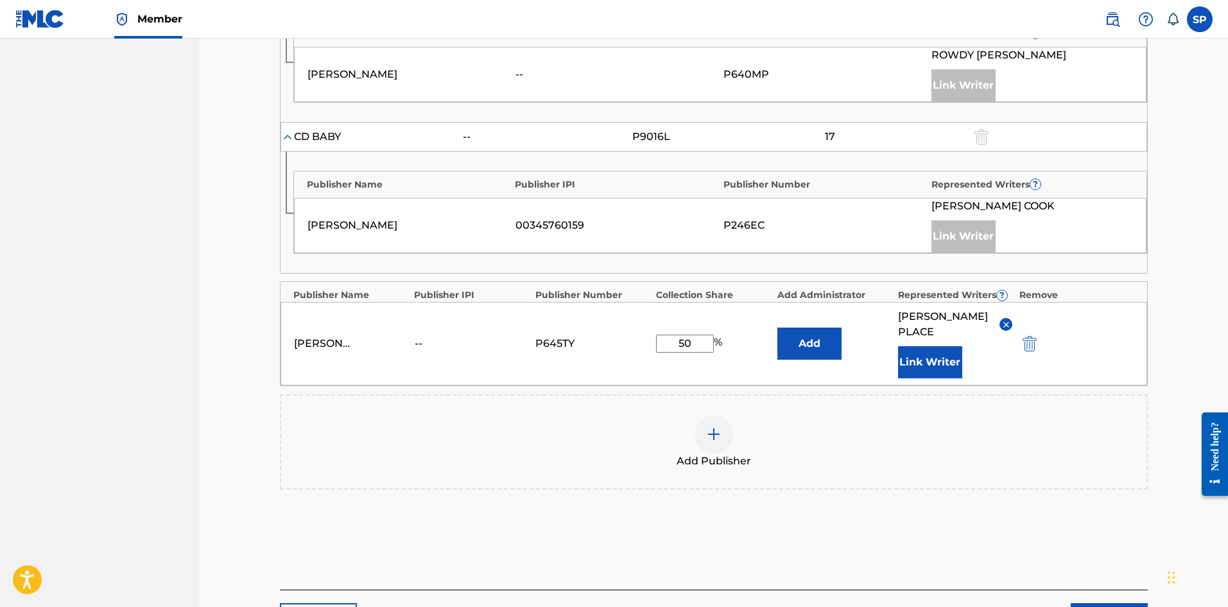
scroll to position [797, 0]
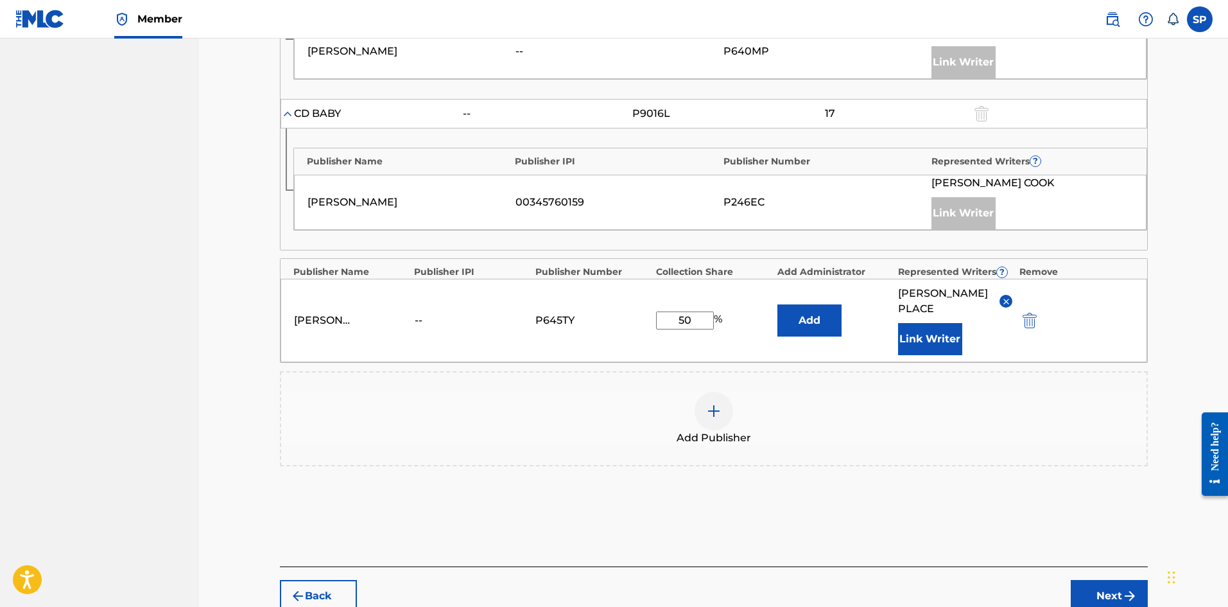
click at [927, 323] on button "Link Writer" at bounding box center [930, 339] width 64 height 32
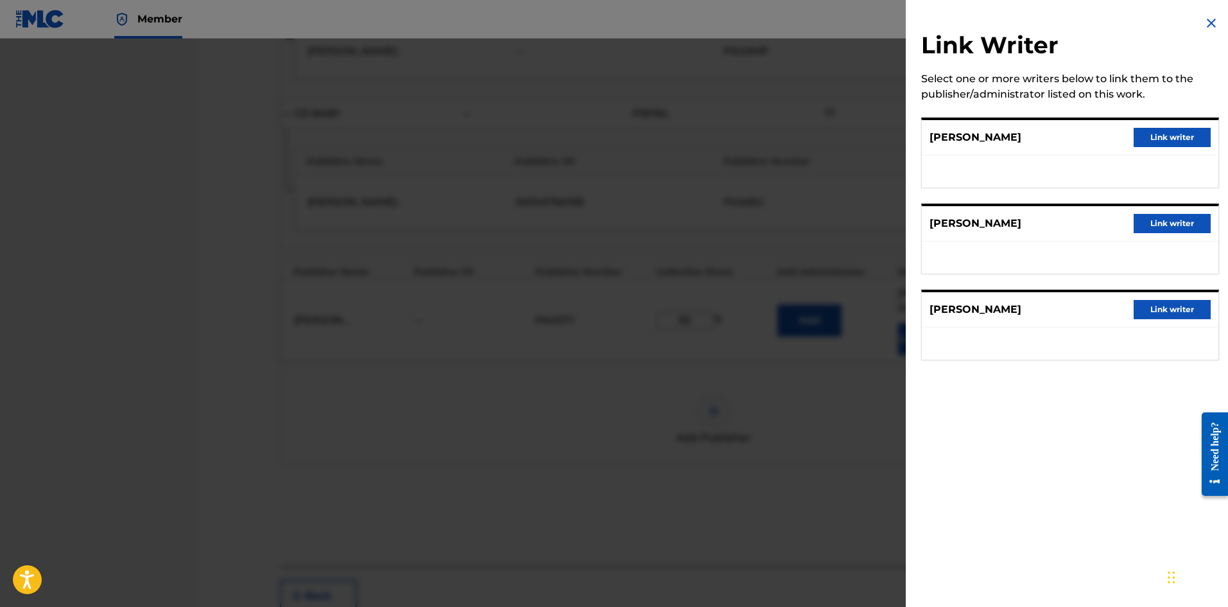
click at [689, 241] on div at bounding box center [614, 342] width 1228 height 607
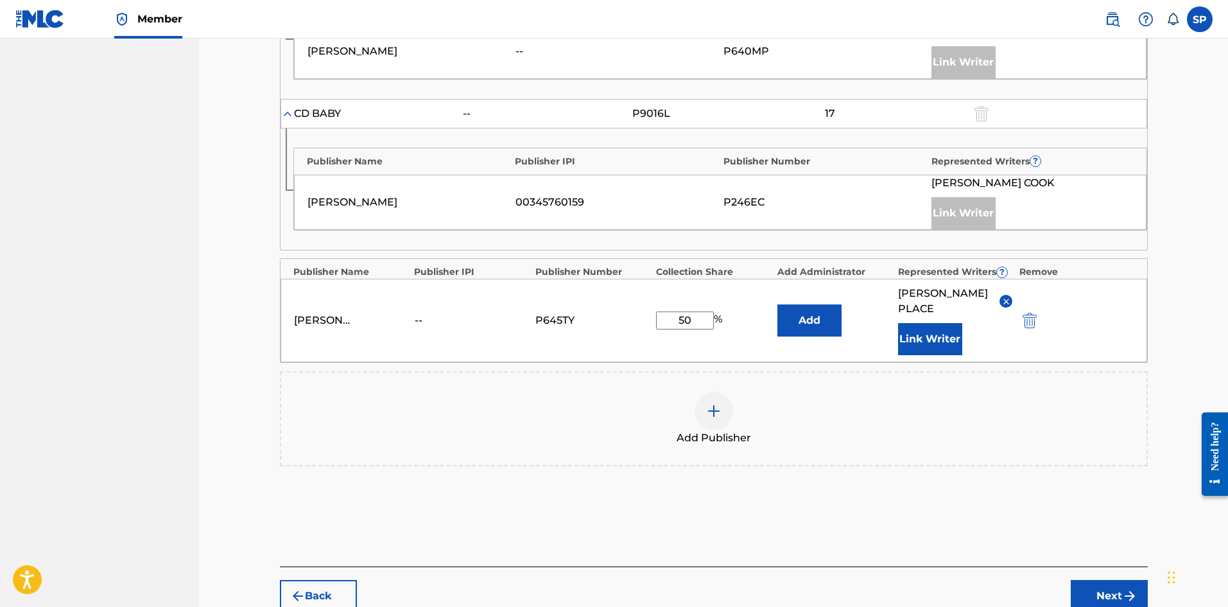
click at [1121, 580] on button "Next" at bounding box center [1109, 596] width 77 height 32
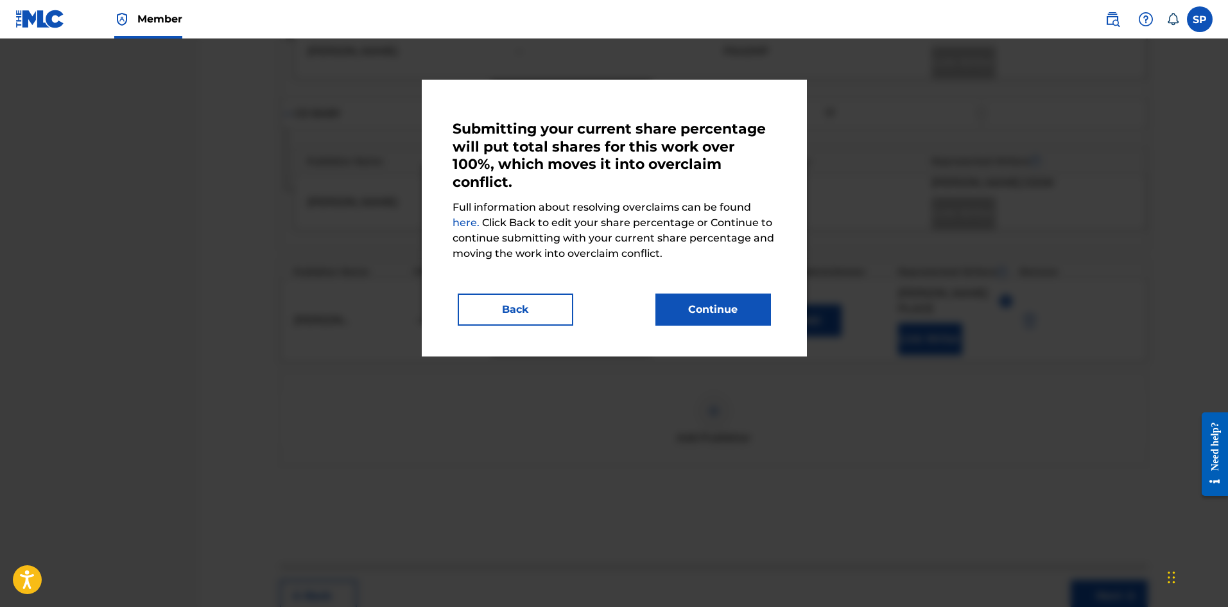
click at [711, 318] on button "Continue" at bounding box center [714, 309] width 116 height 32
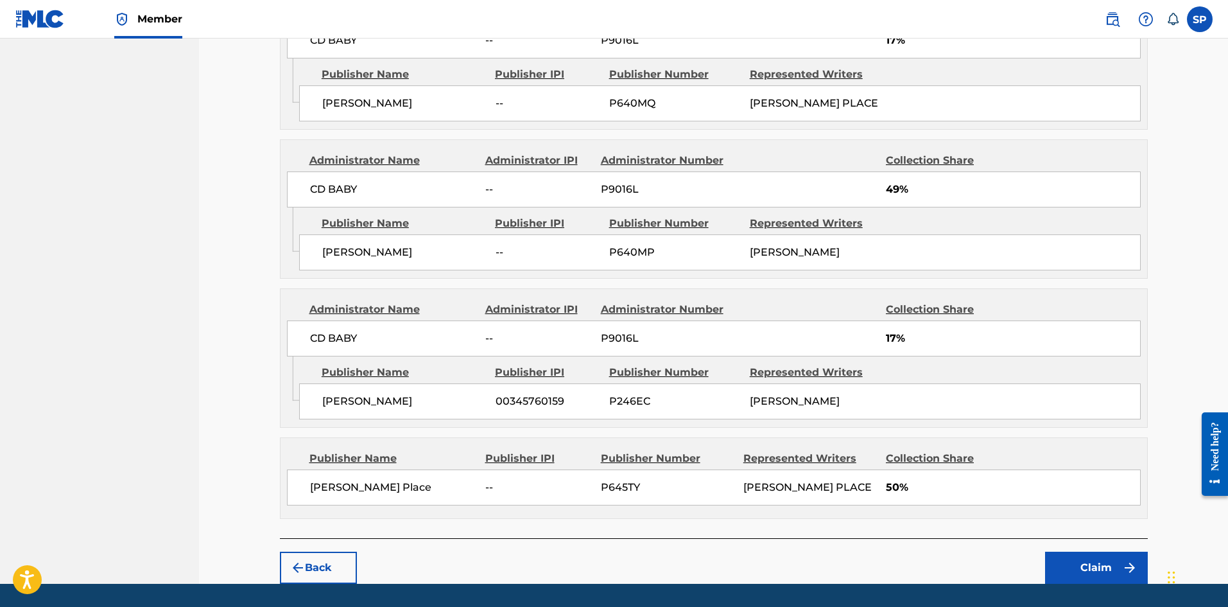
click at [1111, 552] on button "Claim" at bounding box center [1096, 568] width 103 height 32
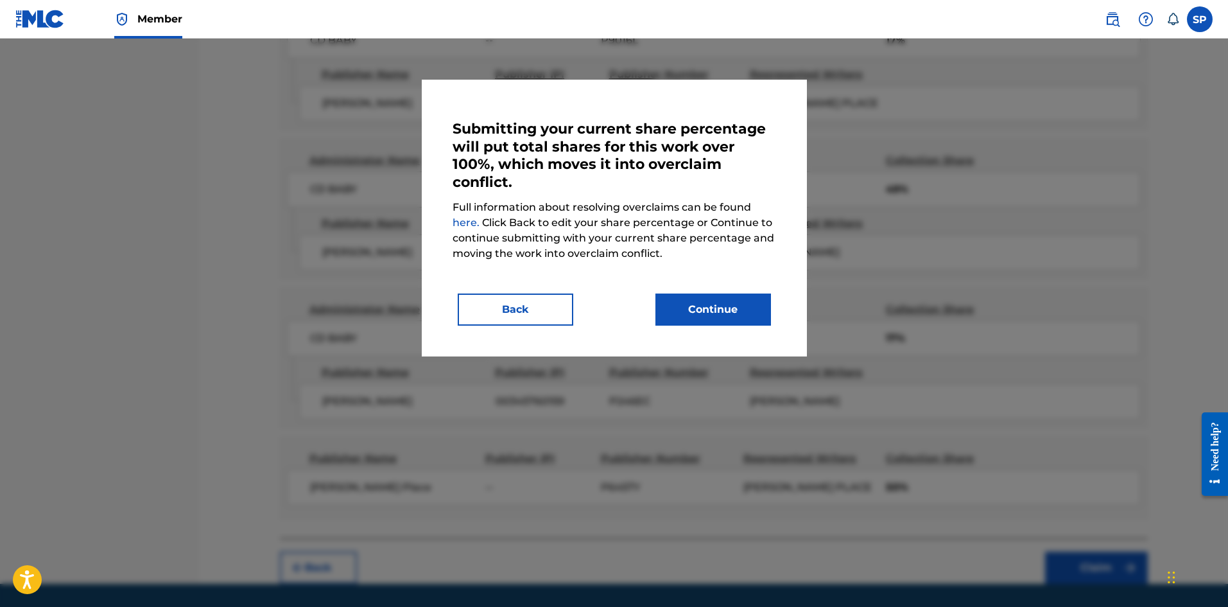
click at [548, 309] on button "Back" at bounding box center [516, 309] width 116 height 32
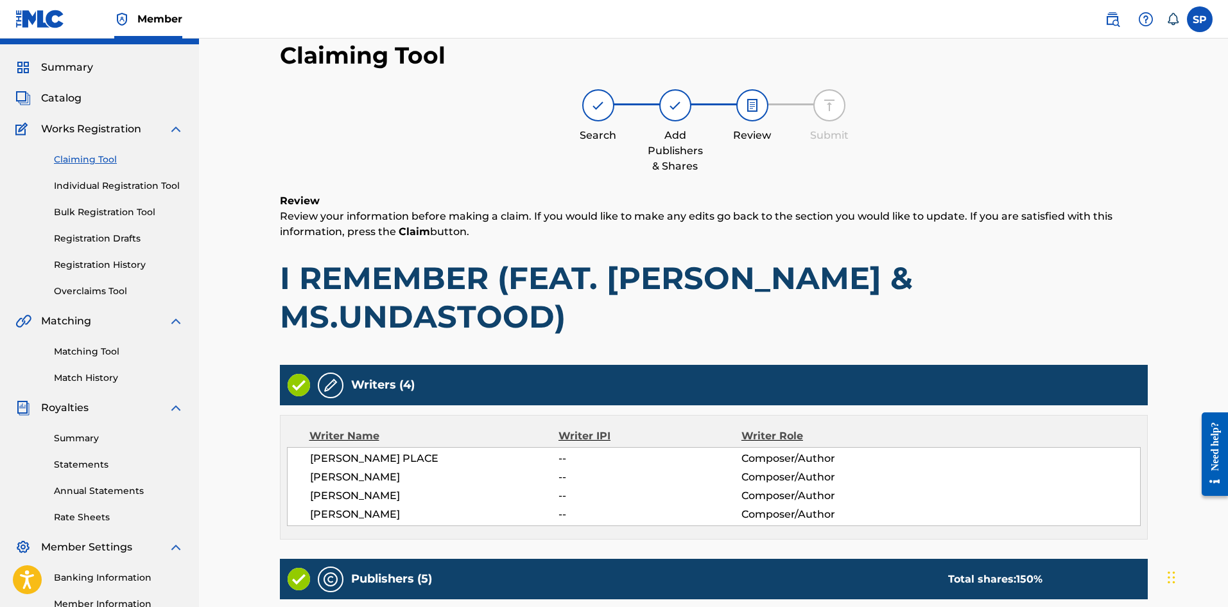
scroll to position [26, 0]
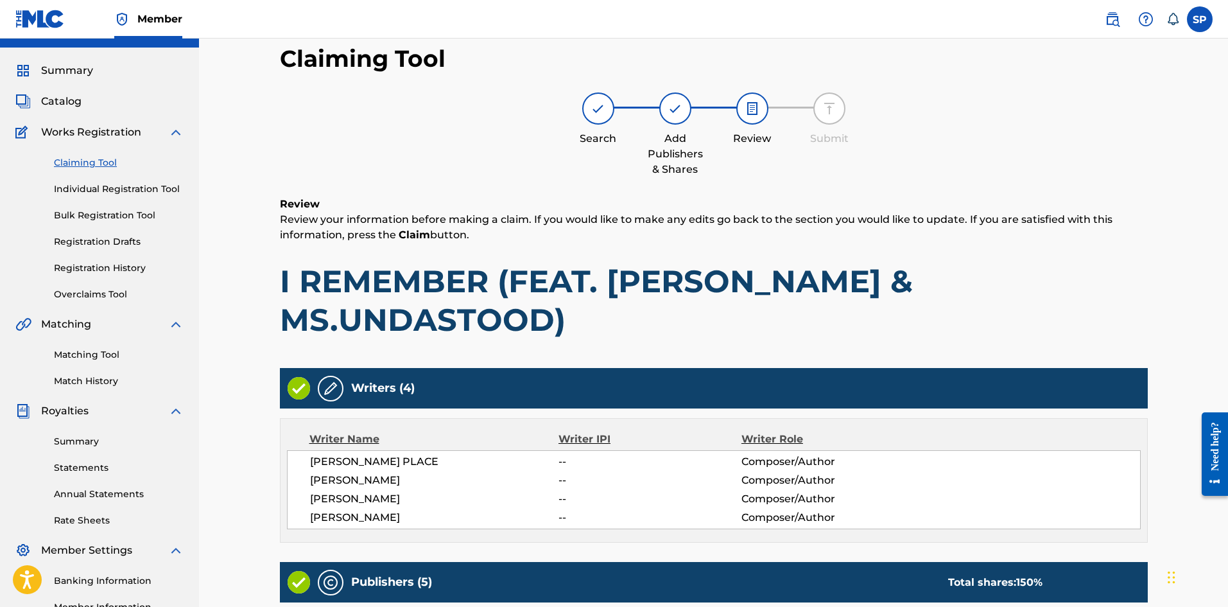
click at [71, 168] on link "Claiming Tool" at bounding box center [119, 162] width 130 height 13
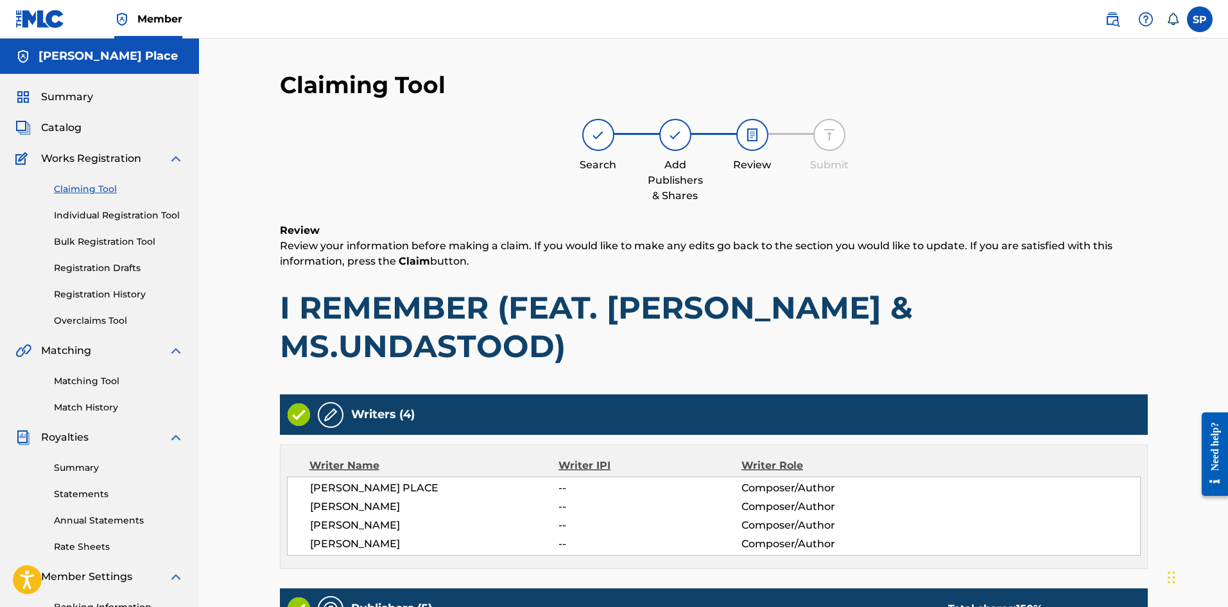
click at [84, 223] on div "Claiming Tool Individual Registration Tool Bulk Registration Tool Registration …" at bounding box center [99, 246] width 168 height 161
click at [77, 221] on link "Individual Registration Tool" at bounding box center [119, 215] width 130 height 13
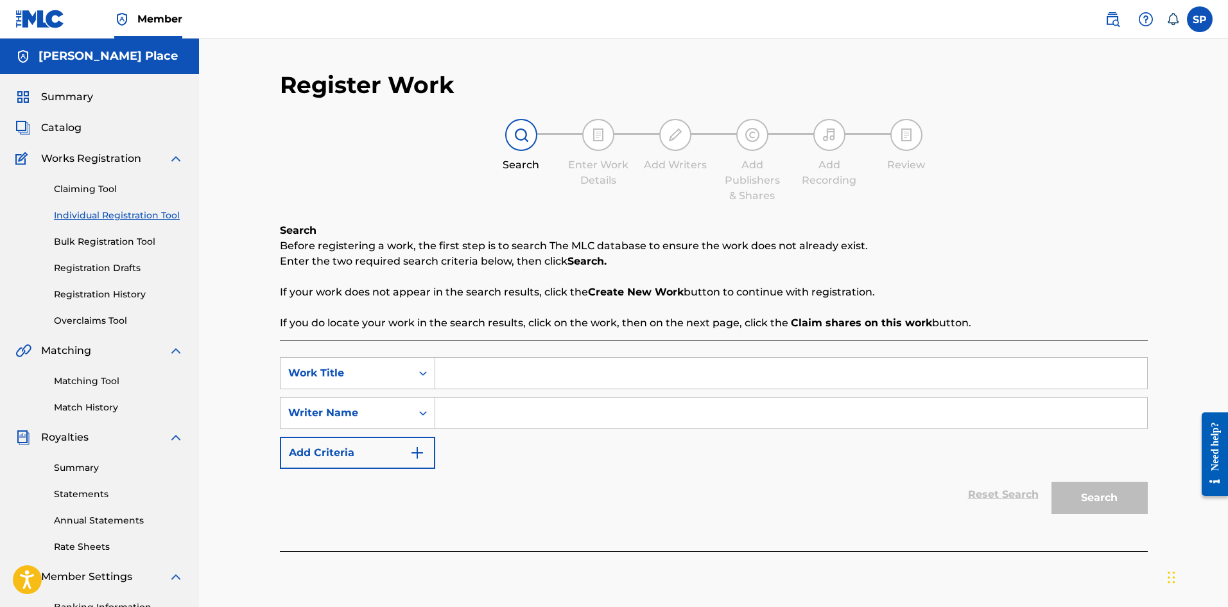
click at [64, 286] on div "Claiming Tool Individual Registration Tool Bulk Registration Tool Registration …" at bounding box center [99, 246] width 168 height 161
click at [65, 295] on link "Registration History" at bounding box center [119, 294] width 130 height 13
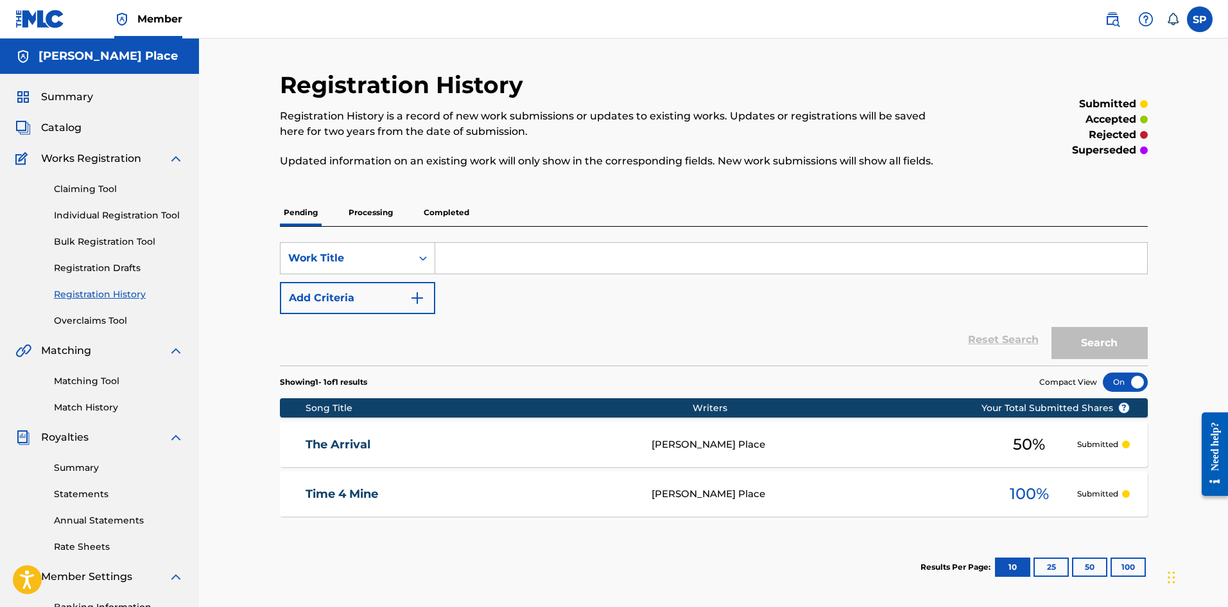
click at [82, 186] on link "Claiming Tool" at bounding box center [119, 188] width 130 height 13
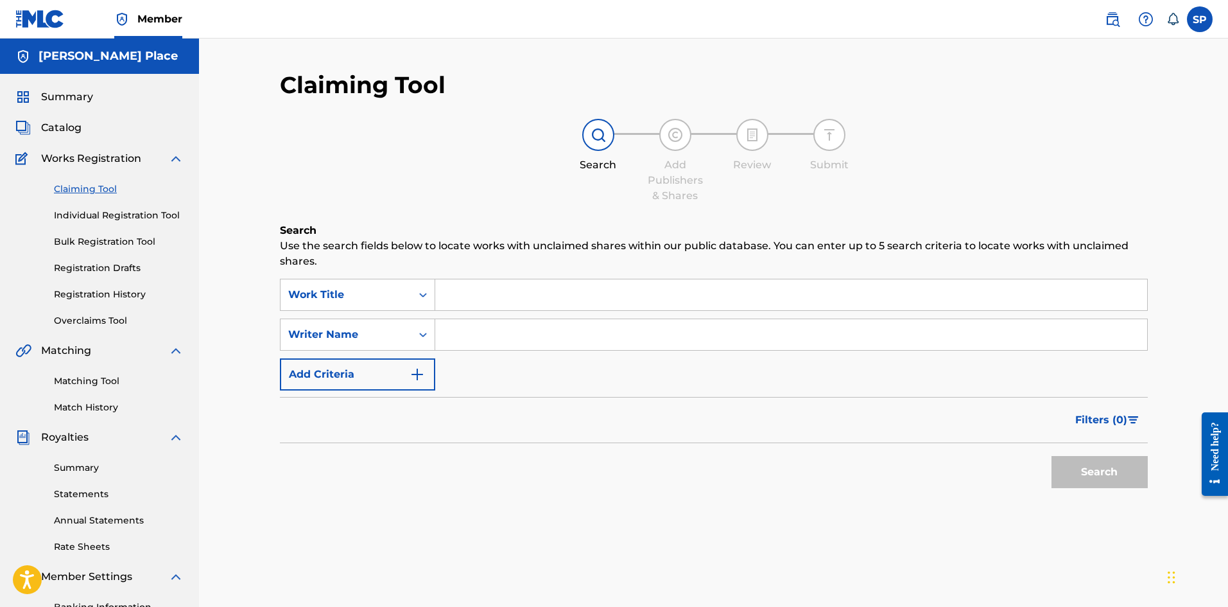
click at [506, 295] on input "Search Form" at bounding box center [791, 294] width 712 height 31
type input "Mob Language"
click at [513, 323] on input "Search Form" at bounding box center [791, 334] width 712 height 31
type input "[PERSON_NAME] Place"
click at [1103, 482] on button "Search" at bounding box center [1100, 472] width 96 height 32
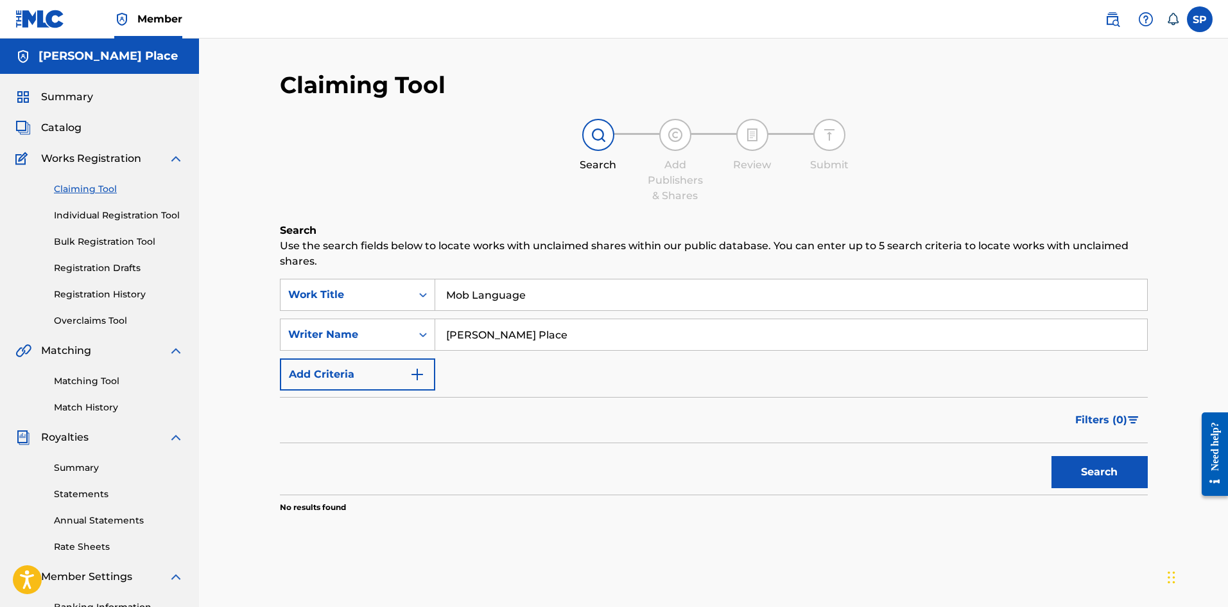
click at [117, 209] on link "Individual Registration Tool" at bounding box center [119, 215] width 130 height 13
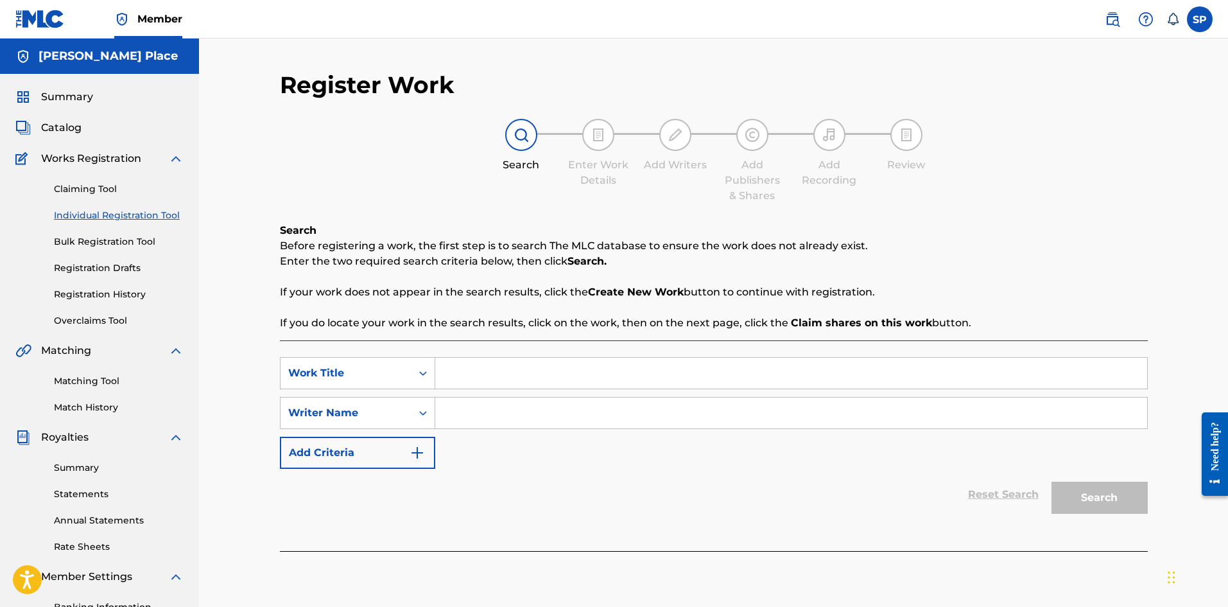
drag, startPoint x: 463, startPoint y: 352, endPoint x: 483, endPoint y: 369, distance: 25.6
click at [469, 358] on div "SearchWithCriteriac7dabdf4-1a7e-4ce3-93b4-a3796ef3aa1a Work Title SearchWithCri…" at bounding box center [714, 445] width 868 height 211
click at [483, 369] on input "Search Form" at bounding box center [791, 373] width 712 height 31
click at [105, 178] on div "Claiming Tool Individual Registration Tool Bulk Registration Tool Registration …" at bounding box center [99, 246] width 168 height 161
click at [107, 186] on link "Claiming Tool" at bounding box center [119, 188] width 130 height 13
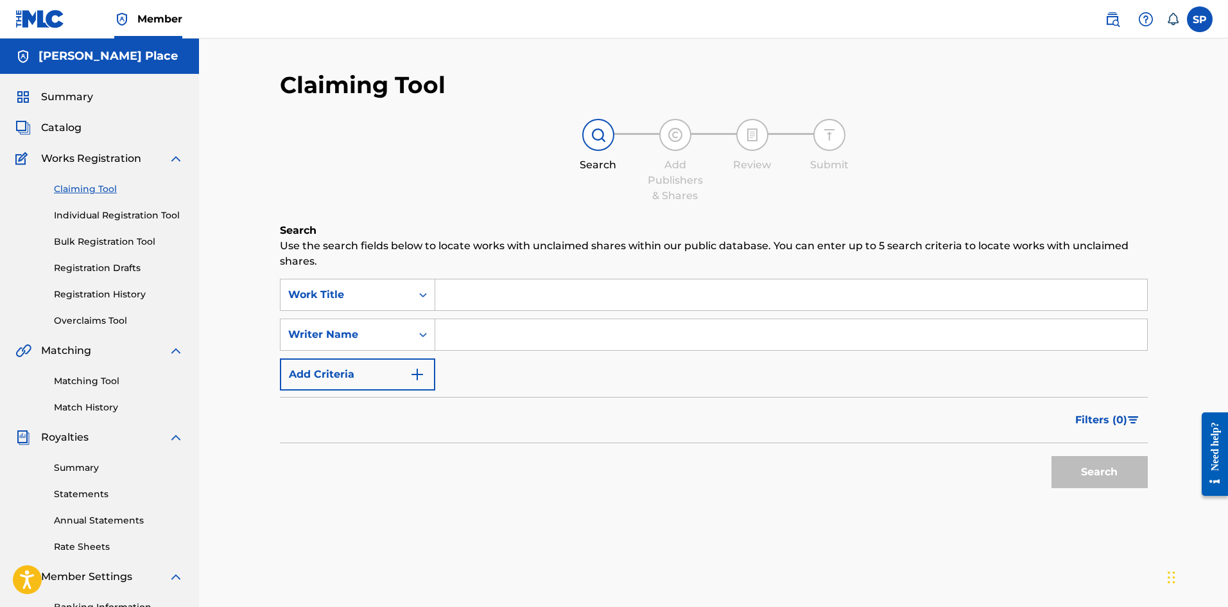
click at [462, 302] on input "Search Form" at bounding box center [791, 294] width 712 height 31
type input "Time 4 Mine"
click at [488, 330] on input "Search Form" at bounding box center [791, 334] width 712 height 31
type input "[PERSON_NAME] Place"
click at [1054, 471] on button "Search" at bounding box center [1100, 472] width 96 height 32
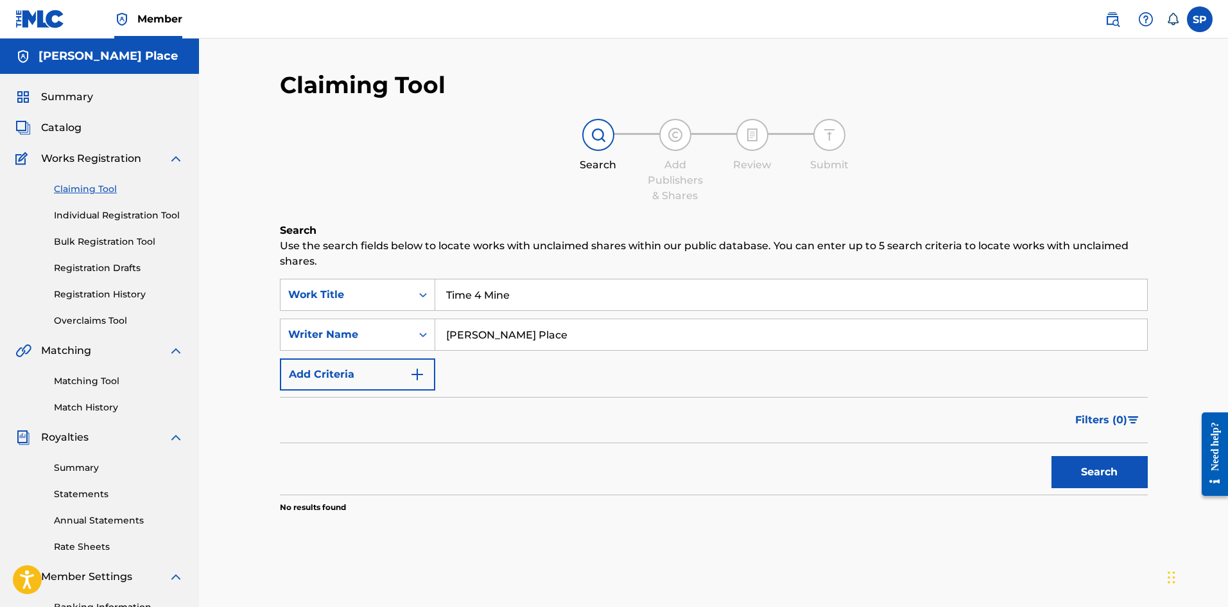
click at [80, 214] on link "Individual Registration Tool" at bounding box center [119, 215] width 130 height 13
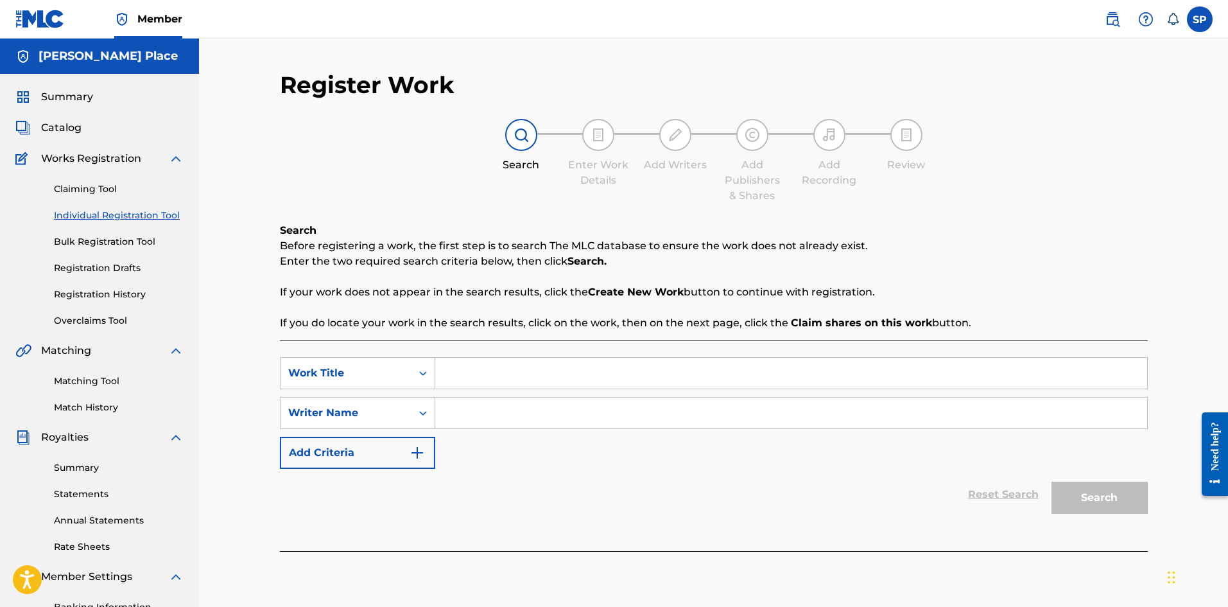
click at [539, 380] on input "Search Form" at bounding box center [791, 373] width 712 height 31
click at [399, 370] on div "Work Title" at bounding box center [346, 372] width 116 height 15
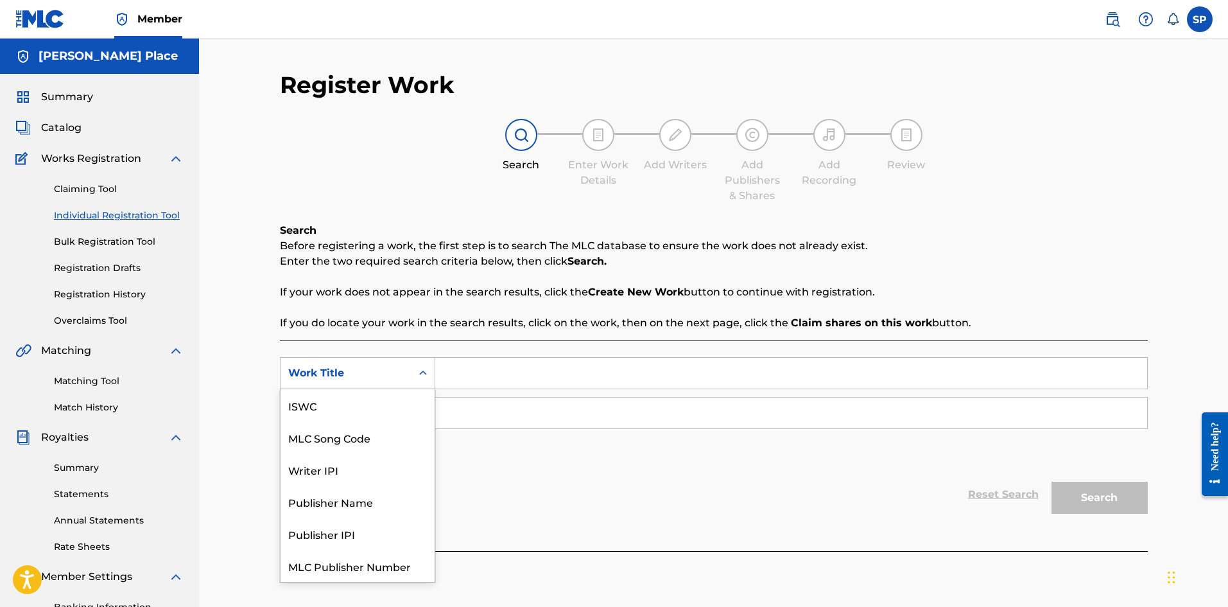
scroll to position [32, 0]
click at [535, 447] on div "SearchWithCriteriac7dabdf4-1a7e-4ce3-93b4-a3796ef3aa1a 7 results available. Use…" at bounding box center [714, 413] width 868 height 112
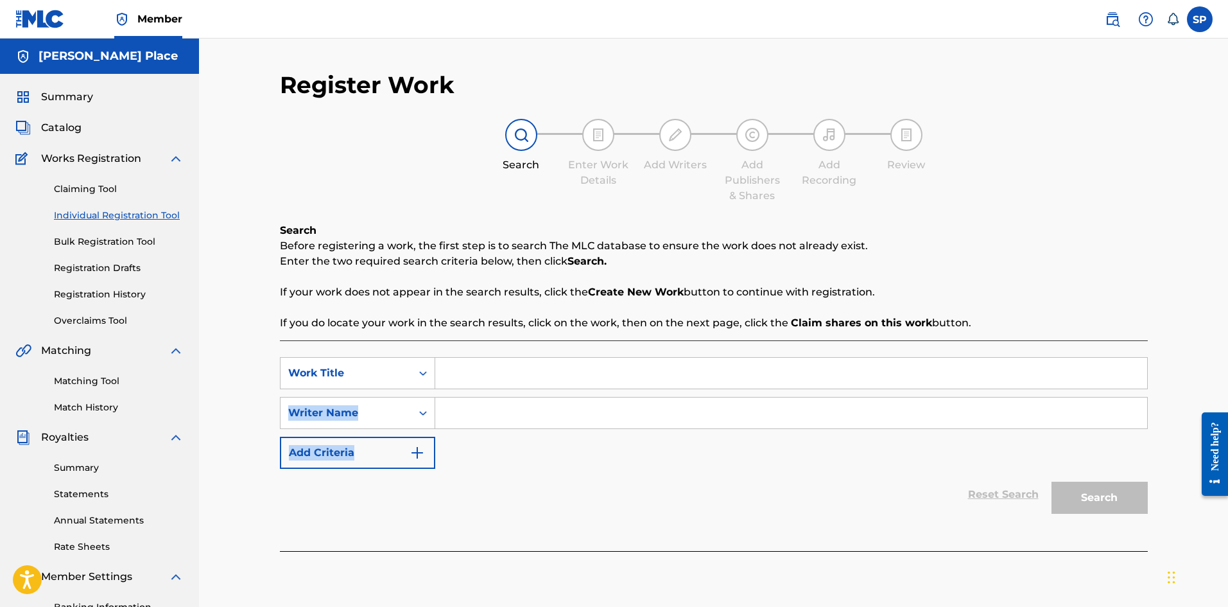
click at [492, 370] on input "Search Form" at bounding box center [791, 373] width 712 height 31
type input "Mob Language"
click at [486, 419] on input "Search Form" at bounding box center [791, 412] width 712 height 31
type input "C"
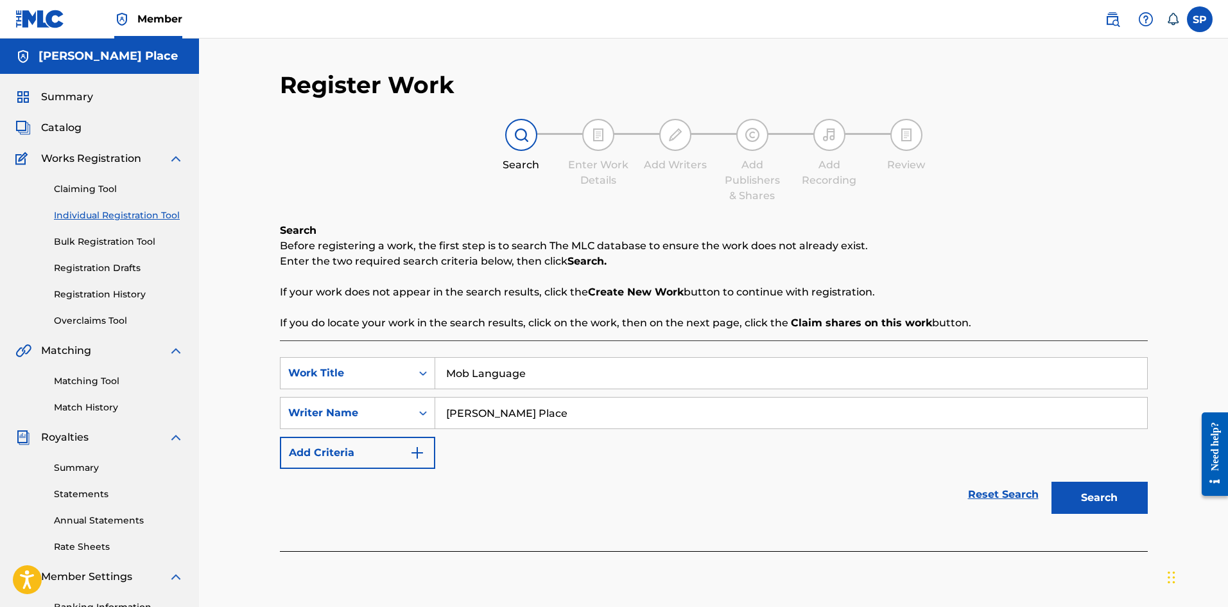
type input "[PERSON_NAME] Place"
click at [1061, 514] on div "Search" at bounding box center [1096, 494] width 103 height 51
click at [1068, 483] on button "Search" at bounding box center [1100, 498] width 96 height 32
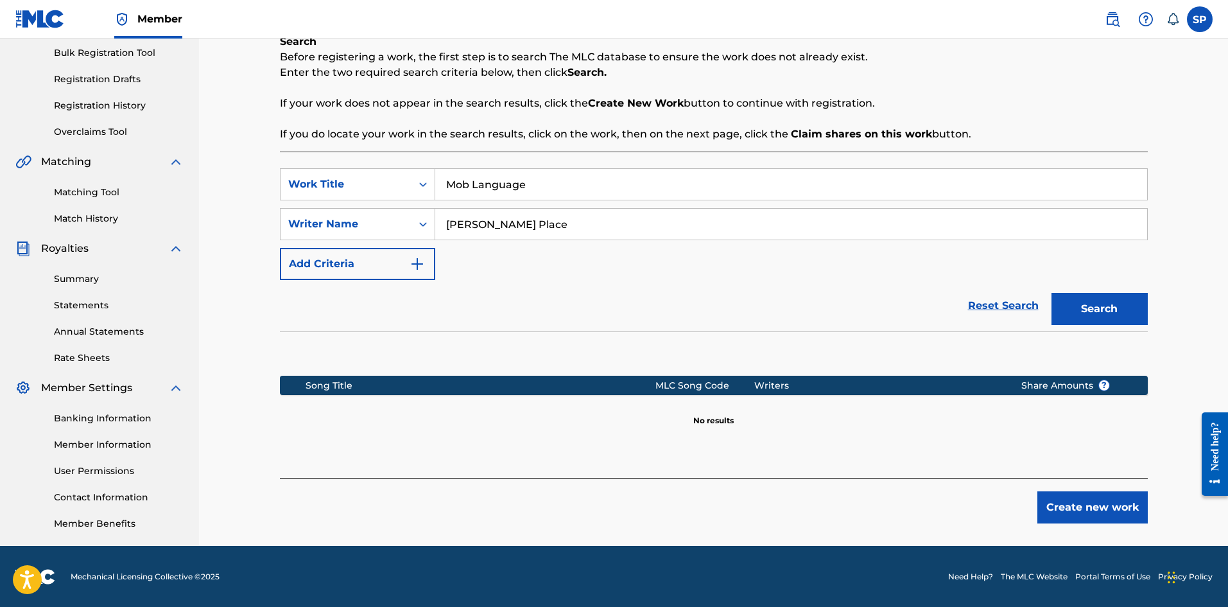
scroll to position [189, 0]
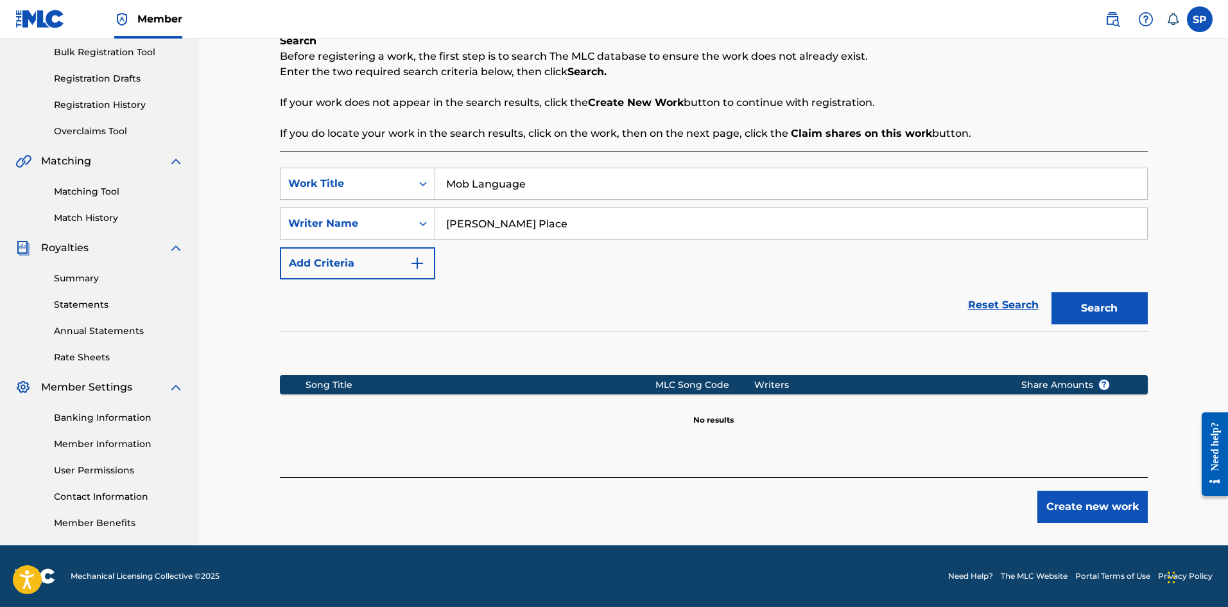
click at [1097, 507] on button "Create new work" at bounding box center [1093, 507] width 110 height 32
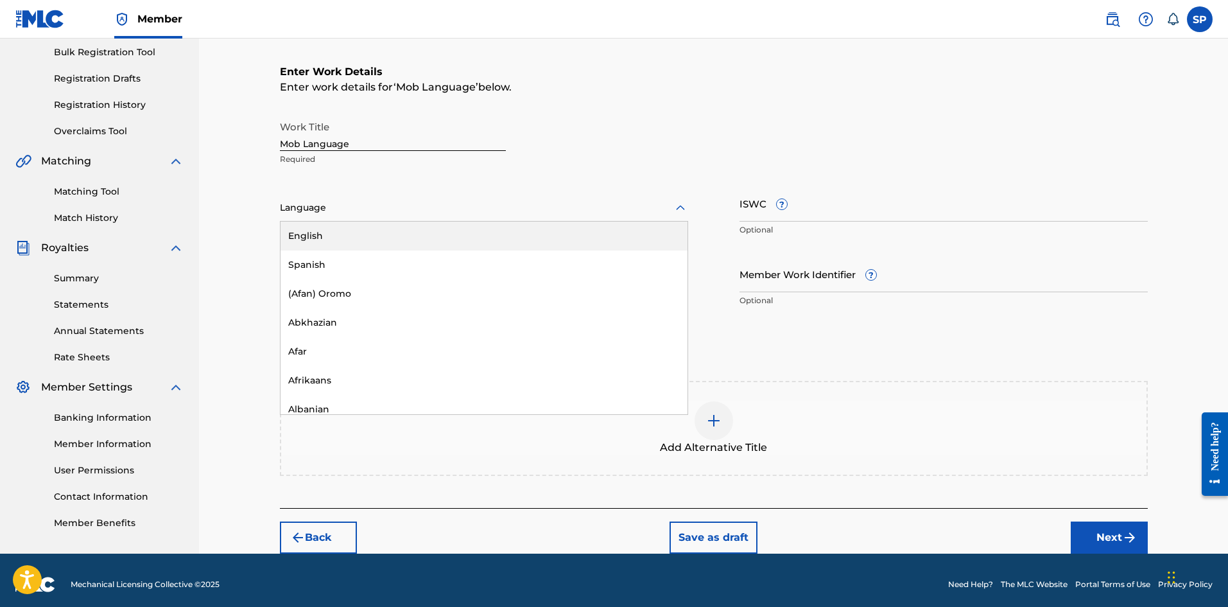
click at [485, 198] on div "Language" at bounding box center [484, 208] width 408 height 27
click at [396, 226] on div "English" at bounding box center [484, 236] width 407 height 29
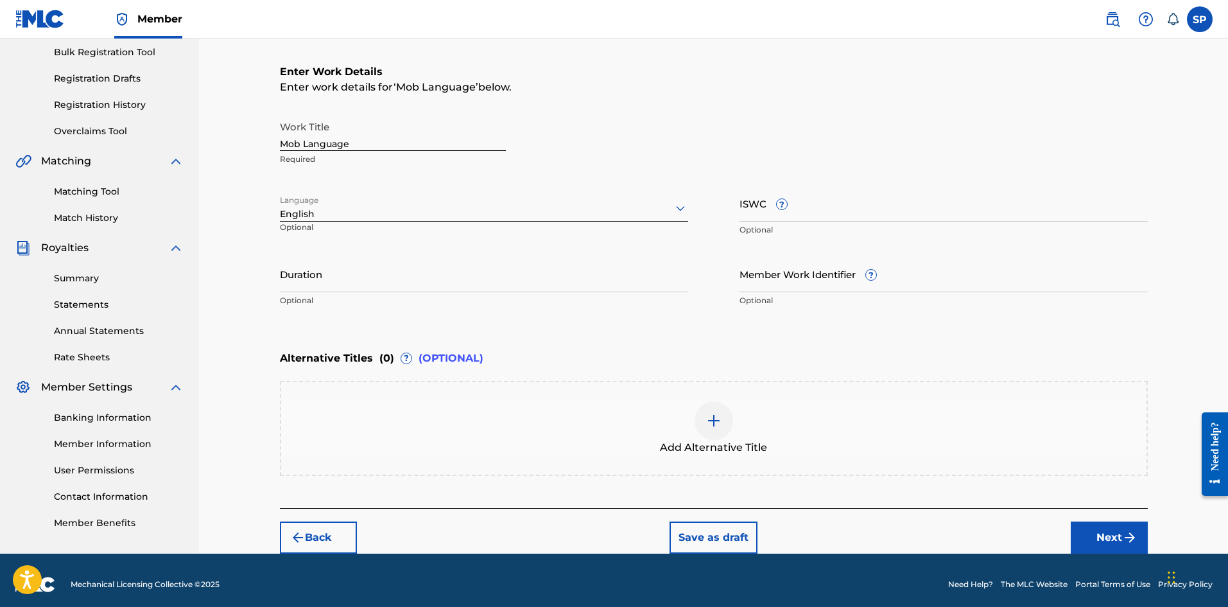
click at [1111, 534] on button "Next" at bounding box center [1109, 537] width 77 height 32
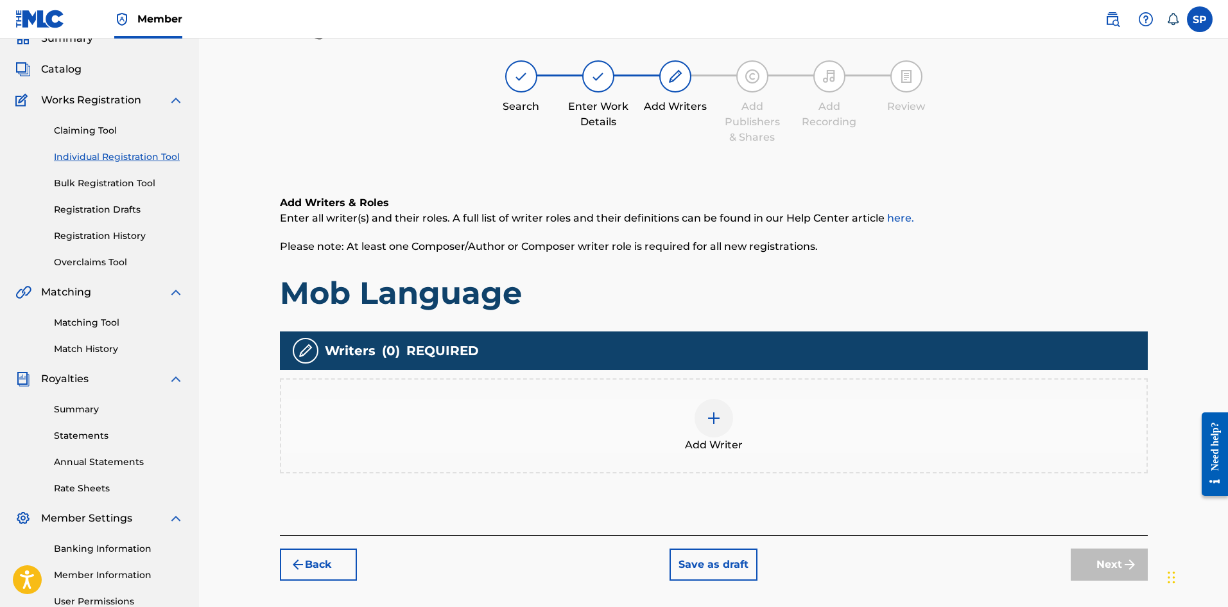
scroll to position [58, 0]
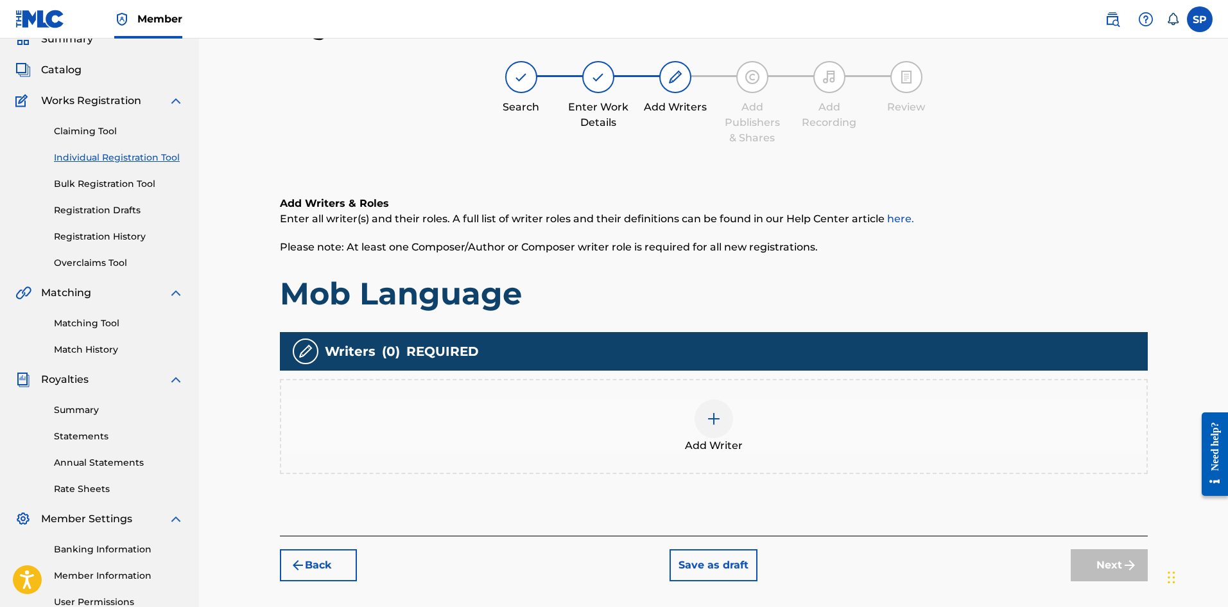
click at [671, 430] on div "Add Writer" at bounding box center [714, 426] width 866 height 54
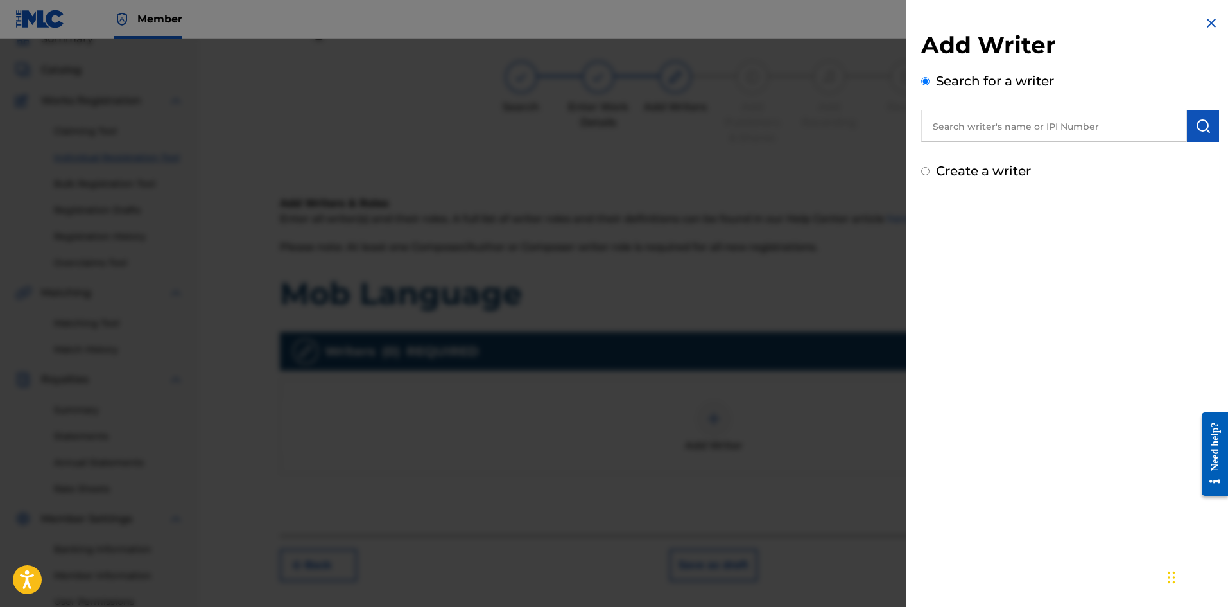
click at [971, 182] on div "Add Writer Search for a writer Create a writer" at bounding box center [1070, 98] width 329 height 196
click at [972, 178] on div "Create a writer" at bounding box center [1070, 170] width 298 height 19
click at [973, 178] on div "Create a writer" at bounding box center [1070, 170] width 298 height 19
click at [977, 177] on label "Create a writer" at bounding box center [983, 170] width 95 height 15
radio input "true"
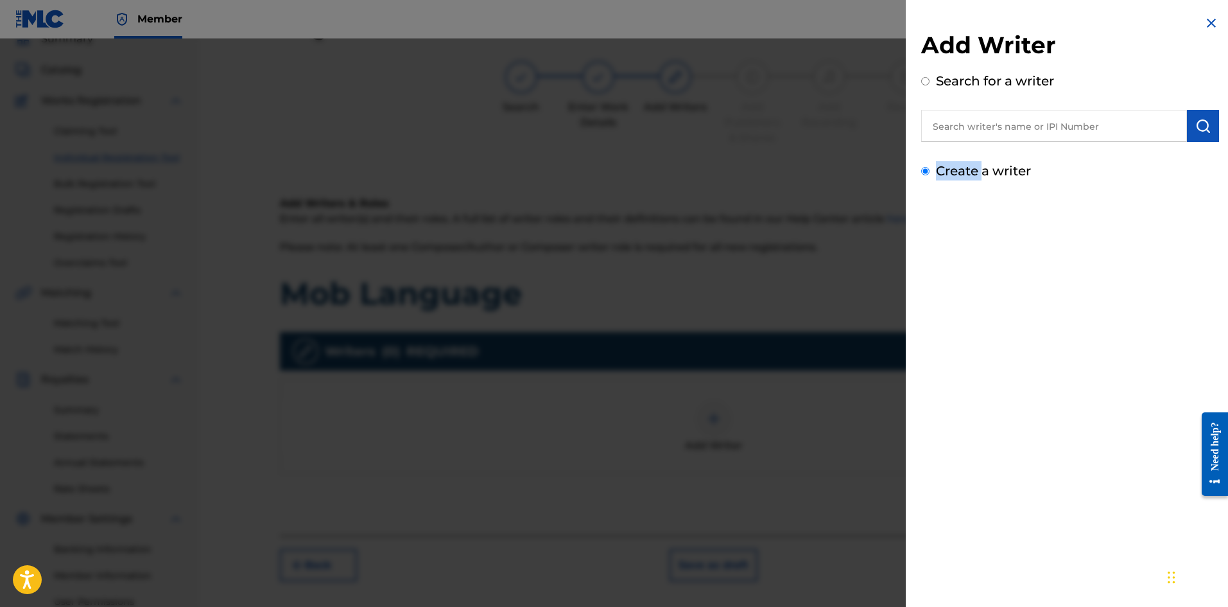
click at [930, 175] on input "Create a writer" at bounding box center [925, 171] width 8 height 8
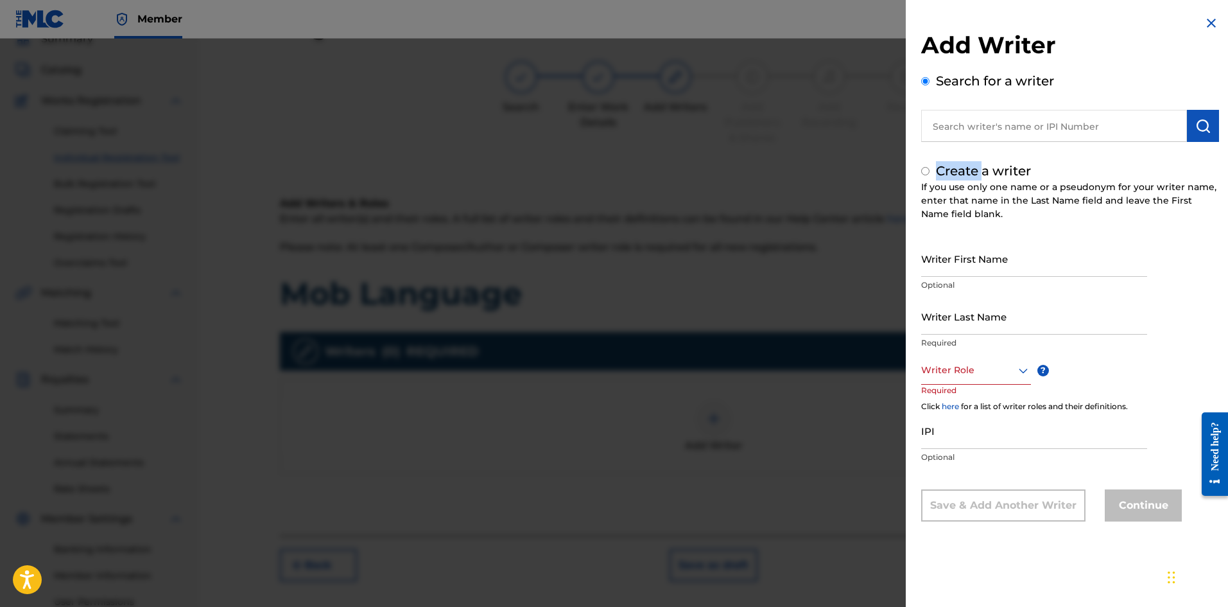
radio input "false"
radio input "true"
click at [965, 253] on input "Writer First Name" at bounding box center [1034, 258] width 226 height 37
type input "[PERSON_NAME]"
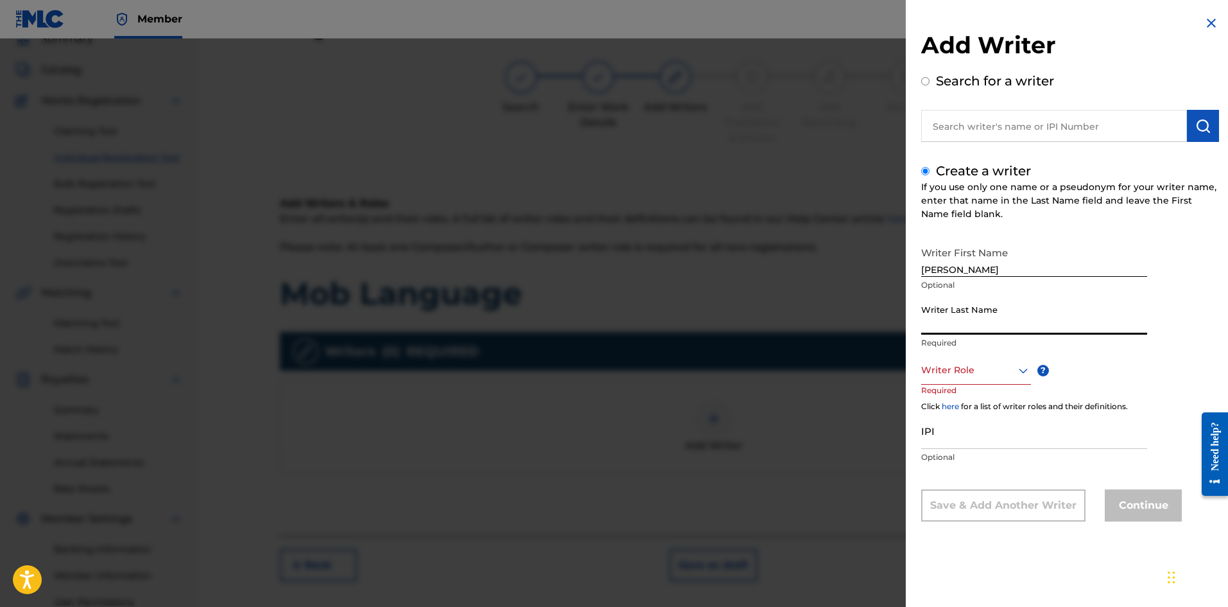
click at [969, 316] on input "Writer Last Name" at bounding box center [1034, 316] width 226 height 37
type input "O"
type input "Place"
click at [955, 366] on div at bounding box center [976, 370] width 110 height 16
click at [953, 386] on div "Composer/Author" at bounding box center [976, 399] width 109 height 29
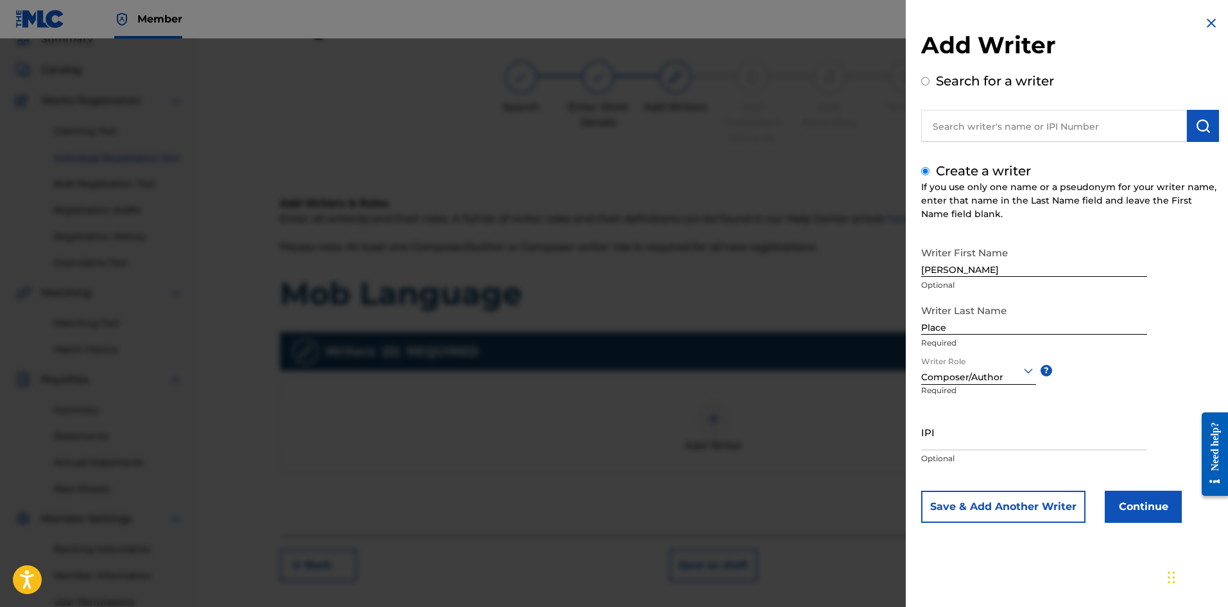
click at [1153, 501] on button "Continue" at bounding box center [1143, 507] width 77 height 32
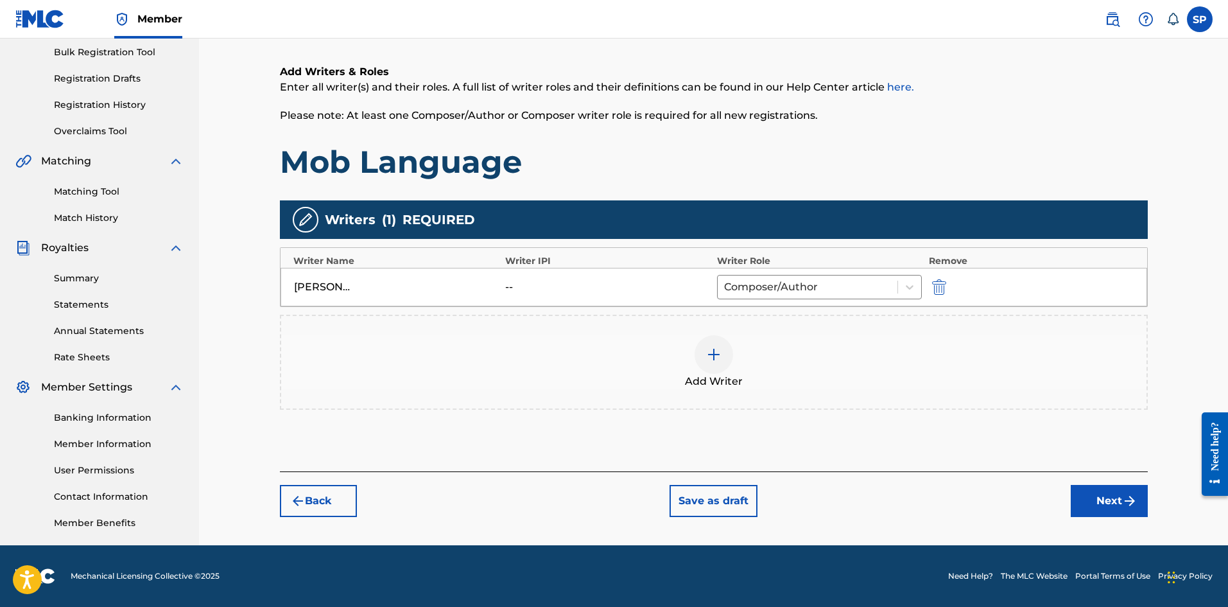
click at [1085, 493] on button "Next" at bounding box center [1109, 501] width 77 height 32
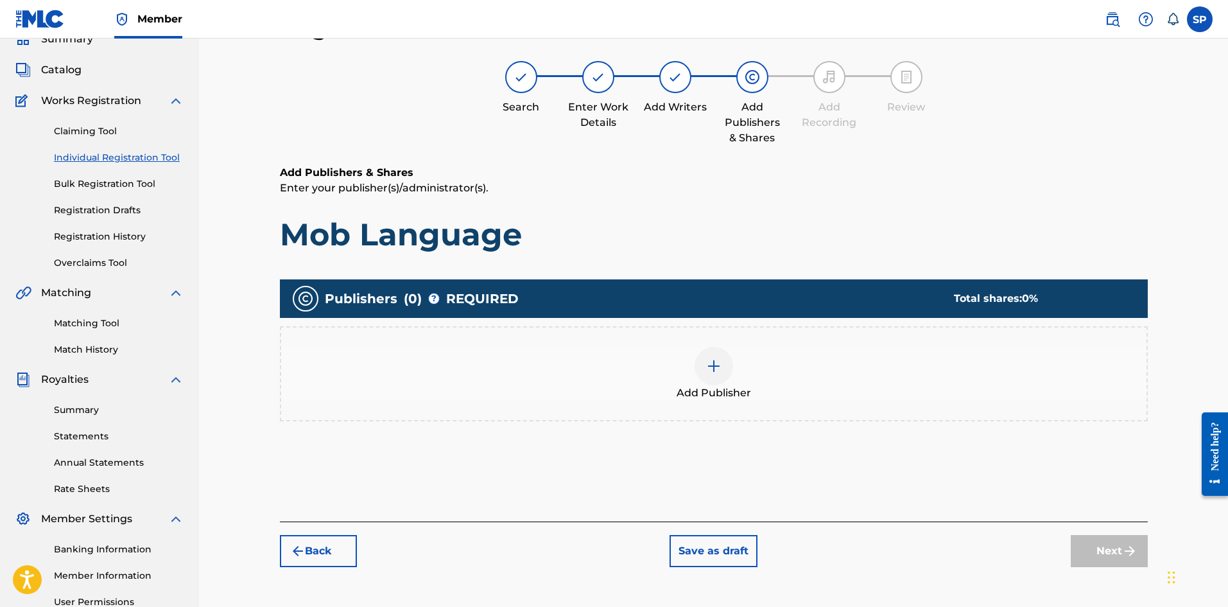
click at [774, 406] on div "Add Publisher" at bounding box center [714, 373] width 868 height 95
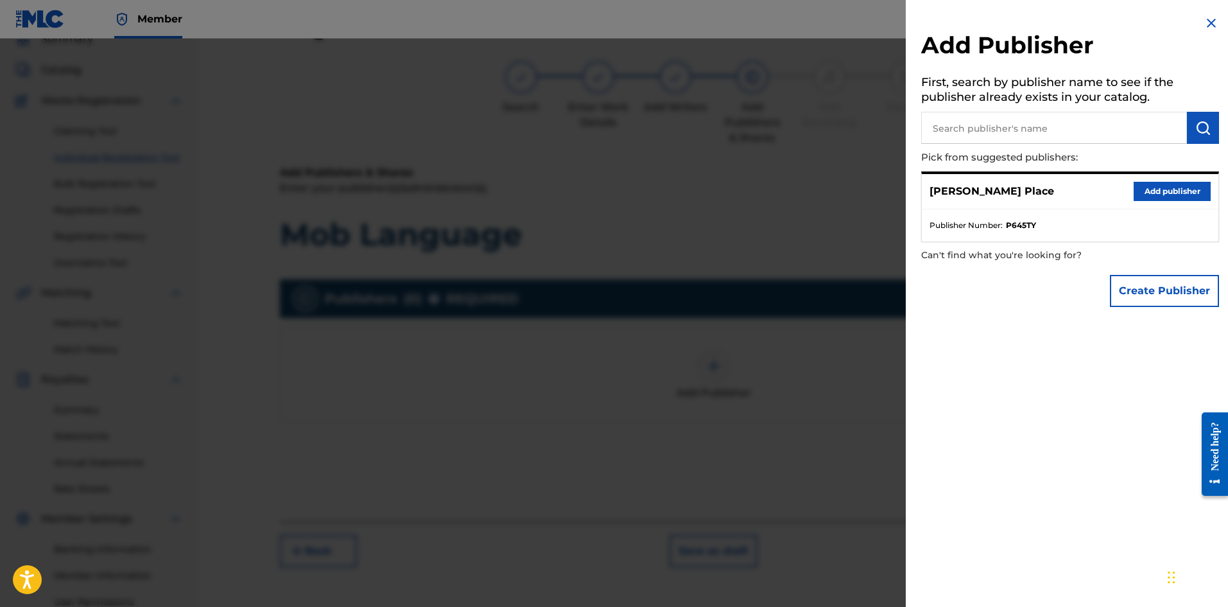
click at [1138, 190] on button "Add publisher" at bounding box center [1172, 191] width 77 height 19
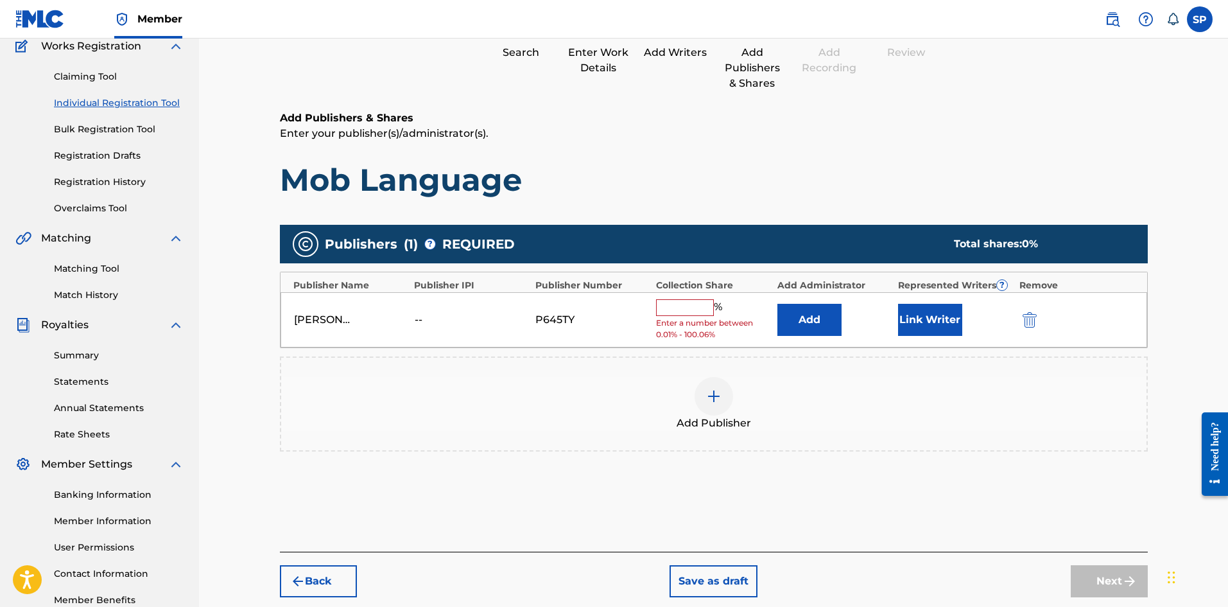
scroll to position [186, 0]
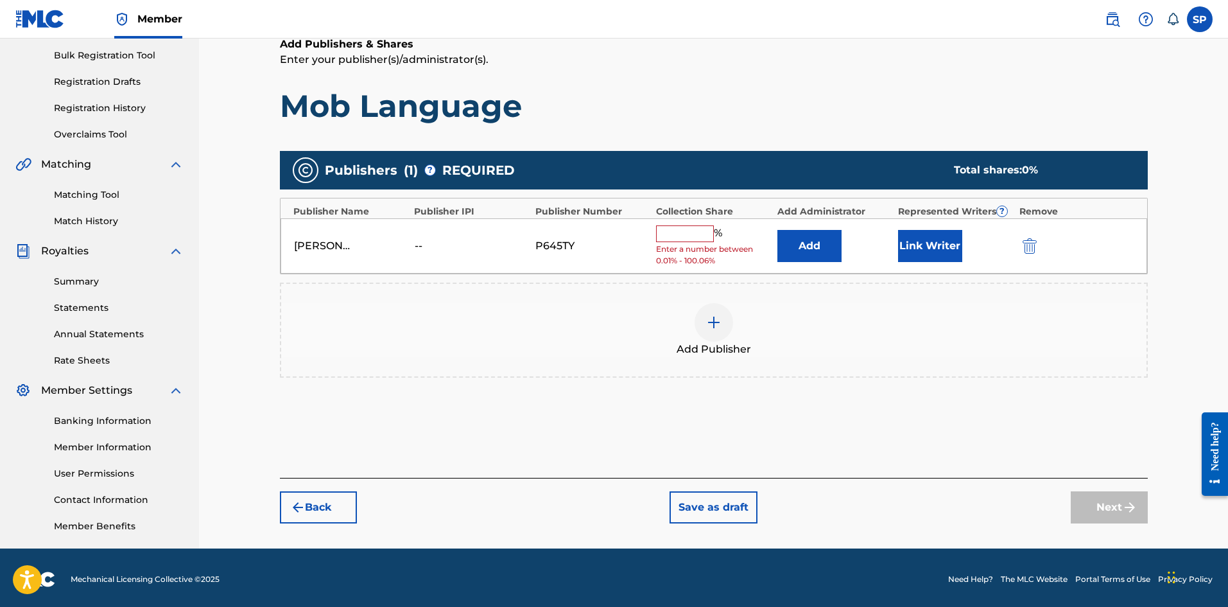
click at [931, 260] on button "Link Writer" at bounding box center [930, 246] width 64 height 32
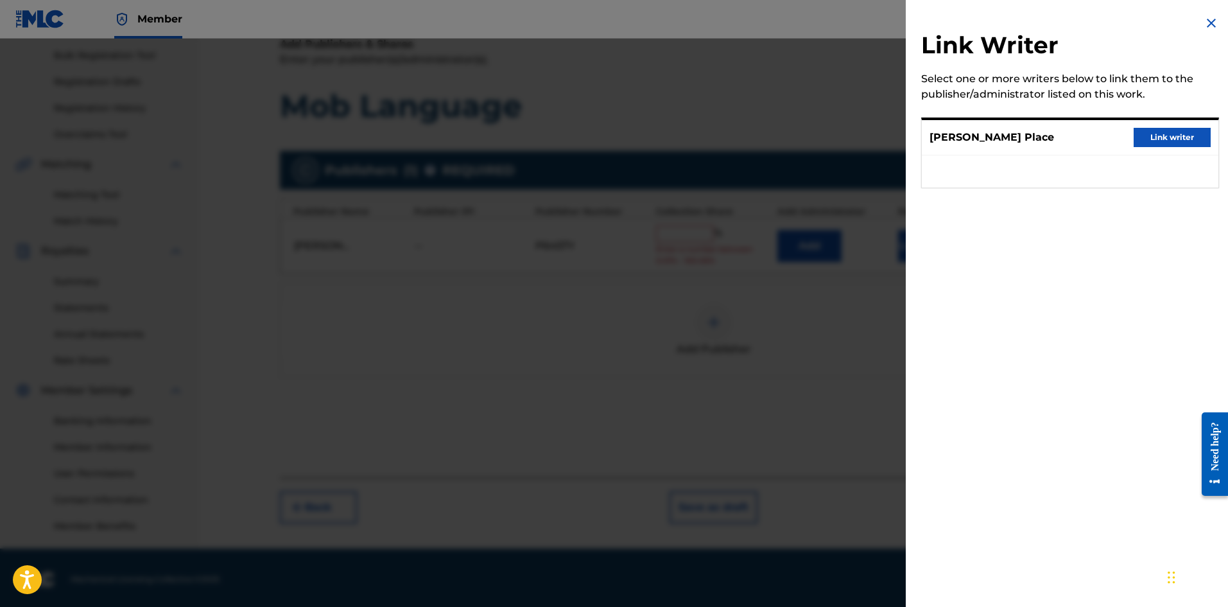
click at [1194, 141] on button "Link writer" at bounding box center [1172, 137] width 77 height 19
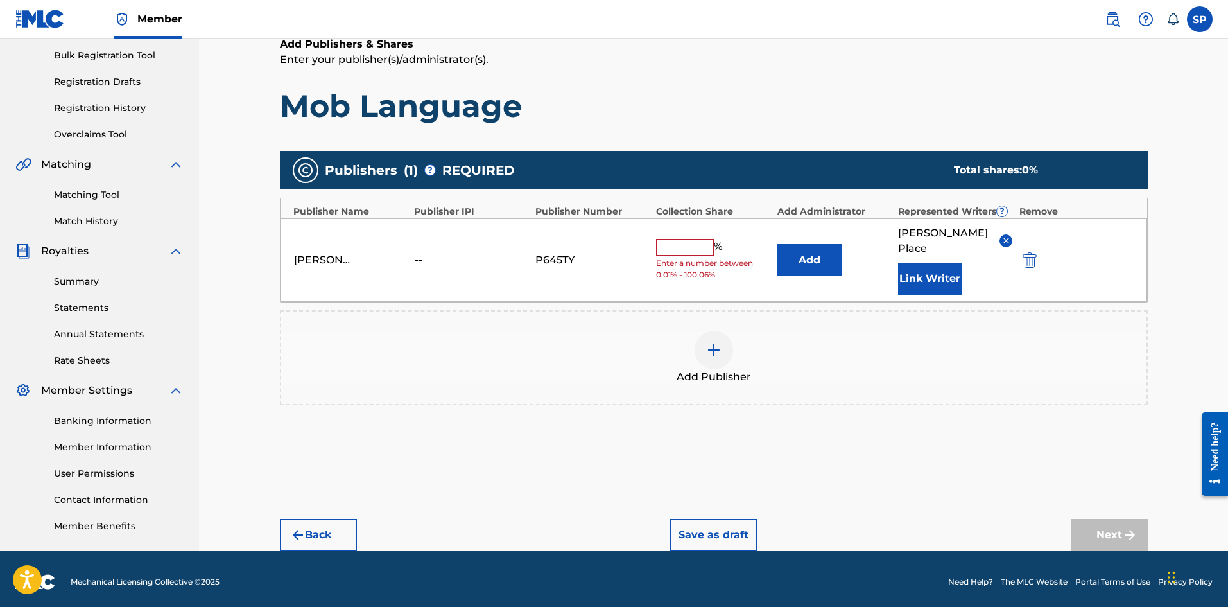
click at [706, 239] on input "text" at bounding box center [685, 247] width 58 height 17
type input "5"
type input "100"
click at [1117, 525] on button "Next" at bounding box center [1109, 535] width 77 height 32
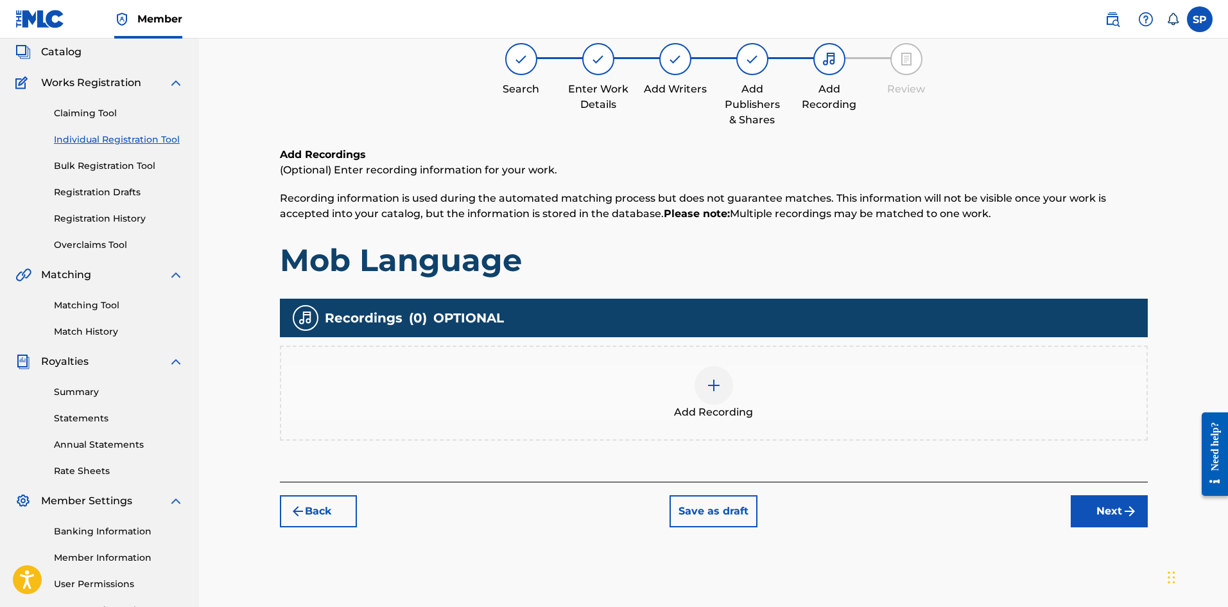
scroll to position [58, 0]
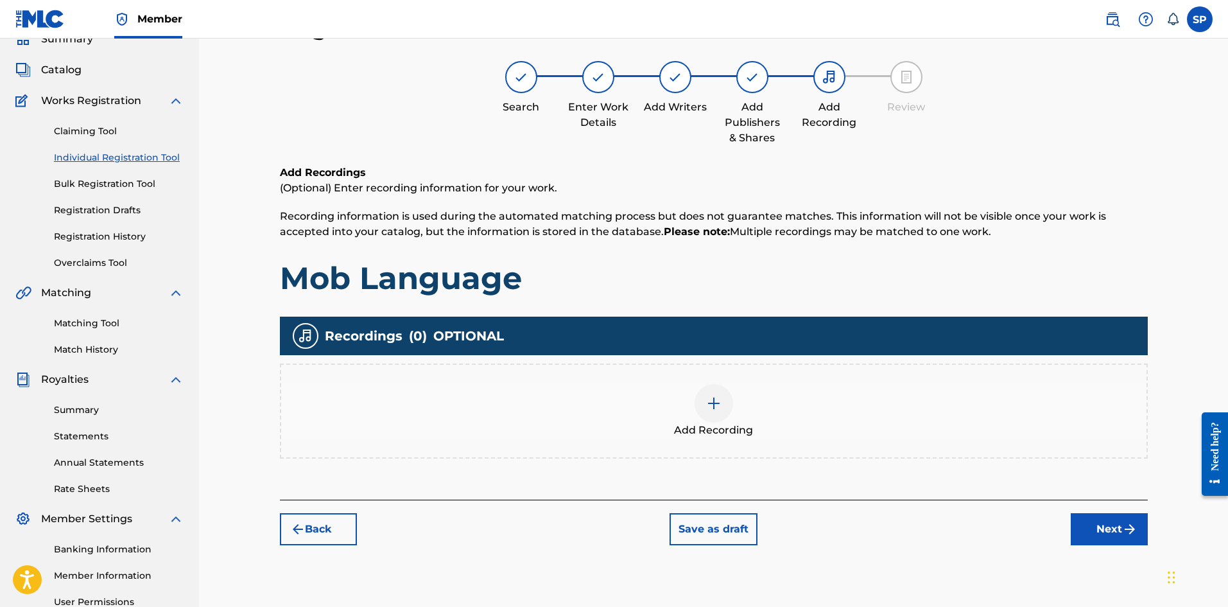
click at [899, 450] on div "Add Recording" at bounding box center [714, 410] width 868 height 95
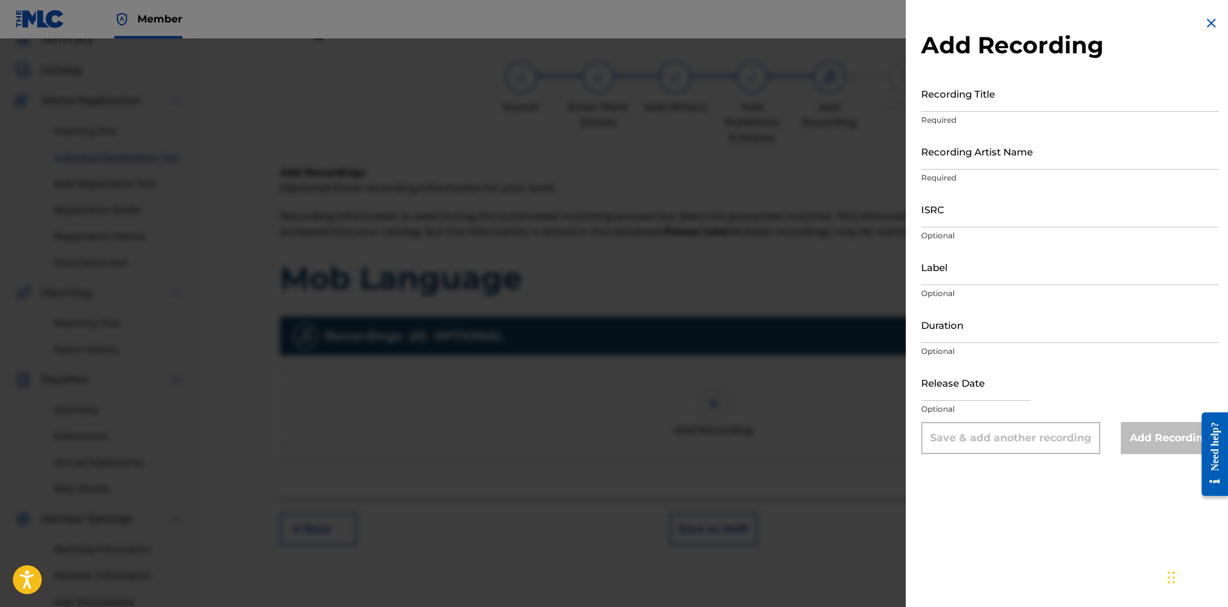
click at [960, 101] on input "Recording Title" at bounding box center [1070, 93] width 298 height 37
type input "Mob Language"
click at [982, 315] on input "Duration" at bounding box center [1070, 324] width 298 height 37
click at [983, 322] on input "Duration" at bounding box center [1070, 324] width 298 height 37
type input "2"
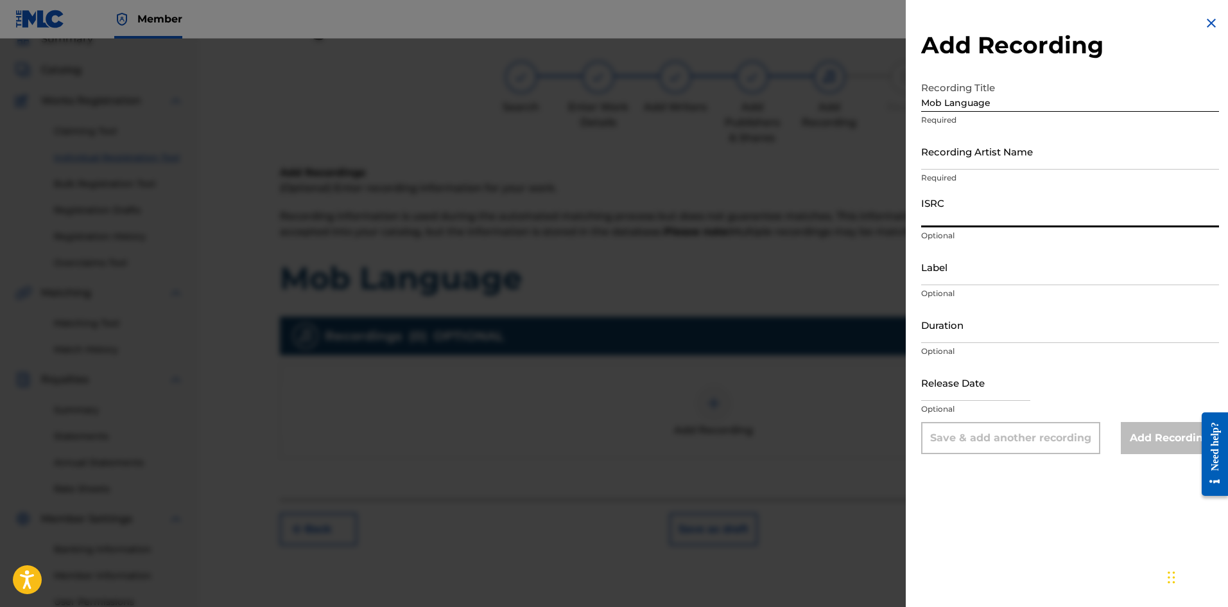
click at [997, 225] on input "ISRC" at bounding box center [1070, 209] width 298 height 37
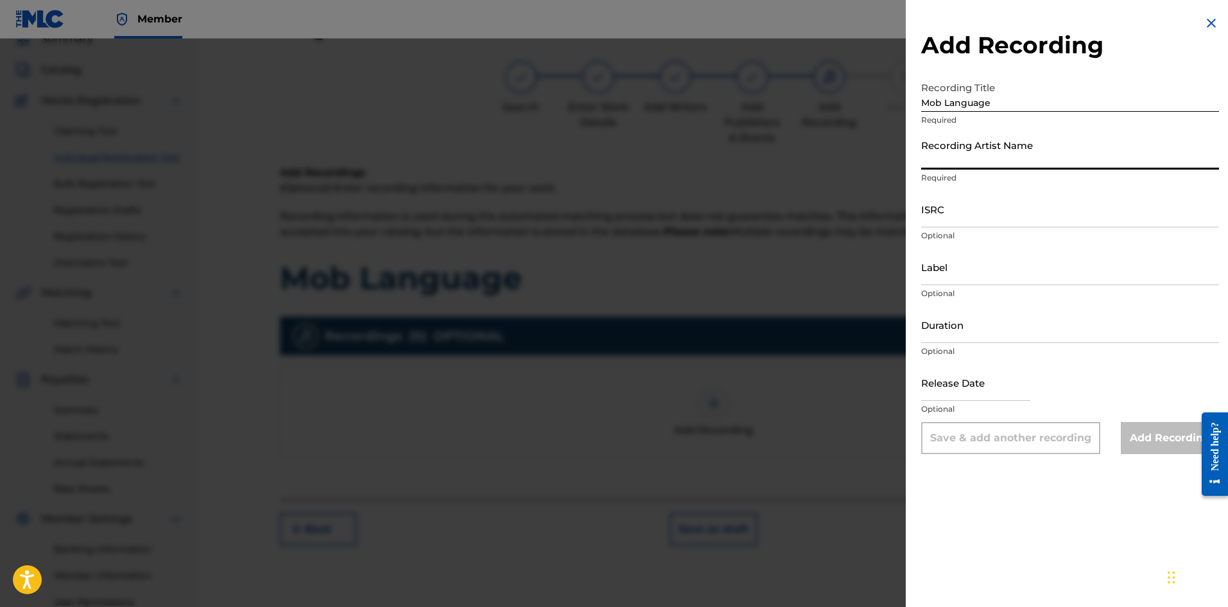
click at [983, 141] on input "Recording Artist Name" at bounding box center [1070, 151] width 298 height 37
type input "6 Ether Da Death Deala"
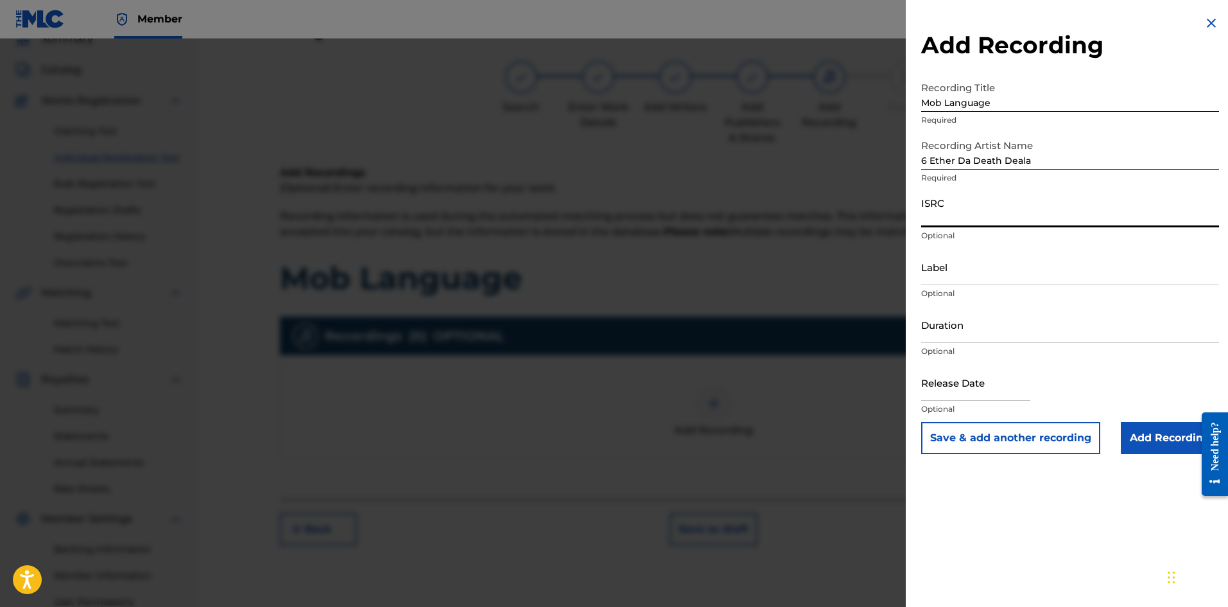
click at [992, 214] on input "ISRC" at bounding box center [1070, 209] width 298 height 37
click at [977, 272] on input "Label" at bounding box center [1070, 266] width 298 height 37
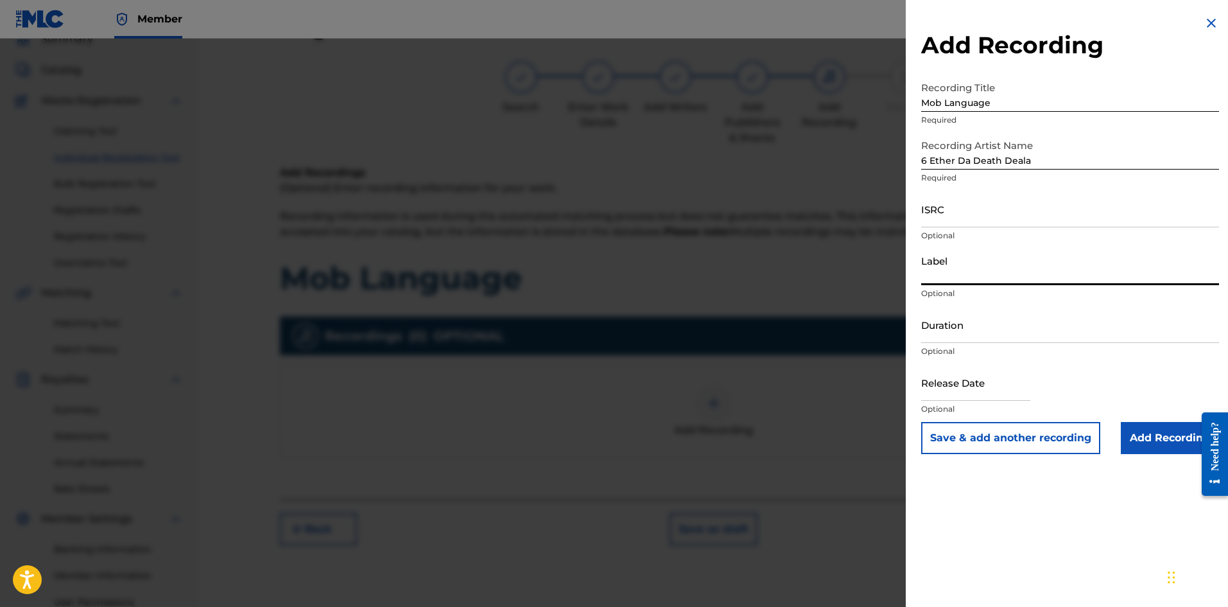
type input "Crime Scene Records"
drag, startPoint x: 1044, startPoint y: 379, endPoint x: 1067, endPoint y: 380, distance: 23.1
click at [1045, 379] on div "Release Date Optional" at bounding box center [1070, 393] width 298 height 58
click at [1104, 381] on div "Release Date Optional" at bounding box center [1070, 393] width 298 height 58
click at [1009, 401] on div at bounding box center [975, 383] width 109 height 39
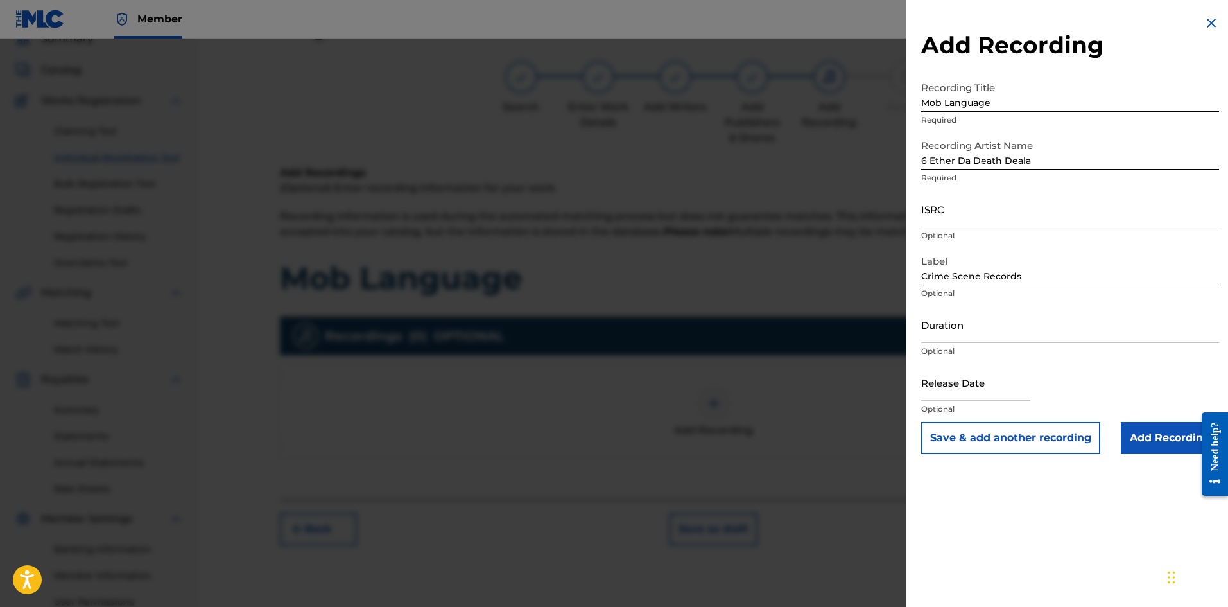
click at [1007, 398] on input "text" at bounding box center [975, 382] width 109 height 37
select select "8"
select select "2025"
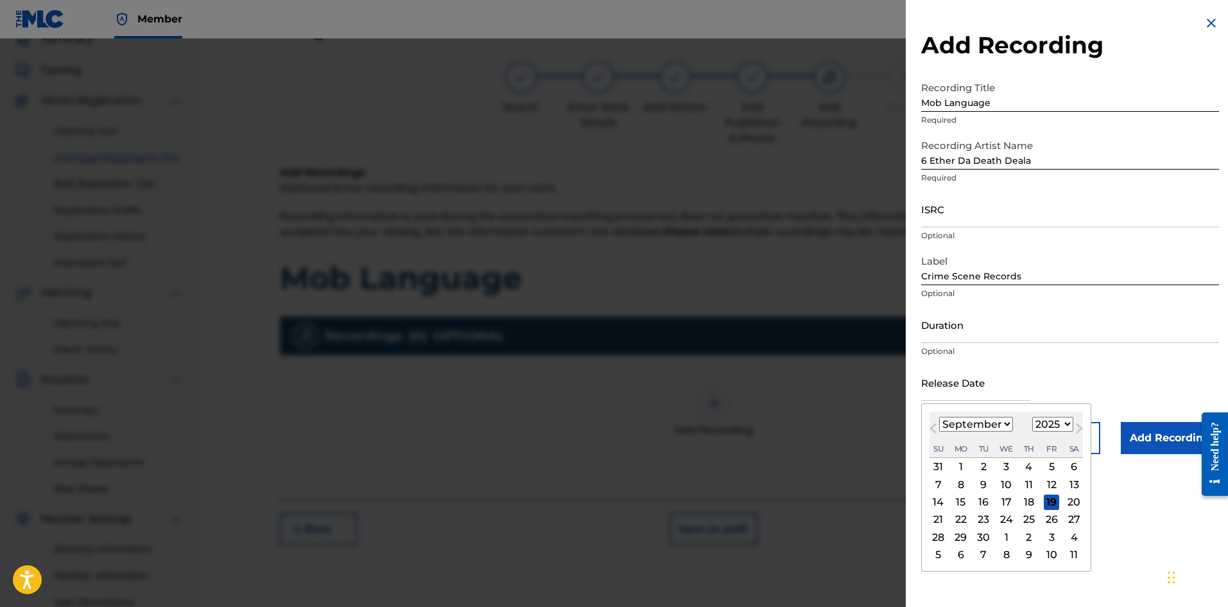
click at [935, 429] on span "Previous Month" at bounding box center [935, 430] width 0 height 19
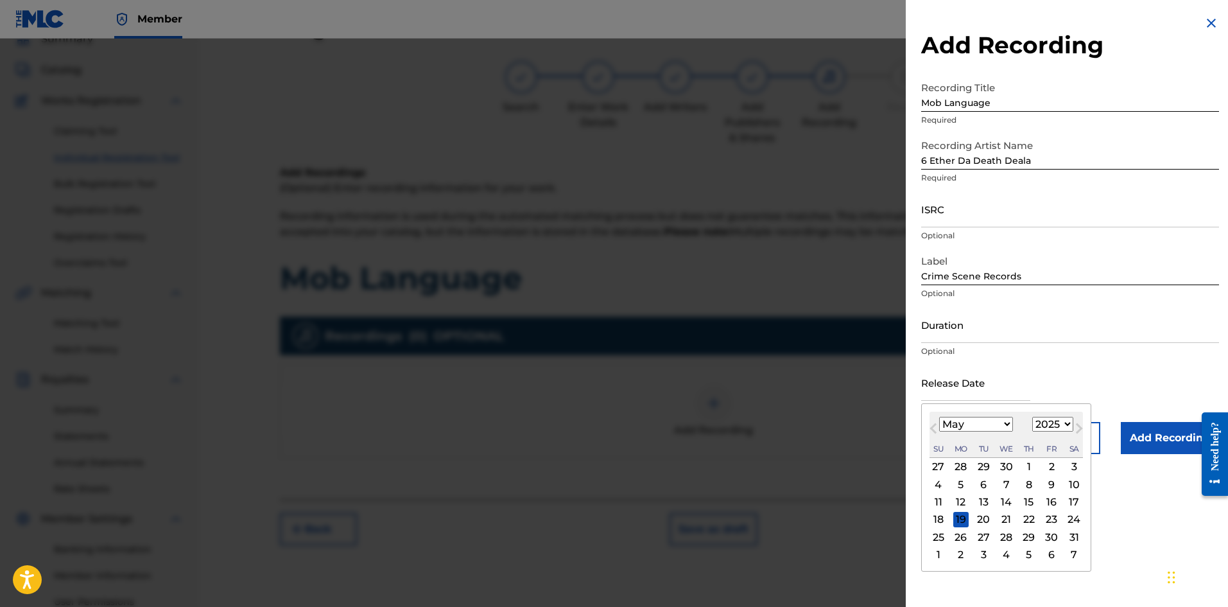
select select "3"
click at [1047, 505] on div "18" at bounding box center [1051, 501] width 15 height 15
type input "[DATE]"
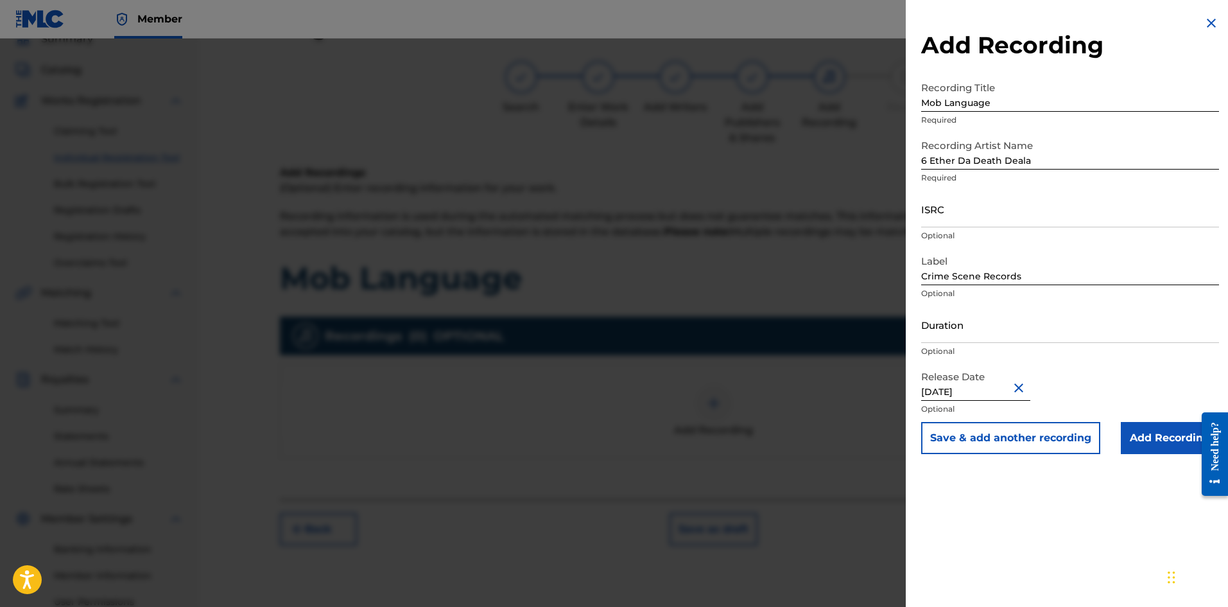
click at [1093, 403] on p "Optional" at bounding box center [1070, 409] width 298 height 12
click at [1136, 438] on input "Add Recording" at bounding box center [1170, 438] width 98 height 32
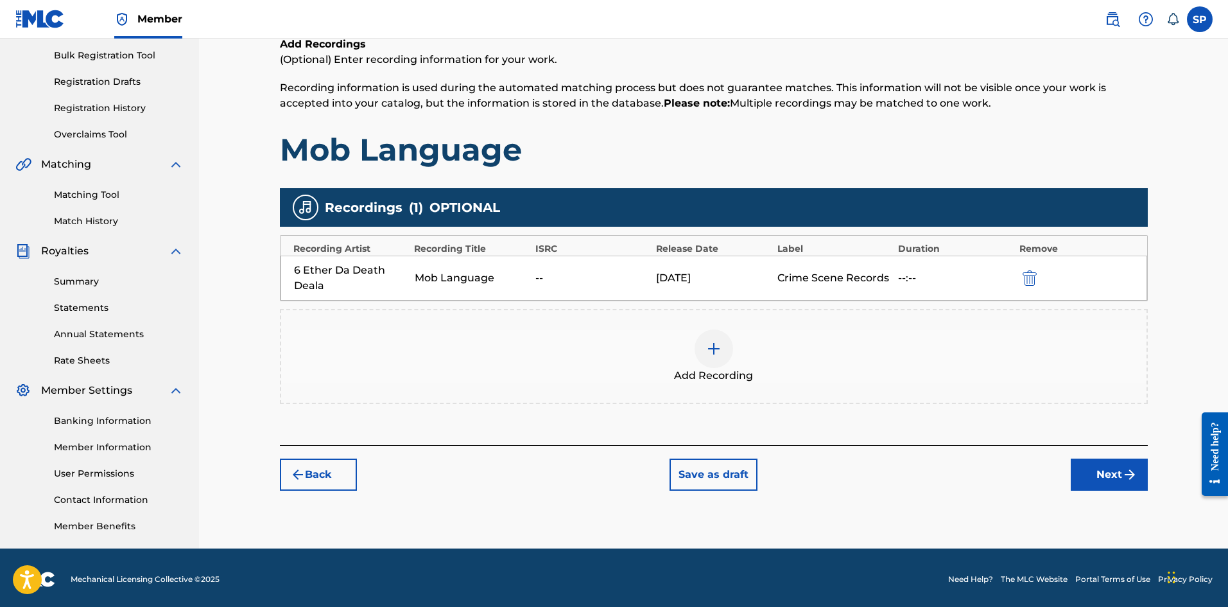
click at [1113, 477] on button "Next" at bounding box center [1109, 474] width 77 height 32
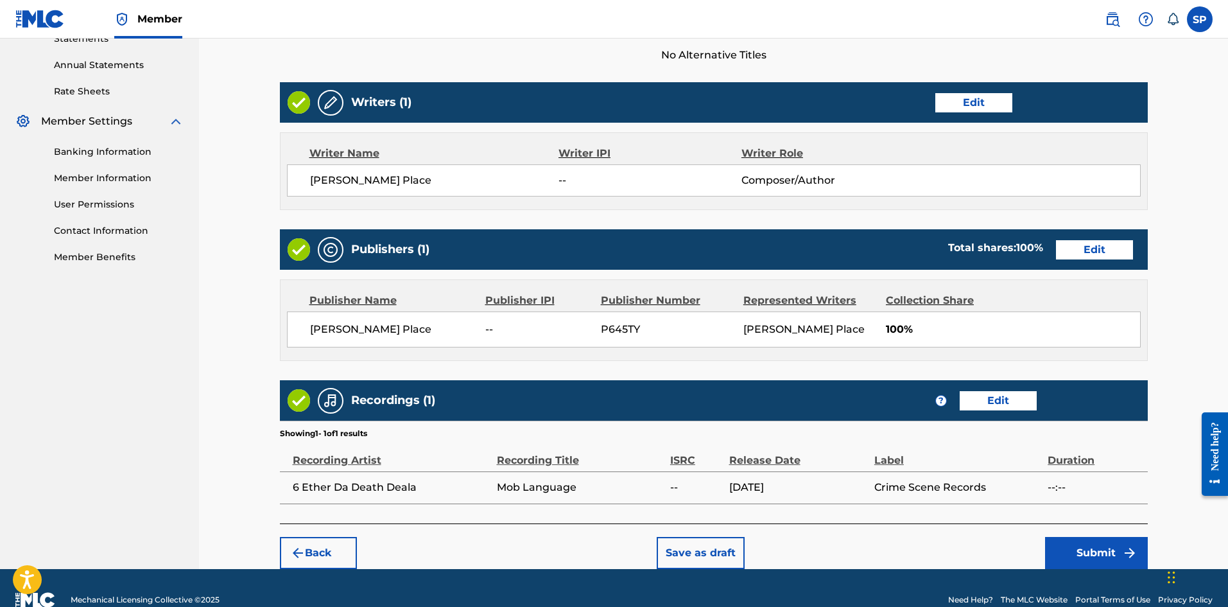
scroll to position [479, 0]
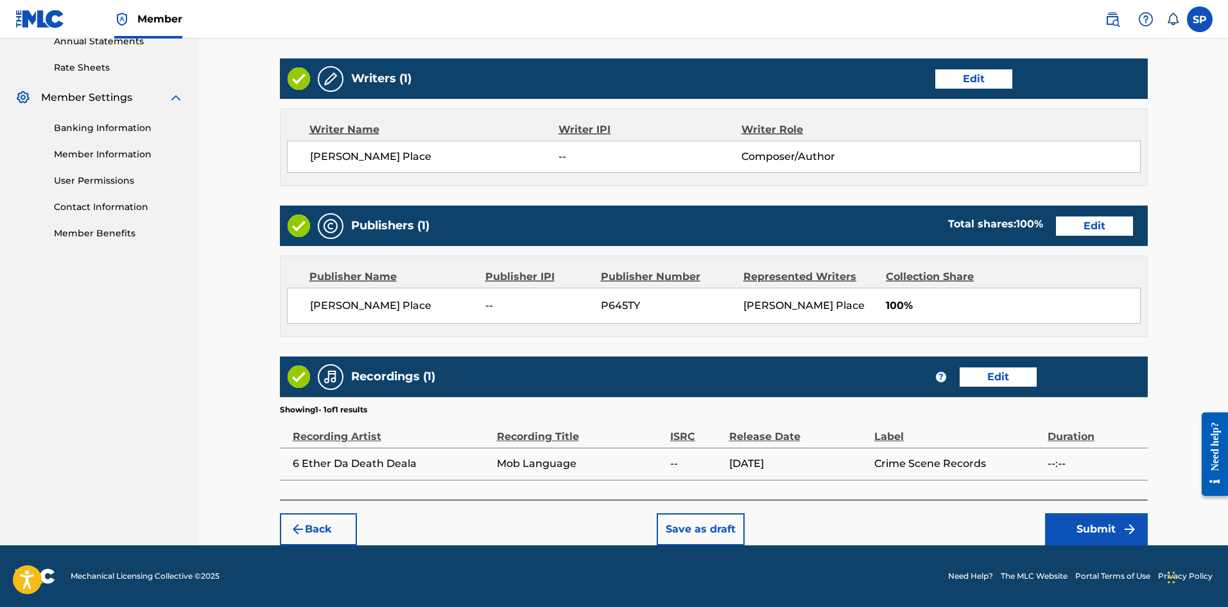
click at [1077, 523] on button "Submit" at bounding box center [1096, 529] width 103 height 32
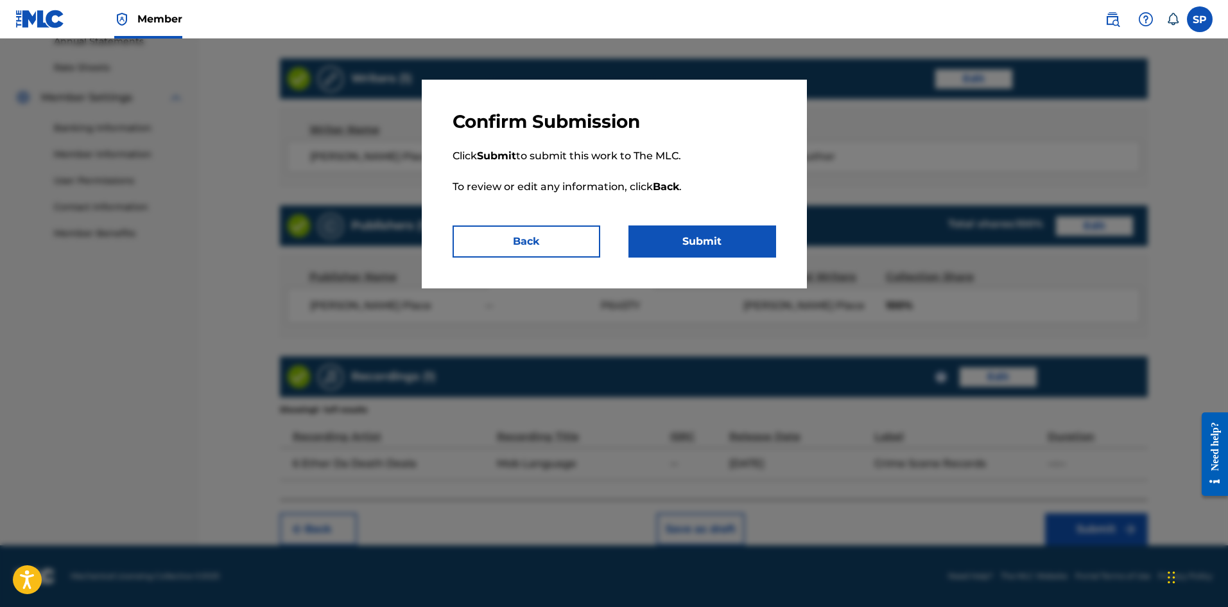
click at [745, 239] on button "Submit" at bounding box center [703, 241] width 148 height 32
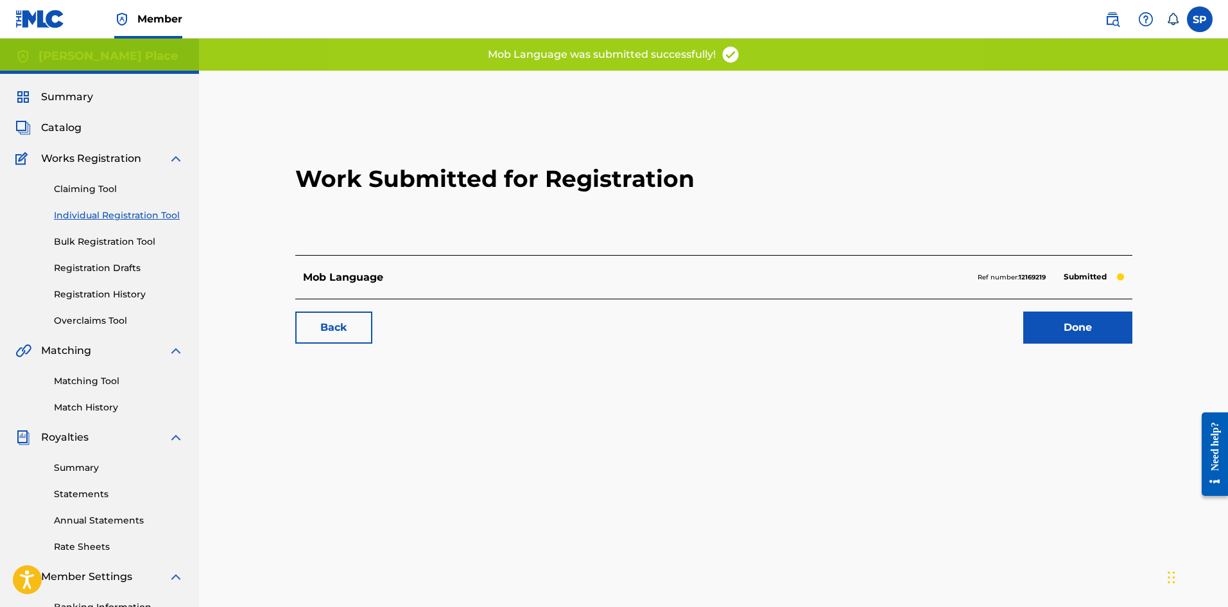
click at [1030, 331] on link "Done" at bounding box center [1077, 327] width 109 height 32
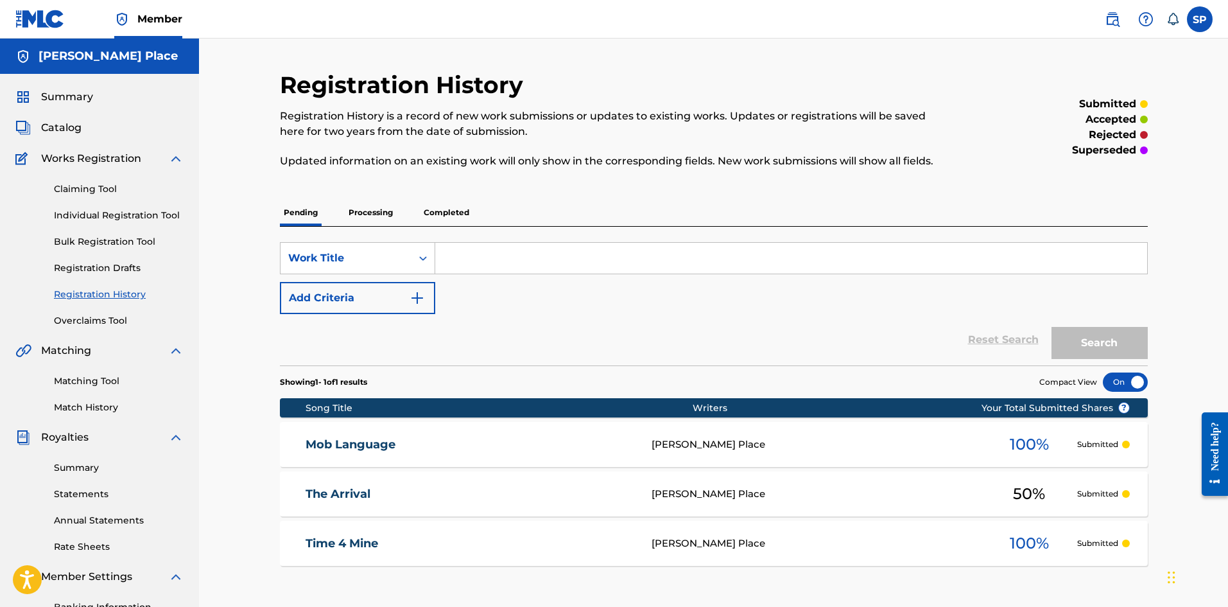
click at [612, 241] on div "SearchWithCriteria2f71d8f8-73b8-4e5c-9462-4cc97b9a2706 Work Title Add Criteria …" at bounding box center [714, 296] width 868 height 139
click at [598, 245] on input "Search Form" at bounding box center [791, 258] width 712 height 31
click at [85, 217] on link "Individual Registration Tool" at bounding box center [119, 215] width 130 height 13
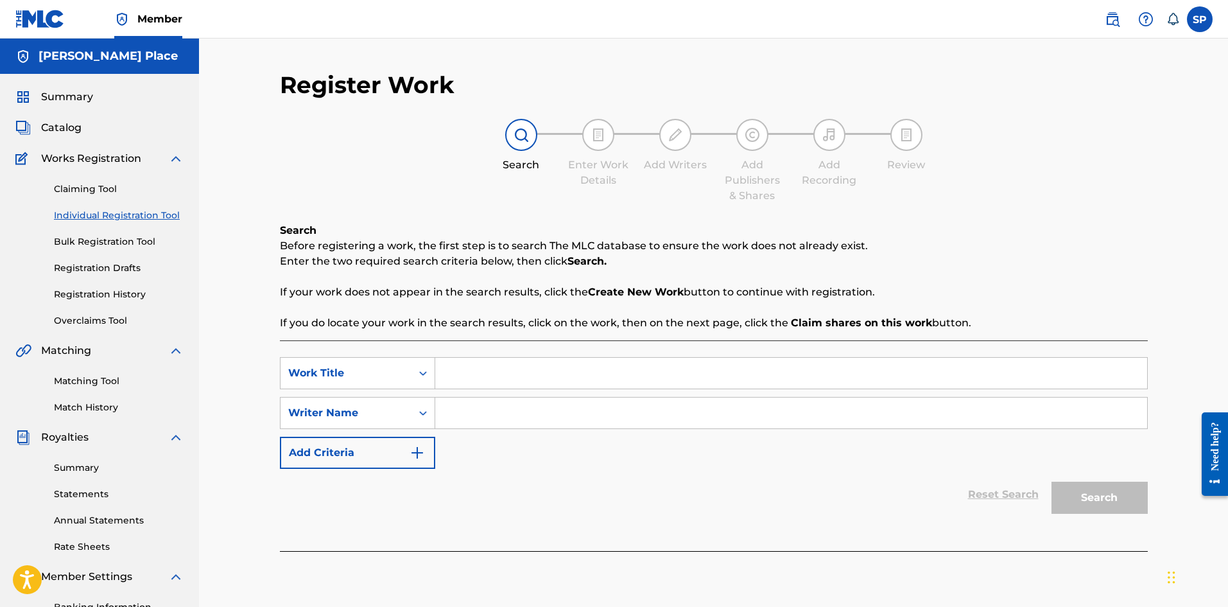
click at [476, 371] on input "Search Form" at bounding box center [791, 373] width 712 height 31
type input "Haunted"
click at [493, 423] on input "Search Form" at bounding box center [791, 412] width 712 height 31
type input "[PERSON_NAME] Place"
click at [1099, 495] on button "Search" at bounding box center [1100, 498] width 96 height 32
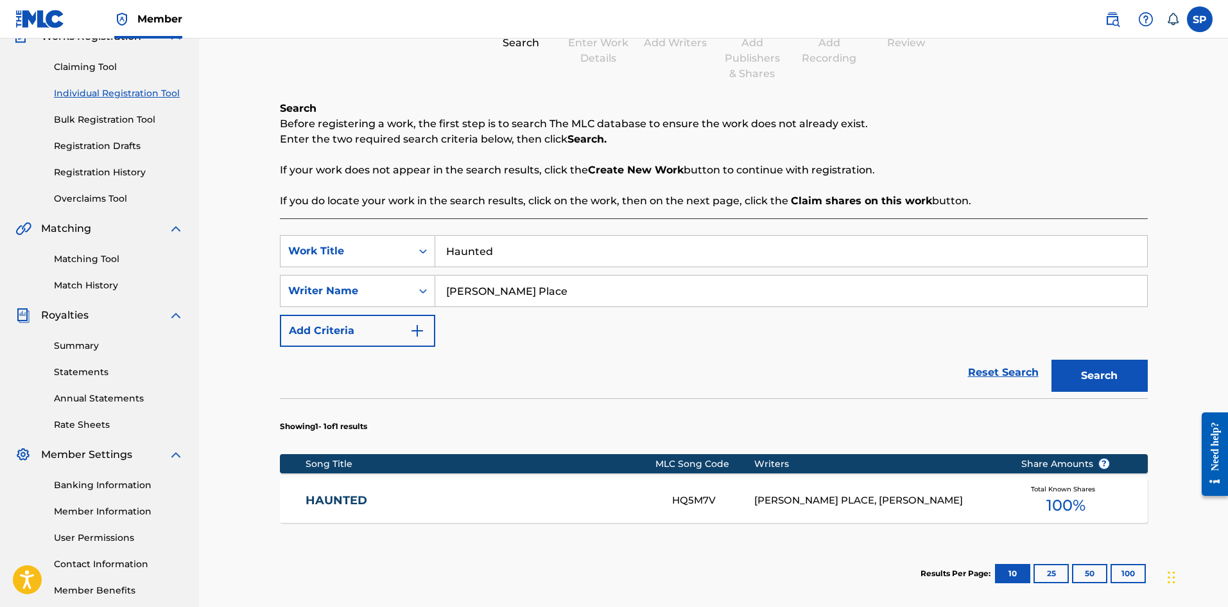
scroll to position [193, 0]
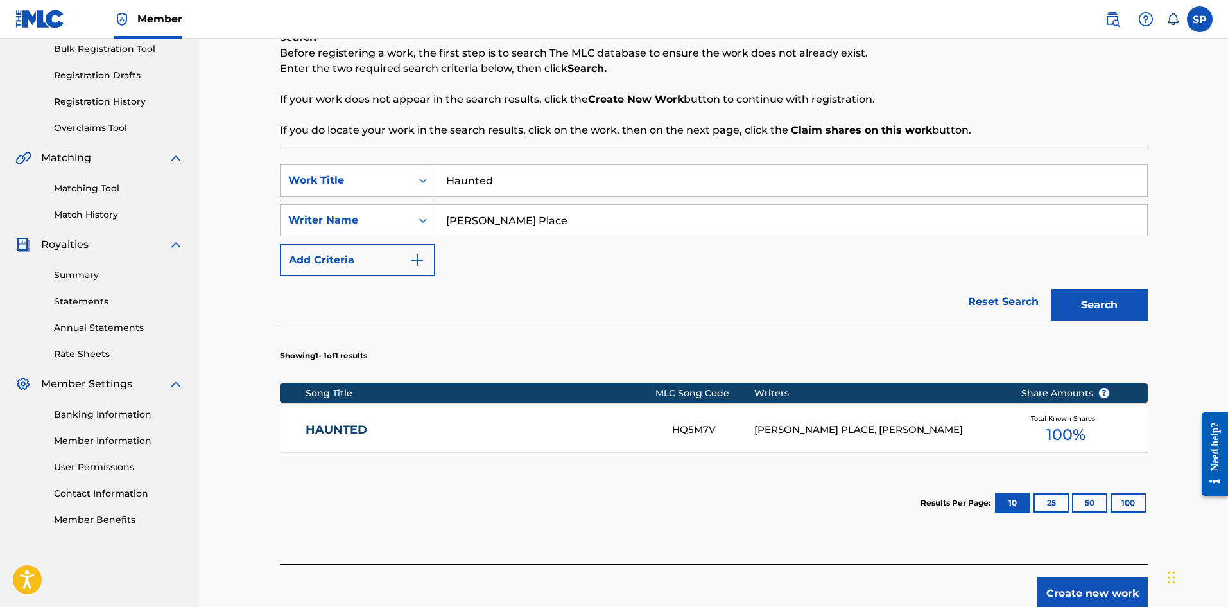
click at [810, 435] on div "[PERSON_NAME] PLACE, [PERSON_NAME]" at bounding box center [877, 429] width 247 height 15
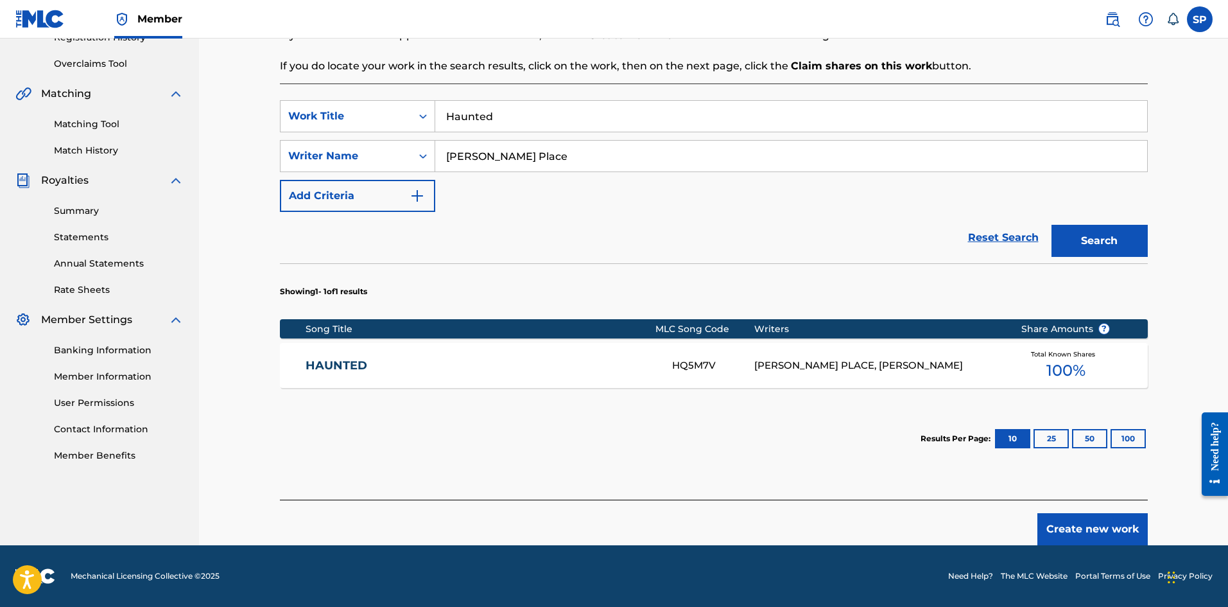
click at [1081, 523] on button "Create new work" at bounding box center [1093, 529] width 110 height 32
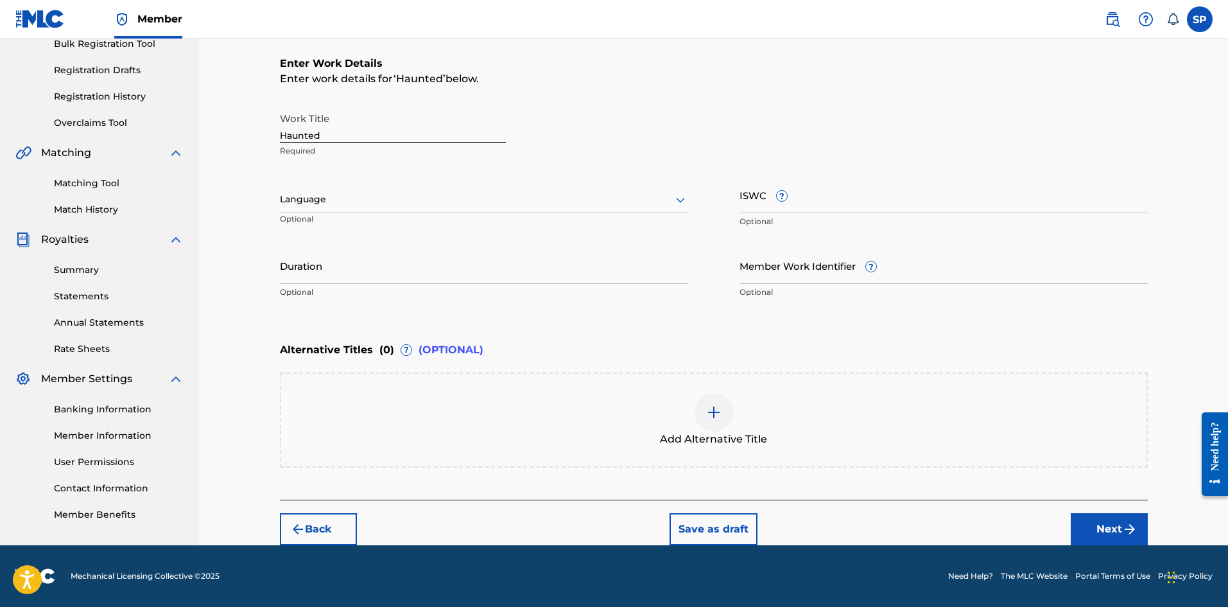
scroll to position [198, 0]
click at [532, 205] on div at bounding box center [484, 199] width 408 height 16
click at [462, 223] on div "English" at bounding box center [484, 227] width 407 height 29
click at [1099, 529] on button "Next" at bounding box center [1109, 529] width 77 height 32
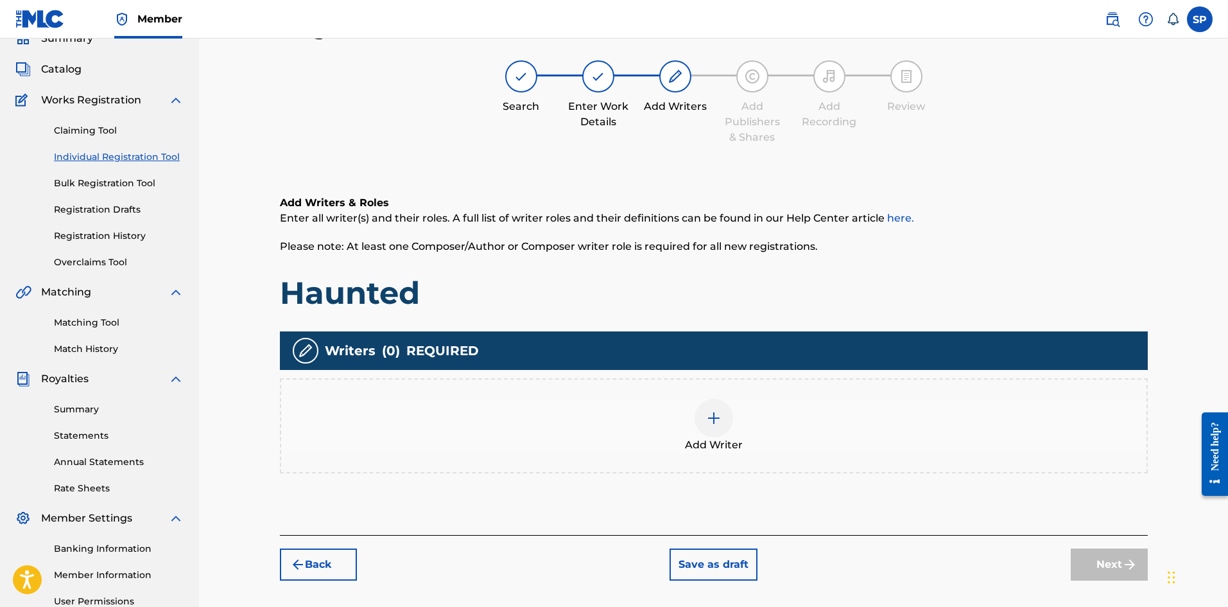
scroll to position [58, 0]
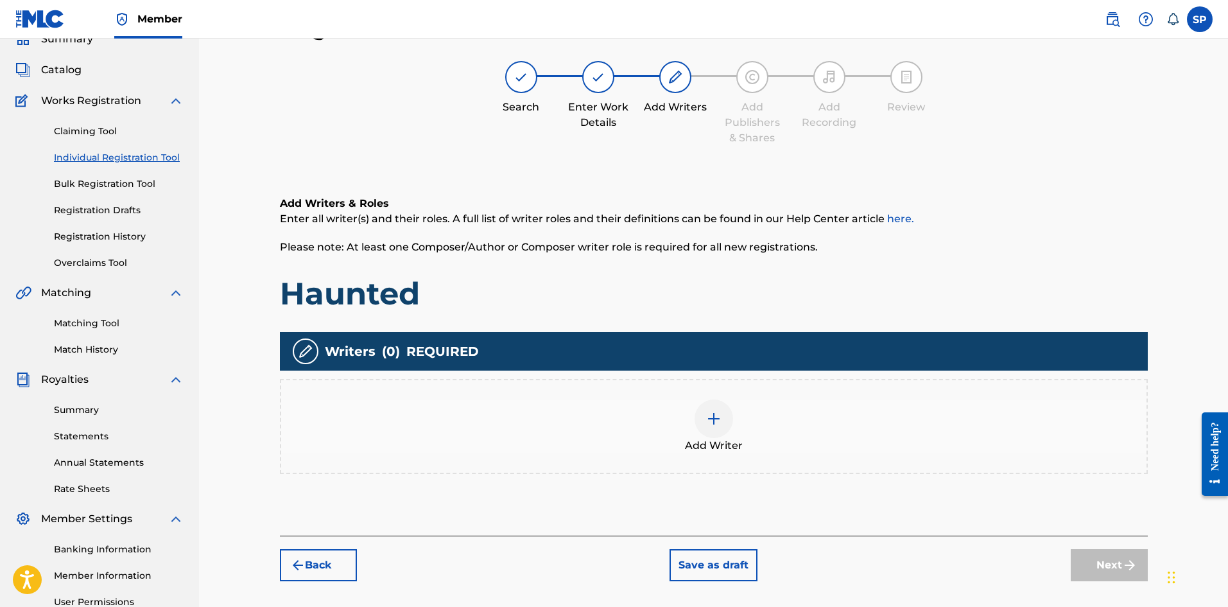
click at [814, 443] on div "Add Writer" at bounding box center [714, 426] width 866 height 54
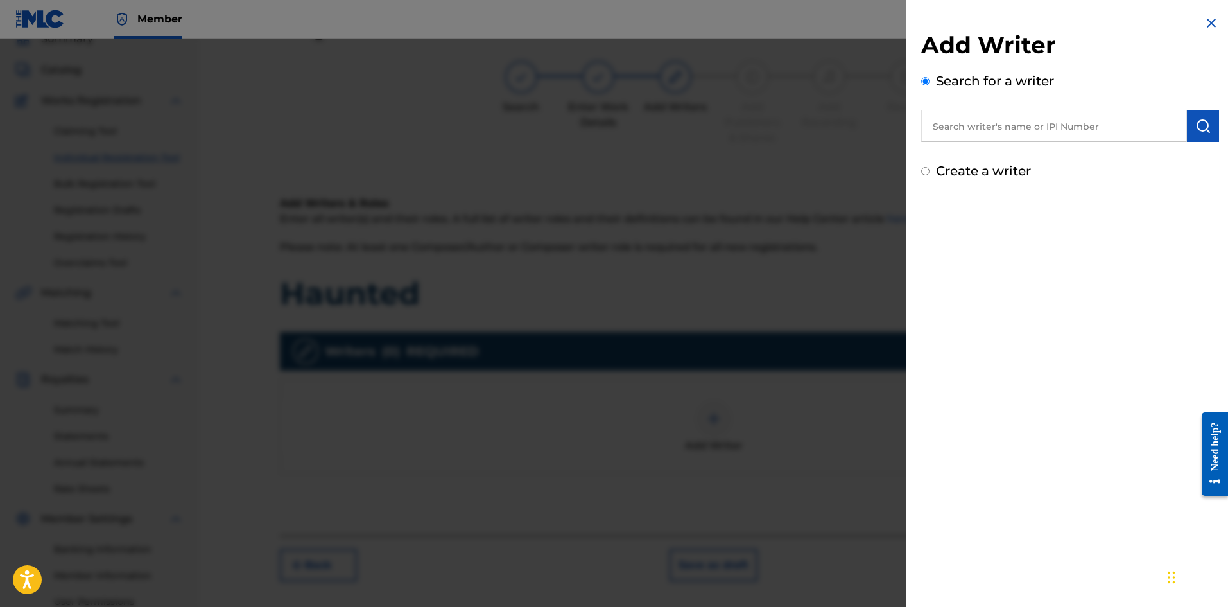
click at [973, 166] on label "Create a writer" at bounding box center [983, 170] width 95 height 15
radio input "true"
click at [930, 167] on input "Create a writer" at bounding box center [925, 171] width 8 height 8
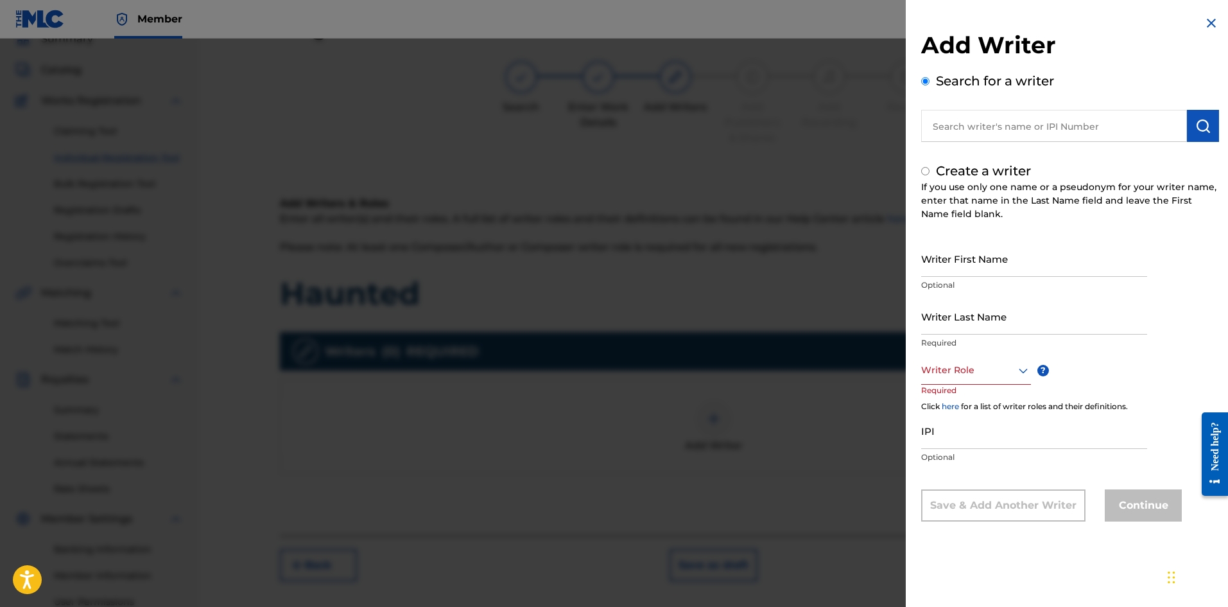
radio input "false"
radio input "true"
click at [996, 251] on input "Writer First Name" at bounding box center [1034, 258] width 226 height 37
type input "[PERSON_NAME]"
click at [1048, 313] on input "Writer Last Name" at bounding box center [1034, 316] width 226 height 37
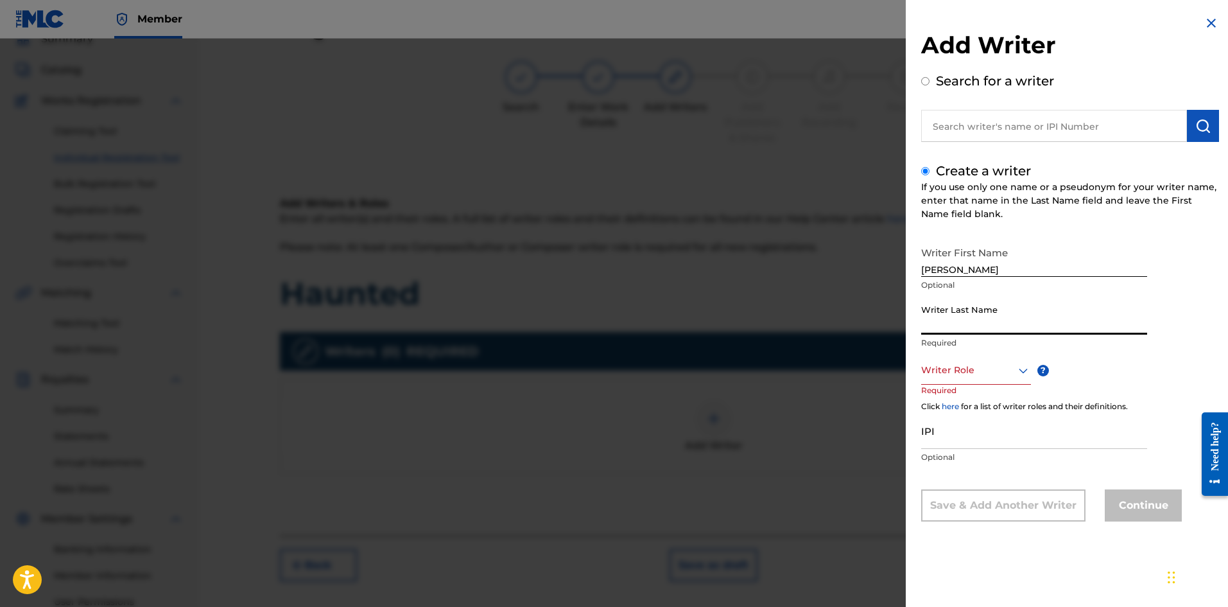
type input "Place"
click at [995, 367] on div at bounding box center [976, 370] width 110 height 16
click at [957, 396] on div "Composer/Author" at bounding box center [976, 399] width 109 height 29
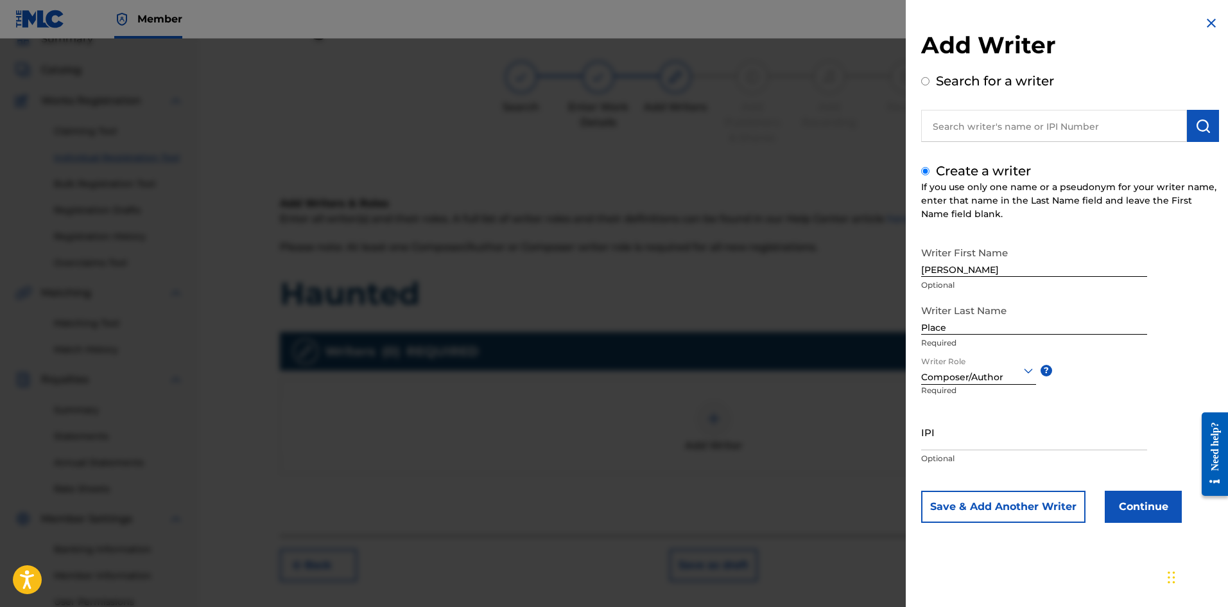
click at [969, 430] on input "IPI" at bounding box center [1034, 431] width 226 height 37
click at [1144, 496] on button "Continue" at bounding box center [1143, 507] width 77 height 32
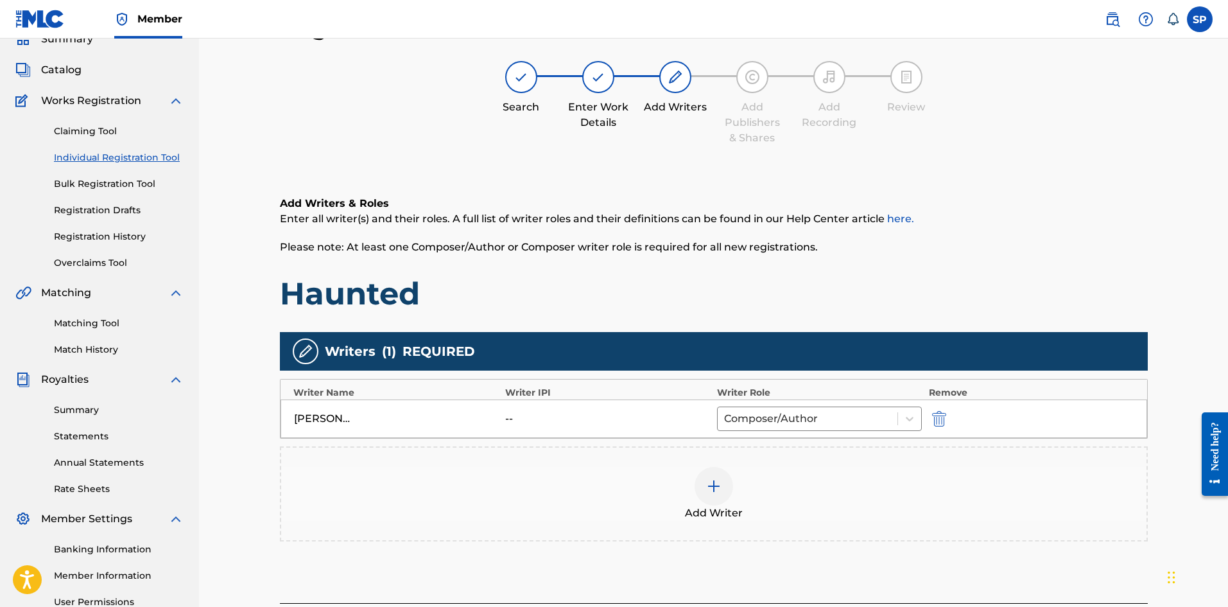
scroll to position [122, 0]
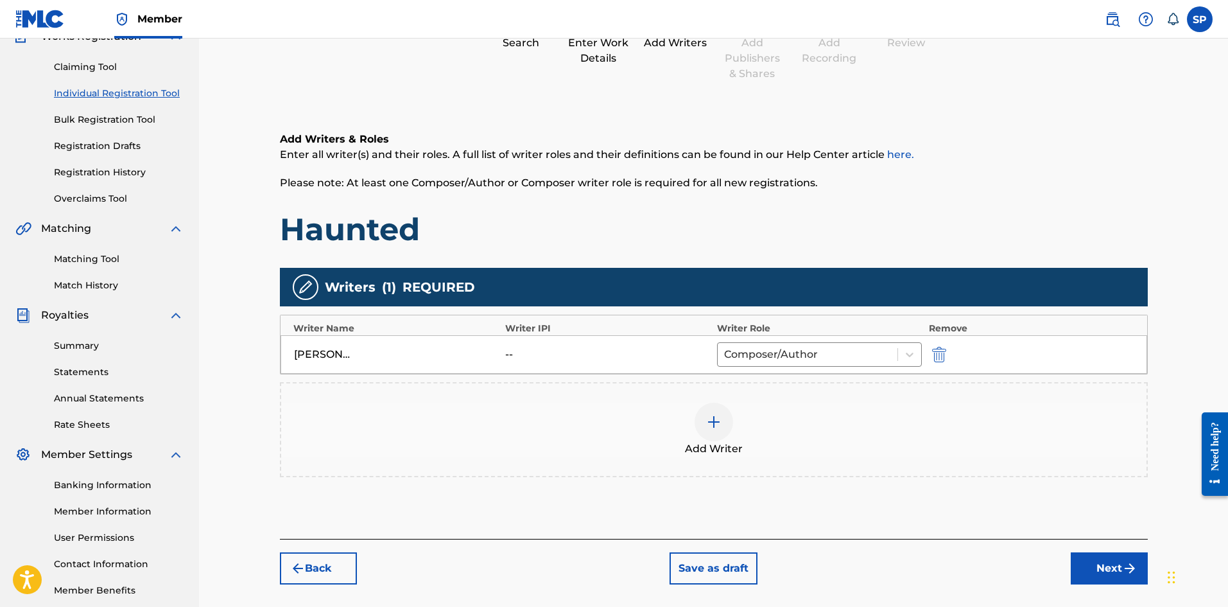
drag, startPoint x: 1104, startPoint y: 548, endPoint x: 1106, endPoint y: 557, distance: 9.7
click at [1105, 551] on div "Back Save as draft Next" at bounding box center [714, 562] width 868 height 46
click at [1106, 563] on button "Next" at bounding box center [1109, 568] width 77 height 32
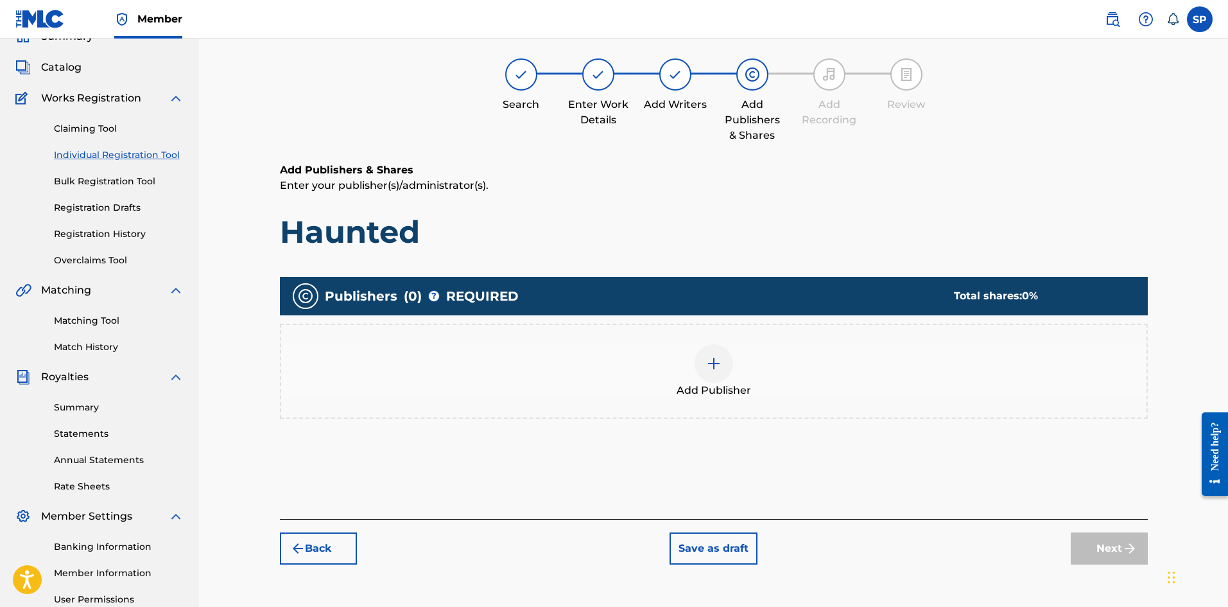
scroll to position [58, 0]
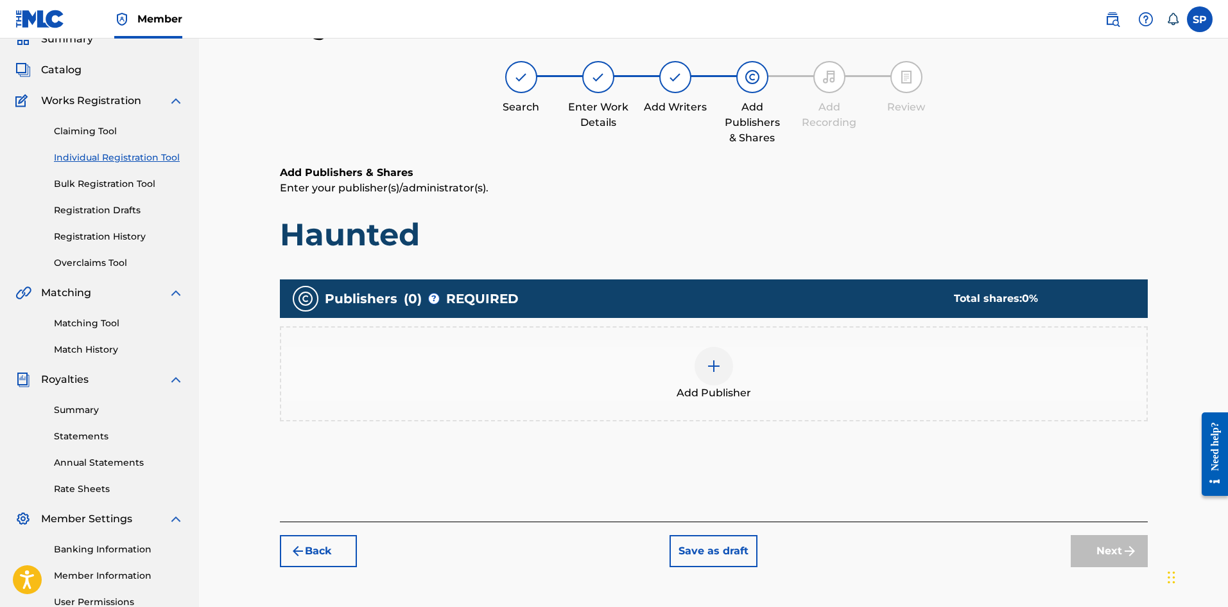
click at [792, 400] on div "Add Publisher" at bounding box center [714, 374] width 866 height 54
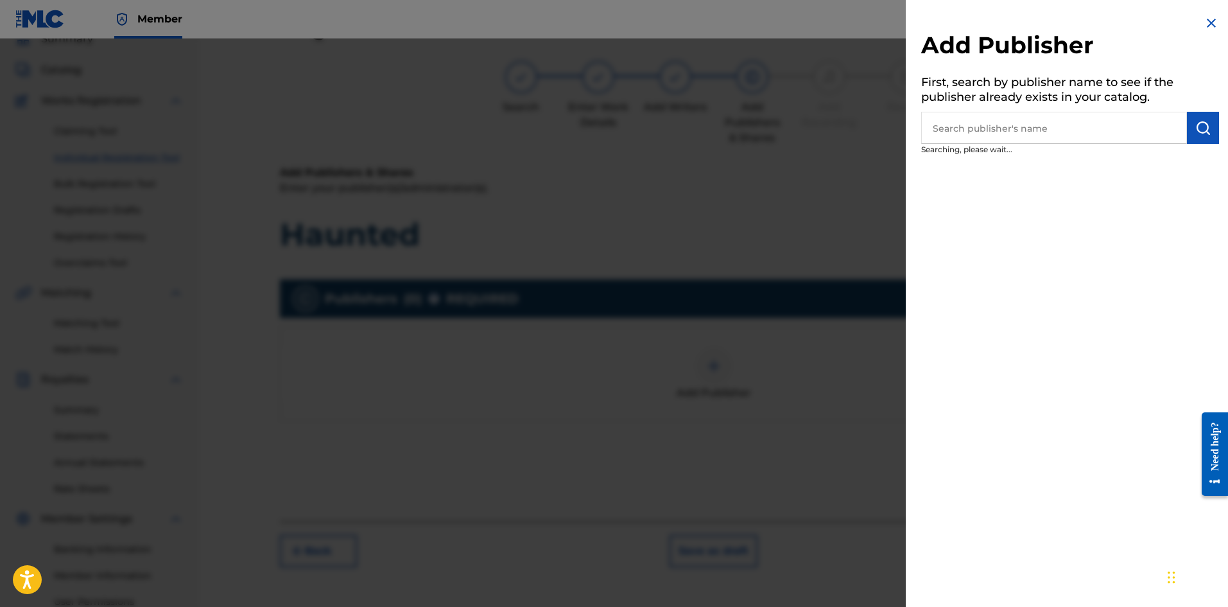
click at [1011, 137] on input "text" at bounding box center [1054, 128] width 266 height 32
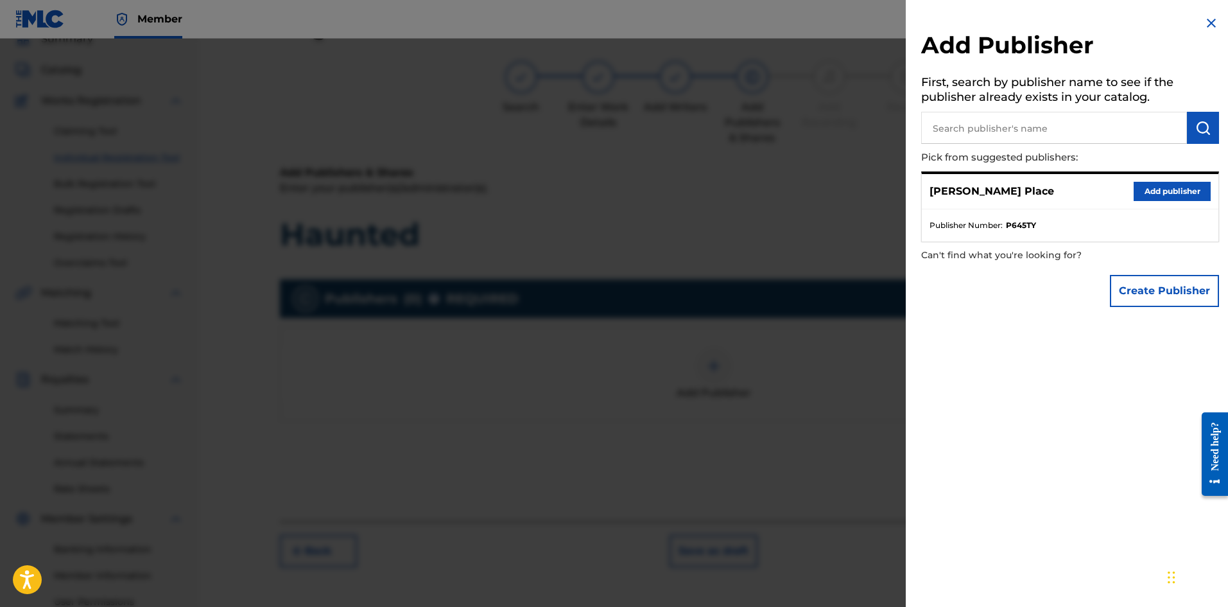
click at [1172, 194] on button "Add publisher" at bounding box center [1172, 191] width 77 height 19
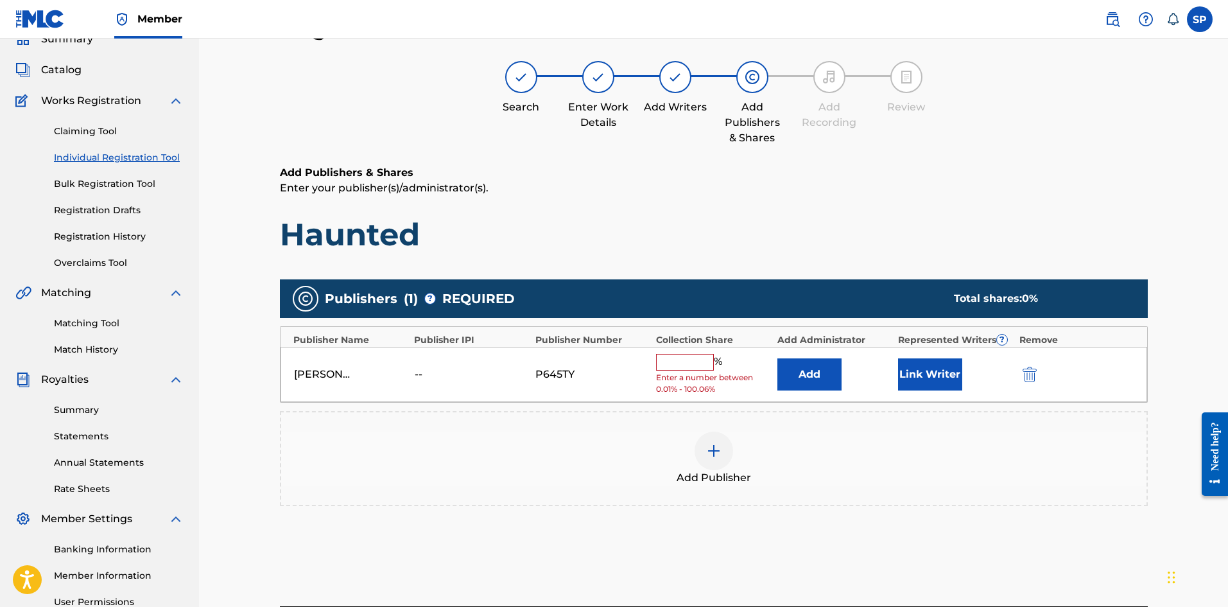
click at [77, 262] on link "Overclaims Tool" at bounding box center [119, 262] width 130 height 13
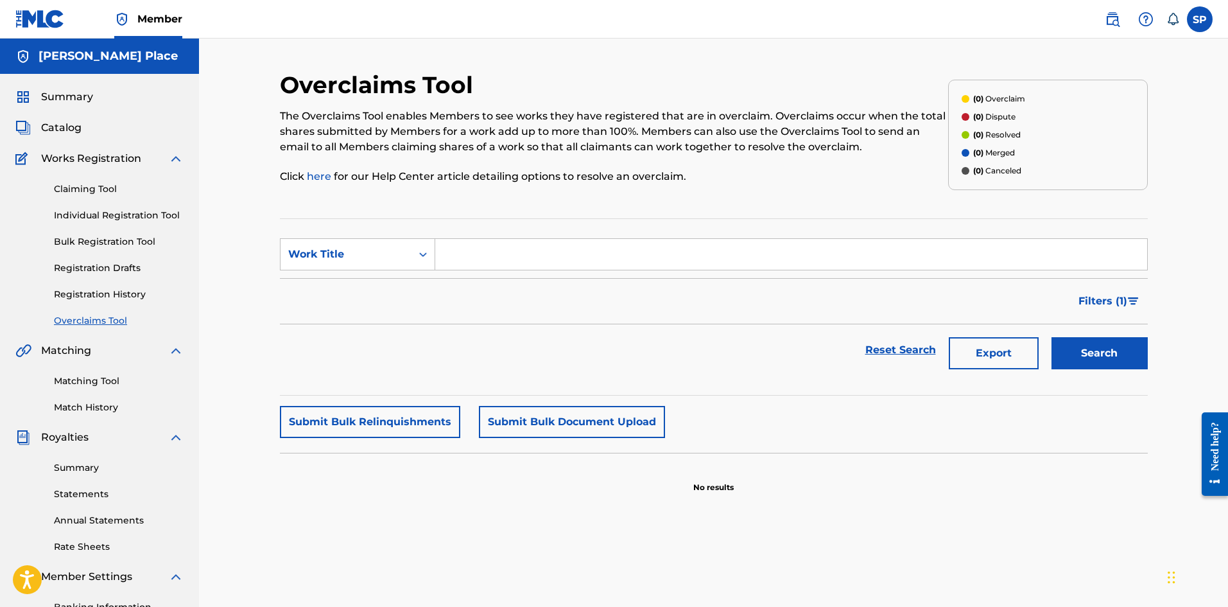
click at [78, 300] on link "Registration History" at bounding box center [119, 294] width 130 height 13
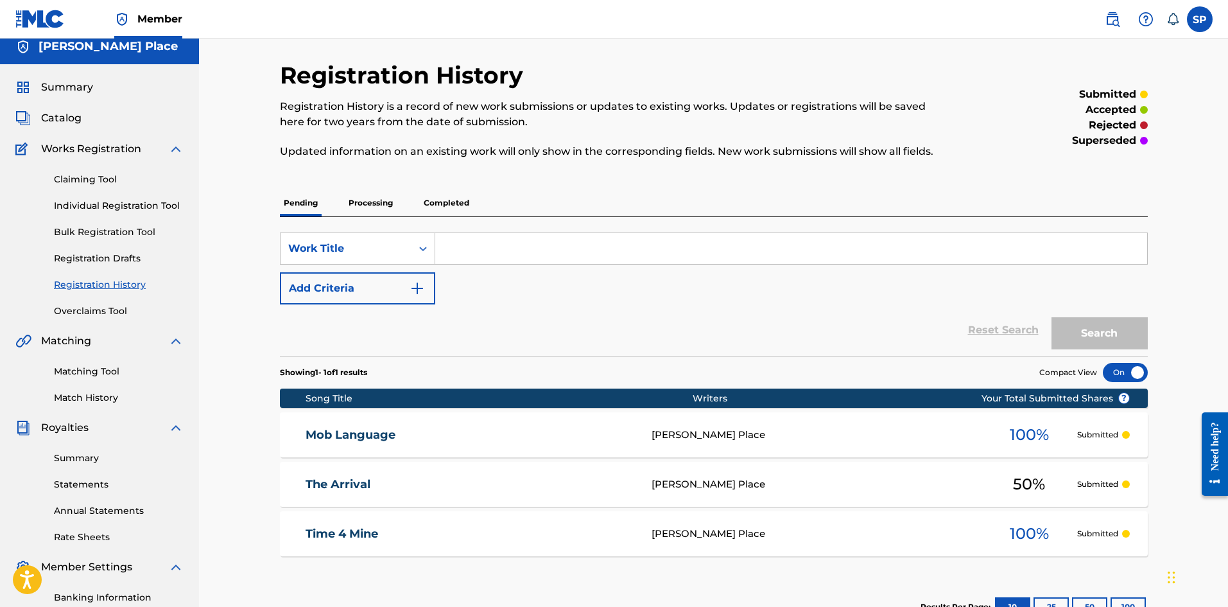
scroll to position [189, 0]
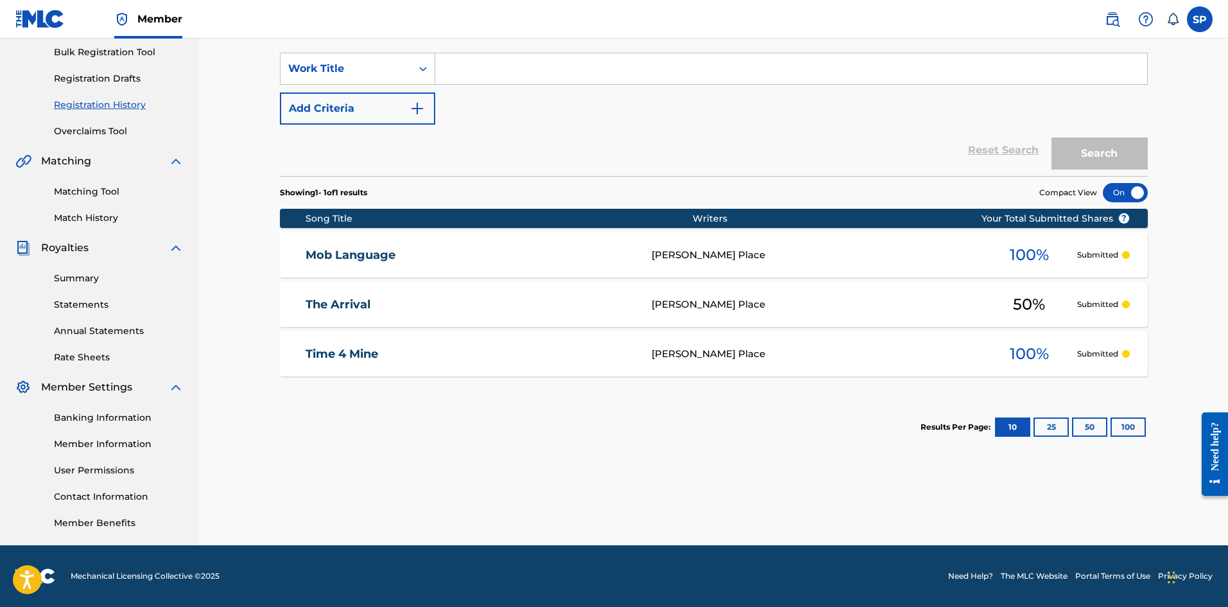
click at [624, 369] on div "Time 4 Mine [PERSON_NAME] Place 100 % Submitted" at bounding box center [714, 353] width 868 height 45
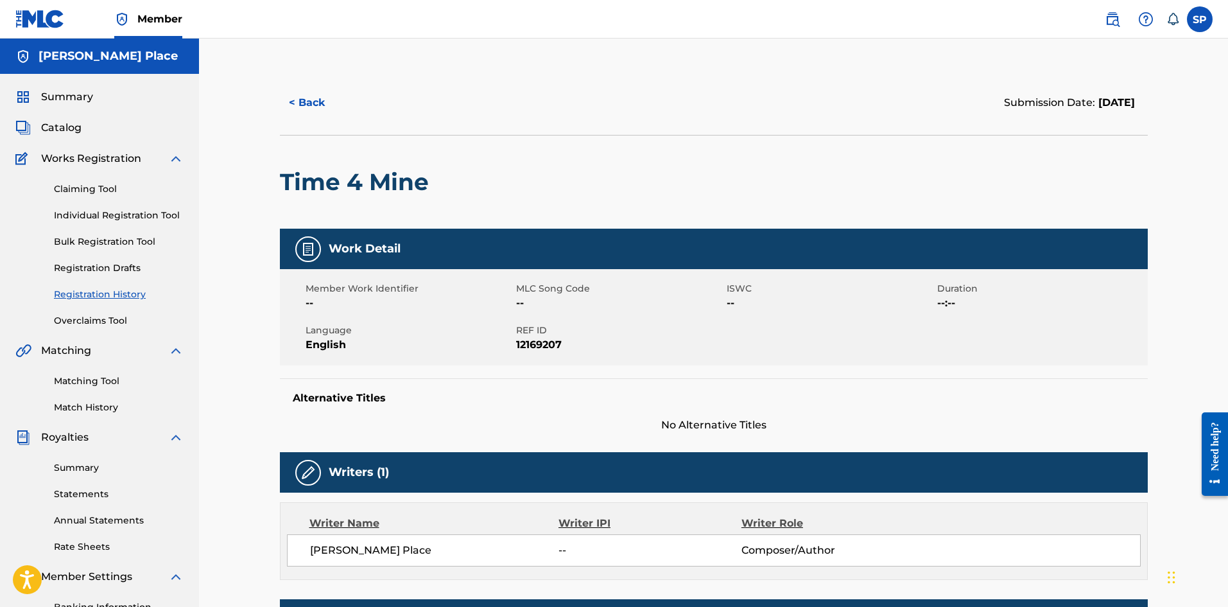
click at [284, 105] on button "< Back" at bounding box center [318, 103] width 77 height 32
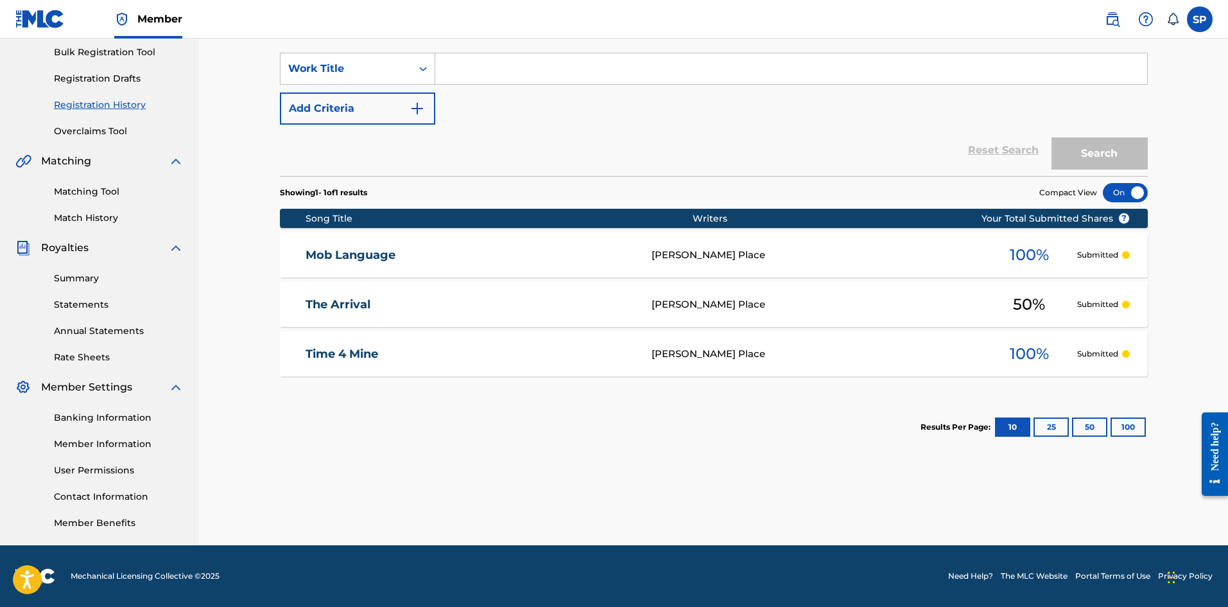
click at [363, 309] on link "The Arrival" at bounding box center [470, 304] width 329 height 15
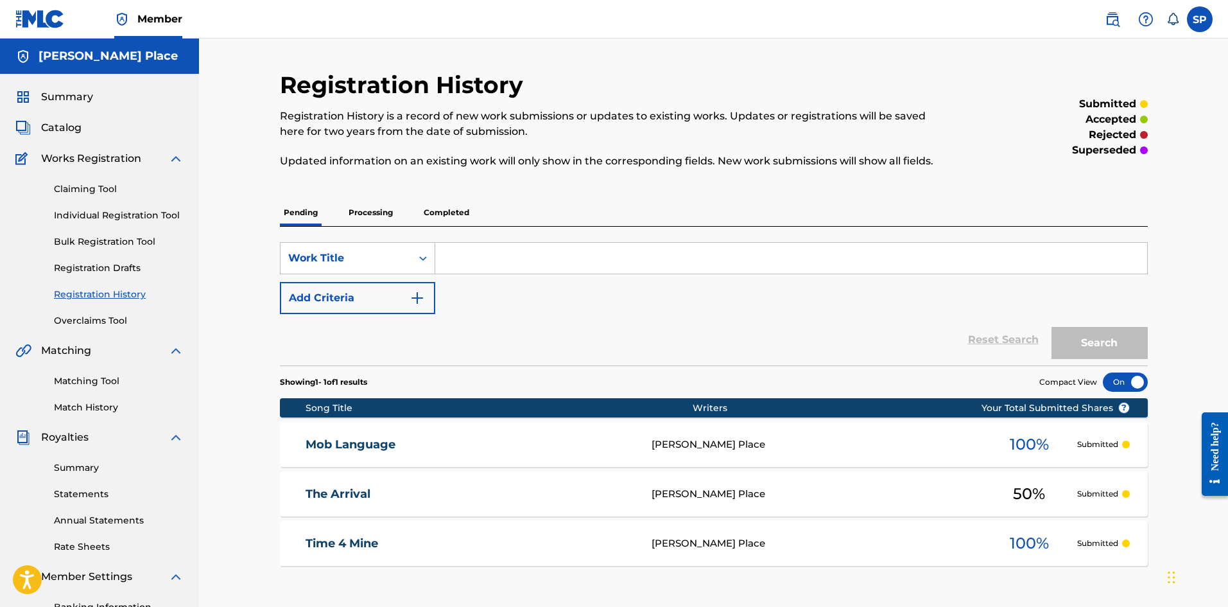
scroll to position [189, 0]
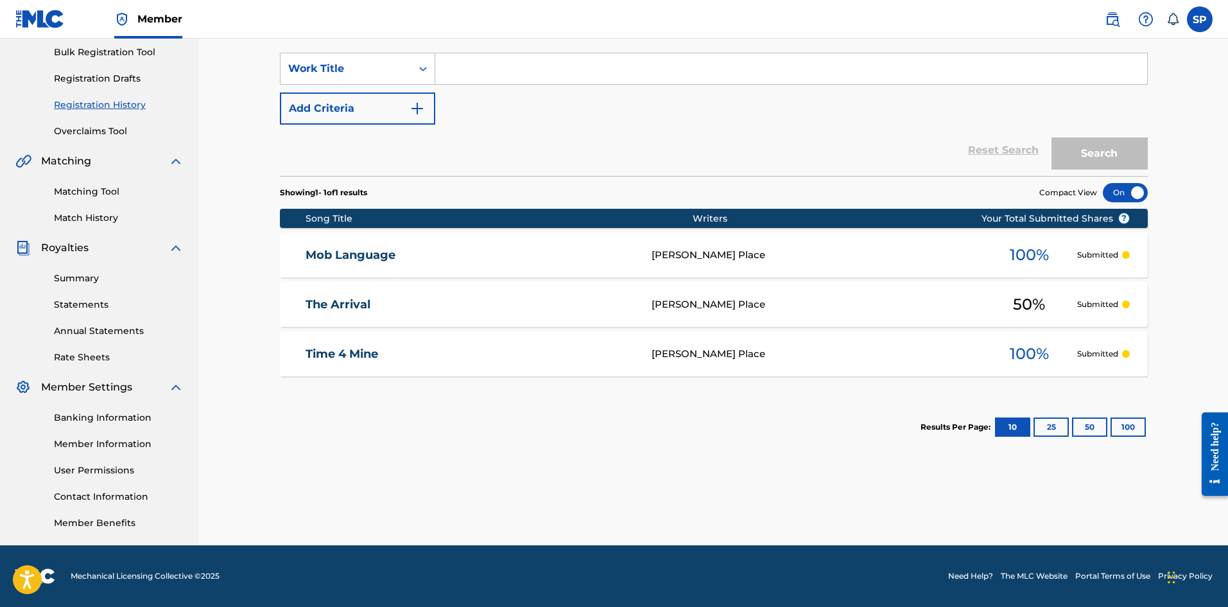
click at [368, 258] on link "Mob Language" at bounding box center [470, 255] width 329 height 15
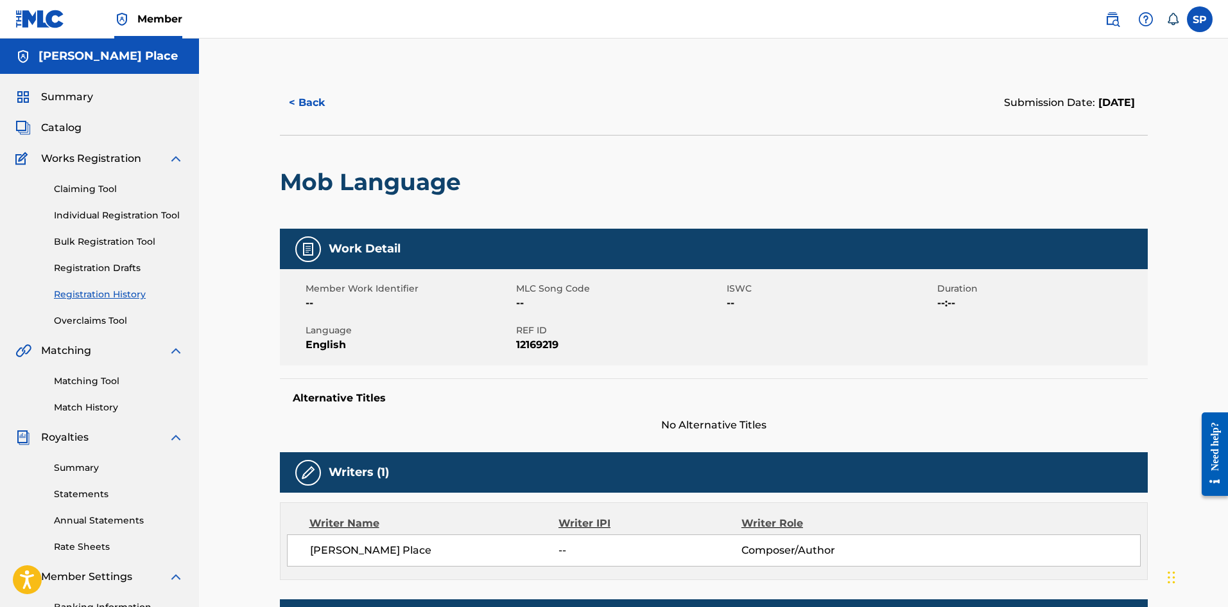
click at [97, 184] on link "Claiming Tool" at bounding box center [119, 188] width 130 height 13
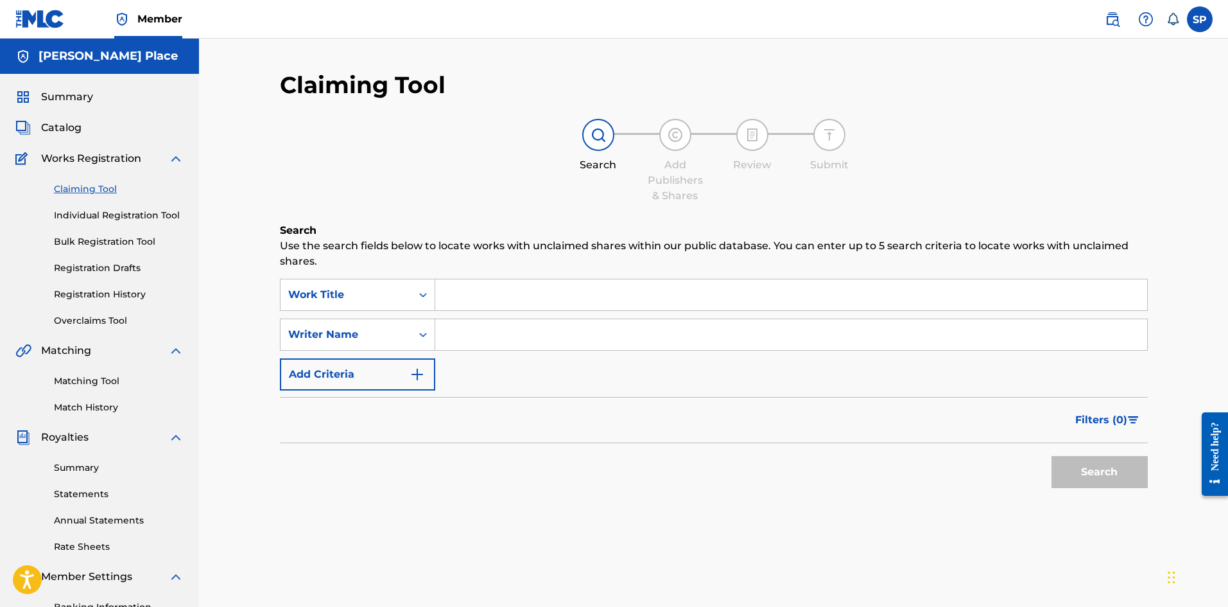
click at [103, 209] on link "Individual Registration Tool" at bounding box center [119, 215] width 130 height 13
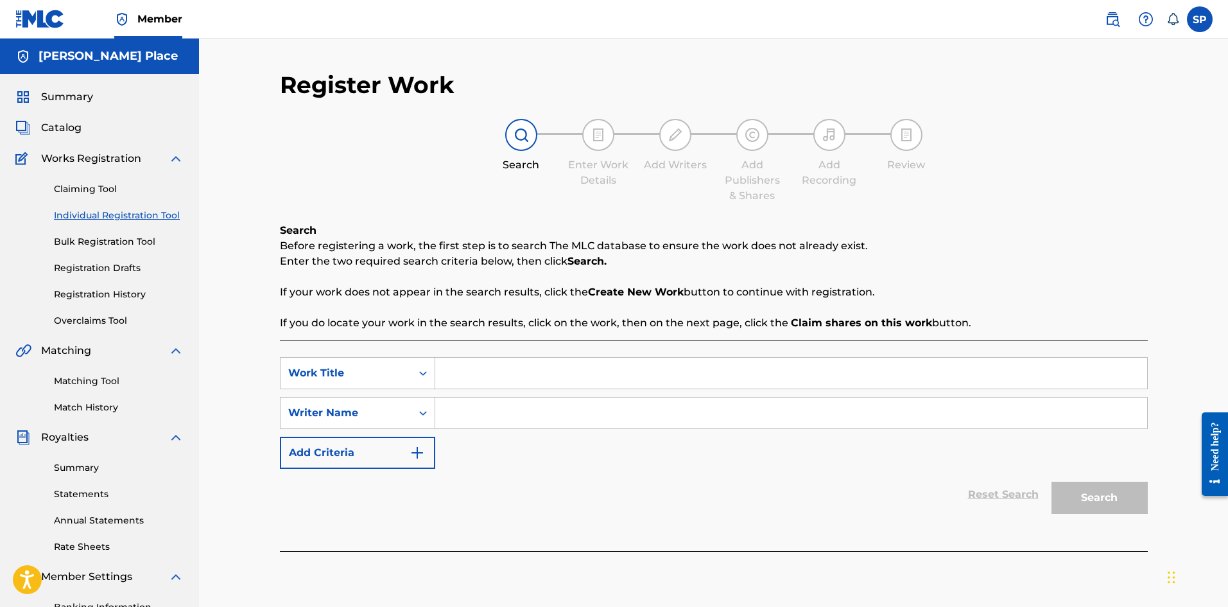
click at [465, 355] on div "SearchWithCriteriac7dabdf4-1a7e-4ce3-93b4-a3796ef3aa1a Work Title SearchWithCri…" at bounding box center [714, 445] width 868 height 211
click at [477, 363] on input "Search Form" at bounding box center [791, 373] width 712 height 31
type input "Haunted"
click at [512, 403] on input "Search Form" at bounding box center [791, 412] width 712 height 31
type input "T"
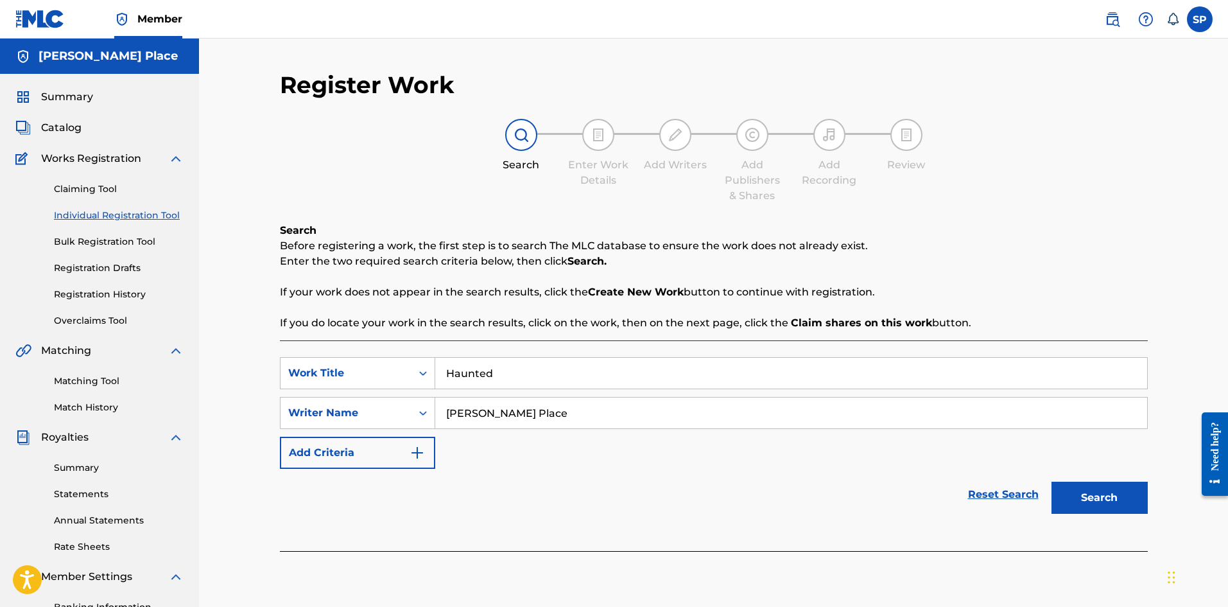
type input "[PERSON_NAME] Place"
click at [1091, 496] on button "Search" at bounding box center [1100, 498] width 96 height 32
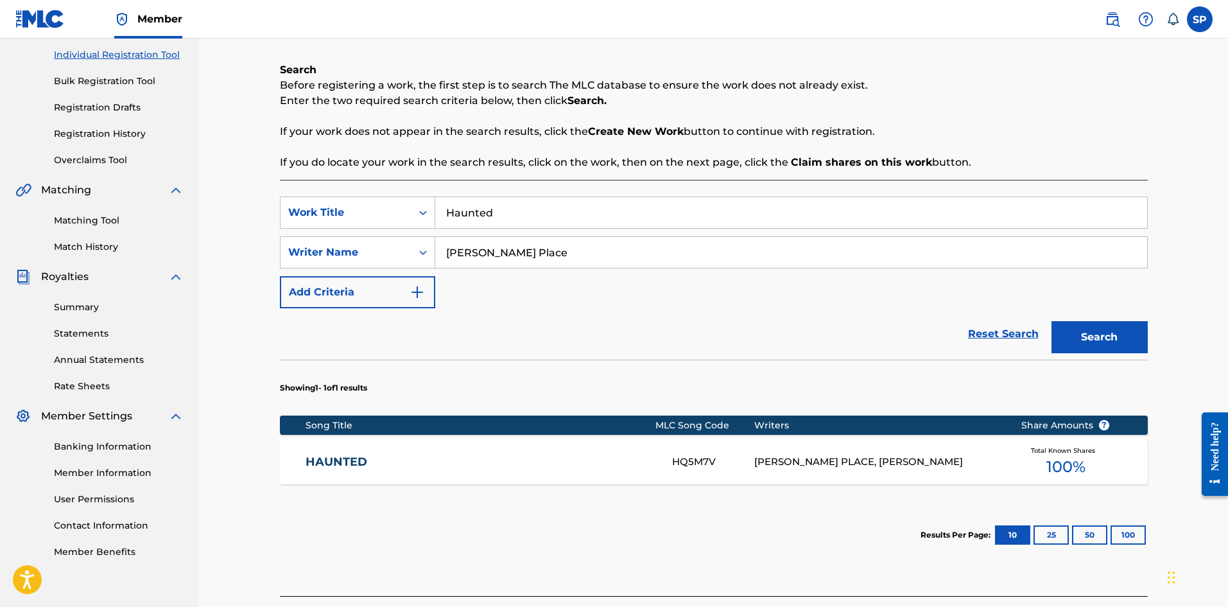
scroll to position [257, 0]
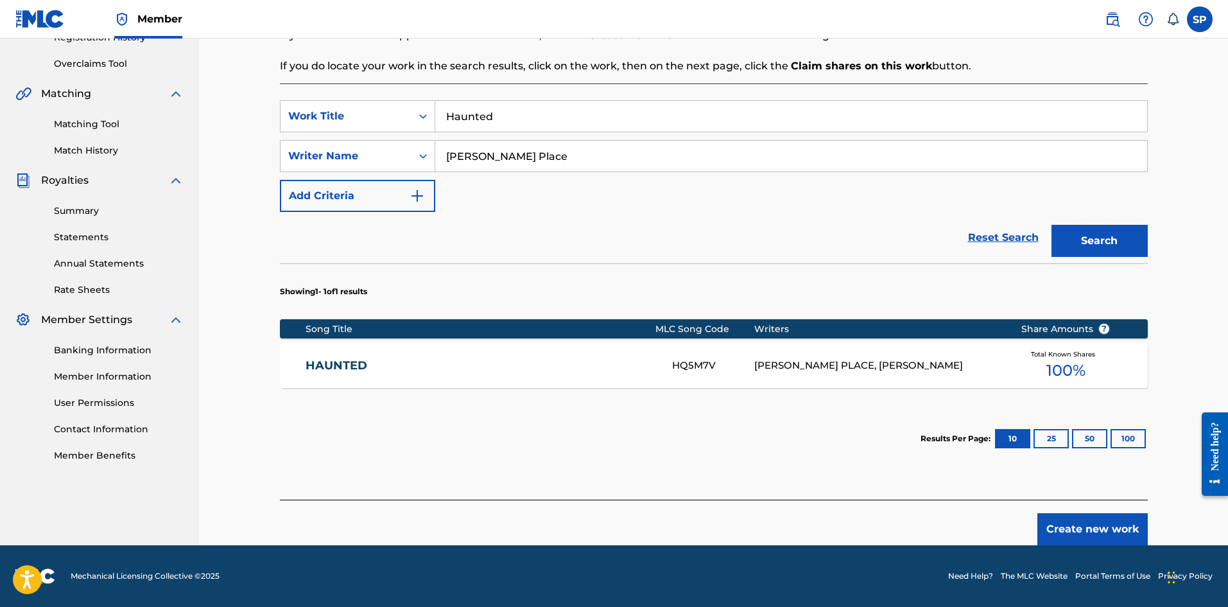
click at [1083, 532] on button "Create new work" at bounding box center [1093, 529] width 110 height 32
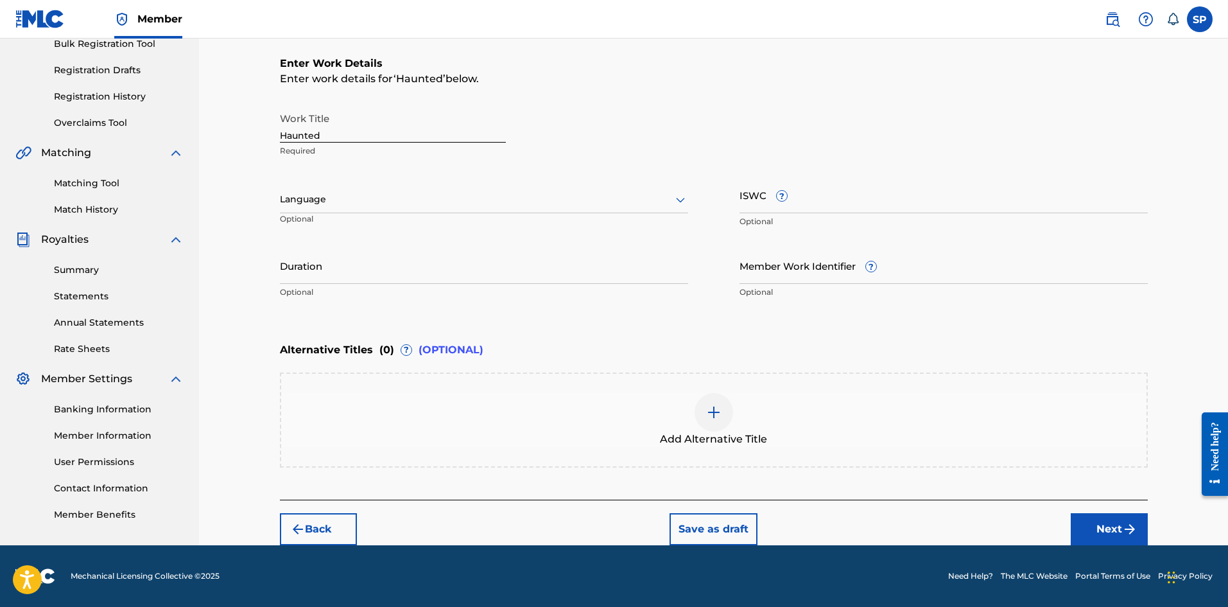
scroll to position [198, 0]
click at [383, 196] on div at bounding box center [484, 199] width 408 height 16
click at [381, 235] on div "English" at bounding box center [484, 227] width 407 height 29
click at [387, 279] on input "Duration" at bounding box center [484, 265] width 408 height 37
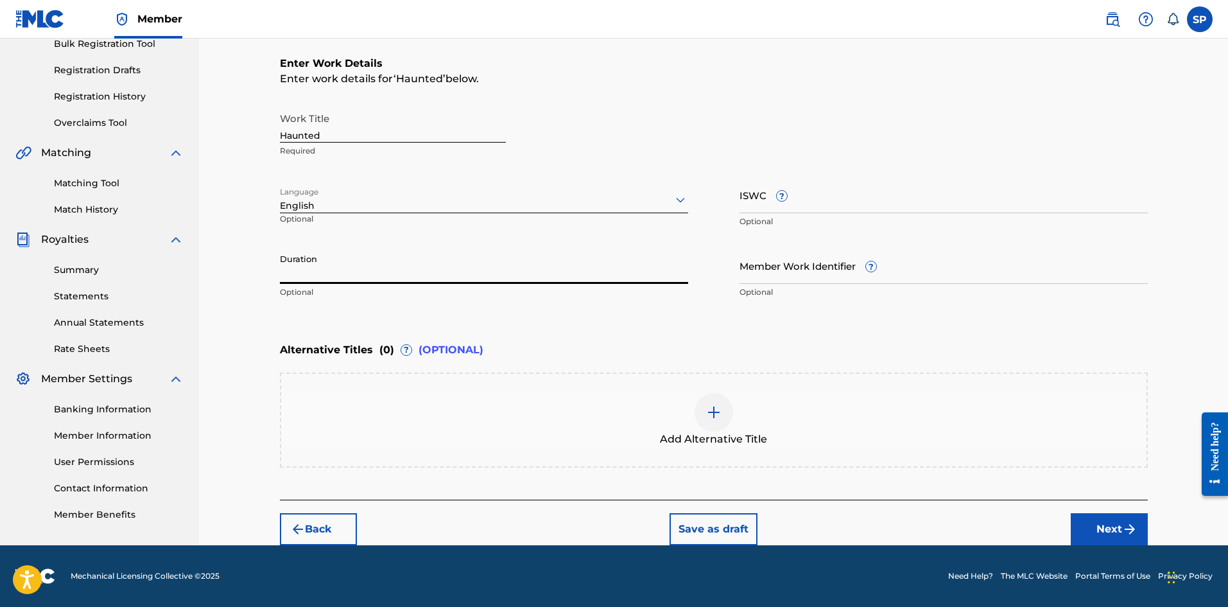
click at [706, 415] on img at bounding box center [713, 412] width 15 height 15
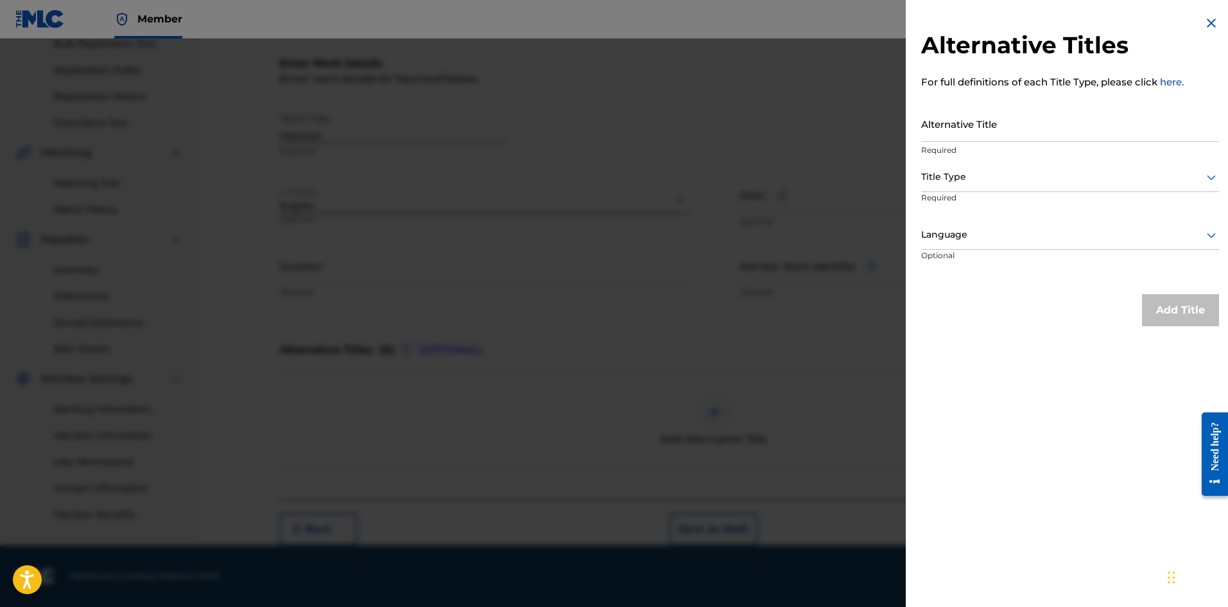
click at [887, 283] on div at bounding box center [614, 342] width 1228 height 607
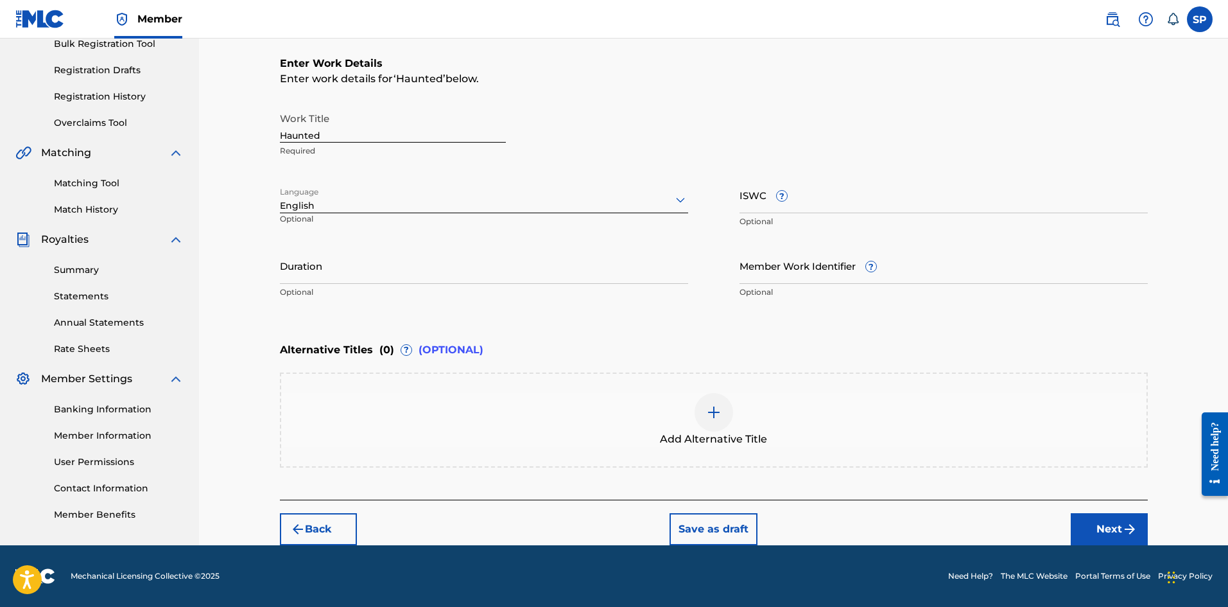
click at [1063, 519] on div "Back Save as draft Next" at bounding box center [714, 523] width 868 height 46
click at [1069, 521] on div "Back Save as draft Next" at bounding box center [714, 523] width 868 height 46
click at [1073, 521] on button "Next" at bounding box center [1109, 529] width 77 height 32
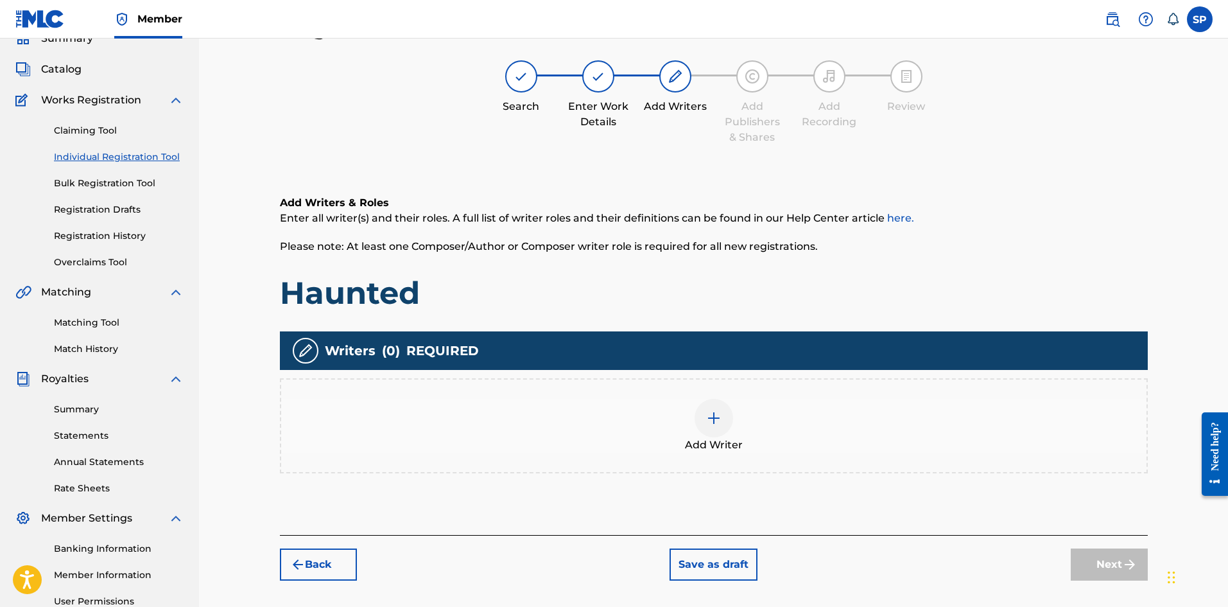
scroll to position [58, 0]
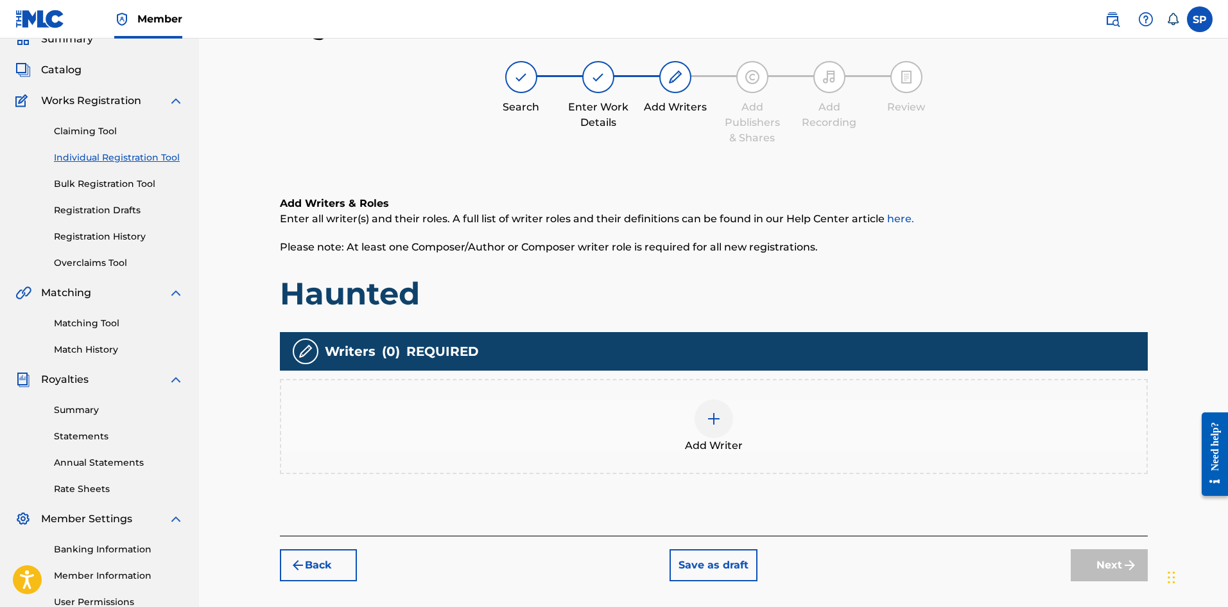
click at [670, 444] on div "Add Writer" at bounding box center [714, 426] width 866 height 54
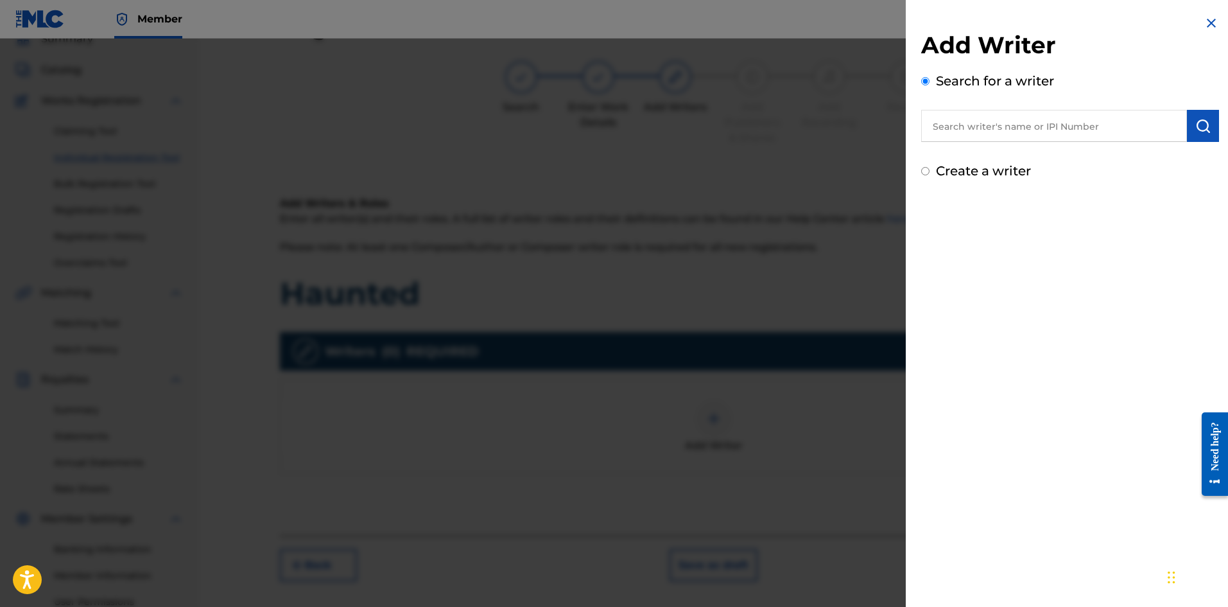
click at [978, 170] on label "Create a writer" at bounding box center [983, 170] width 95 height 15
radio input "true"
click at [930, 170] on input "Create a writer" at bounding box center [925, 171] width 8 height 8
radio input "false"
radio input "true"
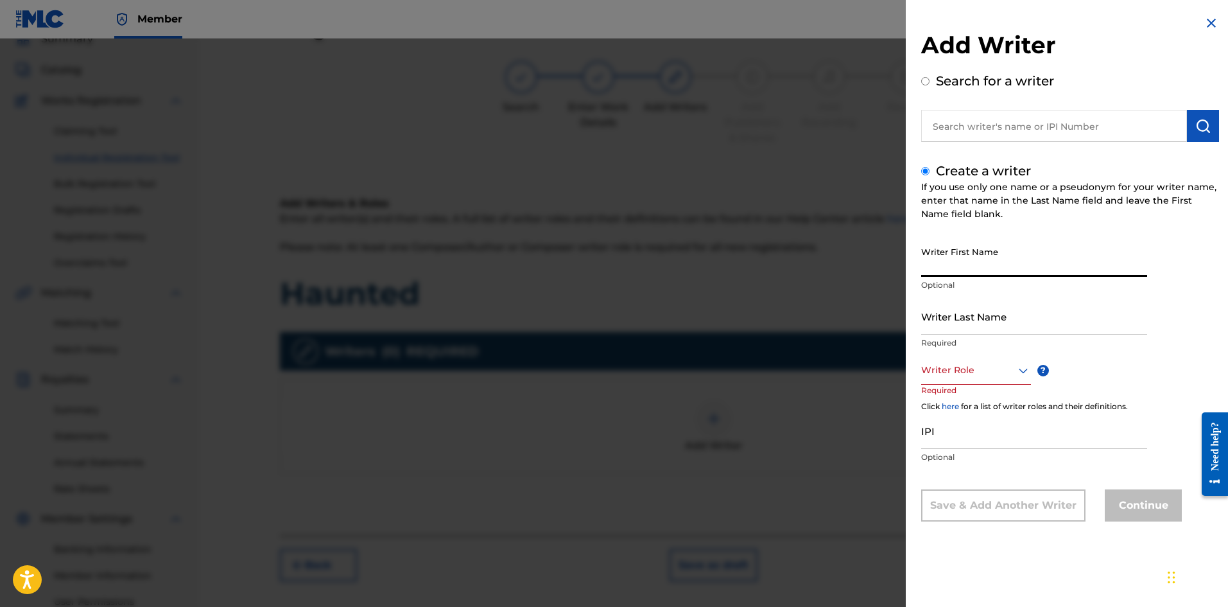
click at [949, 261] on input "Writer First Name" at bounding box center [1034, 258] width 226 height 37
type input "[PERSON_NAME]"
click at [935, 324] on input "Writer Last Name" at bounding box center [1034, 316] width 226 height 37
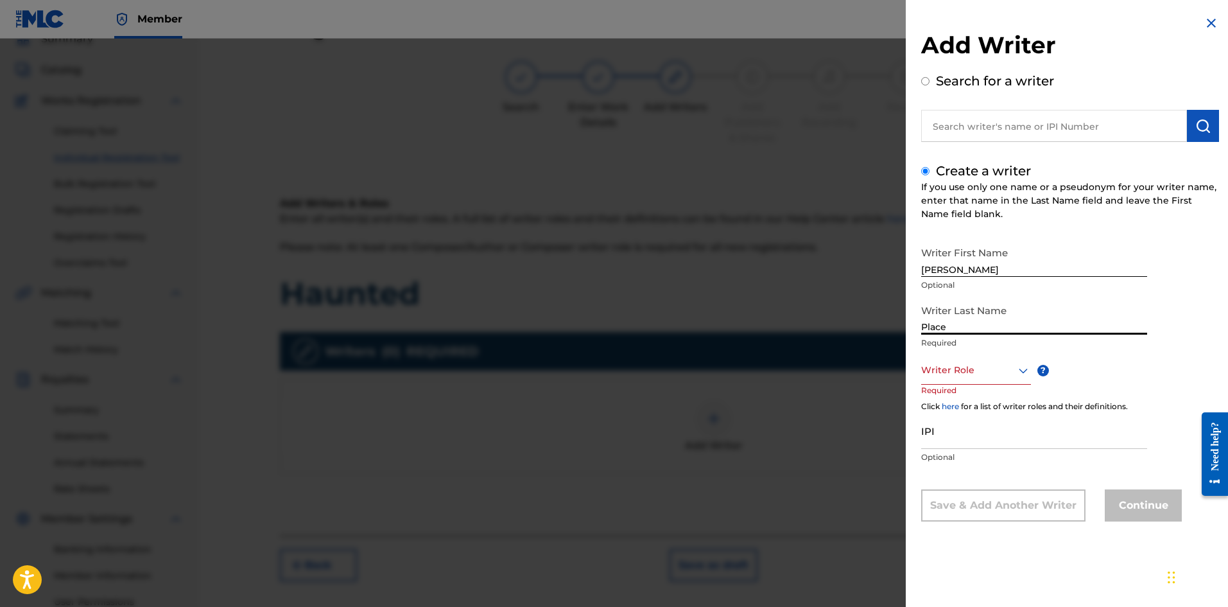
type input "Place"
click at [940, 368] on div at bounding box center [976, 370] width 110 height 16
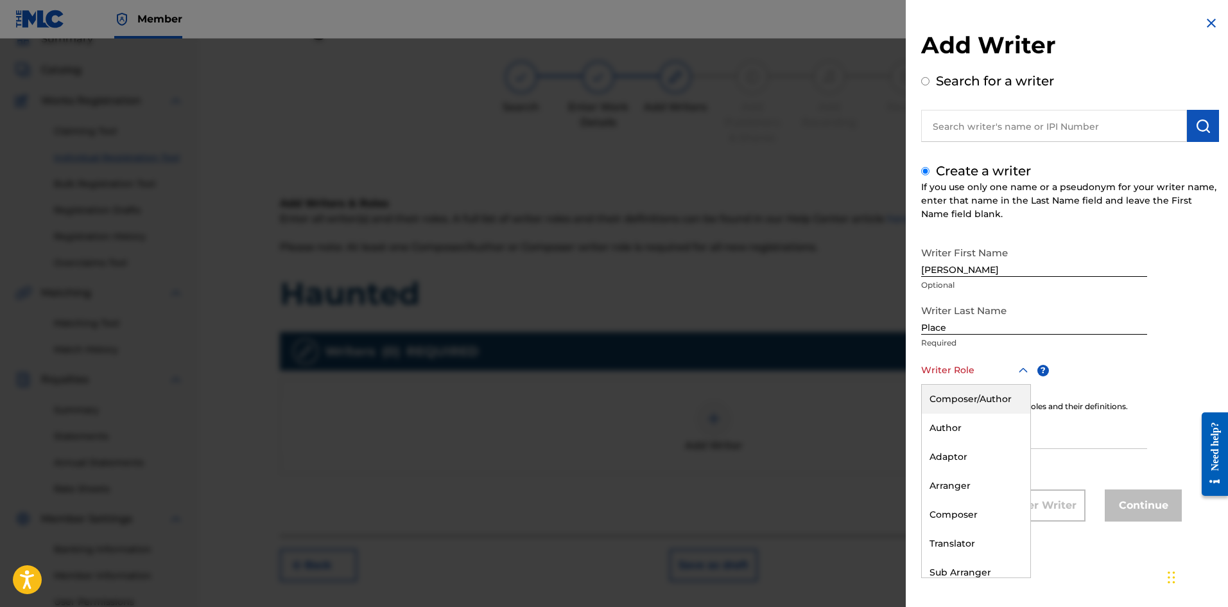
click at [941, 398] on div "Composer/Author" at bounding box center [976, 399] width 109 height 29
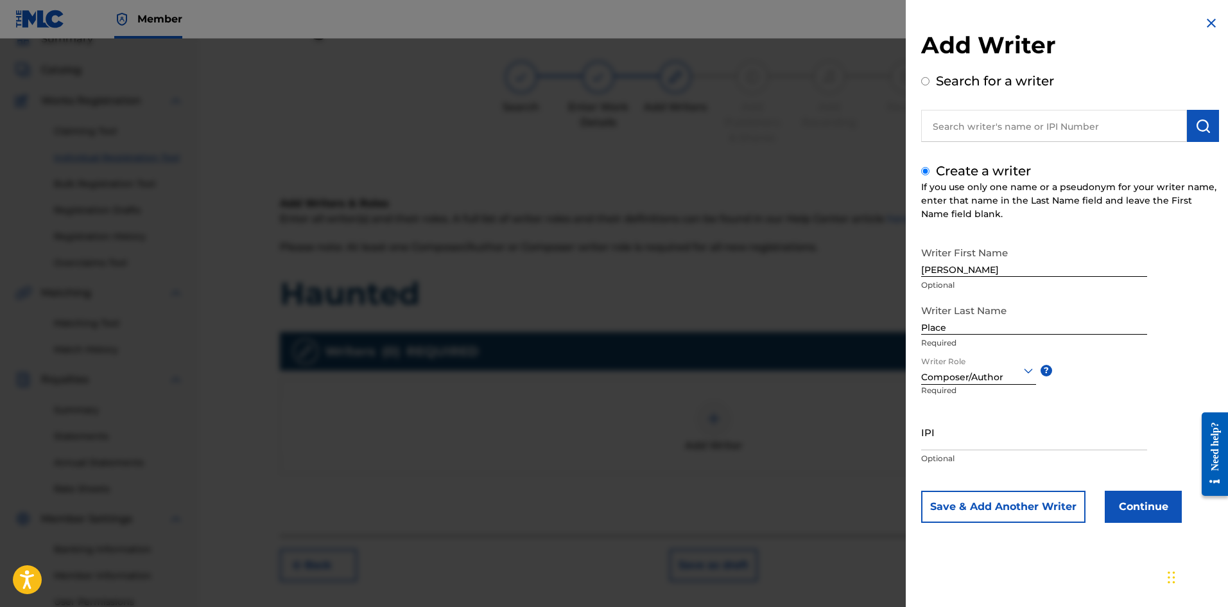
click at [1133, 499] on button "Continue" at bounding box center [1143, 507] width 77 height 32
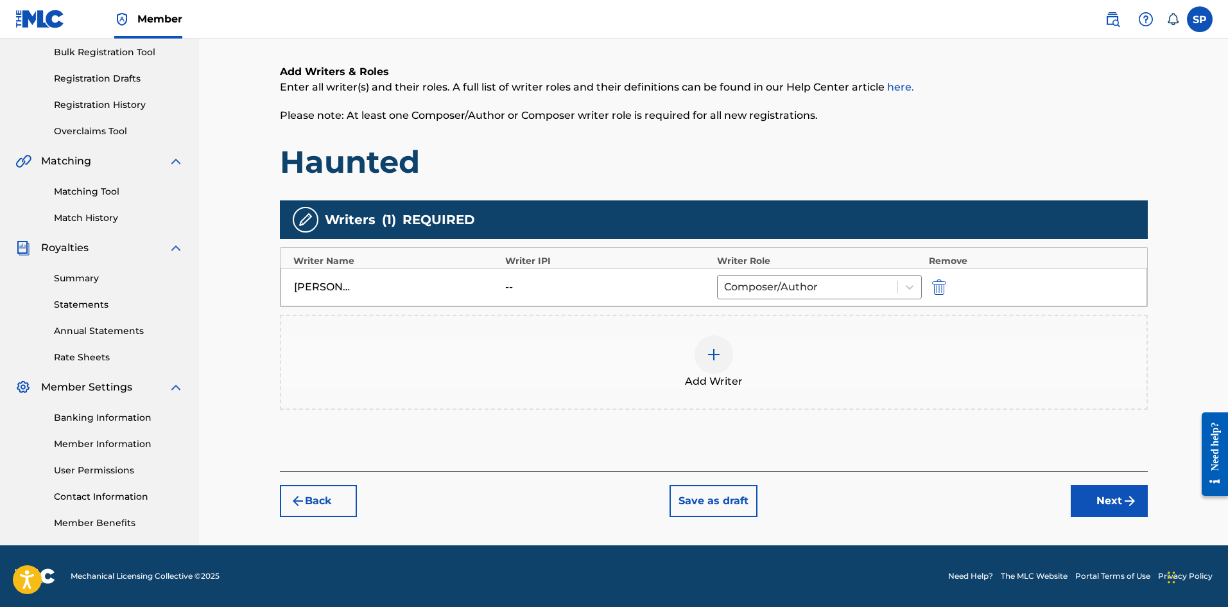
click at [1135, 491] on button "Next" at bounding box center [1109, 501] width 77 height 32
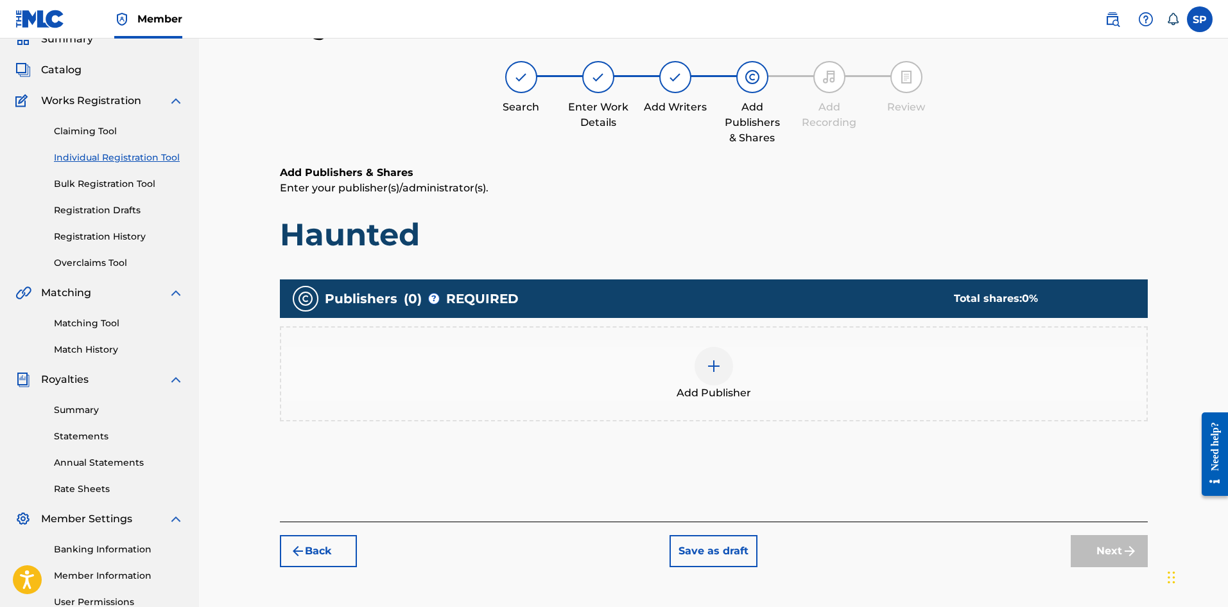
click at [712, 413] on div "Add Publisher" at bounding box center [714, 373] width 868 height 95
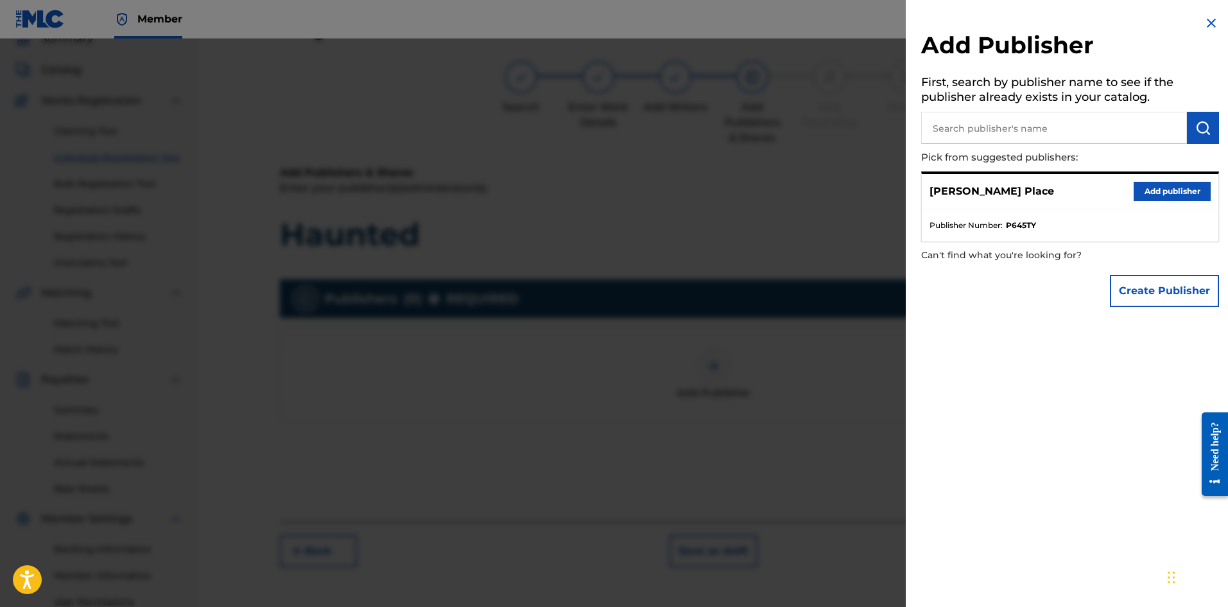
click at [1146, 195] on button "Add publisher" at bounding box center [1172, 191] width 77 height 19
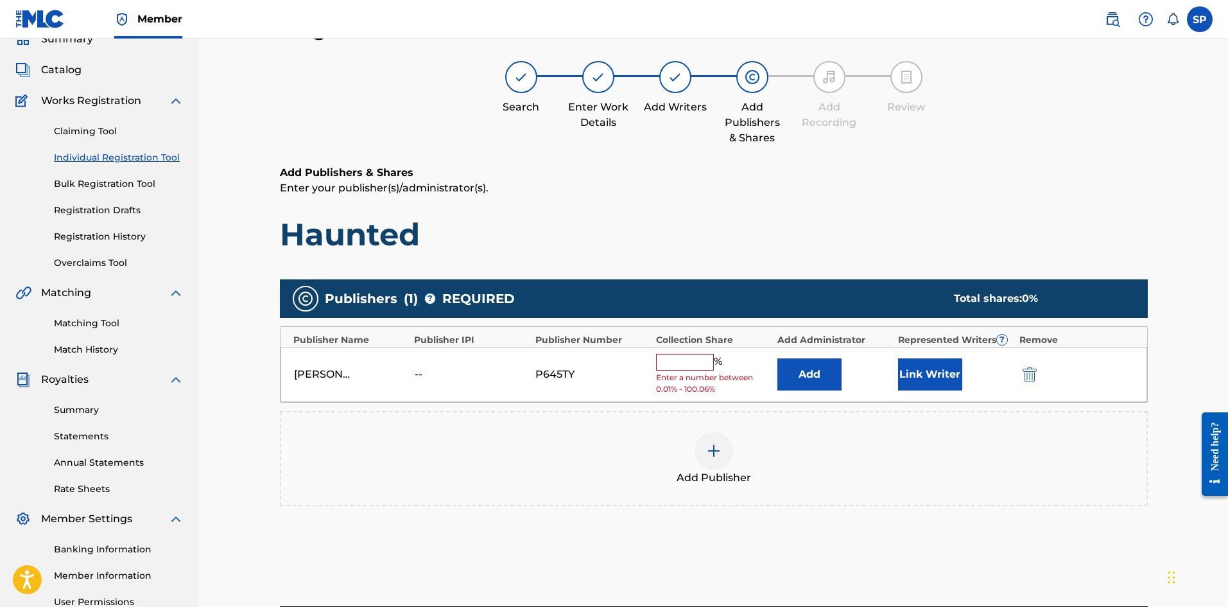
click at [931, 371] on button "Link Writer" at bounding box center [930, 374] width 64 height 32
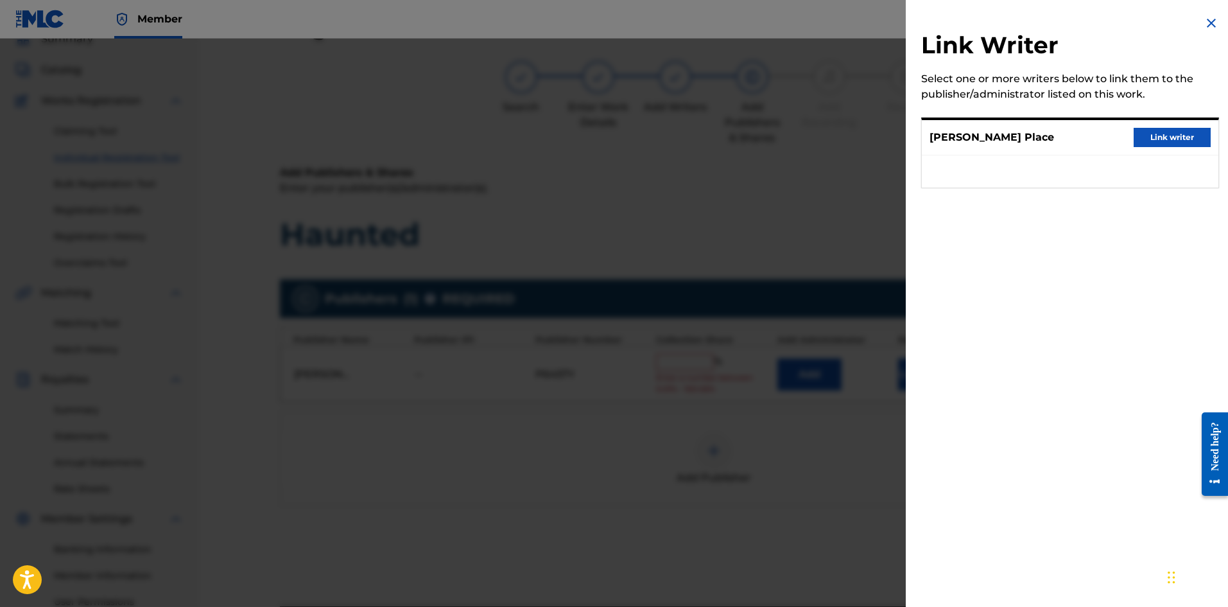
click at [1139, 143] on button "Link writer" at bounding box center [1172, 137] width 77 height 19
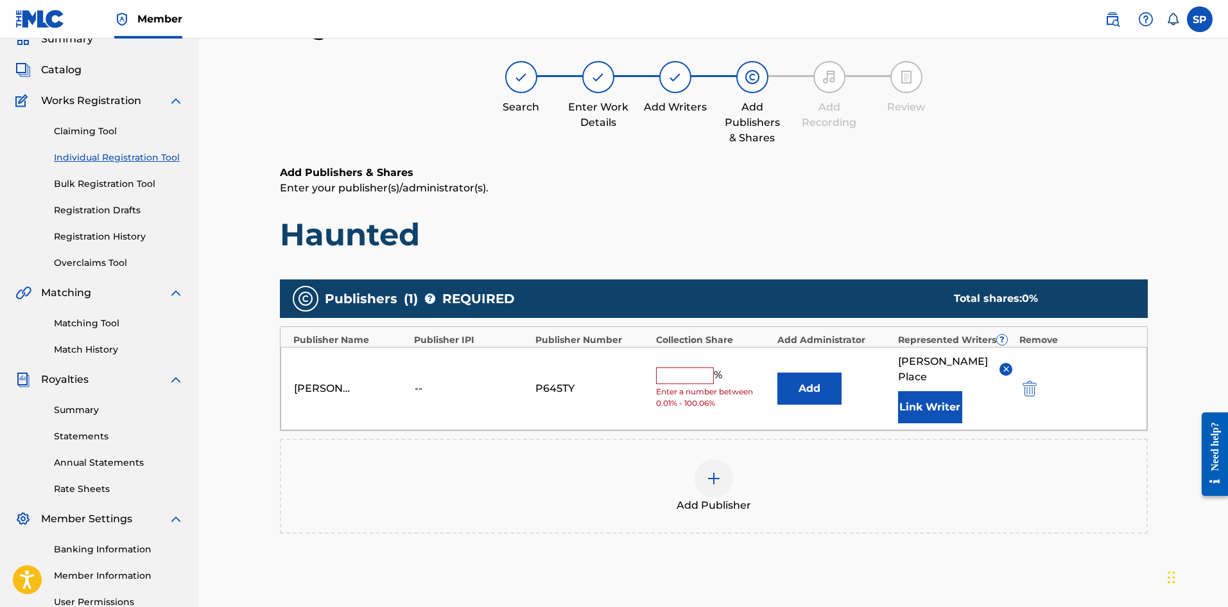
click at [674, 372] on input "text" at bounding box center [685, 375] width 58 height 17
type input "100"
click at [1102, 550] on div "Publishers ( 1 ) ? REQUIRED Total shares: 100 % Publisher Name Publisher IPI Pu…" at bounding box center [714, 425] width 868 height 304
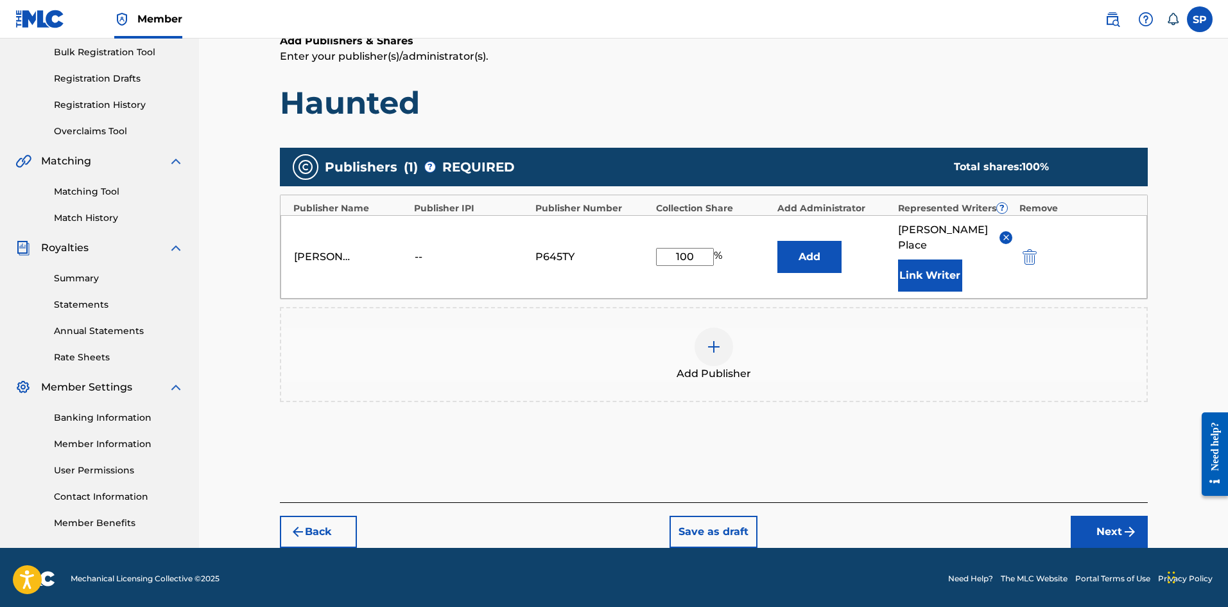
click at [1086, 516] on button "Next" at bounding box center [1109, 532] width 77 height 32
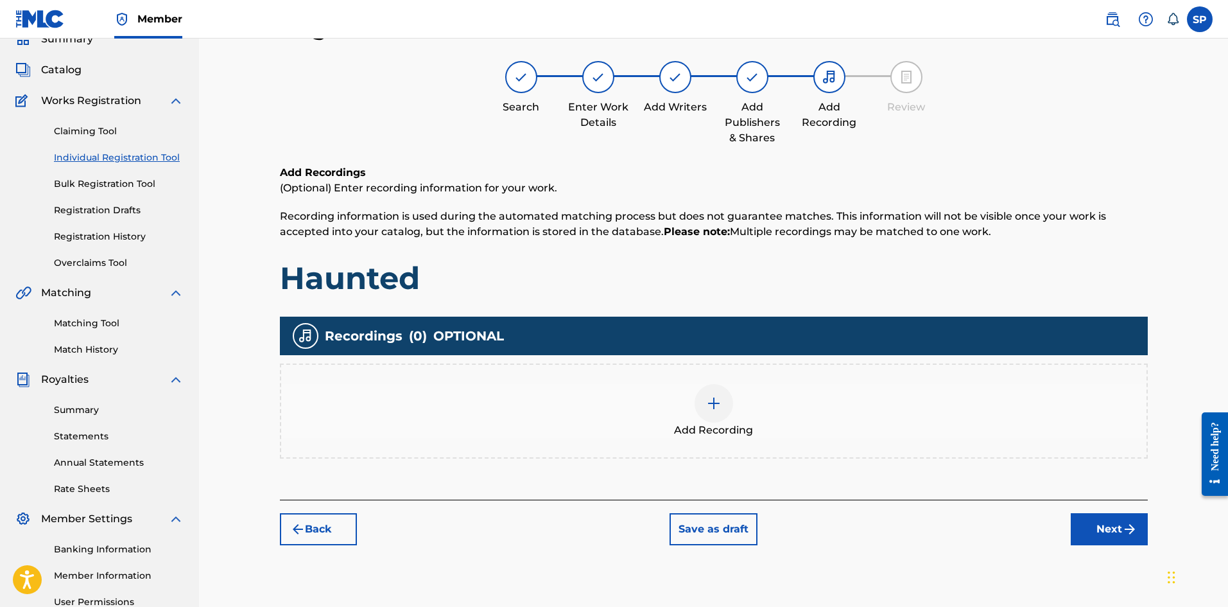
click at [931, 428] on div "Add Recording" at bounding box center [714, 411] width 866 height 54
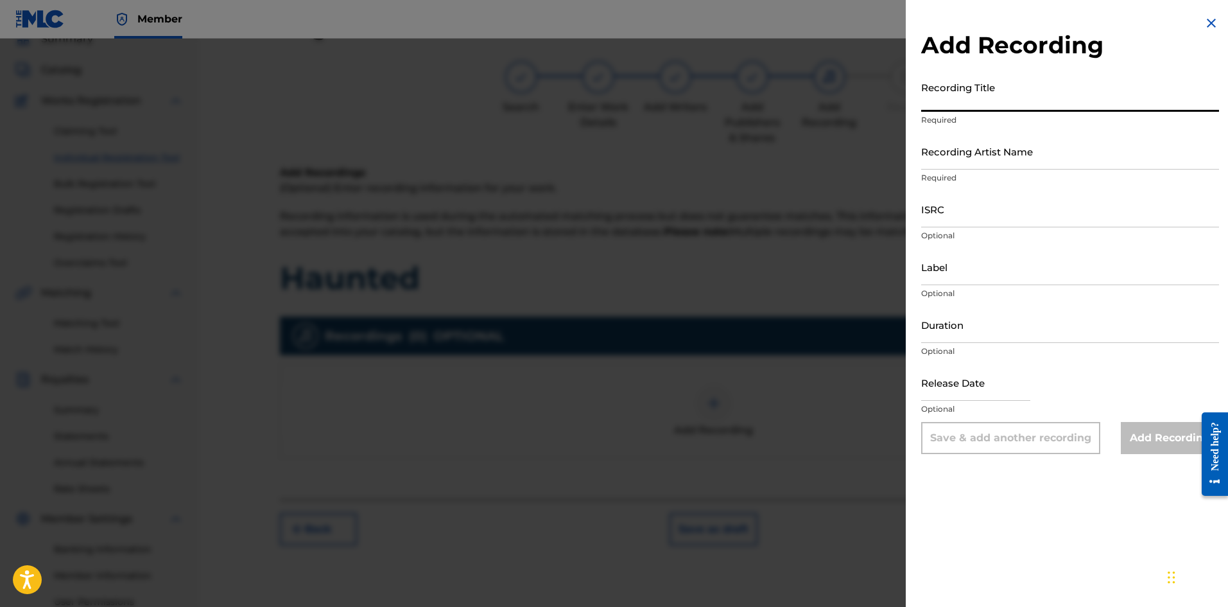
click at [993, 97] on input "Recording Title" at bounding box center [1070, 93] width 298 height 37
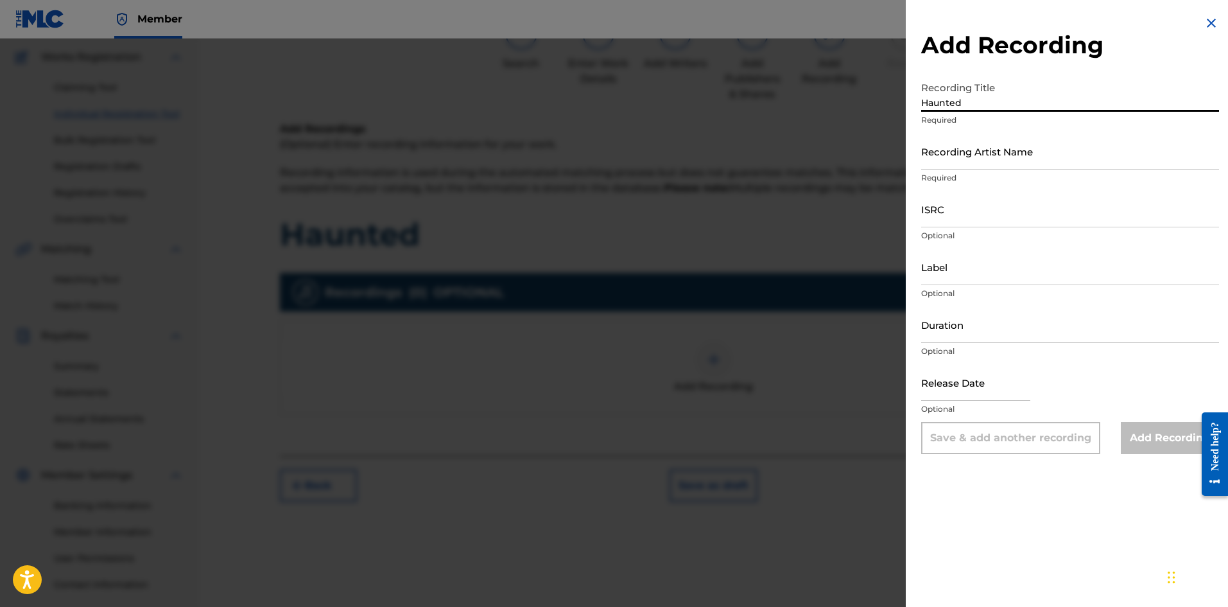
scroll to position [122, 0]
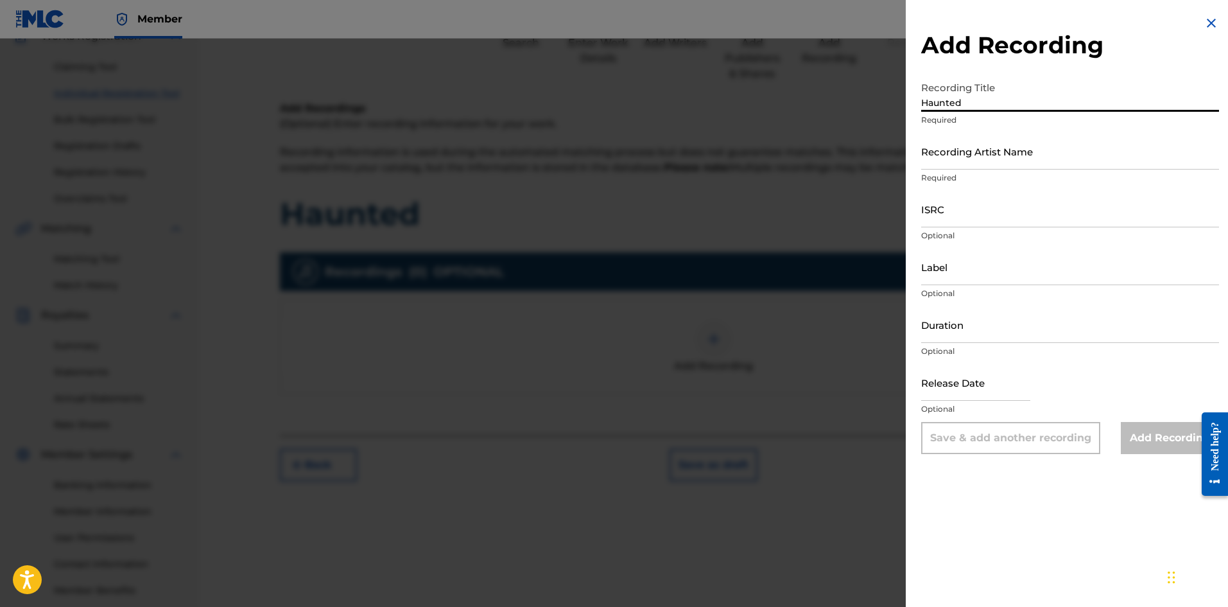
type input "Haunted"
click at [973, 144] on input "Recording Artist Name" at bounding box center [1070, 151] width 298 height 37
type input "6 Ether Da Death Deala"
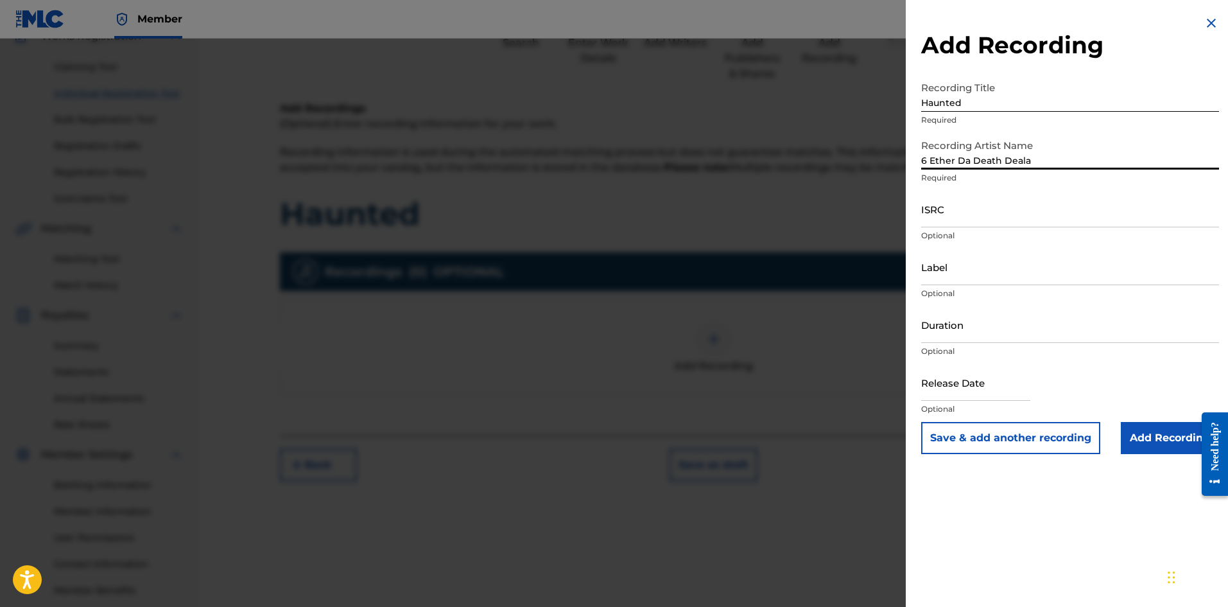
click at [982, 268] on input "Label" at bounding box center [1070, 266] width 298 height 37
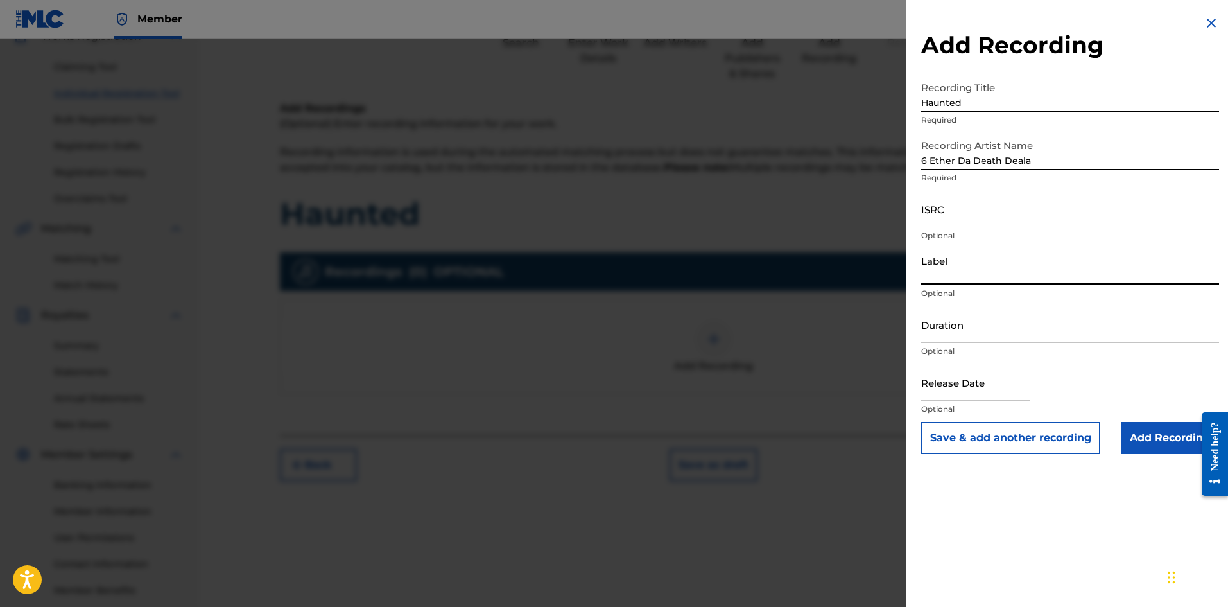
type input "Crime Scene Records"
click at [1136, 435] on input "Add Recording" at bounding box center [1170, 438] width 98 height 32
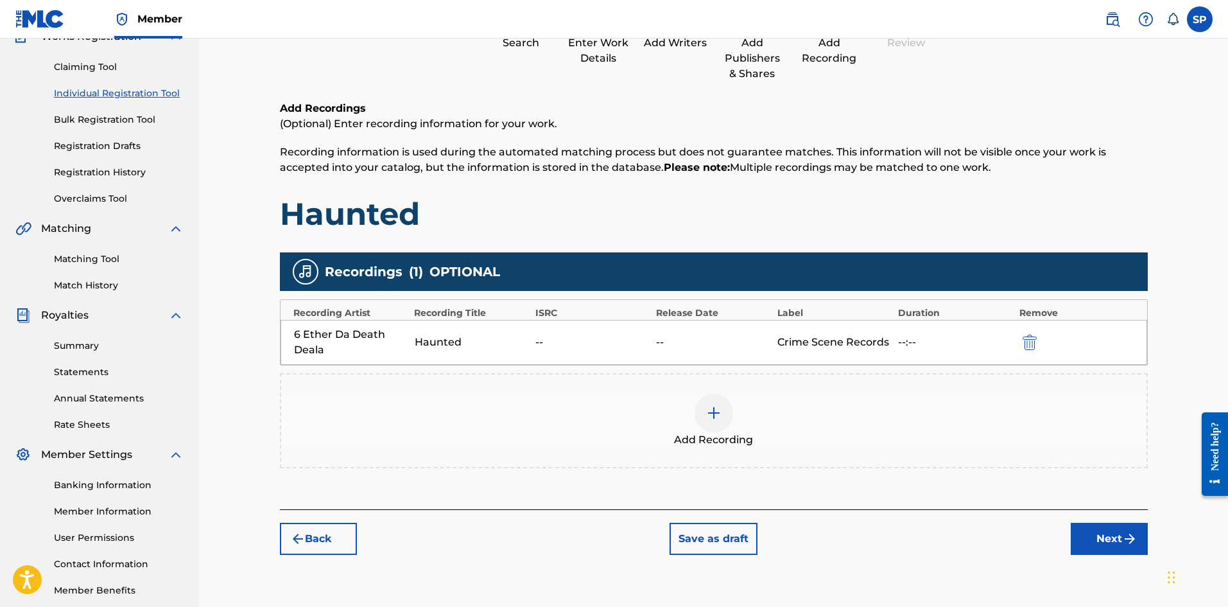
click at [932, 329] on div "6 Ether Da Death Deala Haunted -- -- Crime Scene Records --:--" at bounding box center [714, 342] width 867 height 45
click at [1013, 347] on div "6 Ether Da Death Deala Haunted -- -- Crime Scene Records --:--" at bounding box center [714, 342] width 867 height 45
click at [1020, 346] on button "submit" at bounding box center [1028, 342] width 19 height 15
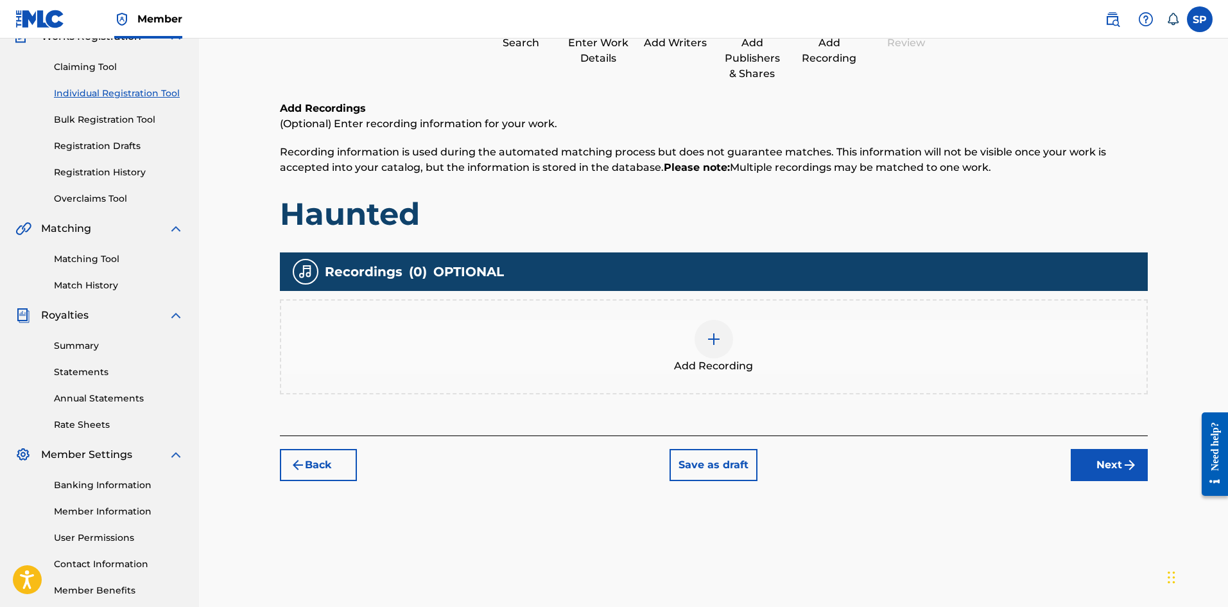
click at [835, 372] on div "Add Recording" at bounding box center [714, 347] width 866 height 54
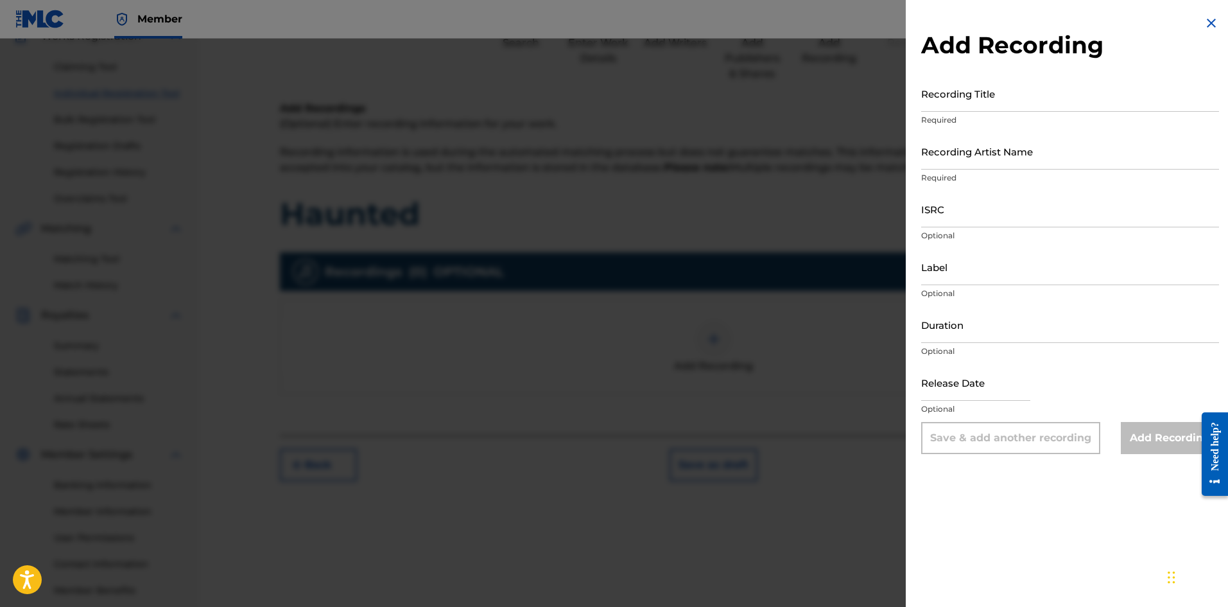
click at [1005, 110] on input "Recording Title" at bounding box center [1070, 93] width 298 height 37
type input "J"
drag, startPoint x: 1013, startPoint y: 119, endPoint x: 1232, endPoint y: 427, distance: 377.5
click at [1030, 141] on form "Recording Title Haunted Required Recording Artist Name Required ISRC Optional L…" at bounding box center [1070, 264] width 298 height 379
type input "Haunted"
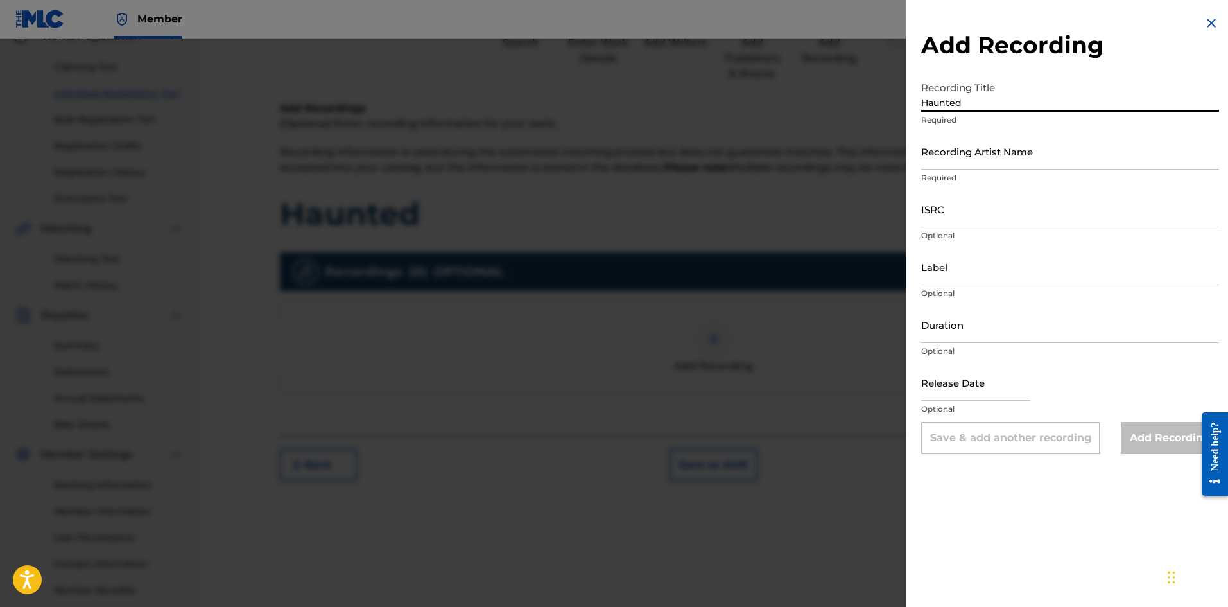
click at [1076, 166] on input "Recording Artist Name" at bounding box center [1070, 151] width 298 height 37
type input "6 Ether Da Death Deala"
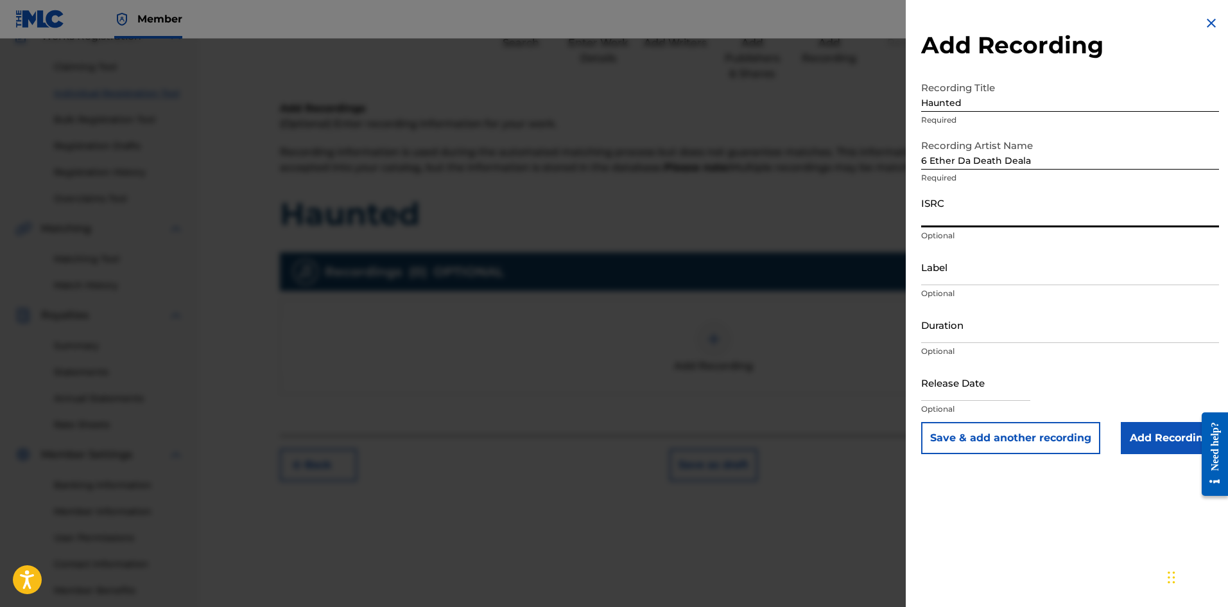
click at [1020, 215] on input "ISRC" at bounding box center [1070, 209] width 298 height 37
click at [984, 330] on input "Duration" at bounding box center [1070, 324] width 298 height 37
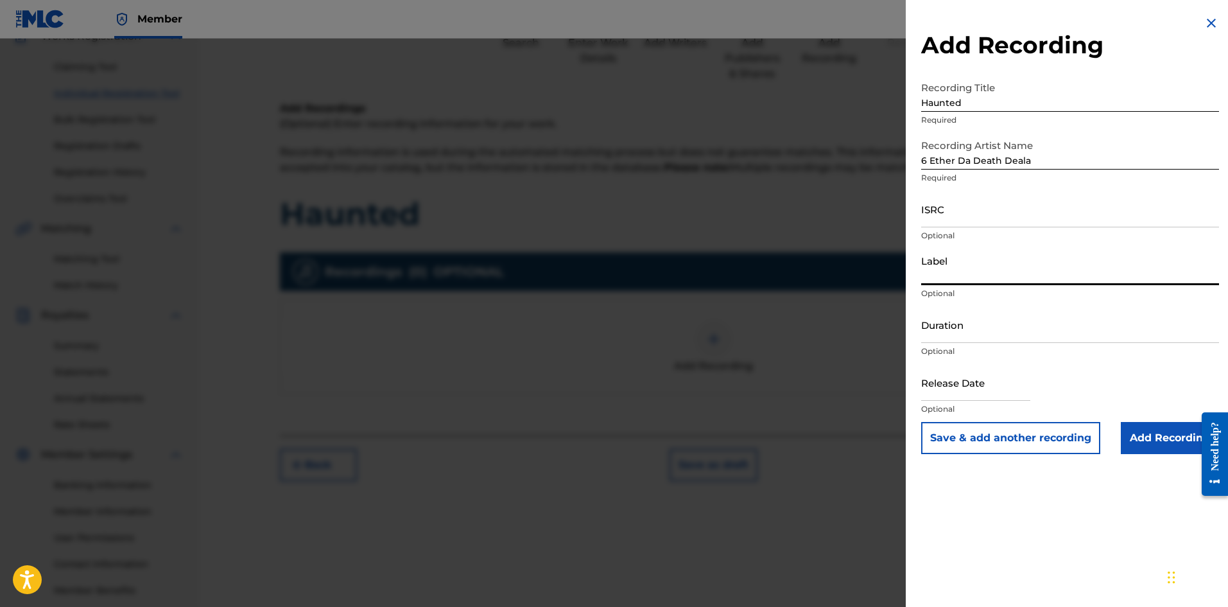
click at [957, 279] on input "Label" at bounding box center [1070, 266] width 298 height 37
type input "Crime Scene Records"
click at [974, 376] on input "text" at bounding box center [975, 382] width 109 height 37
select select "8"
select select "2025"
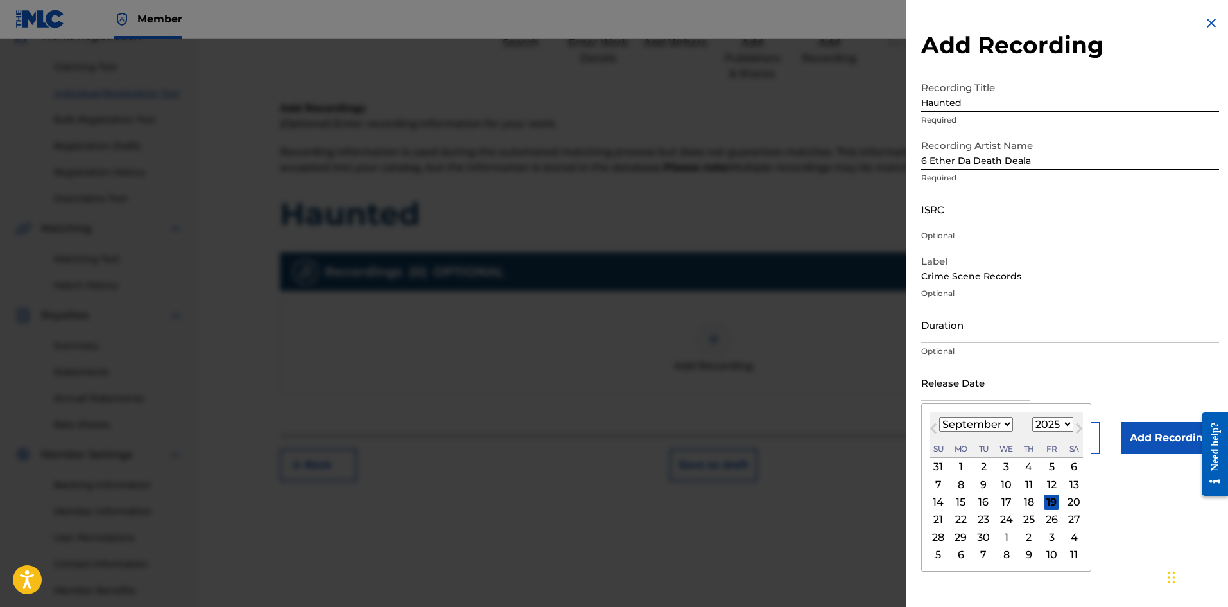
click at [939, 424] on button "Previous Month" at bounding box center [933, 431] width 21 height 21
click at [935, 424] on span "Previous Month" at bounding box center [935, 430] width 0 height 19
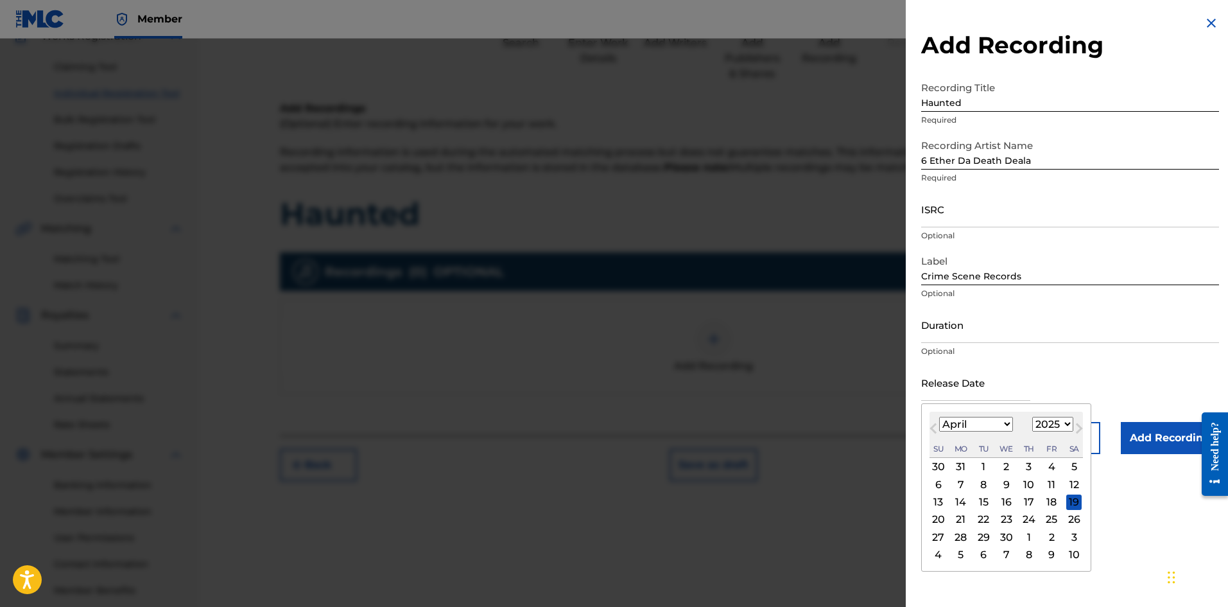
click at [935, 424] on span "Previous Month" at bounding box center [935, 430] width 0 height 19
select select "11"
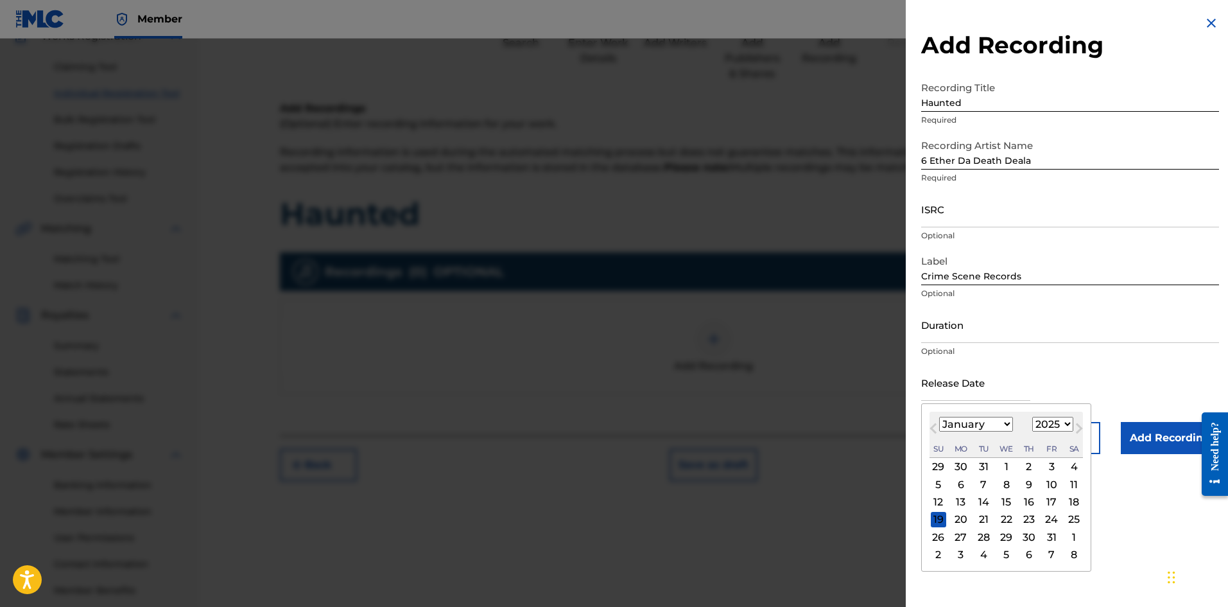
select select "2024"
click at [935, 424] on span "Previous Month" at bounding box center [935, 430] width 0 height 19
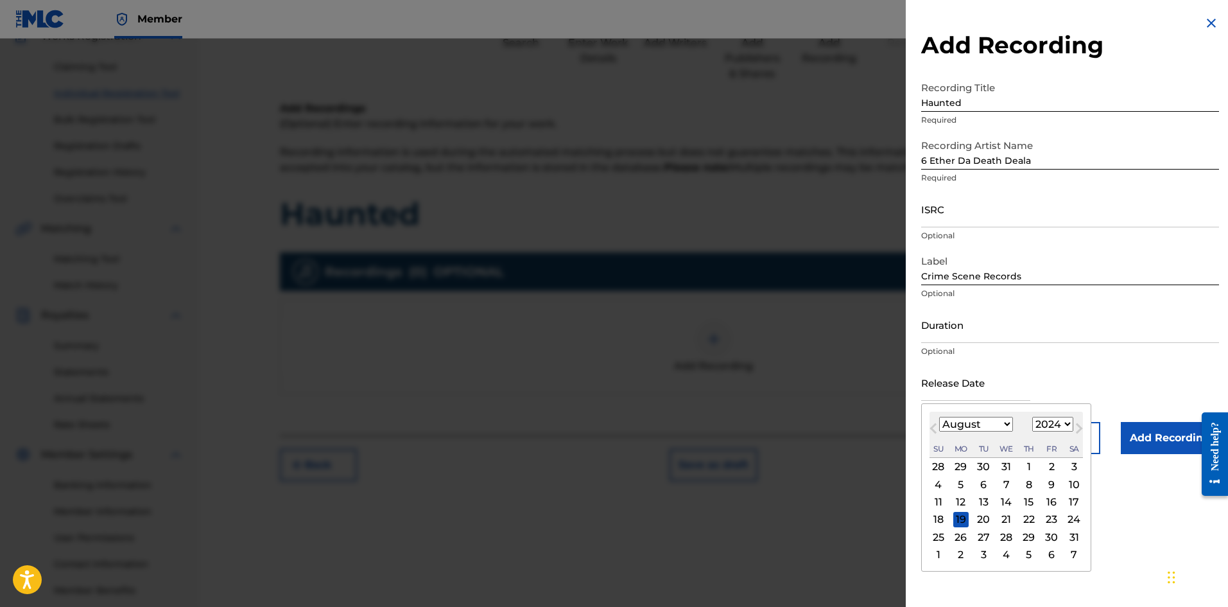
click at [935, 424] on span "Previous Month" at bounding box center [935, 430] width 0 height 19
click at [1078, 426] on span "Next Month" at bounding box center [1078, 430] width 0 height 19
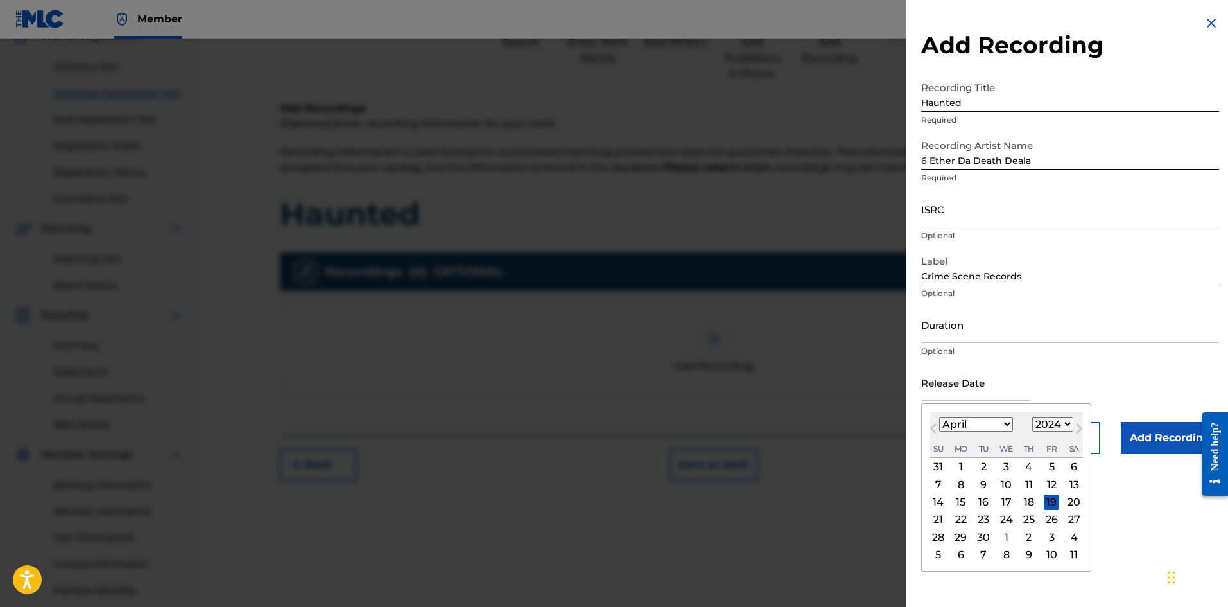
select select "4"
click at [1073, 464] on div "4" at bounding box center [1073, 466] width 15 height 15
type input "[DATE]"
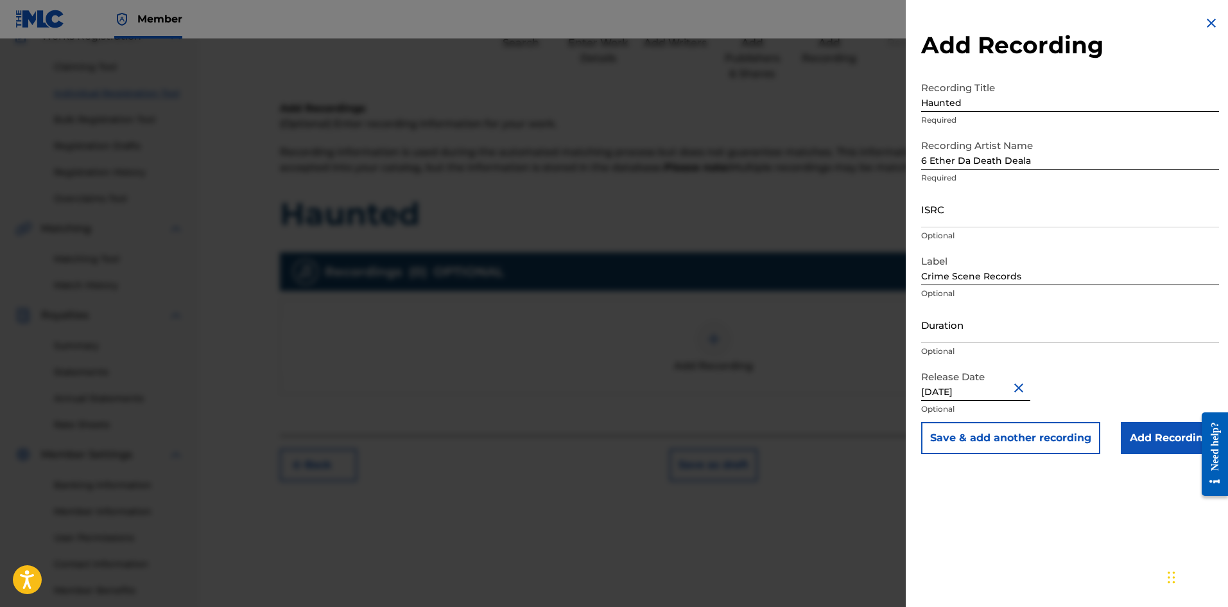
click at [1116, 401] on div "Release Date [DATE] Optional" at bounding box center [1070, 393] width 298 height 58
click at [1162, 446] on input "Add Recording" at bounding box center [1170, 438] width 98 height 32
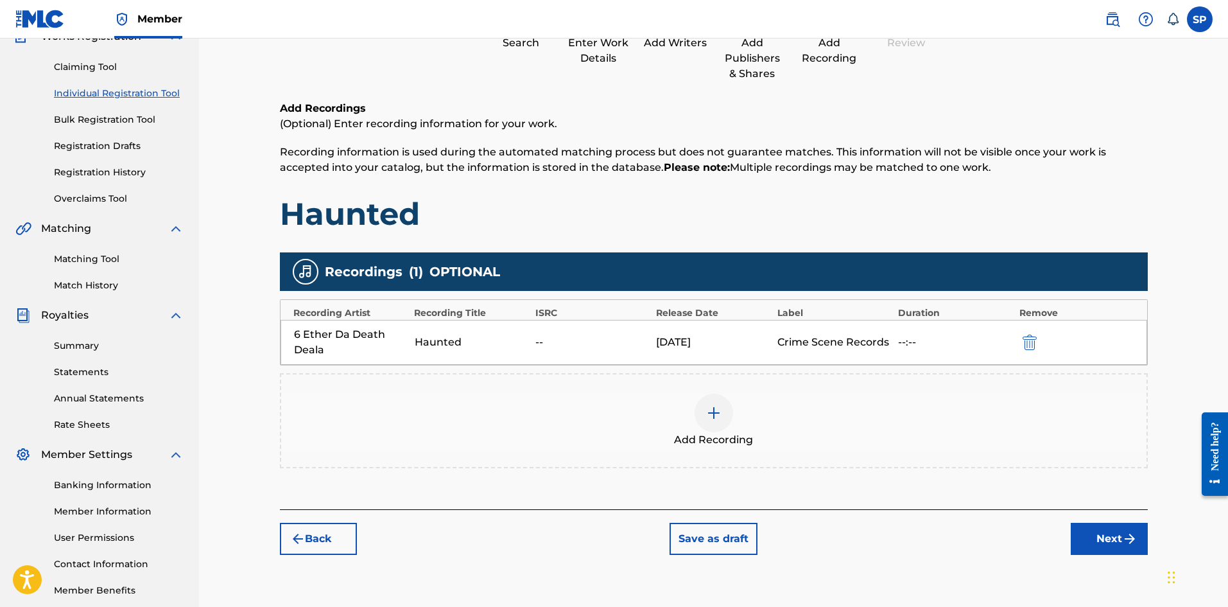
click at [1086, 519] on div "Back Save as draft Next" at bounding box center [714, 532] width 868 height 46
click at [1090, 524] on button "Next" at bounding box center [1109, 539] width 77 height 32
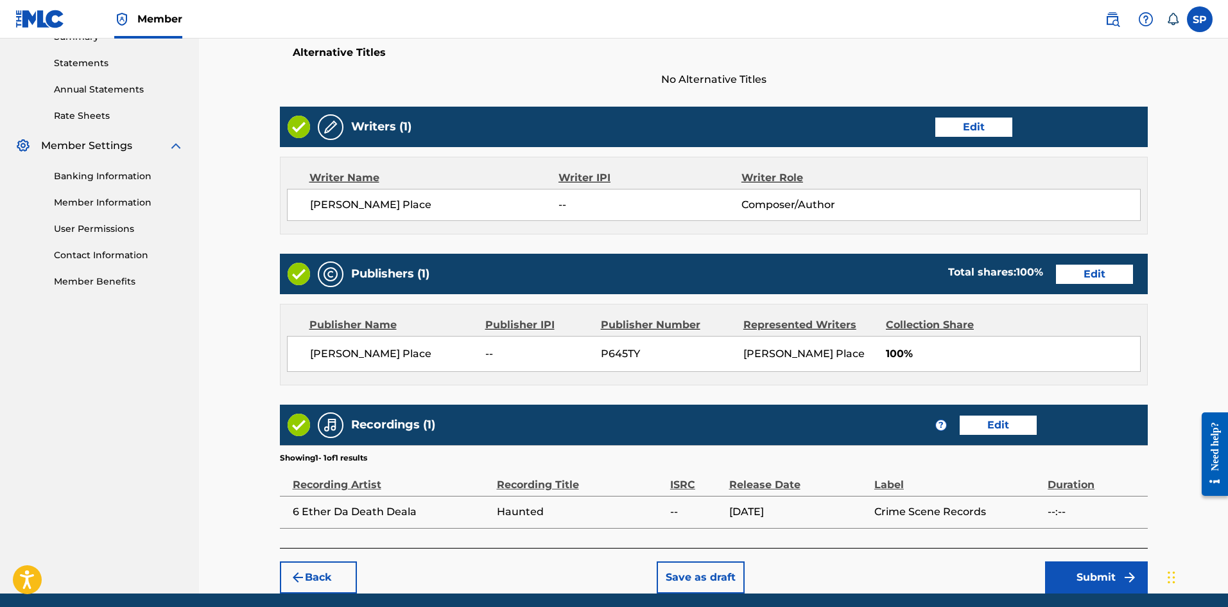
scroll to position [479, 0]
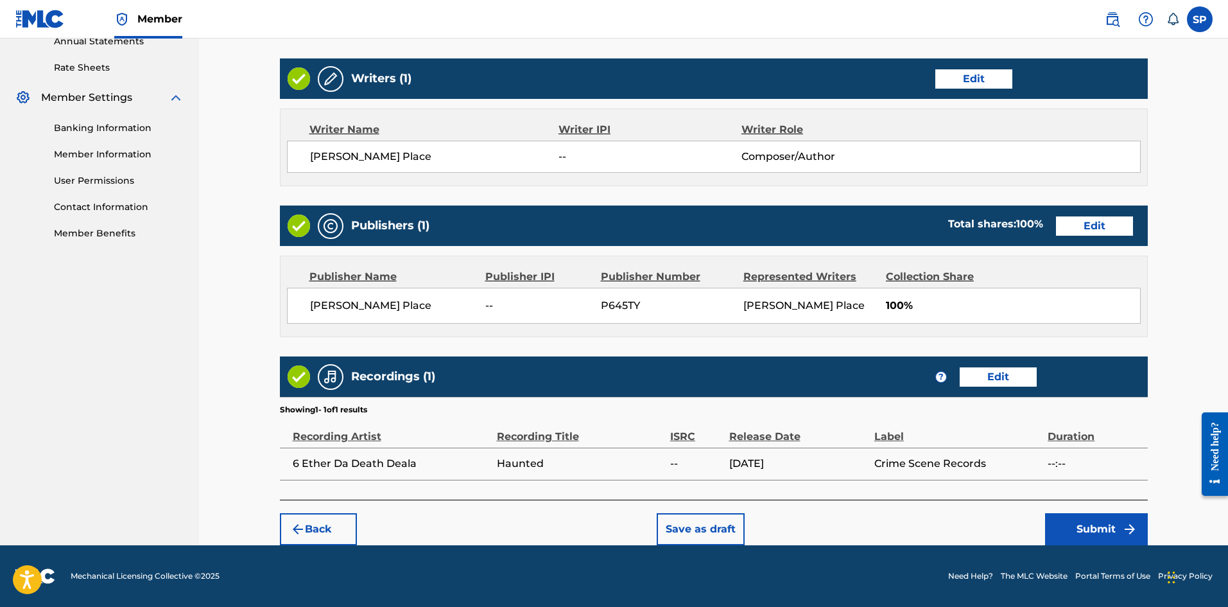
click at [1062, 512] on div "Back Save as draft Submit" at bounding box center [714, 523] width 868 height 46
click at [1089, 531] on button "Submit" at bounding box center [1096, 529] width 103 height 32
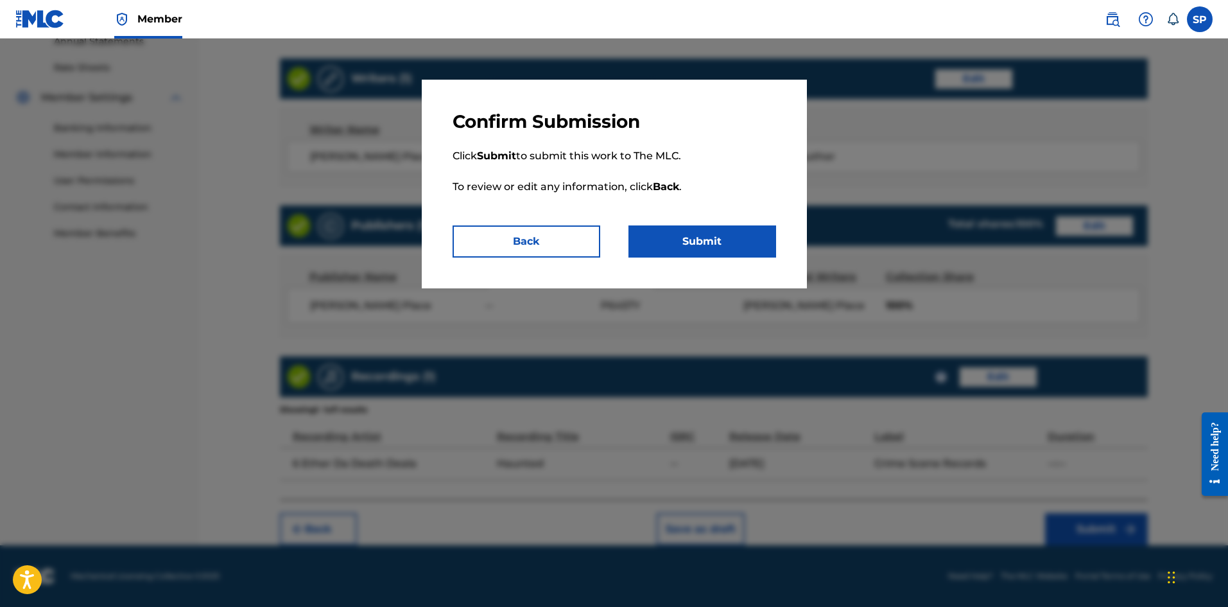
click at [731, 247] on button "Submit" at bounding box center [703, 241] width 148 height 32
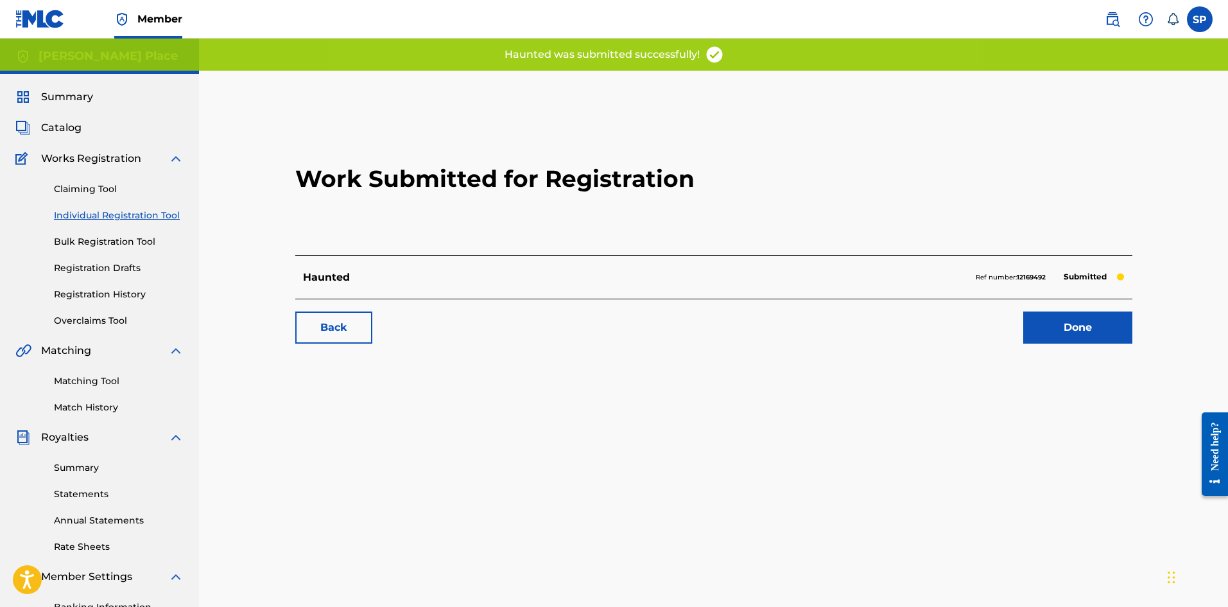
click at [1052, 328] on link "Done" at bounding box center [1077, 327] width 109 height 32
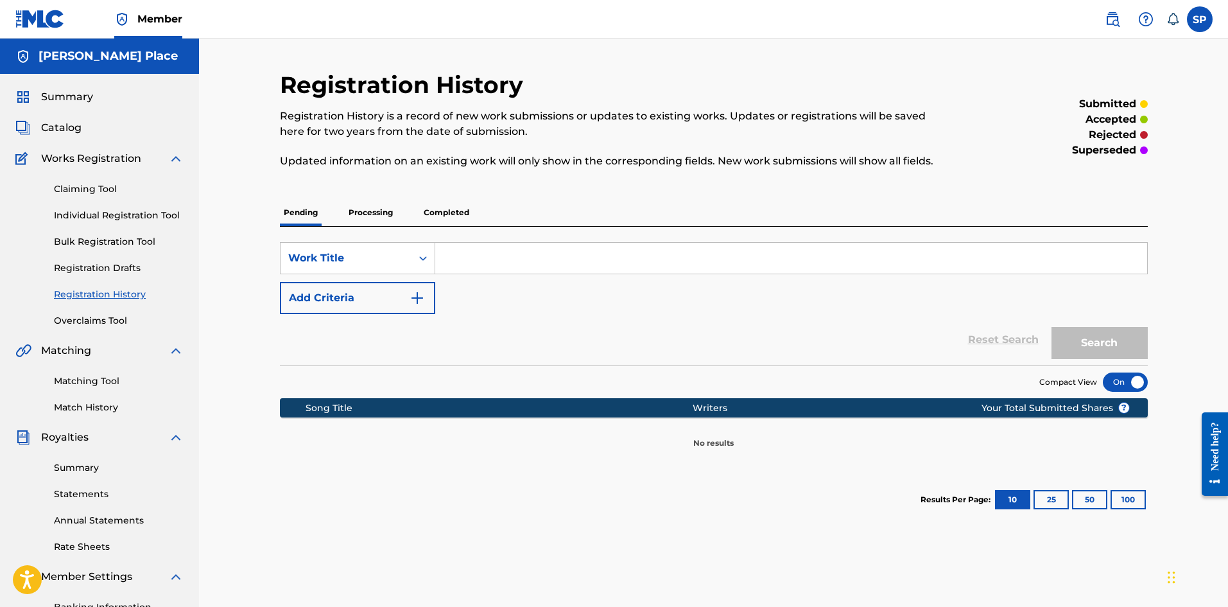
click at [71, 327] on div "Summary Catalog Works Registration Claiming Tool Individual Registration Tool B…" at bounding box center [99, 404] width 199 height 661
click at [71, 326] on link "Overclaims Tool" at bounding box center [119, 320] width 130 height 13
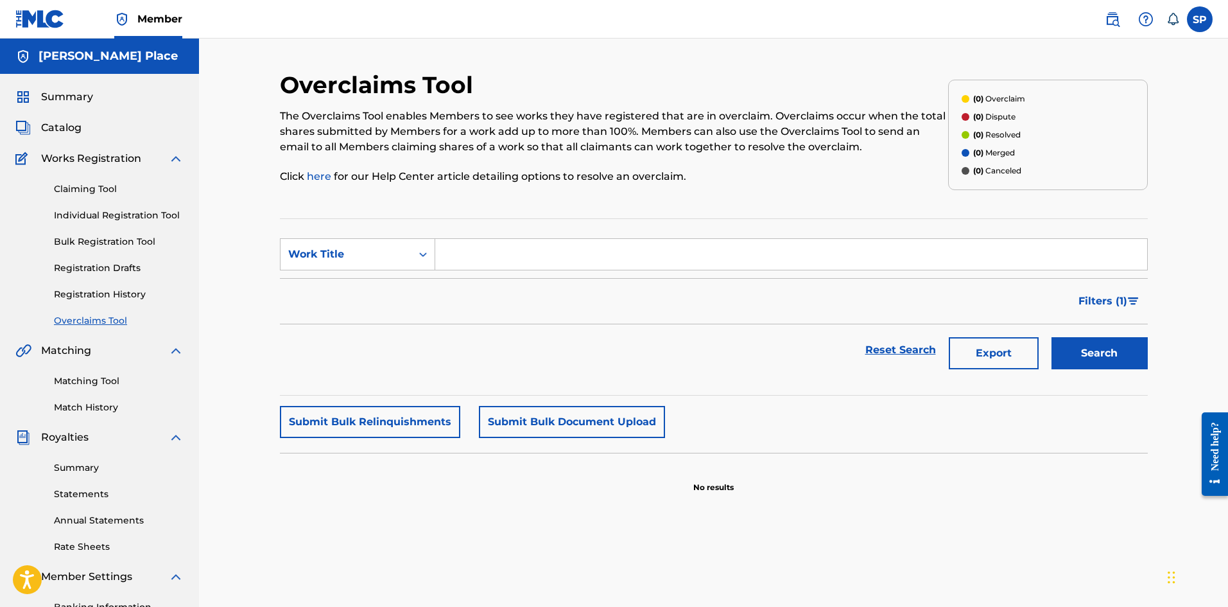
click at [116, 294] on link "Registration History" at bounding box center [119, 294] width 130 height 13
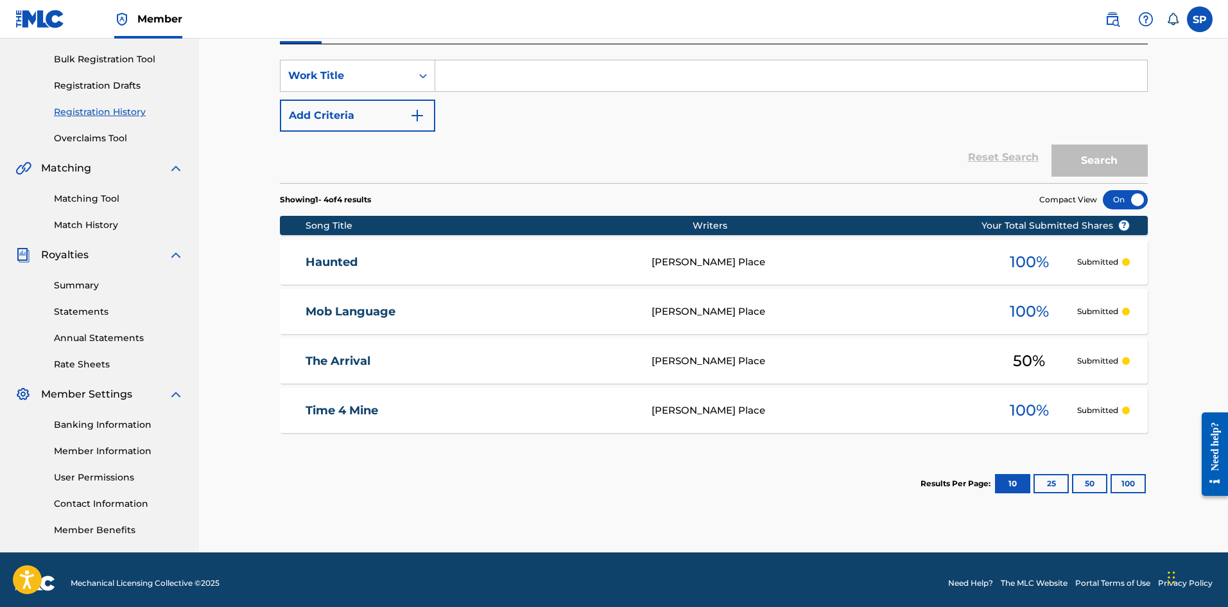
scroll to position [189, 0]
